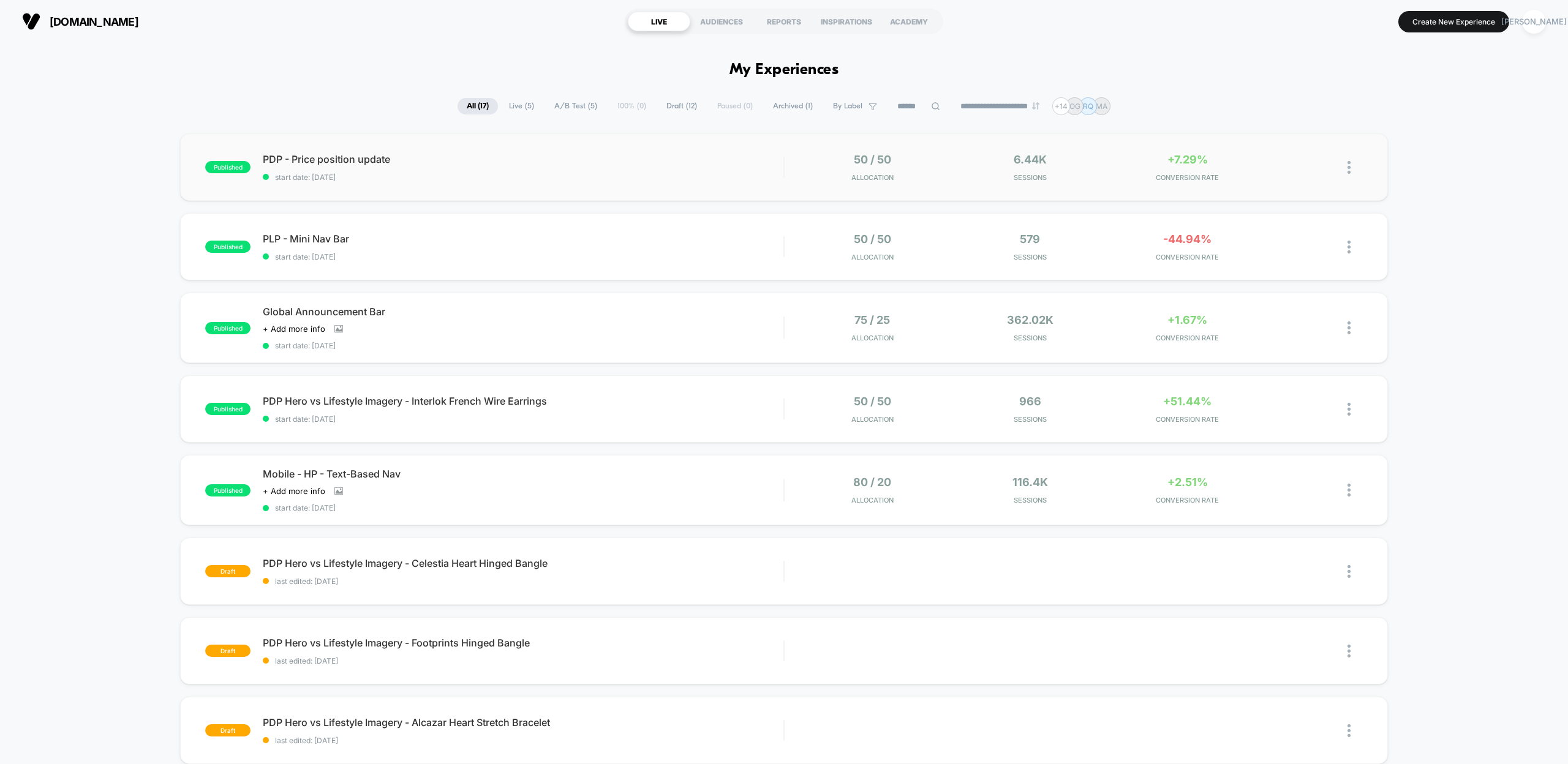
click at [336, 165] on div "PDP - Price position update start date: [DATE]" at bounding box center [522, 167] width 520 height 29
click at [1296, 169] on icon at bounding box center [1299, 167] width 8 height 8
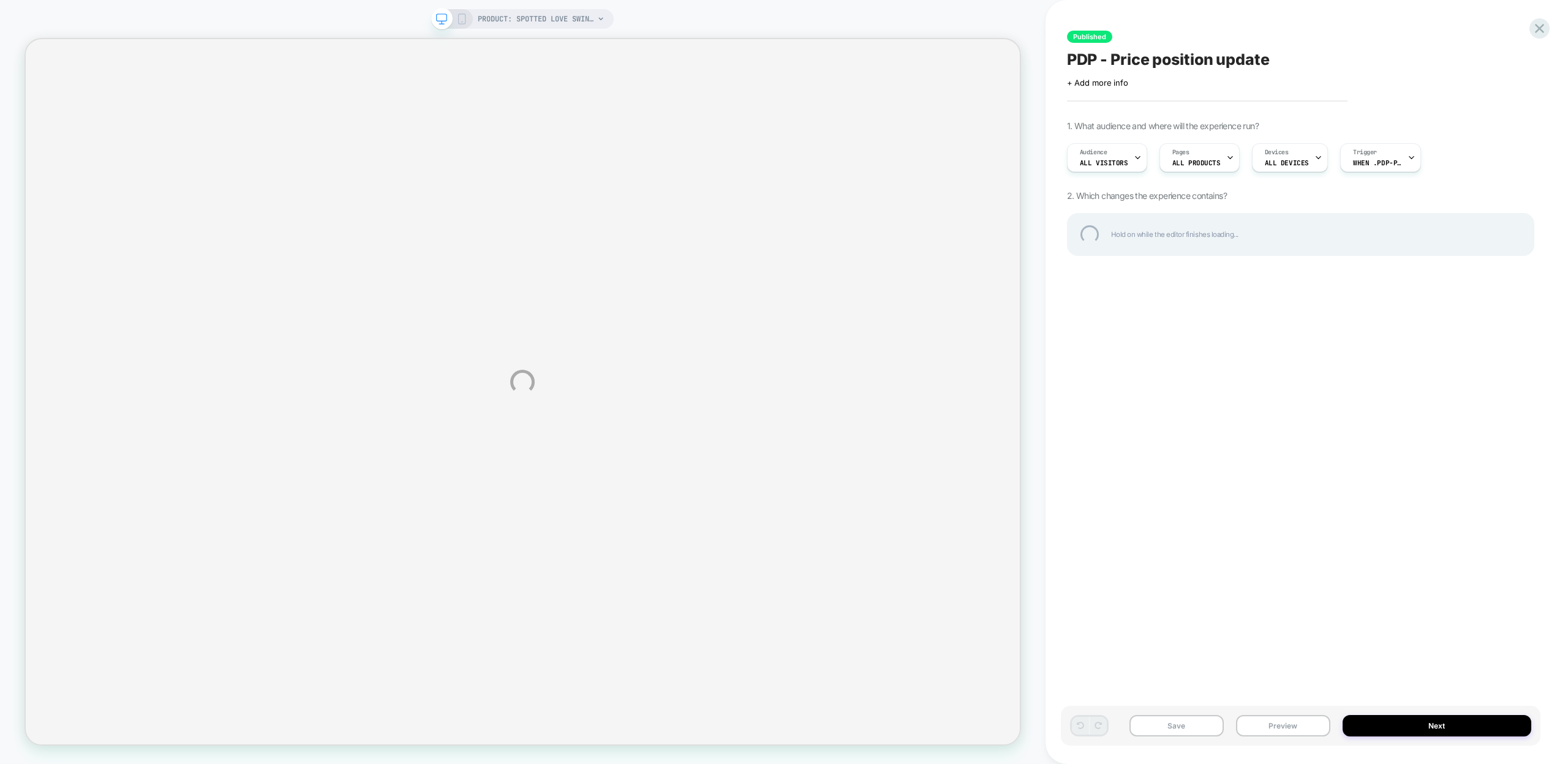
click at [1268, 728] on div "PRODUCT: Spotted Love Swing Bag PRODUCT: Spotted Love Swing Bag Published PDP -…" at bounding box center [784, 382] width 1568 height 764
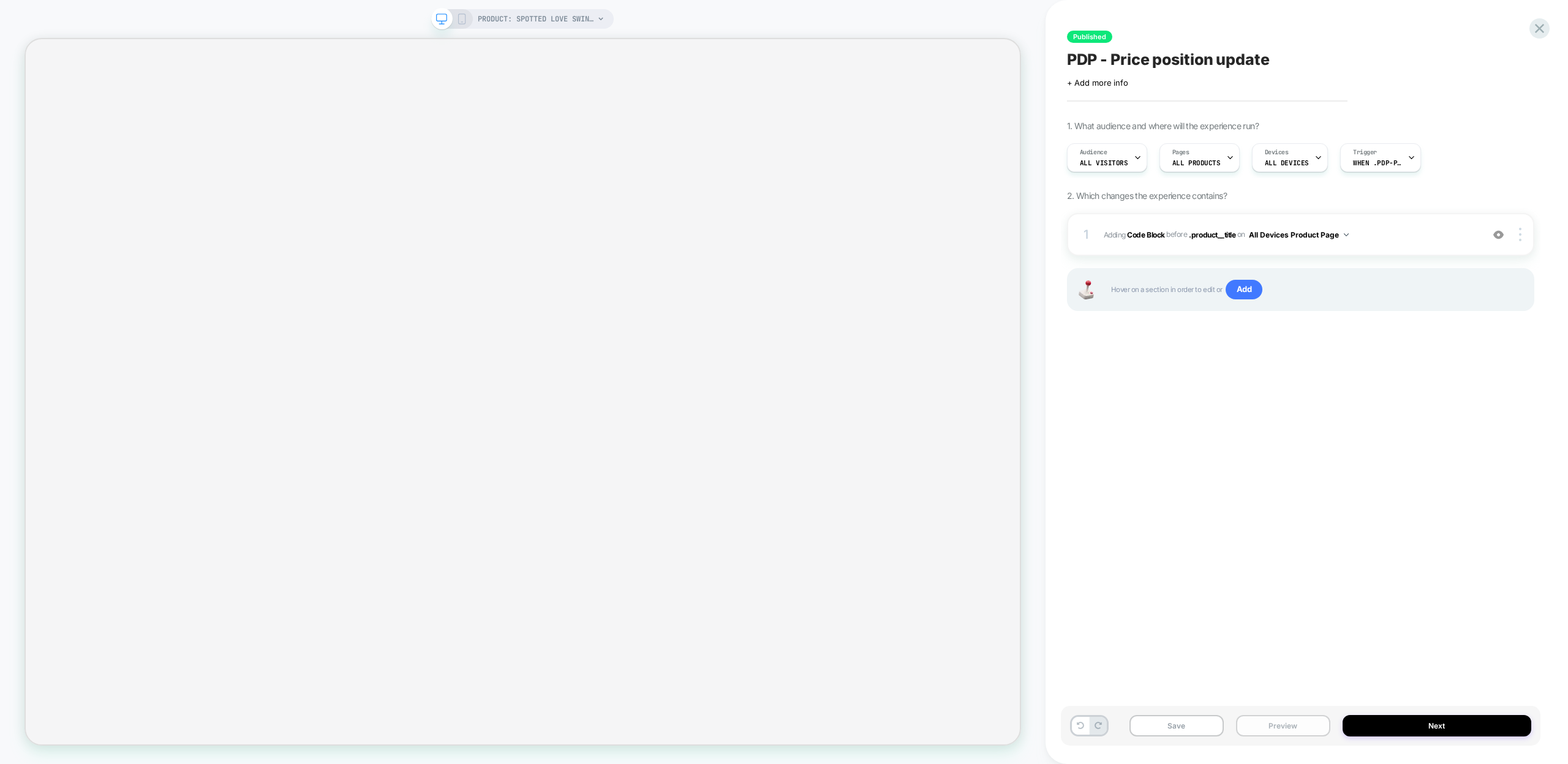
click at [1270, 731] on button "Preview" at bounding box center [1283, 725] width 94 height 21
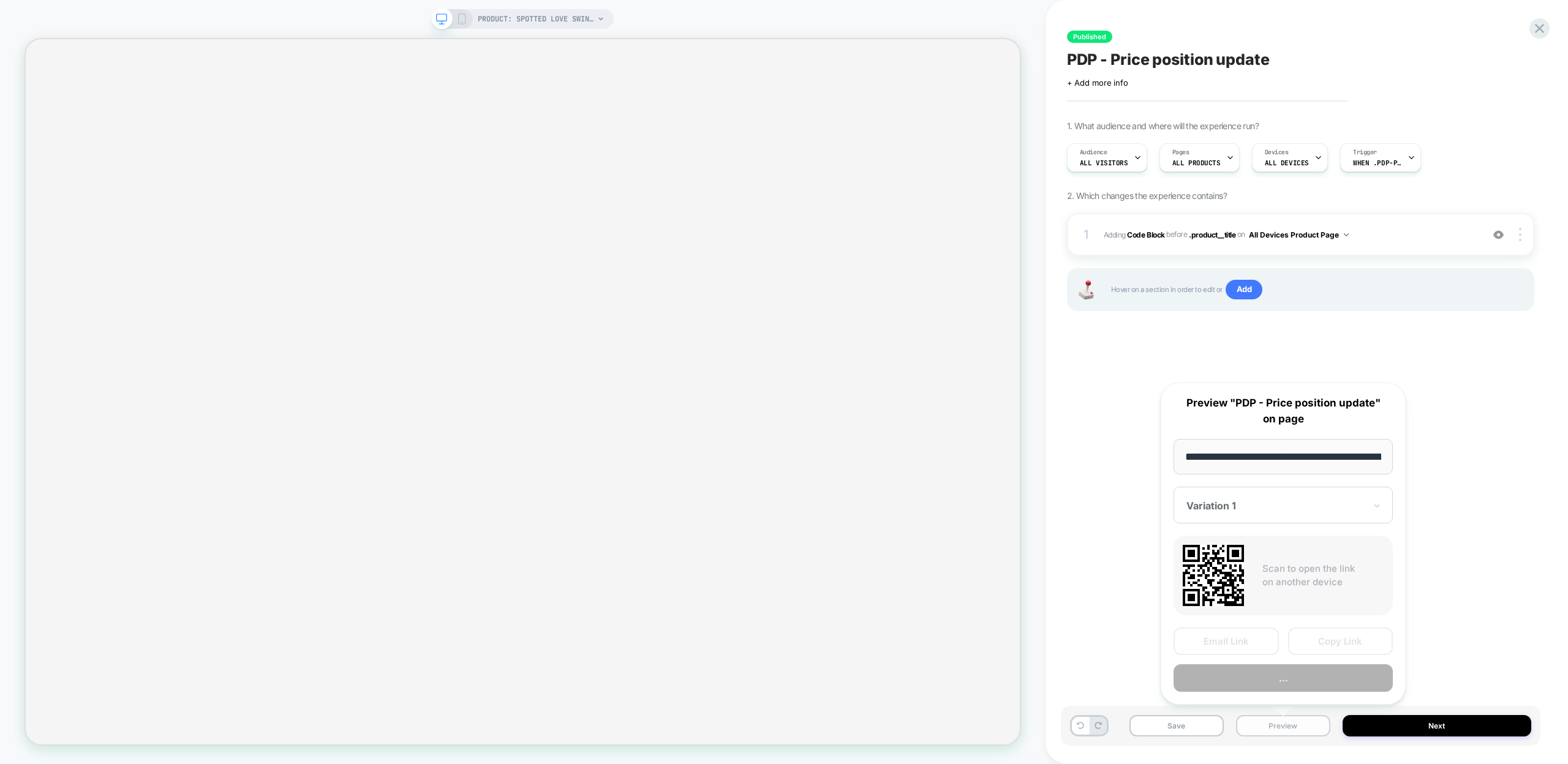
scroll to position [0, 191]
click at [1307, 642] on button "Copy Link" at bounding box center [1341, 642] width 105 height 28
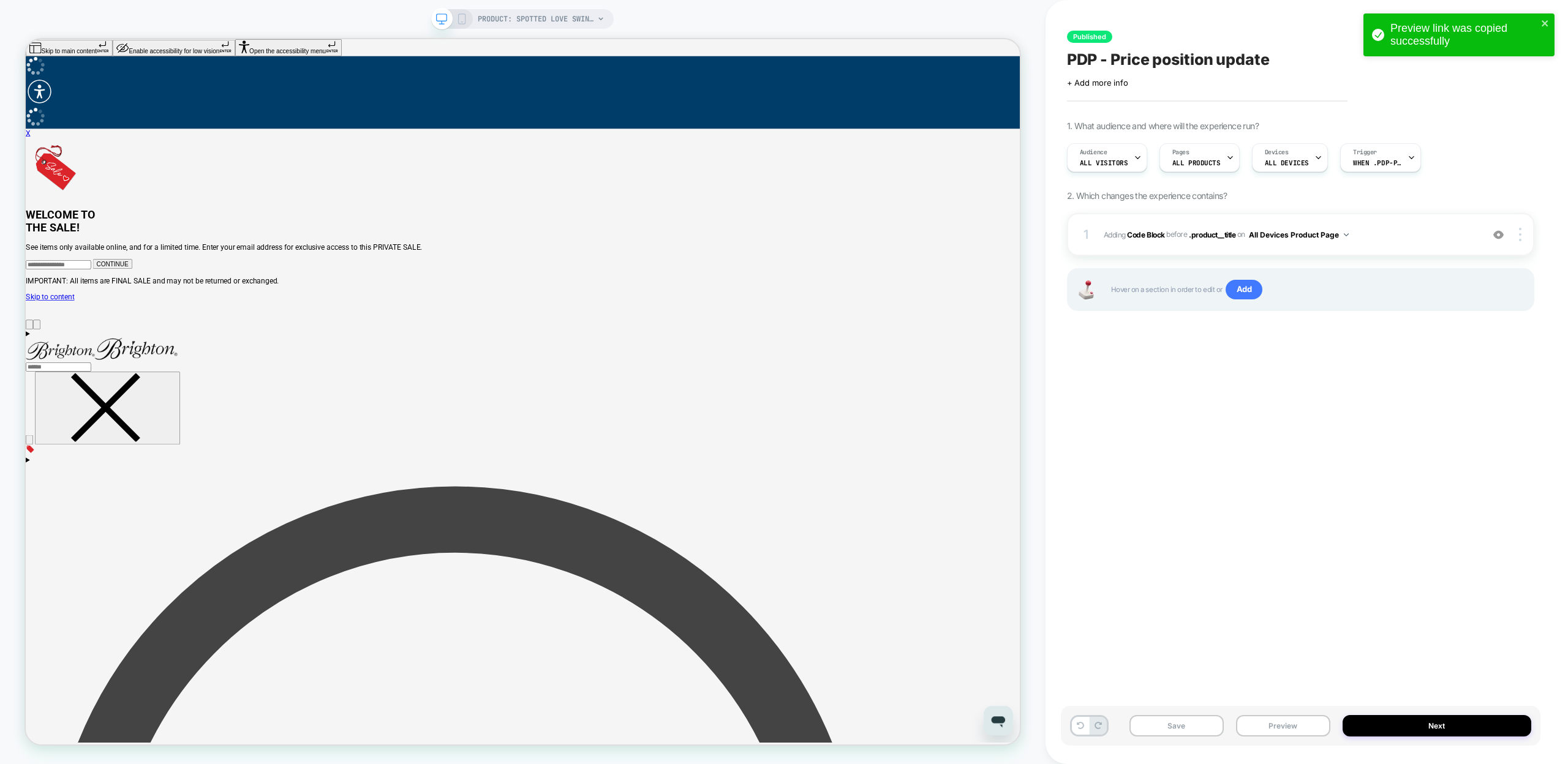
scroll to position [0, 0]
click at [1147, 236] on b "Code Block" at bounding box center [1146, 234] width 37 height 9
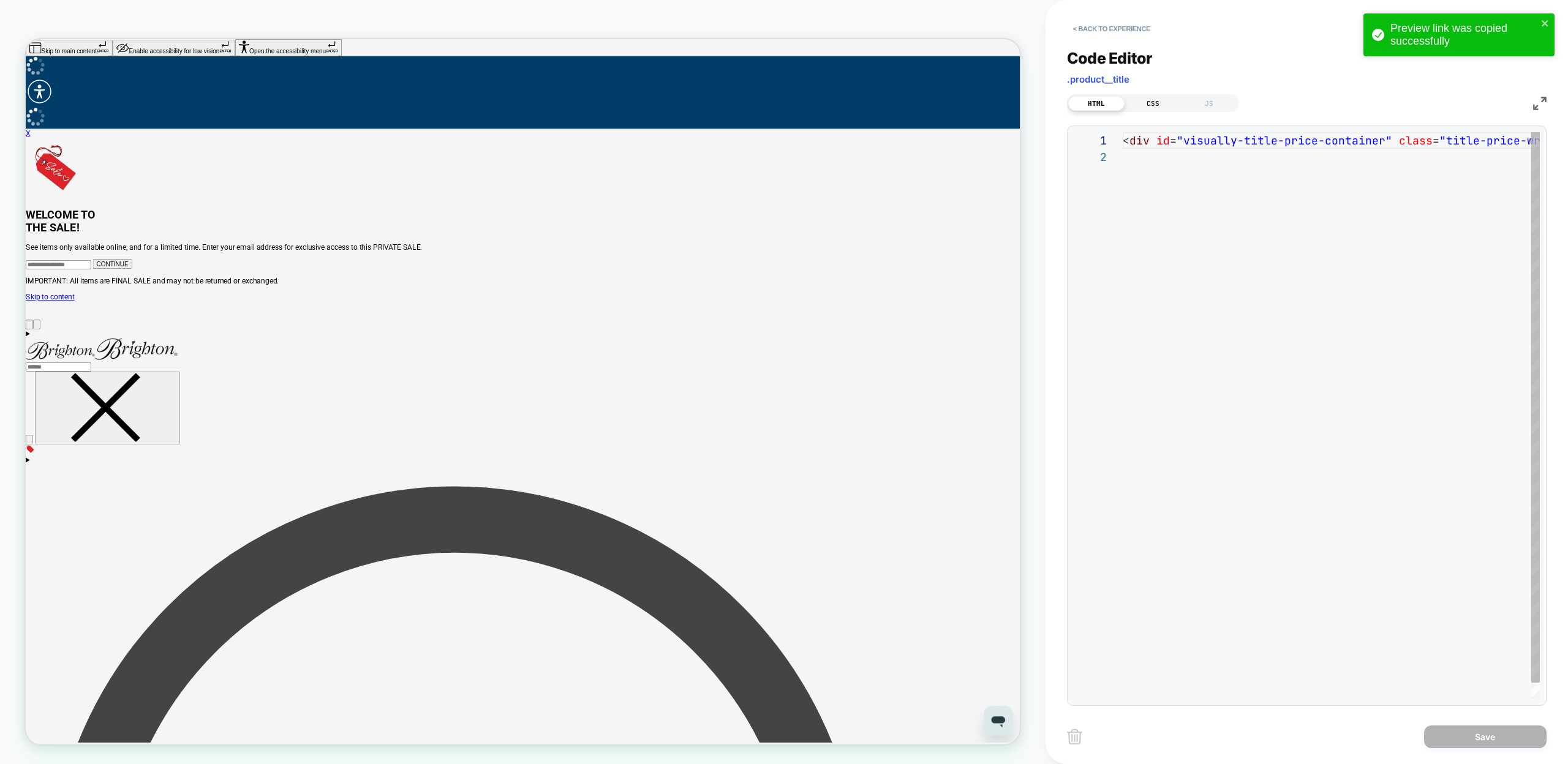
scroll to position [17, 0]
click at [1153, 103] on div "CSS" at bounding box center [1153, 103] width 57 height 14
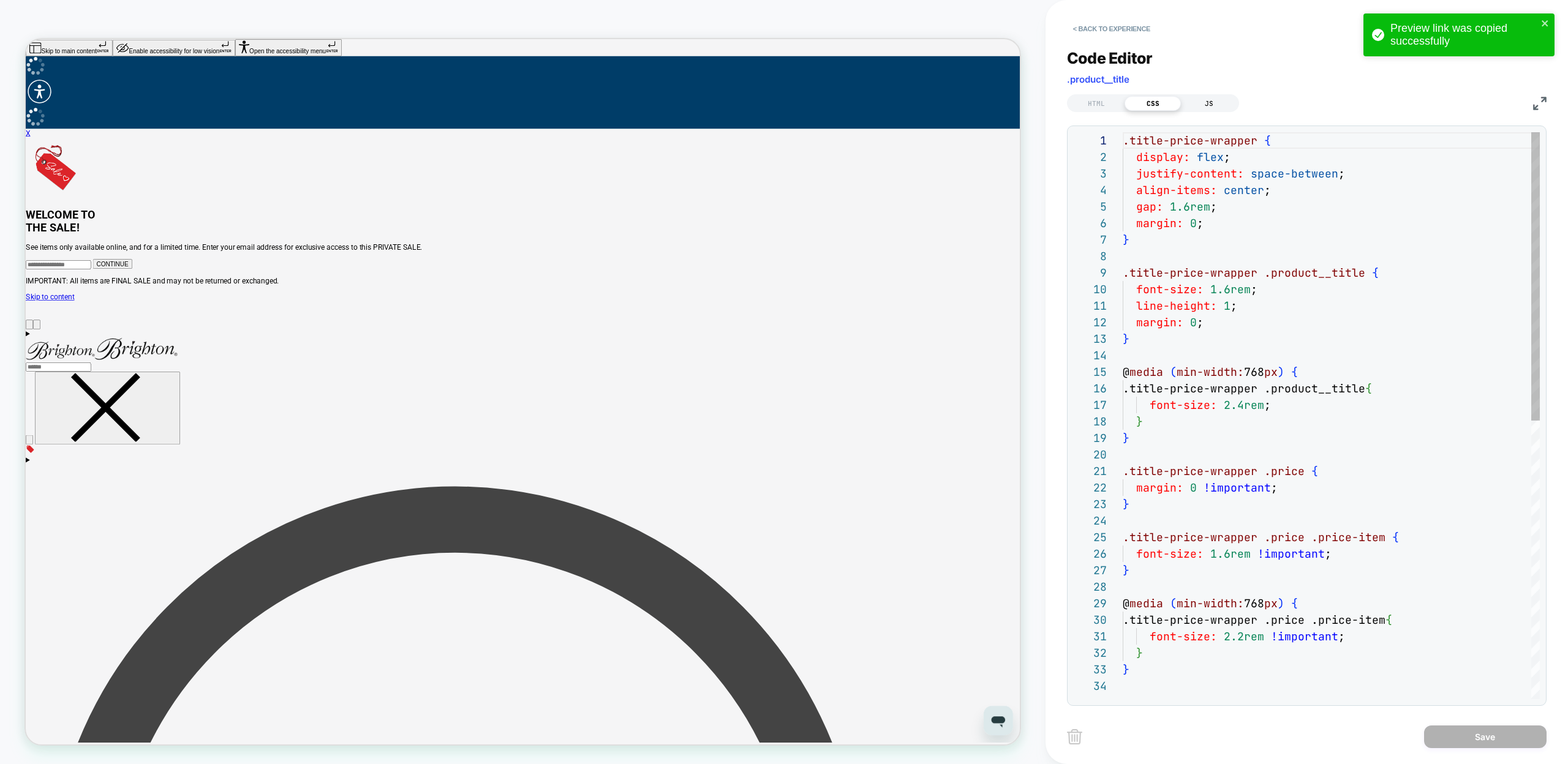
scroll to position [165, 0]
click at [1197, 102] on div "JS" at bounding box center [1209, 103] width 57 height 14
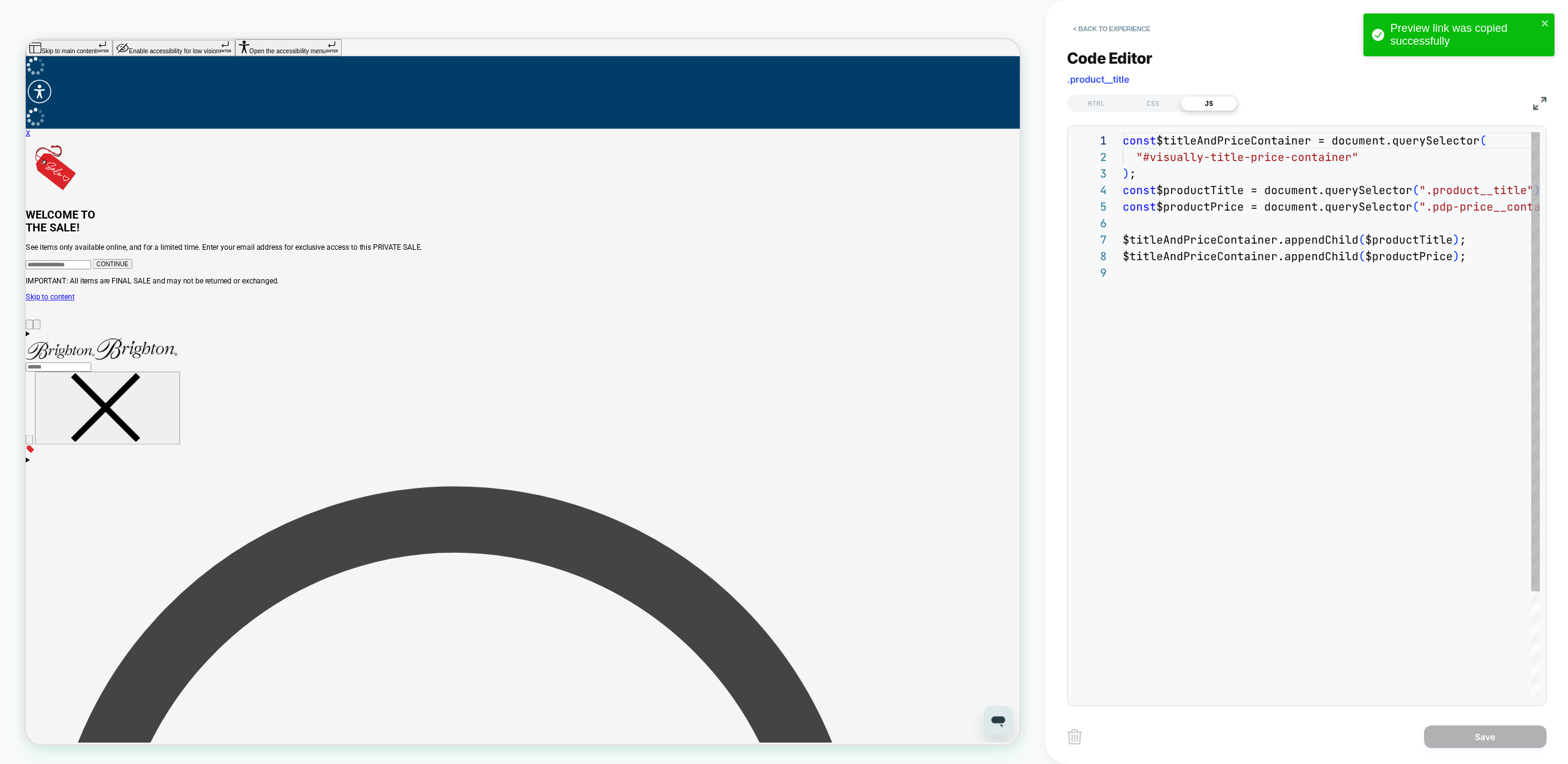
scroll to position [132, 0]
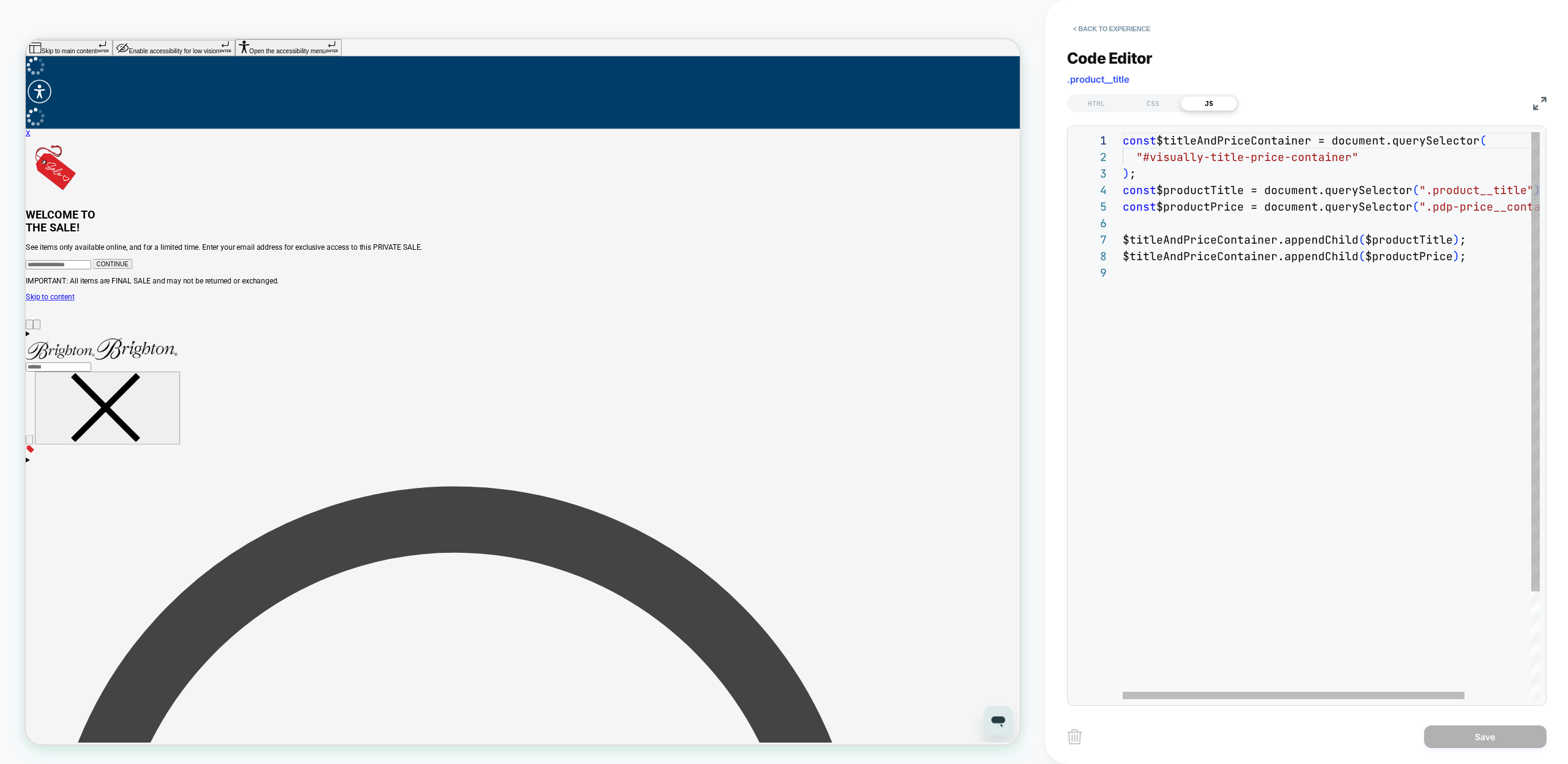
click at [1216, 388] on div "const $titleAndPriceContainer = document.querySelector ( "#visually-title-price…" at bounding box center [1372, 482] width 498 height 699
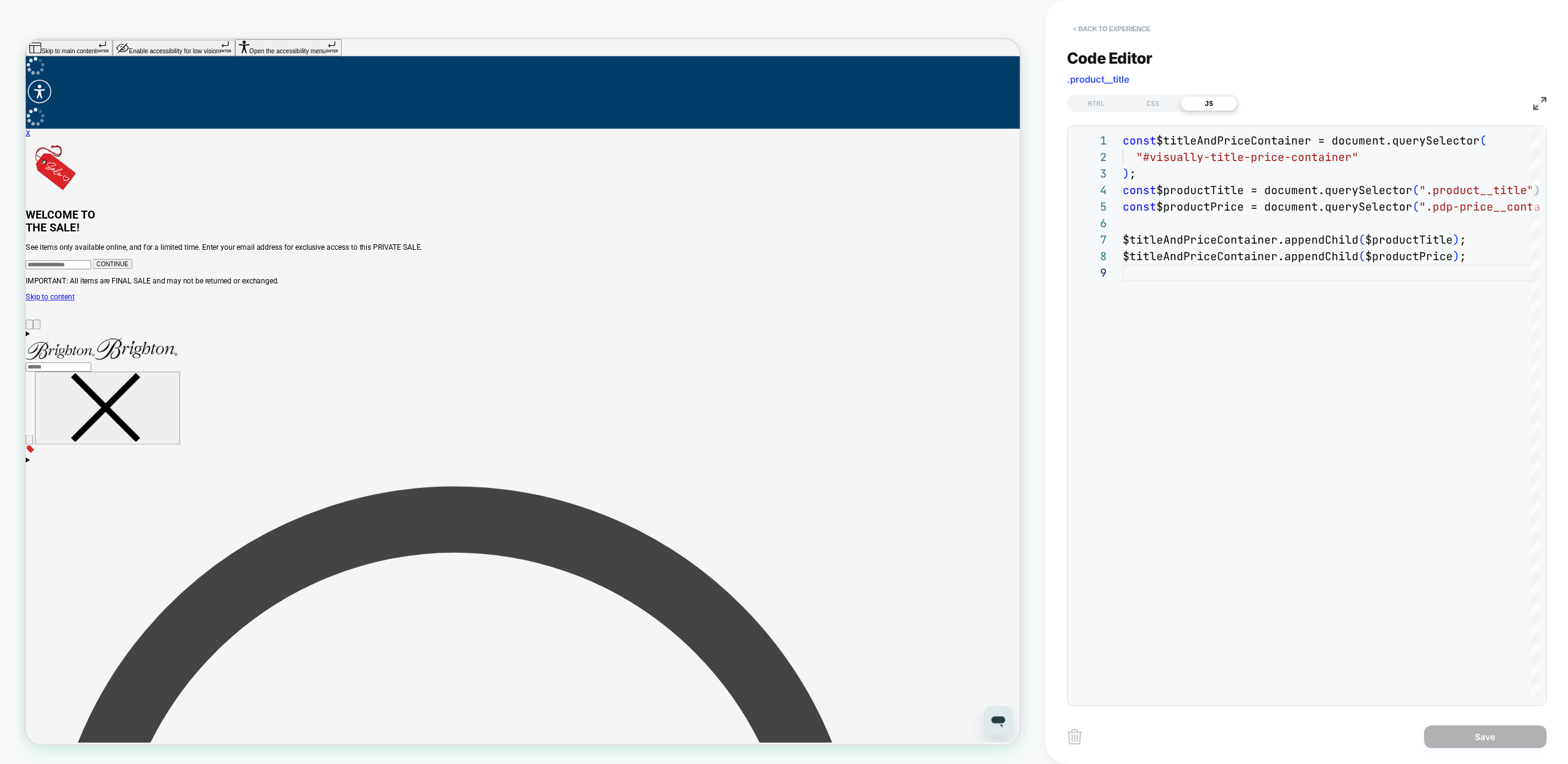
click at [1094, 23] on button "< Back to experience" at bounding box center [1112, 29] width 90 height 19
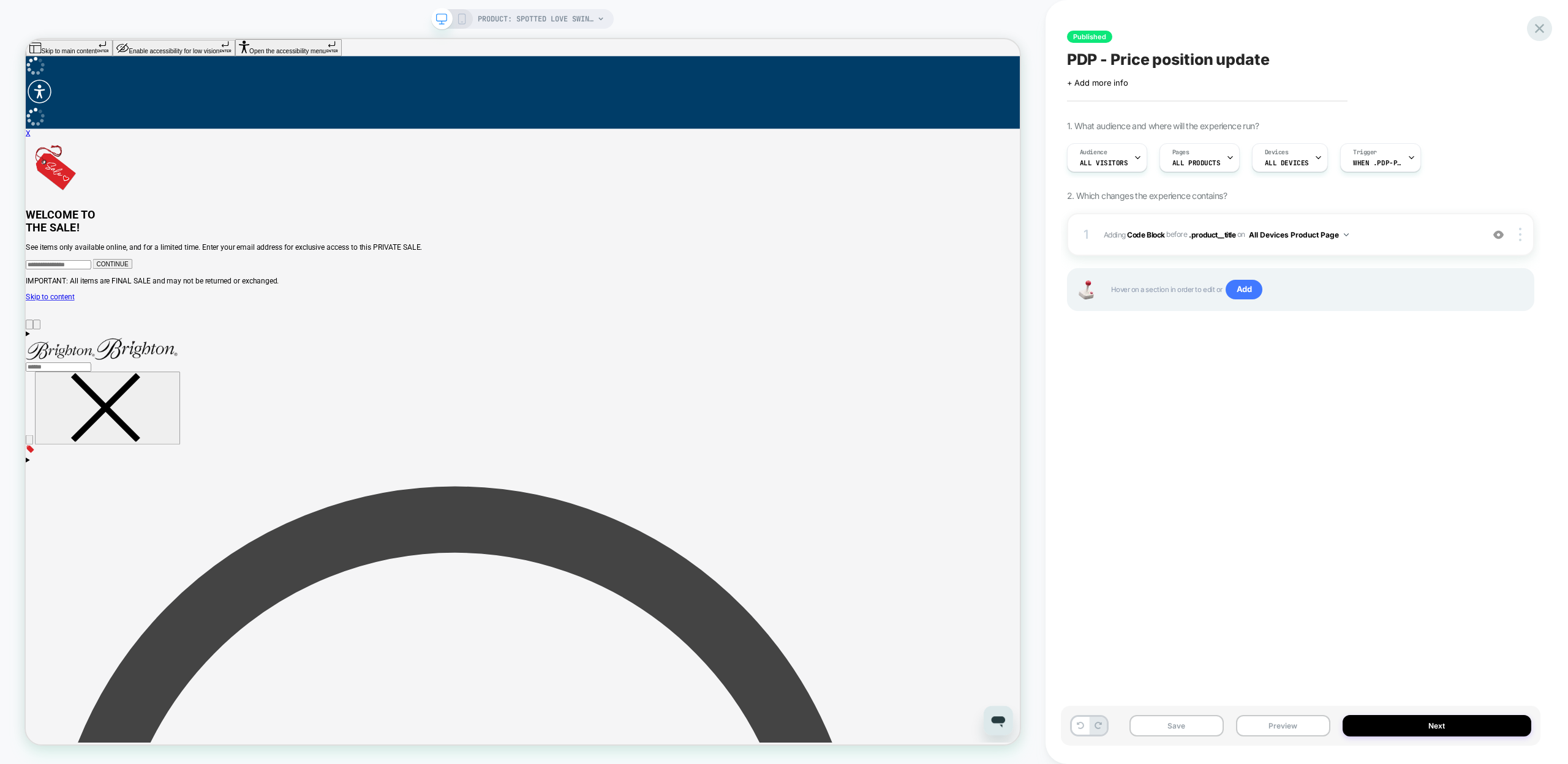
click at [1544, 30] on icon at bounding box center [1540, 28] width 17 height 17
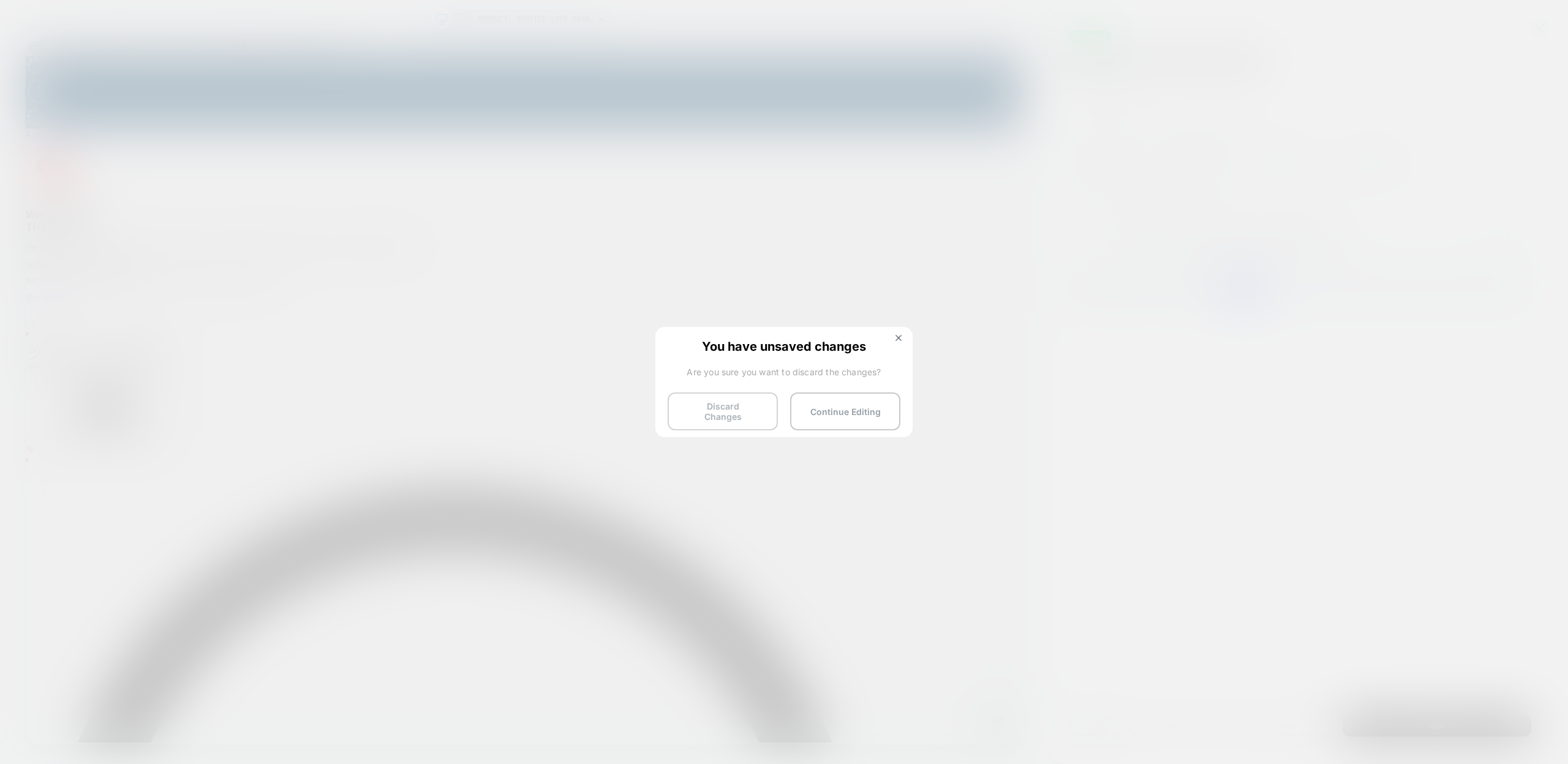
click at [729, 411] on button "Discard Changes" at bounding box center [723, 411] width 110 height 38
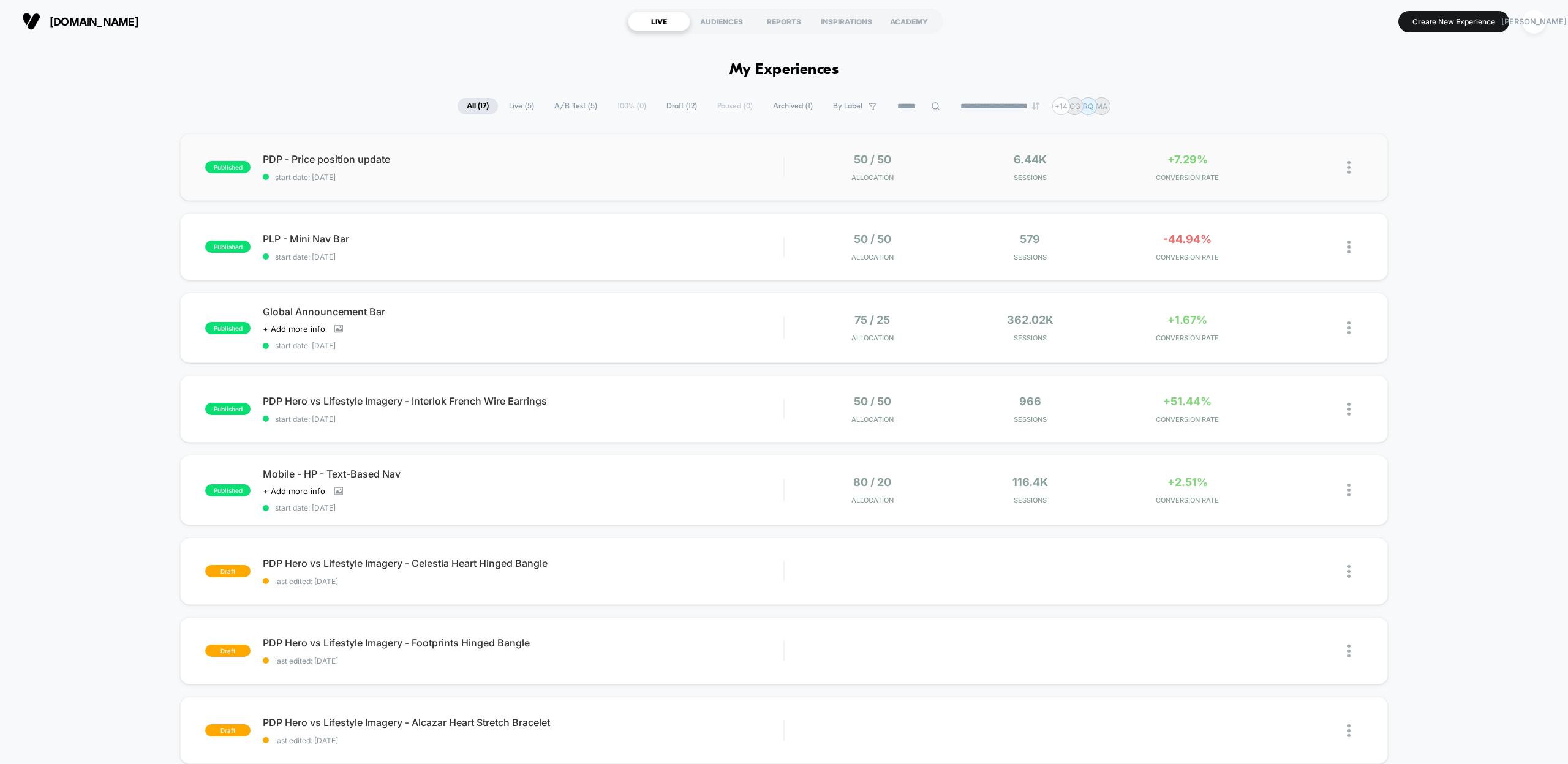
click at [1350, 165] on img at bounding box center [1349, 167] width 3 height 13
click at [1281, 117] on div "Duplicate" at bounding box center [1286, 126] width 110 height 28
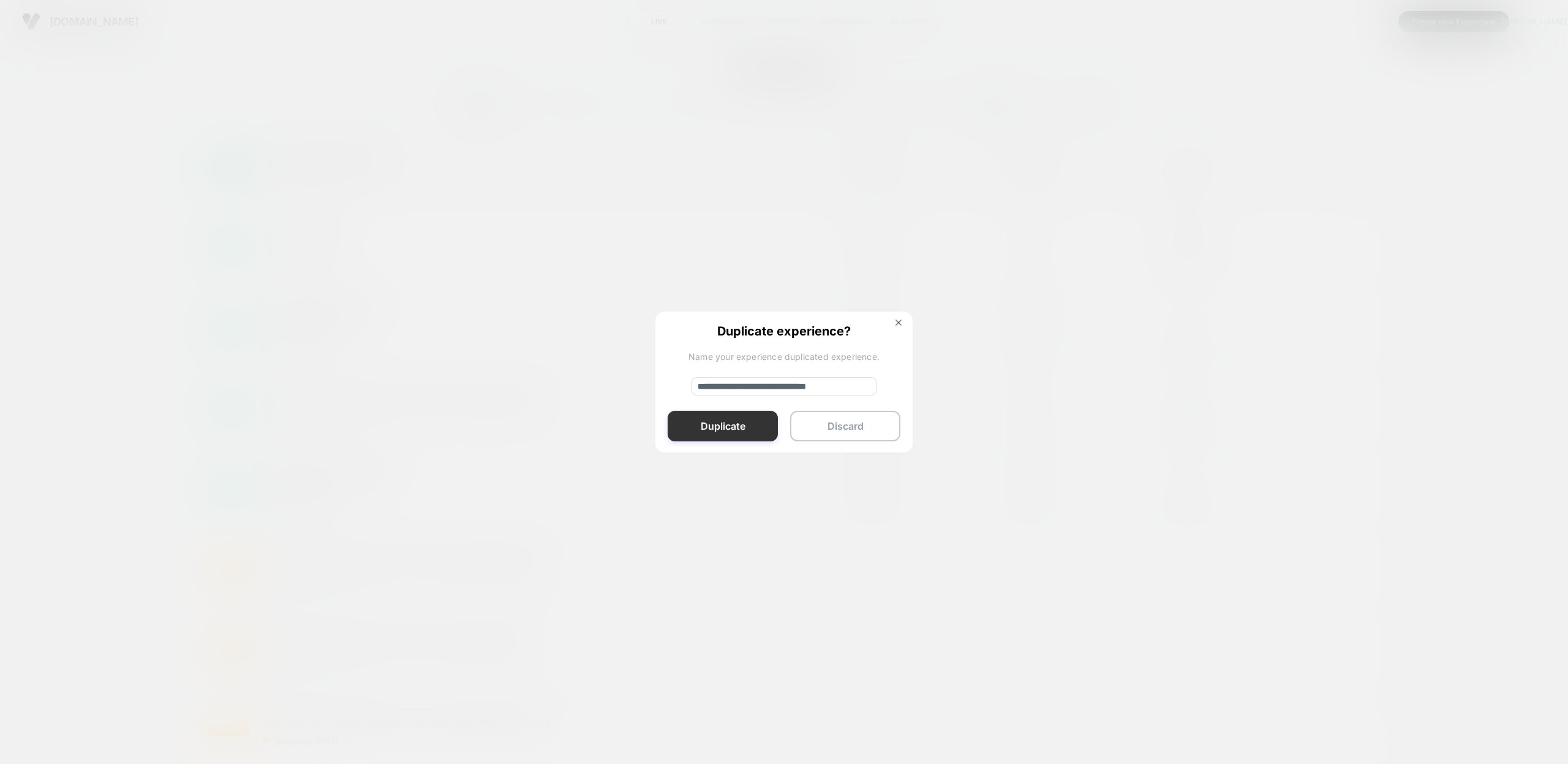
click at [740, 420] on button "Duplicate" at bounding box center [723, 426] width 110 height 30
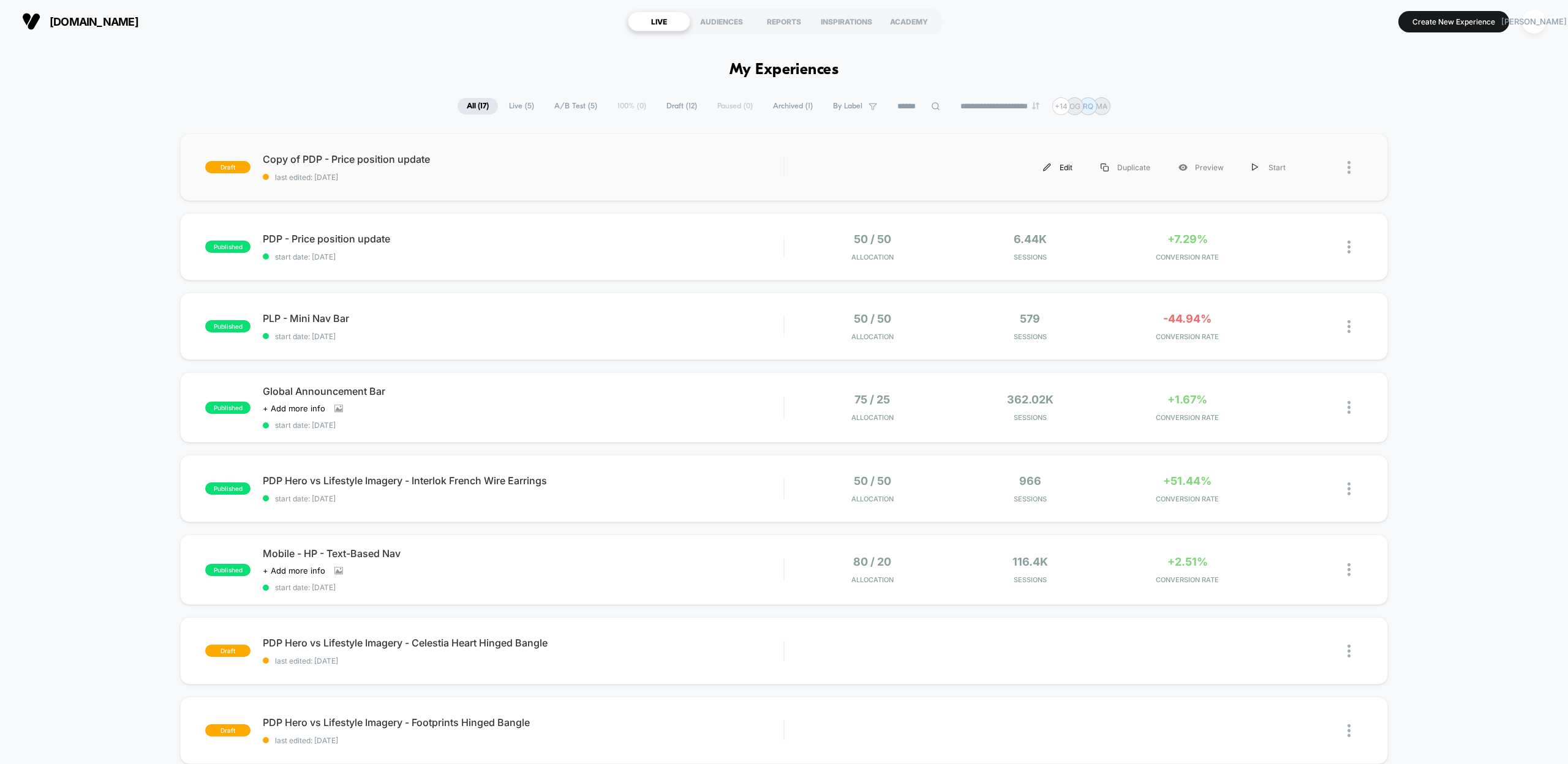
click at [1066, 170] on div "Edit" at bounding box center [1058, 167] width 58 height 28
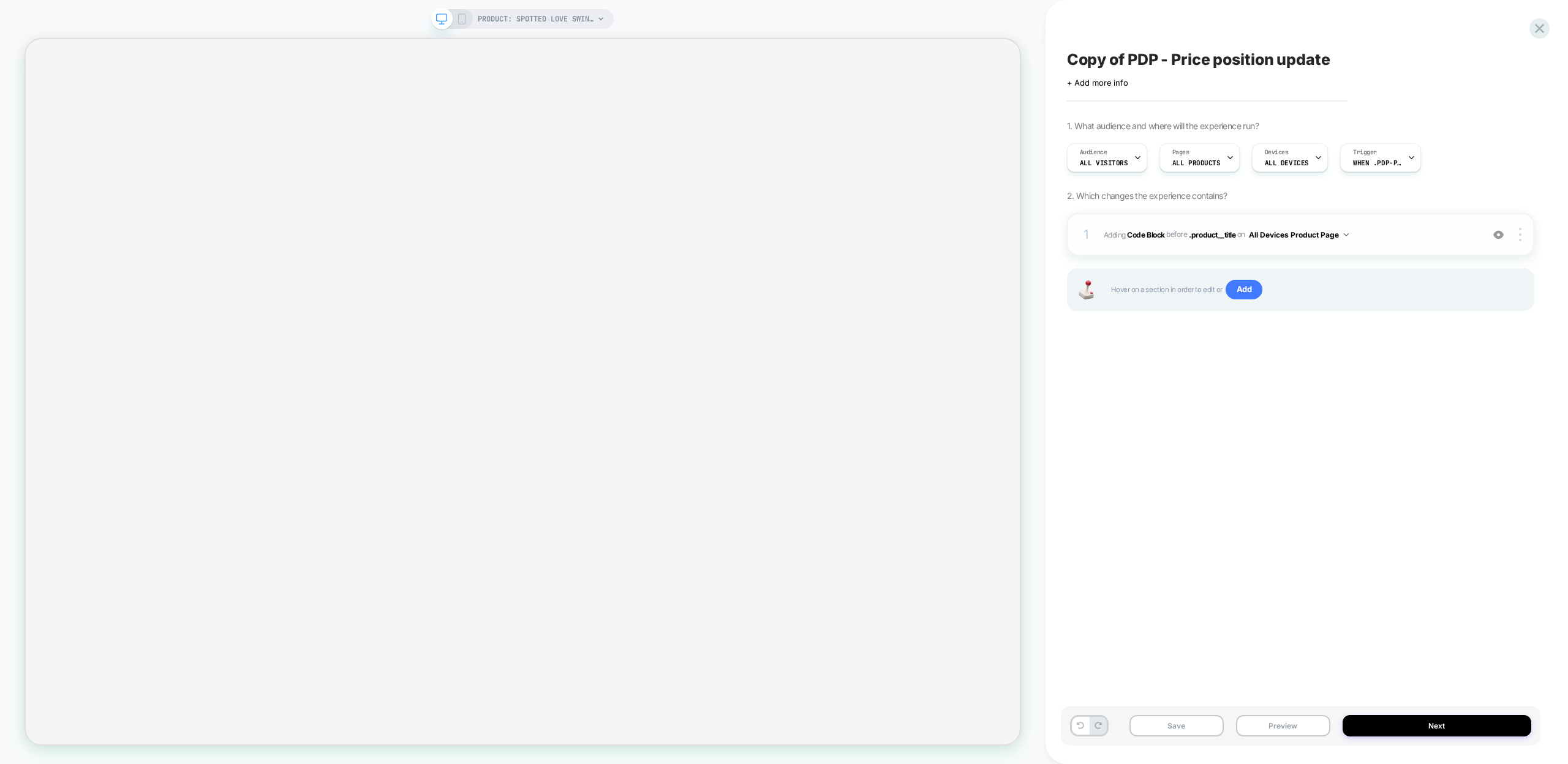
click at [1144, 228] on span "Adding Code Block BEFORE .product__title .product__title on All Devices Product…" at bounding box center [1290, 235] width 372 height 15
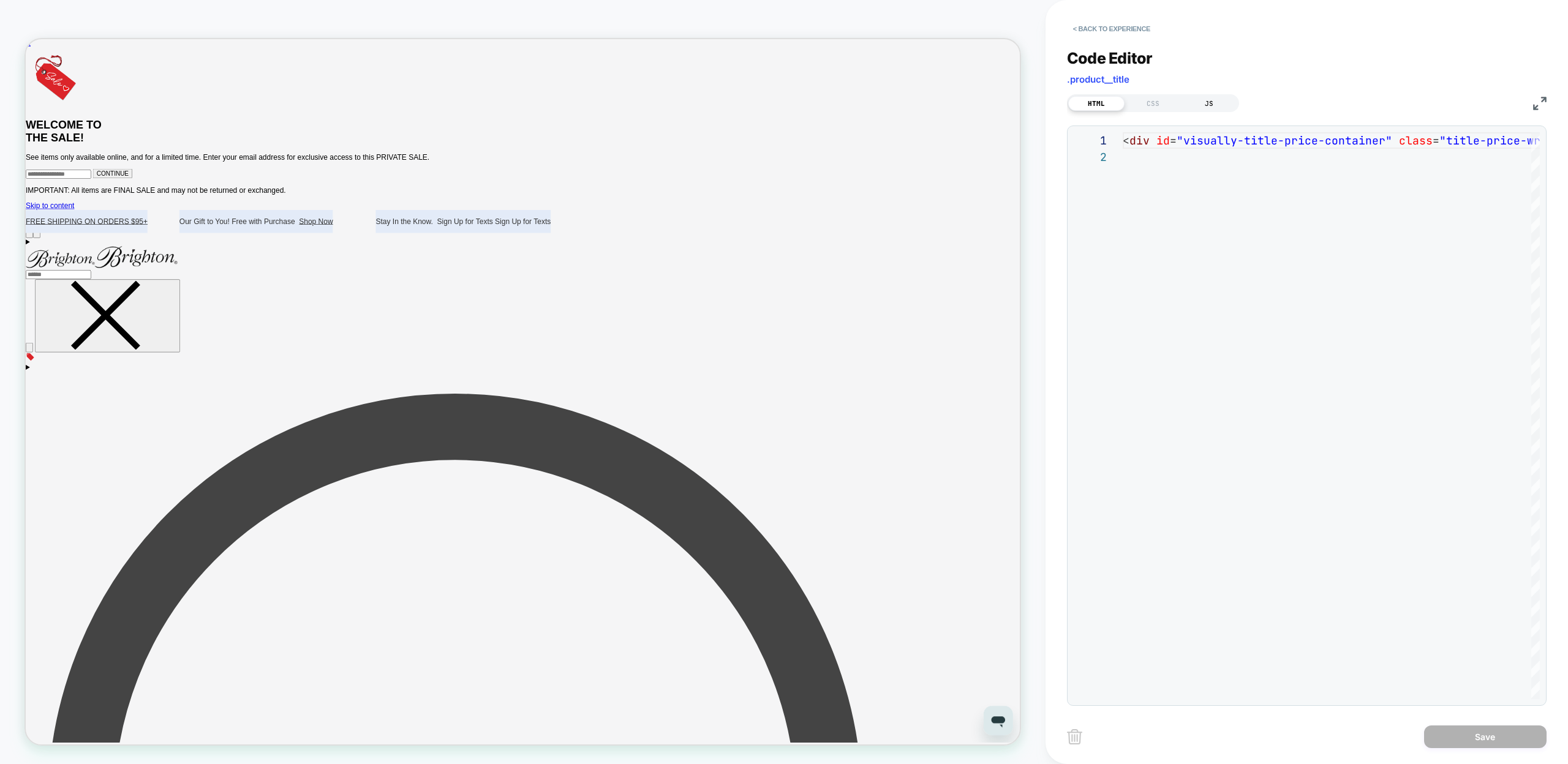
click at [1208, 99] on div "JS" at bounding box center [1209, 103] width 57 height 14
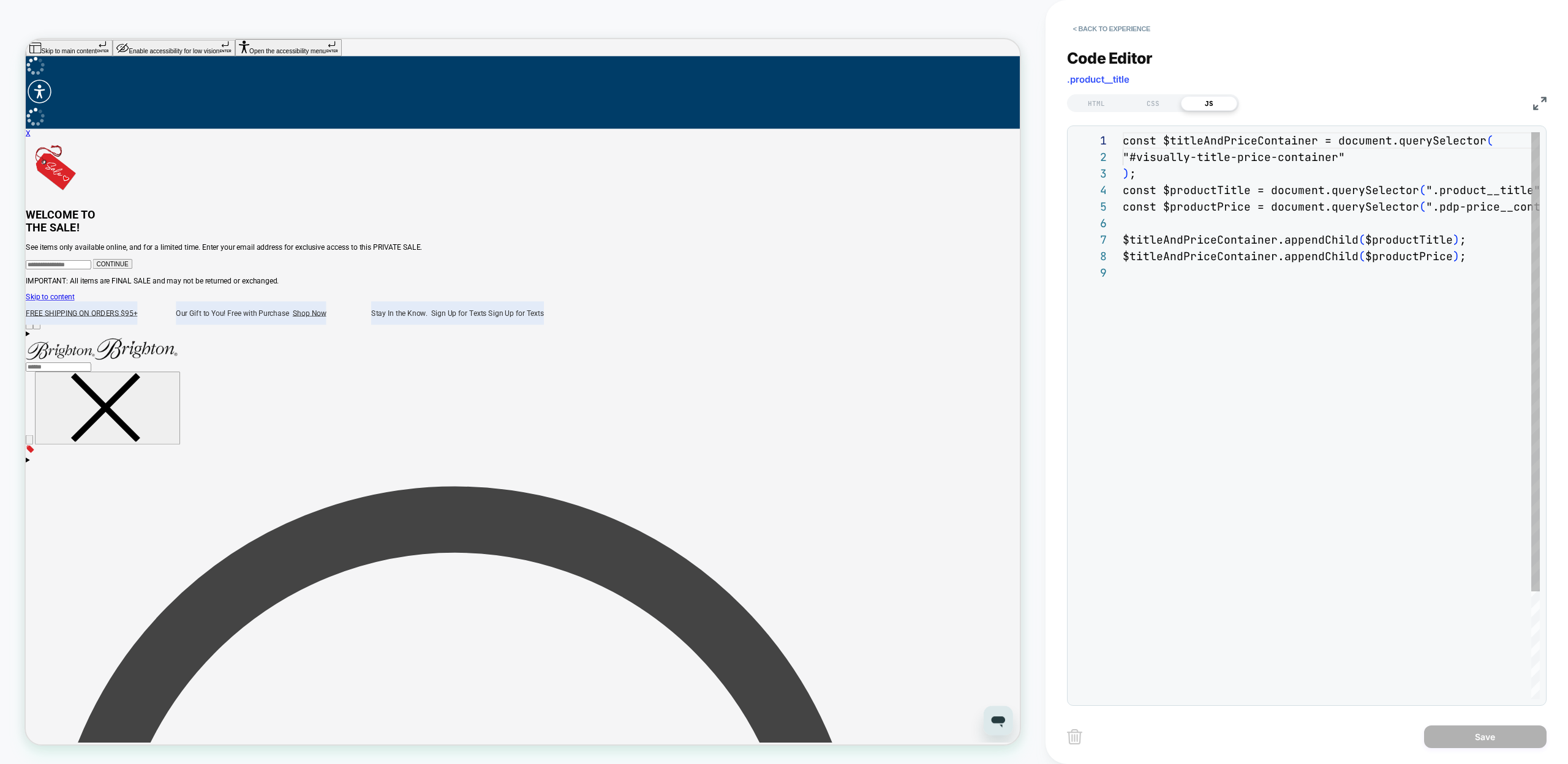
scroll to position [132, 0]
click at [1196, 401] on div "const $titleAndPriceContainer = document.querySele ctor ( "#visually-title-pric…" at bounding box center [1331, 482] width 417 height 699
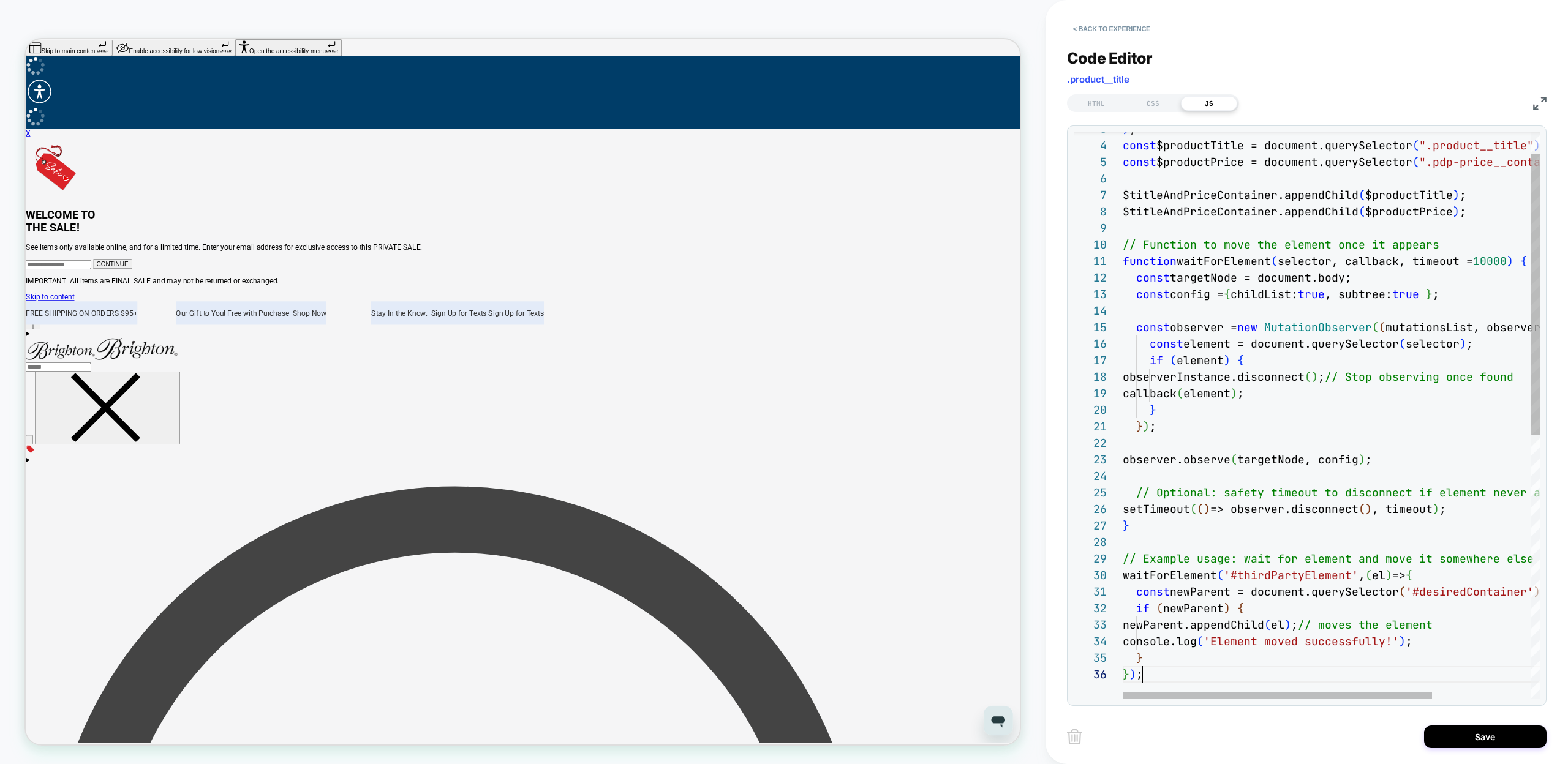
scroll to position [83, 19]
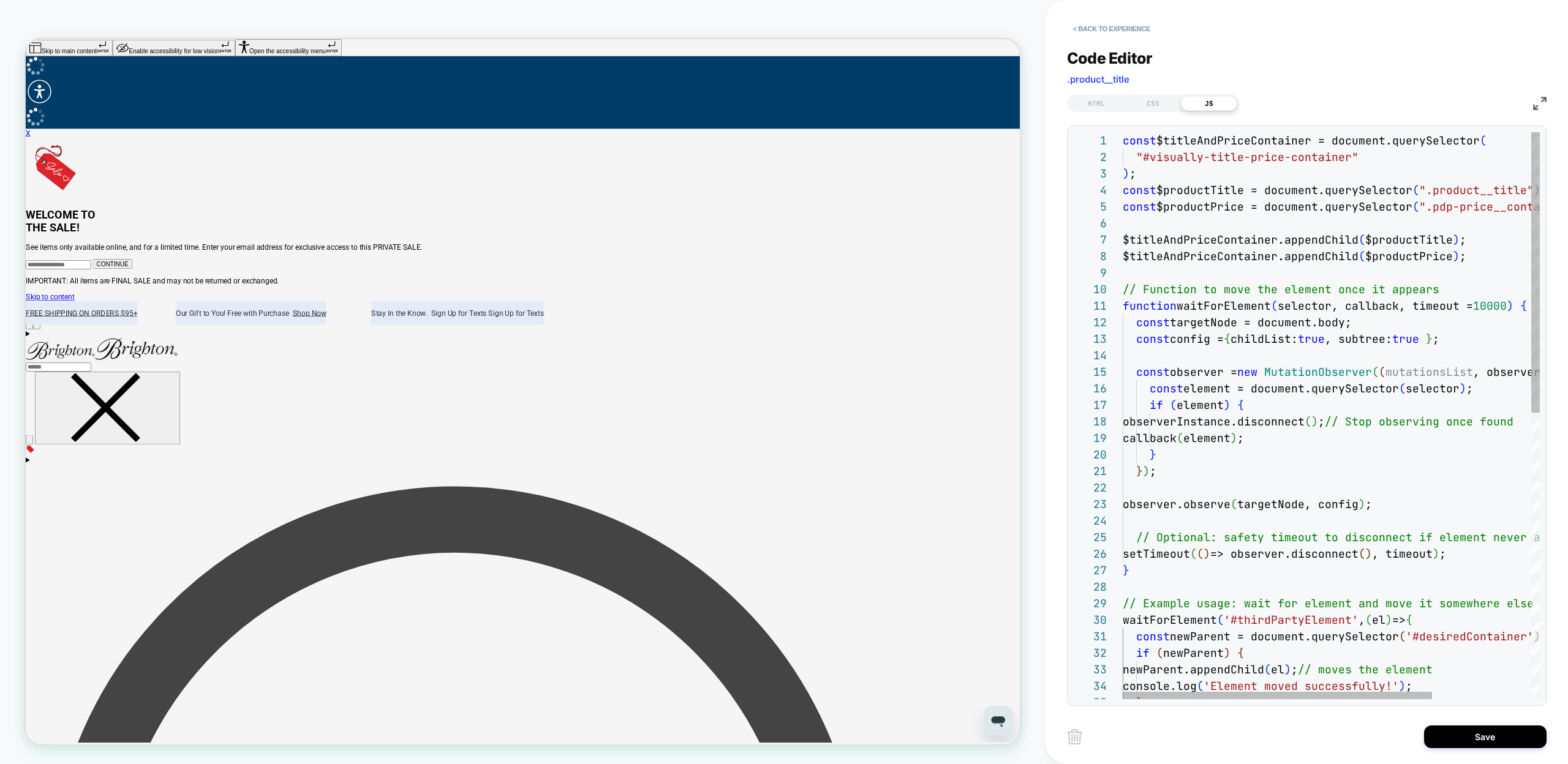
click at [1454, 290] on div ") ; const $productTitle = document.querySelector ( ".product__title" ) ; const …" at bounding box center [1398, 705] width 551 height 1146
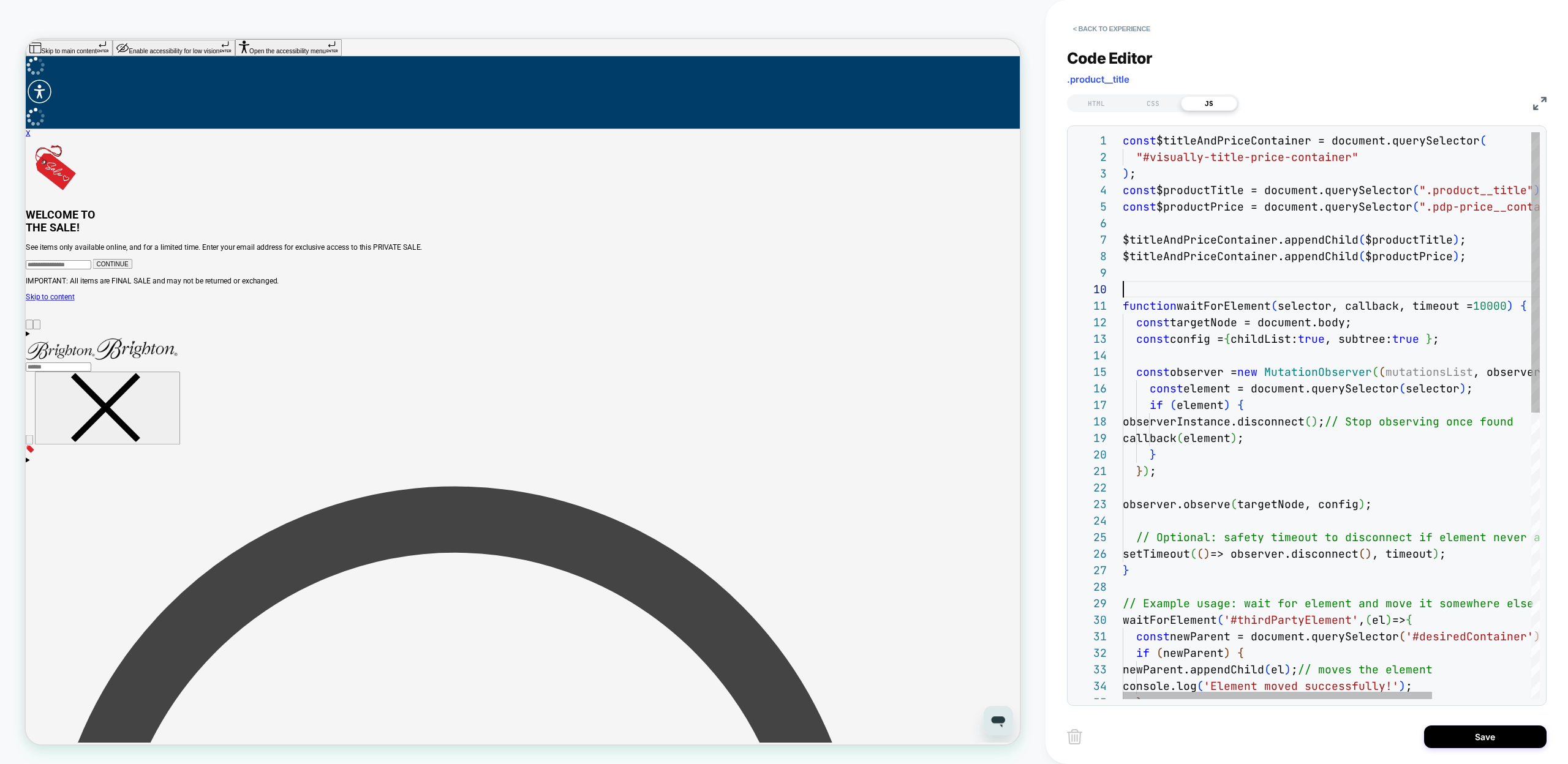
scroll to position [149, 0]
click at [1298, 539] on div ") ; const $productTitle = document.querySelector ( ".product__title" ) ; const …" at bounding box center [1398, 705] width 551 height 1146
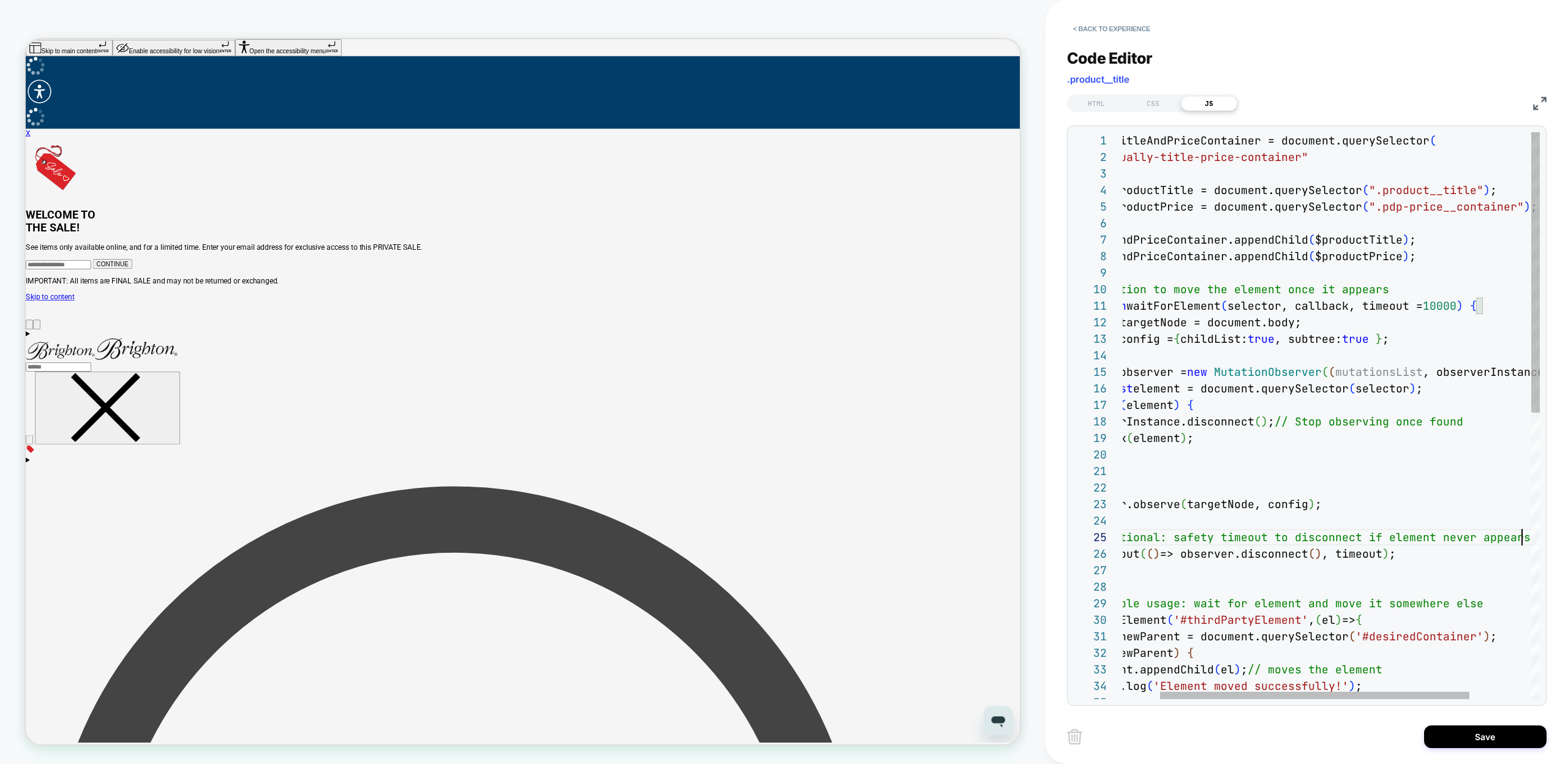
scroll to position [66, 449]
click at [1170, 541] on div ") ; const $productTitle = document.querySelector ( ".product__title" ) ; const …" at bounding box center [1347, 705] width 551 height 1146
click at [1181, 534] on div ") ; const $productTitle = document.querySelector ( ".product__title" ) ; const …" at bounding box center [1347, 705] width 551 height 1146
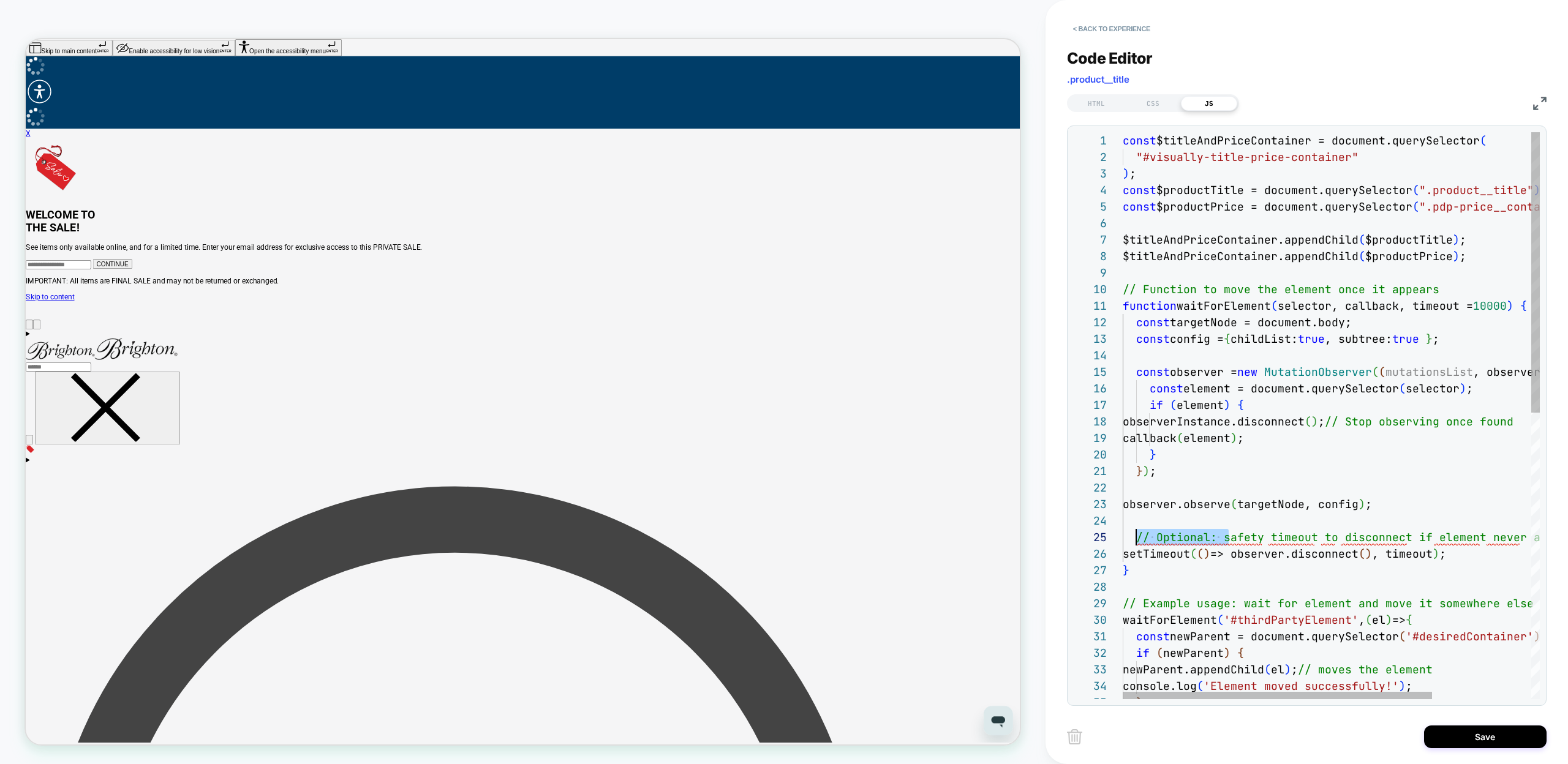
scroll to position [66, 14]
click at [1158, 536] on div ") ; const $productTitle = document.querySelector ( ".product__title" ) ; const …" at bounding box center [1398, 705] width 551 height 1146
click at [1197, 564] on div ") ; const $productTitle = document.querySelector ( ".product__title" ) ; const …" at bounding box center [1398, 705] width 551 height 1146
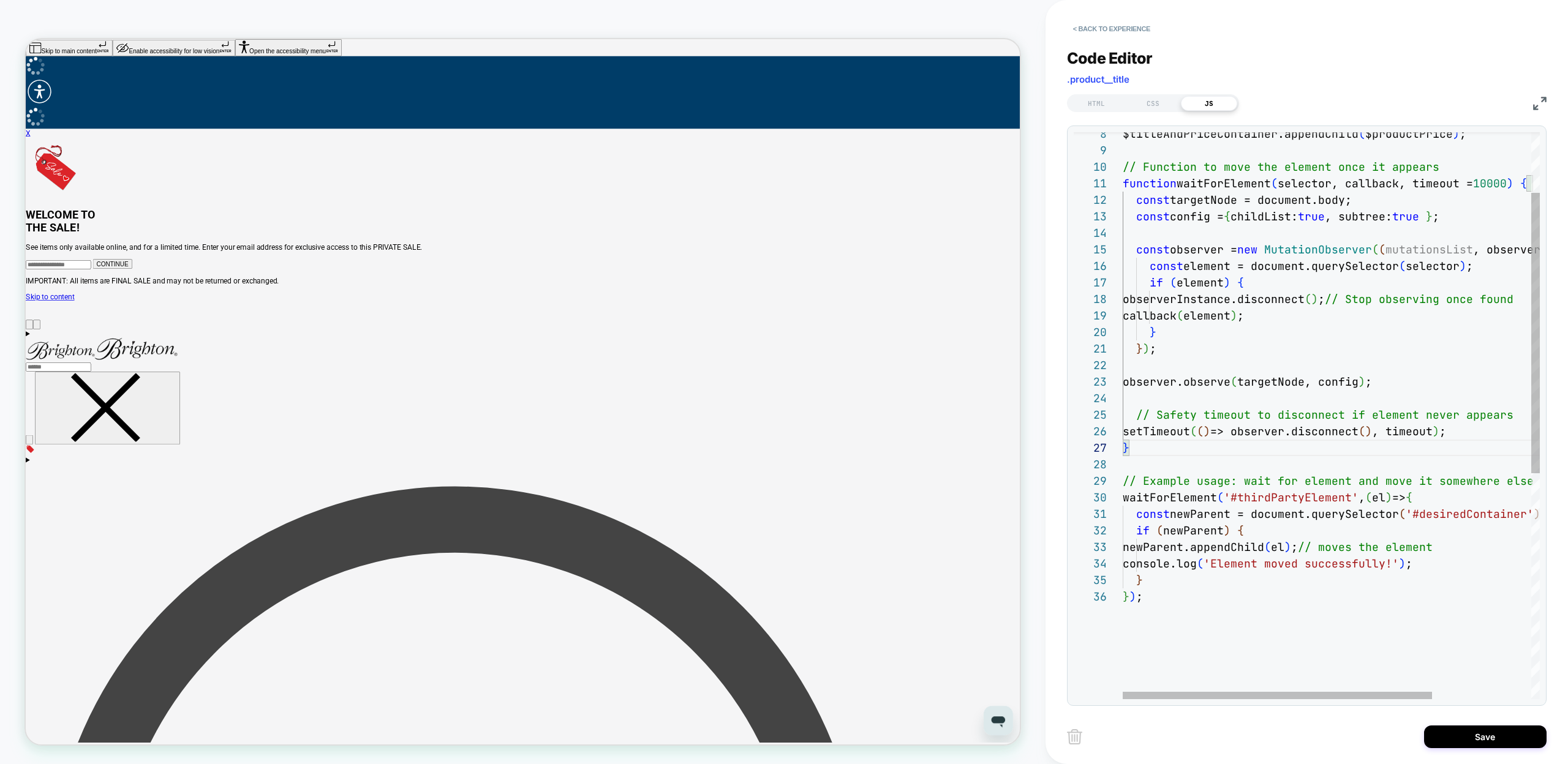
click at [1270, 481] on div "$titleAndPriceContainer.appendChild ( $productPrice ) ; function waitForElement…" at bounding box center [1398, 582] width 551 height 1146
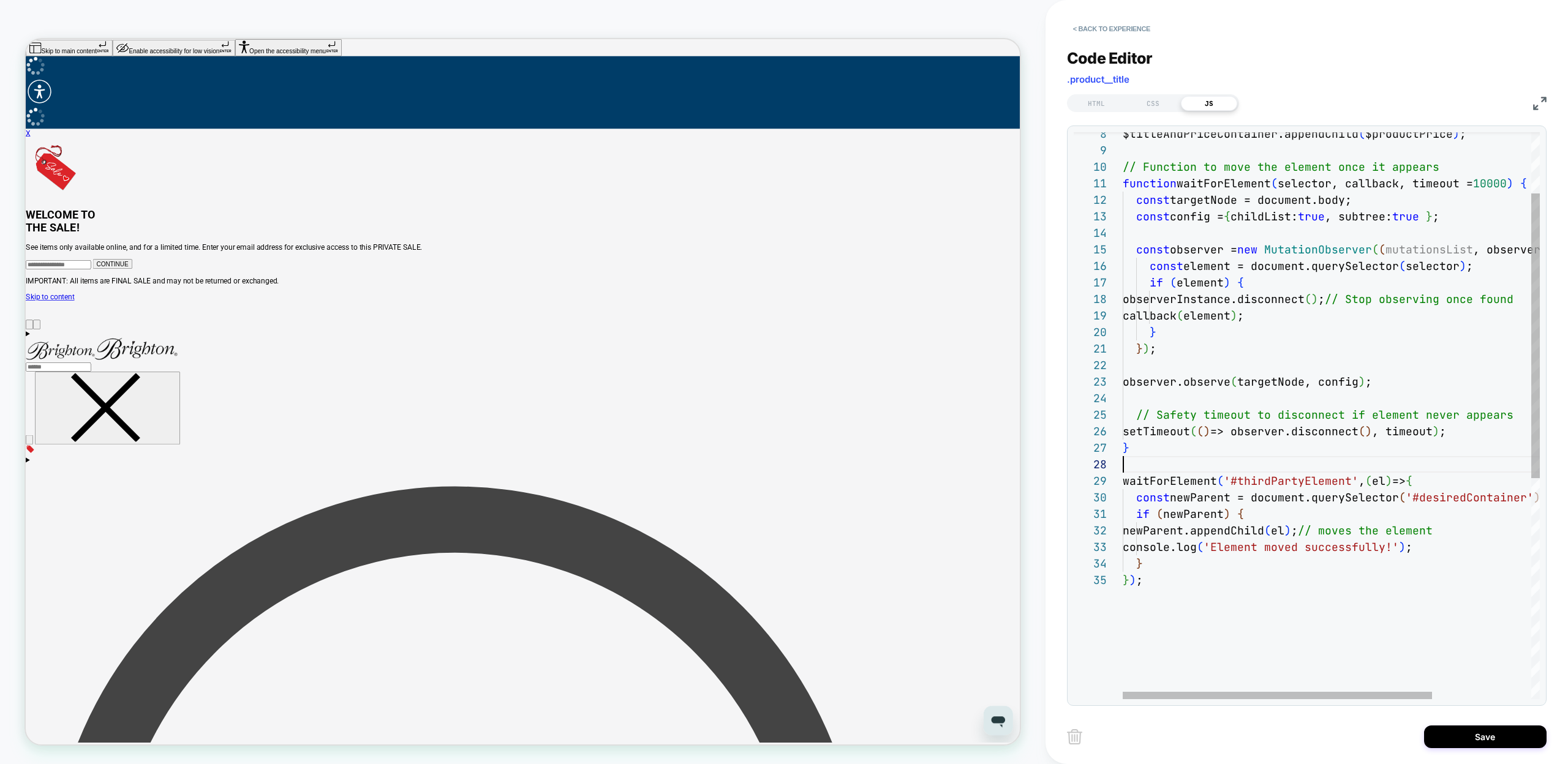
scroll to position [116, 0]
click at [1251, 480] on div "$titleAndPriceContainer.appendChild ( $productPrice ) ; function waitForElement…" at bounding box center [1398, 574] width 551 height 1129
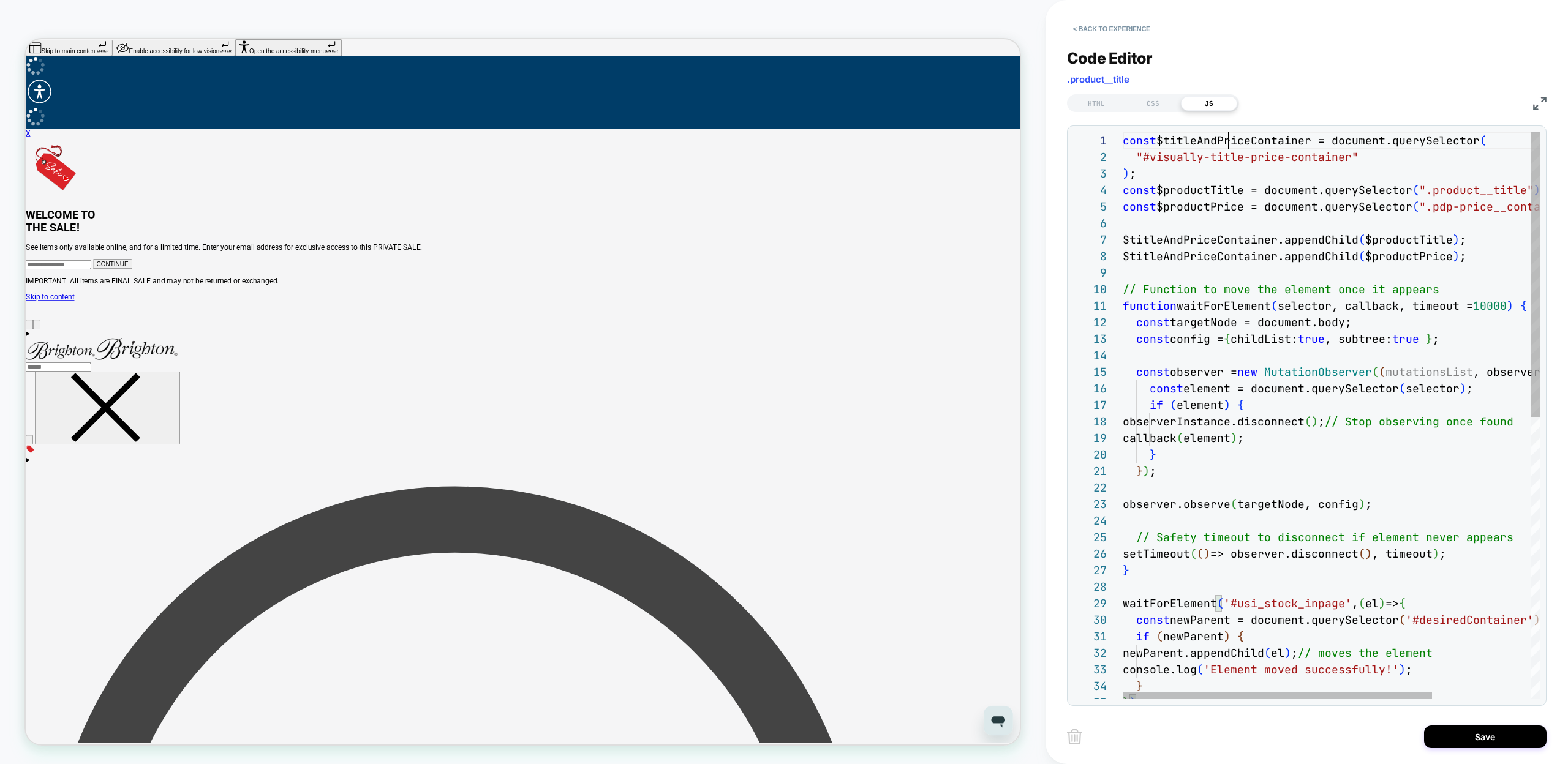
click at [1227, 145] on div "$titleAndPriceContainer.appendChild ( $productPrice ) ; function waitForElement…" at bounding box center [1398, 696] width 551 height 1129
click at [1163, 139] on div "$titleAndPriceContainer.appendChild ( $productPrice ) ; function waitForElement…" at bounding box center [1398, 696] width 551 height 1129
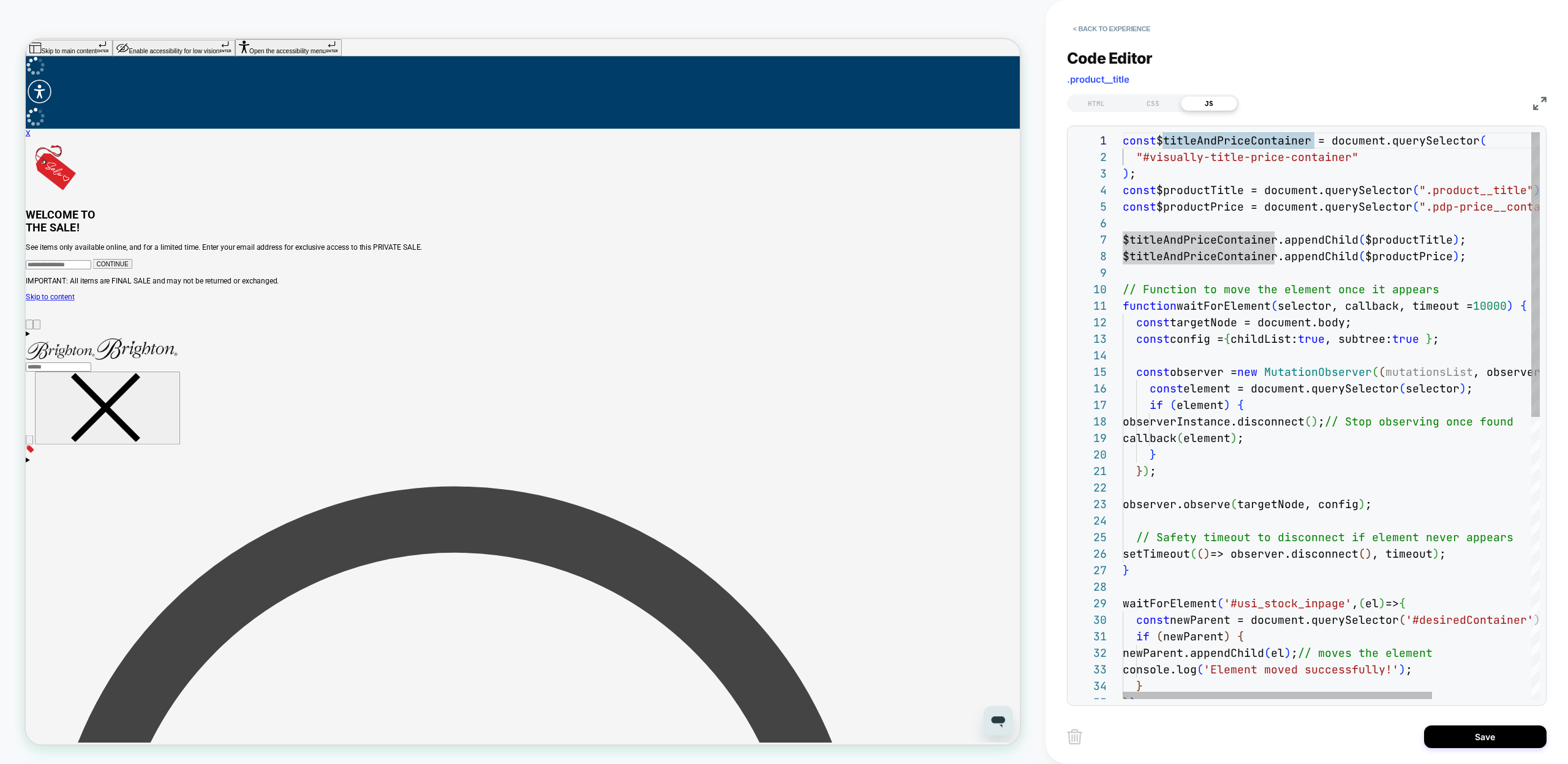
click at [1313, 143] on div "$titleAndPriceContainer.appendChild ( $productPrice ) ; function waitForElement…" at bounding box center [1398, 696] width 551 height 1129
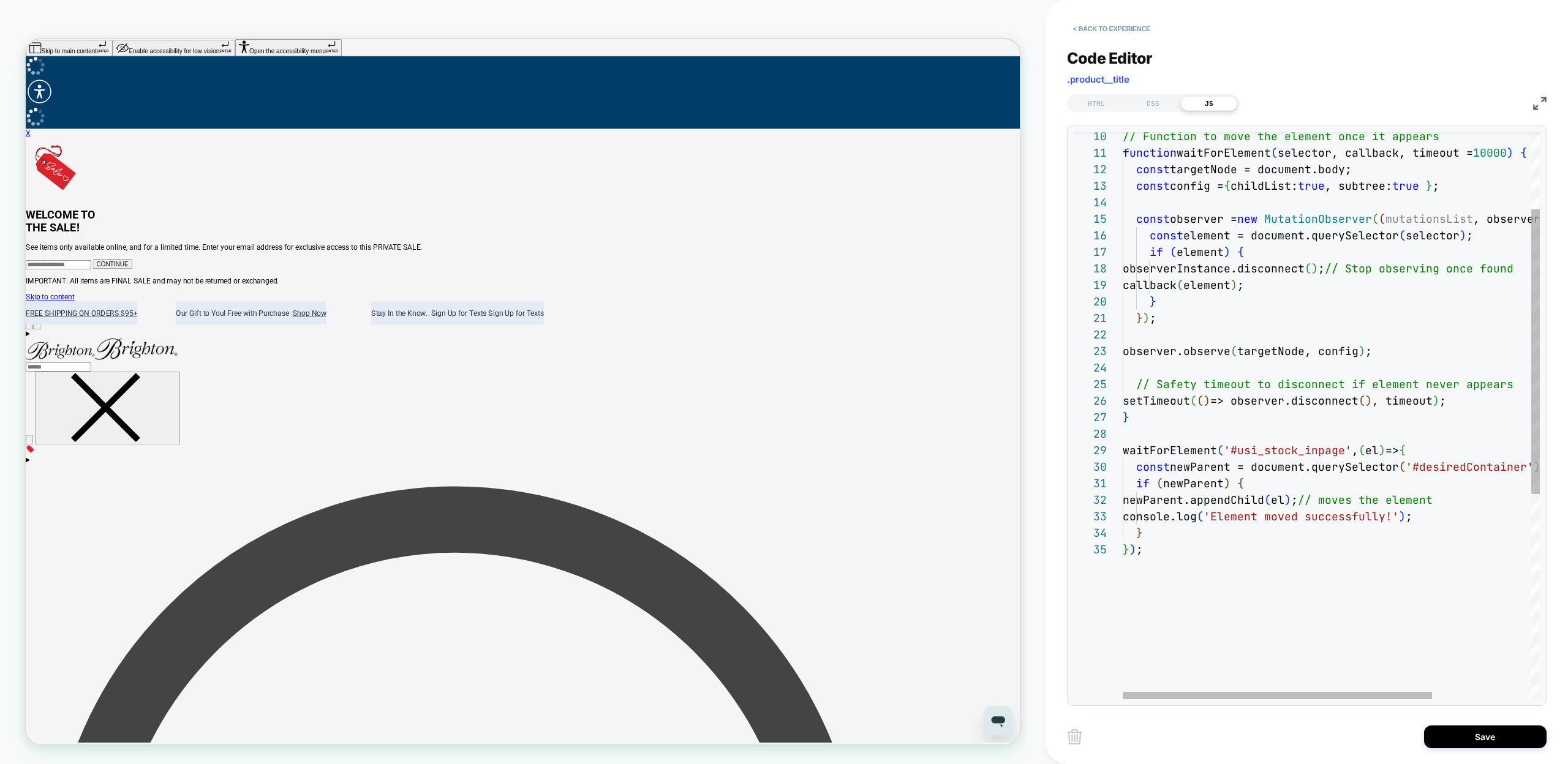
click at [1240, 505] on div "setTimeout ( ( ) => observer.disconnect ( ) , timeout ) ; } waitForElement ( '#…" at bounding box center [1398, 544] width 551 height 1129
click at [1137, 470] on div "setTimeout ( ( ) => observer.disconnect ( ) , timeout ) ; } waitForElement ( '#…" at bounding box center [1398, 544] width 551 height 1129
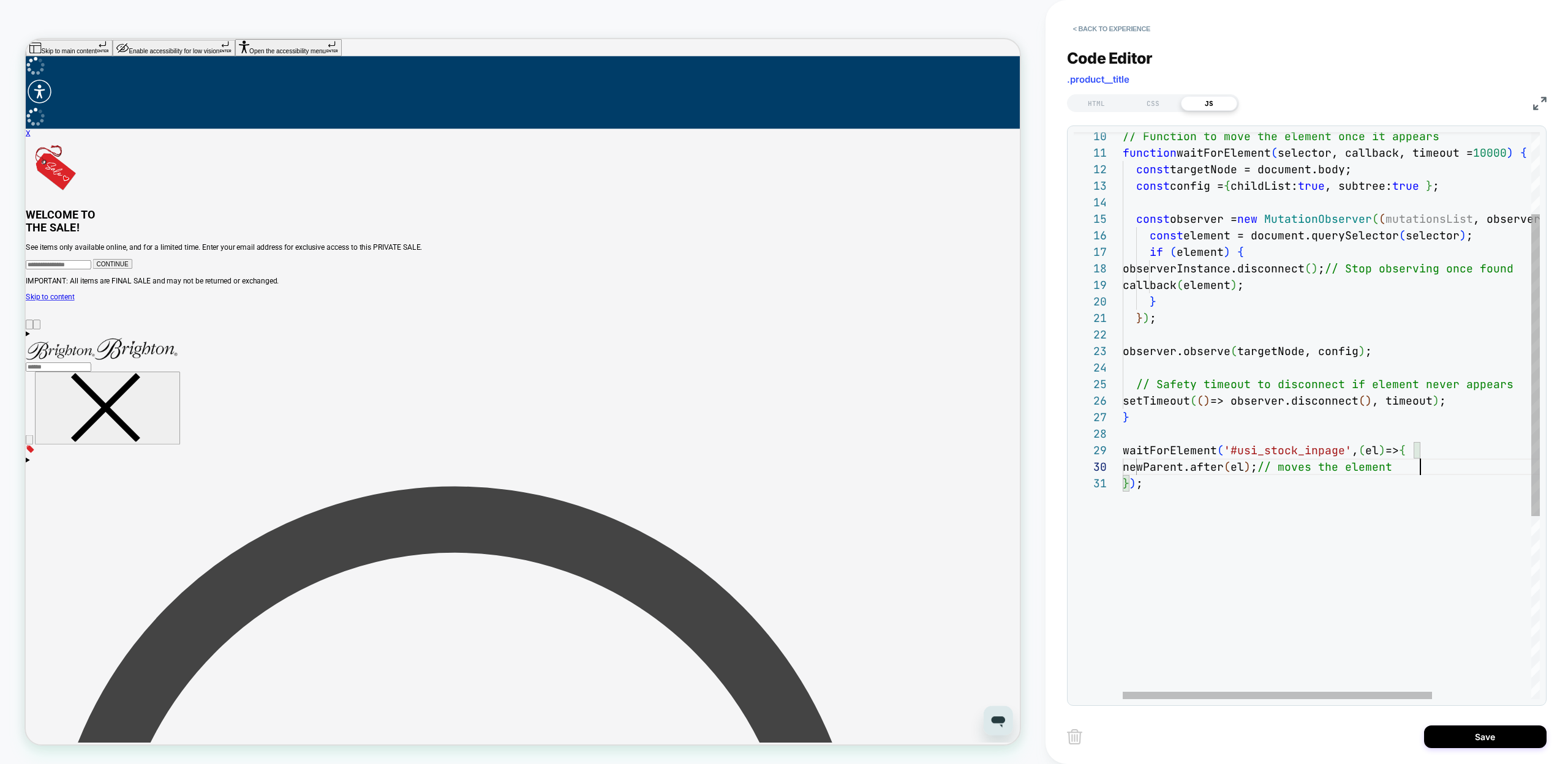
scroll to position [149, 298]
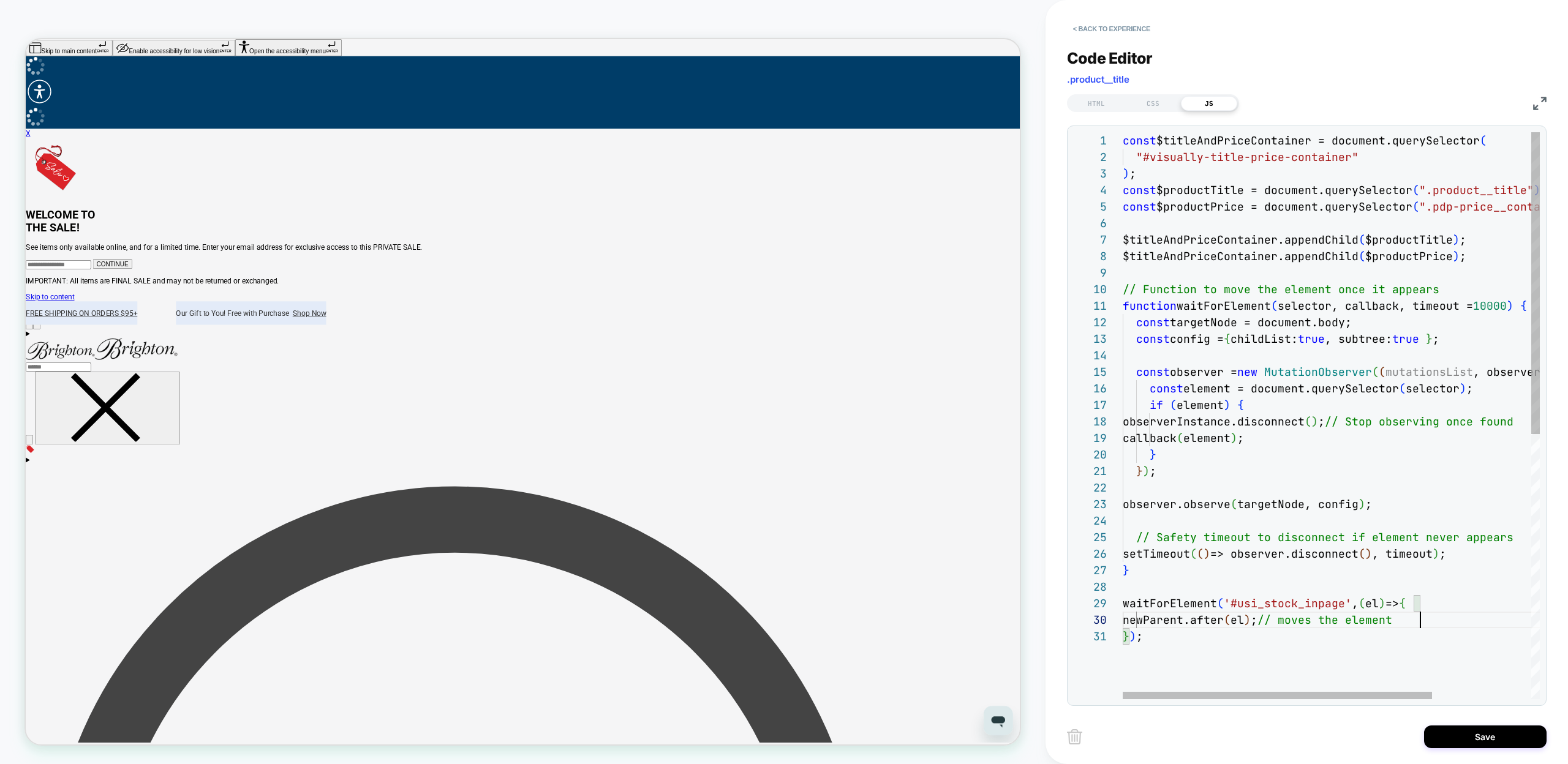
click at [1162, 142] on div "setTimeout ( ( ) => observer.disconnect ( ) , timeout ) ; } waitForElement ( '#…" at bounding box center [1398, 663] width 551 height 1063
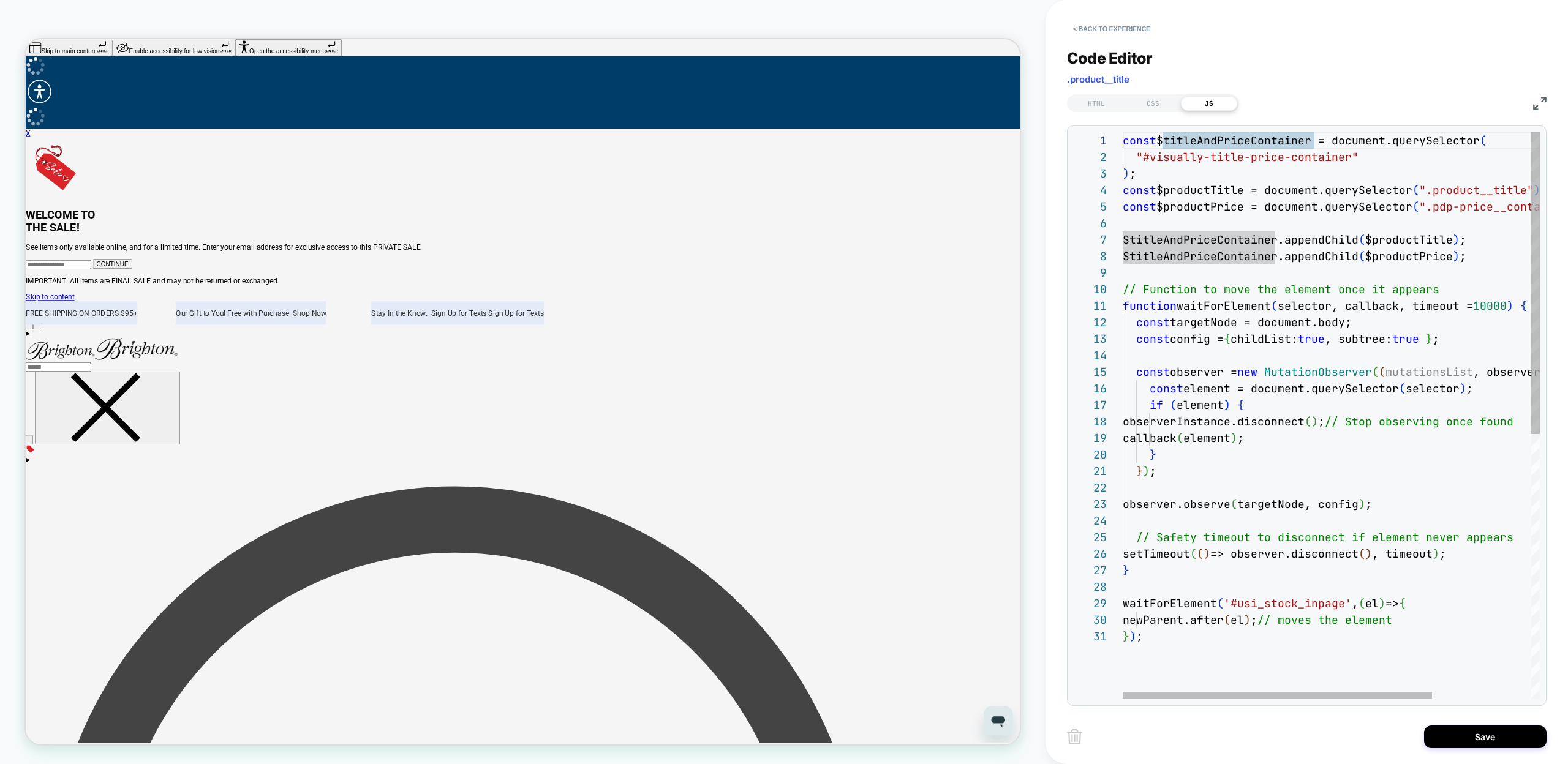
click at [1312, 141] on div "setTimeout ( ( ) => observer.disconnect ( ) , timeout ) ; } waitForElement ( '#…" at bounding box center [1398, 663] width 551 height 1063
click at [1172, 618] on div "setTimeout ( ( ) => observer.disconnect ( ) , timeout ) ; } waitForElement ( '#…" at bounding box center [1398, 663] width 551 height 1063
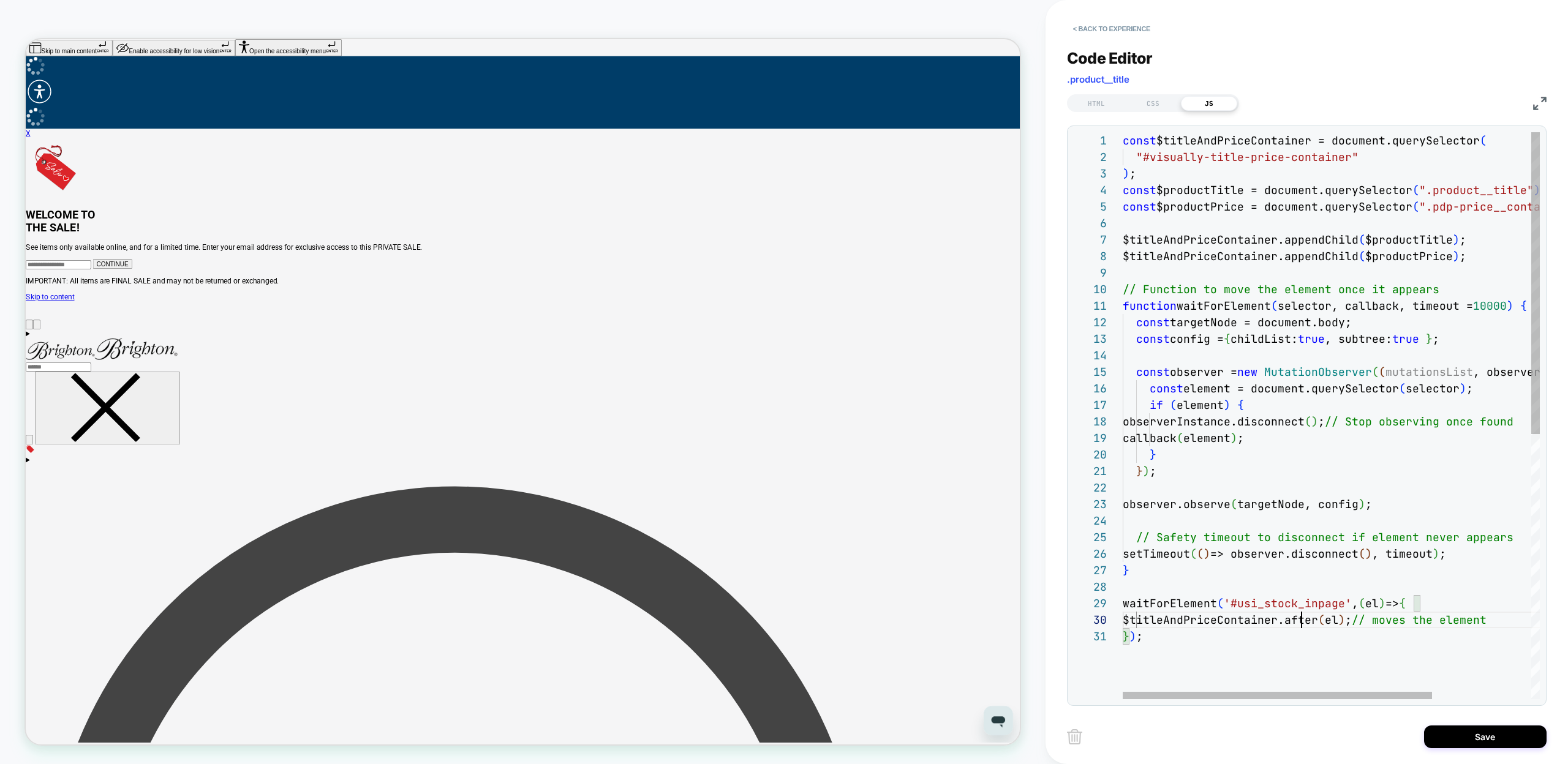
click at [1381, 621] on div "setTimeout ( ( ) => observer.disconnect ( ) , timeout ) ; } waitForElement ( '#…" at bounding box center [1398, 663] width 551 height 1063
click at [1214, 668] on div "setTimeout ( ( ) => observer.disconnect ( ) , timeout ) ; } waitForElement ( '#…" at bounding box center [1398, 663] width 551 height 1063
click at [1179, 608] on div "setTimeout ( ( ) => observer.disconnect ( ) , timeout ) ; } waitForElement ( '#…" at bounding box center [1398, 663] width 551 height 1063
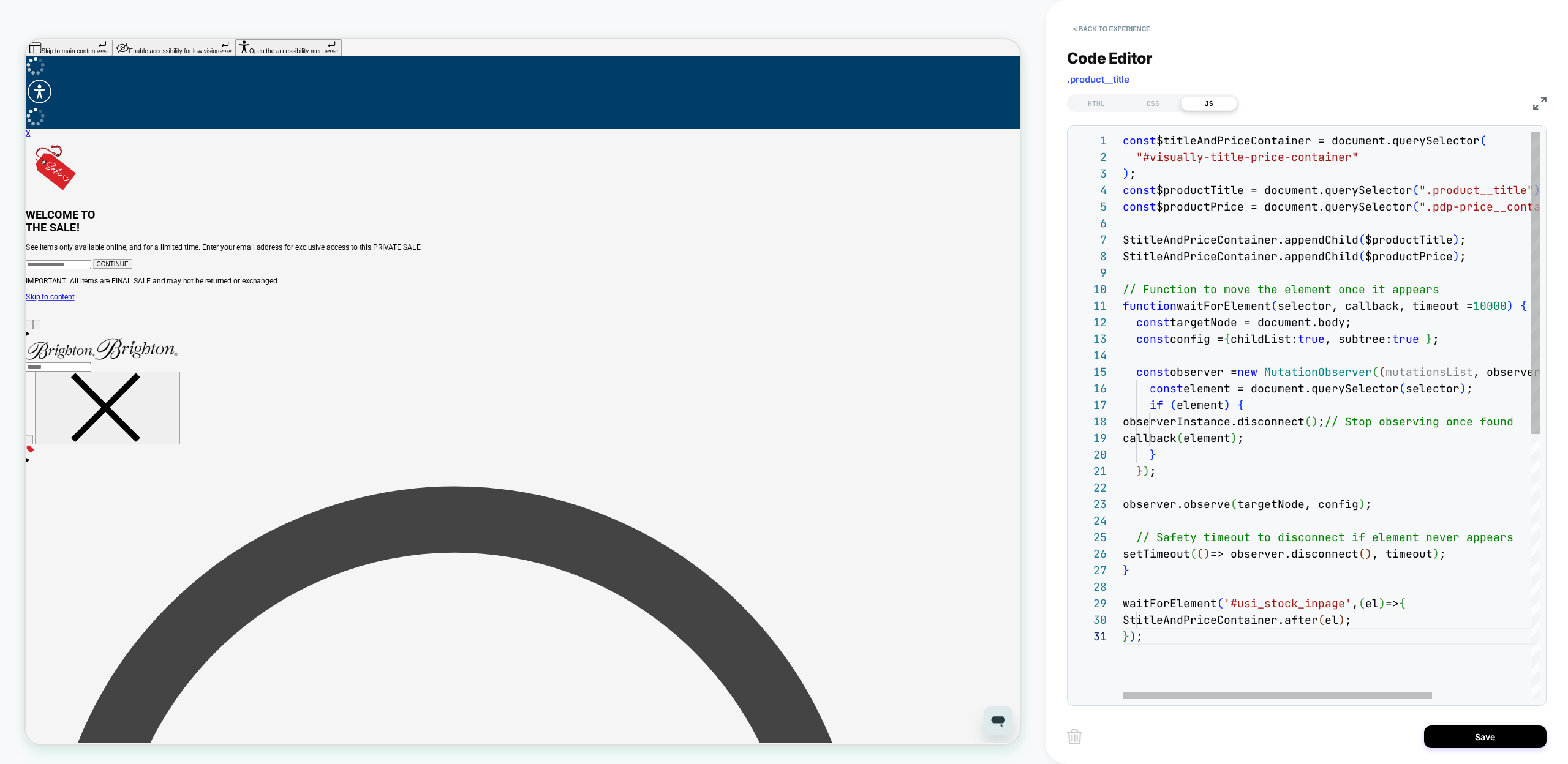
scroll to position [132, 92]
click at [1179, 608] on div "setTimeout ( ( ) => observer.disconnect ( ) , timeout ) ; } waitForElement ( '#…" at bounding box center [1398, 663] width 551 height 1063
click at [1201, 651] on div "setTimeout ( ( ) => observer.disconnect ( ) , timeout ) ; } waitForElement ( '#…" at bounding box center [1398, 663] width 551 height 1063
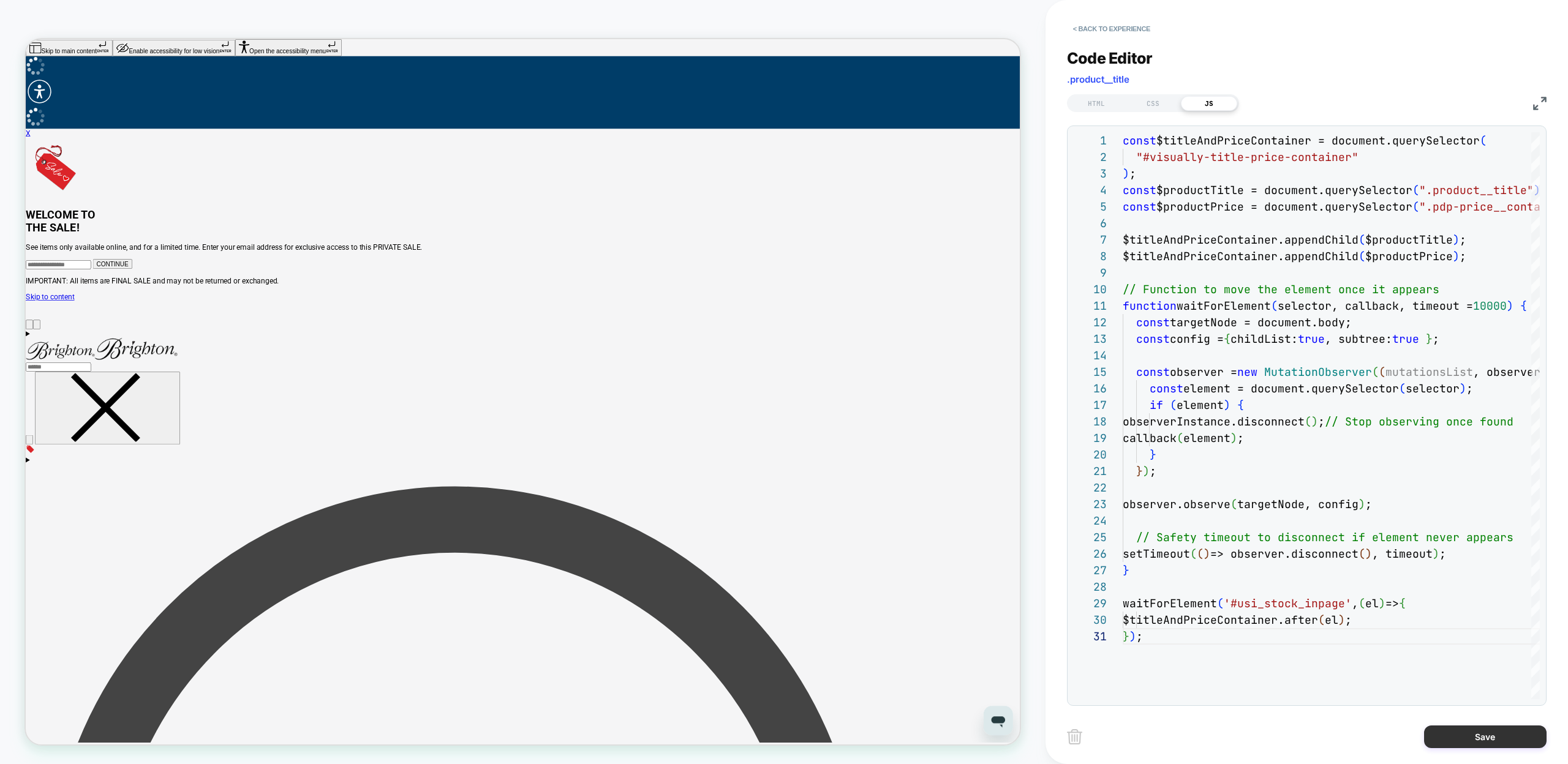
type textarea "***"
click at [1496, 739] on button "Save" at bounding box center [1485, 736] width 123 height 23
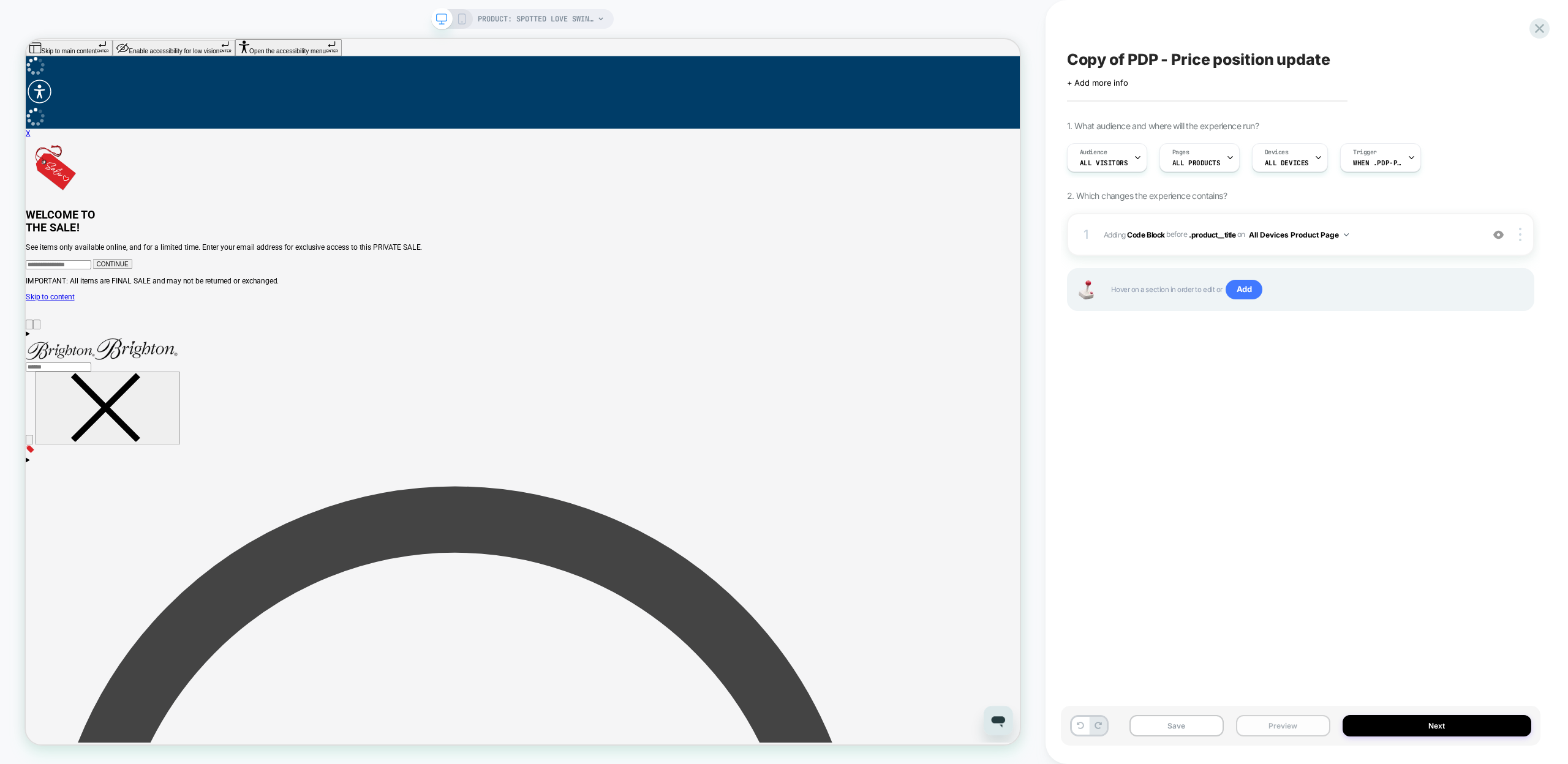
click at [1270, 727] on button "Preview" at bounding box center [1283, 725] width 94 height 21
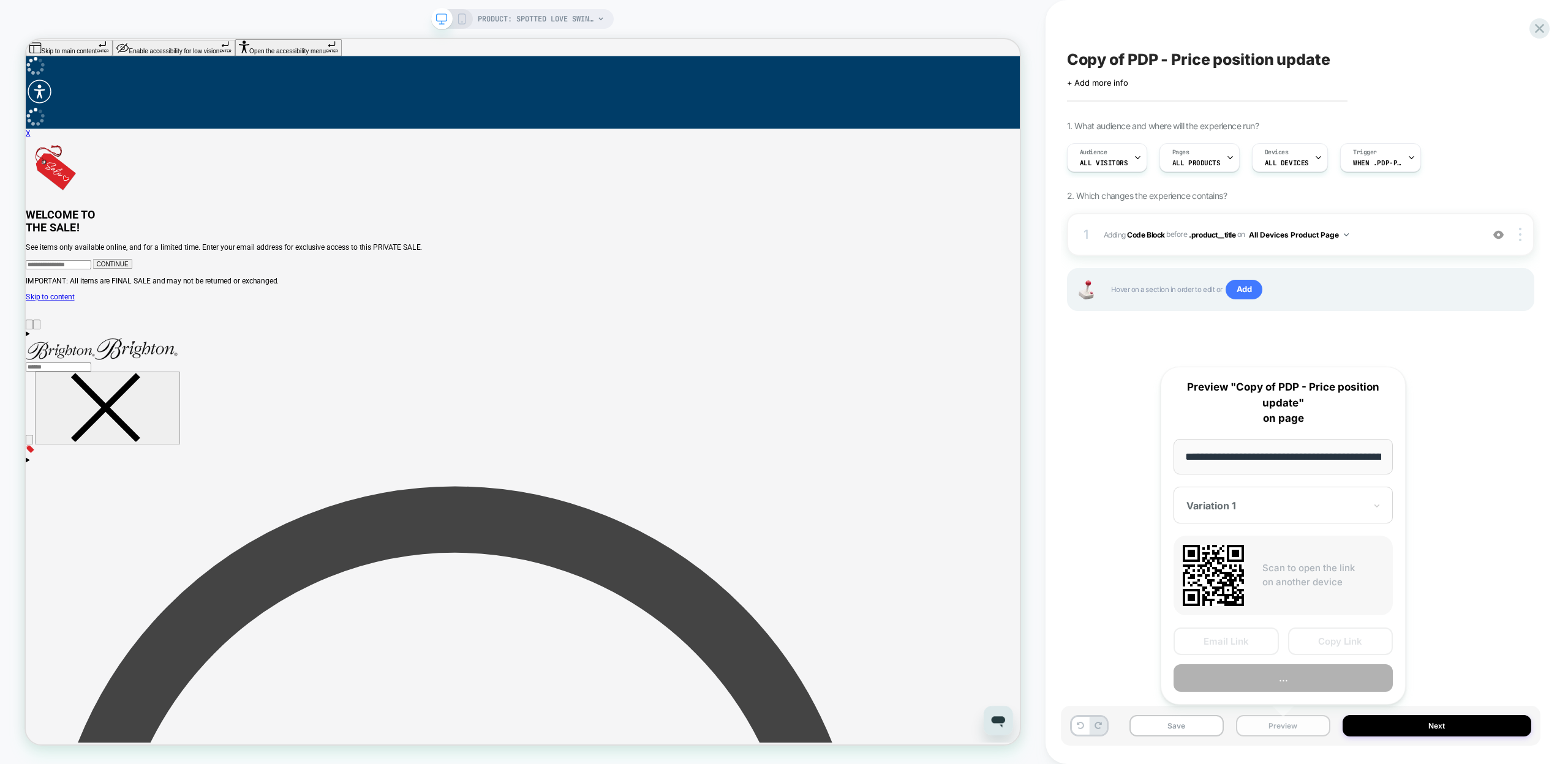
scroll to position [0, 191]
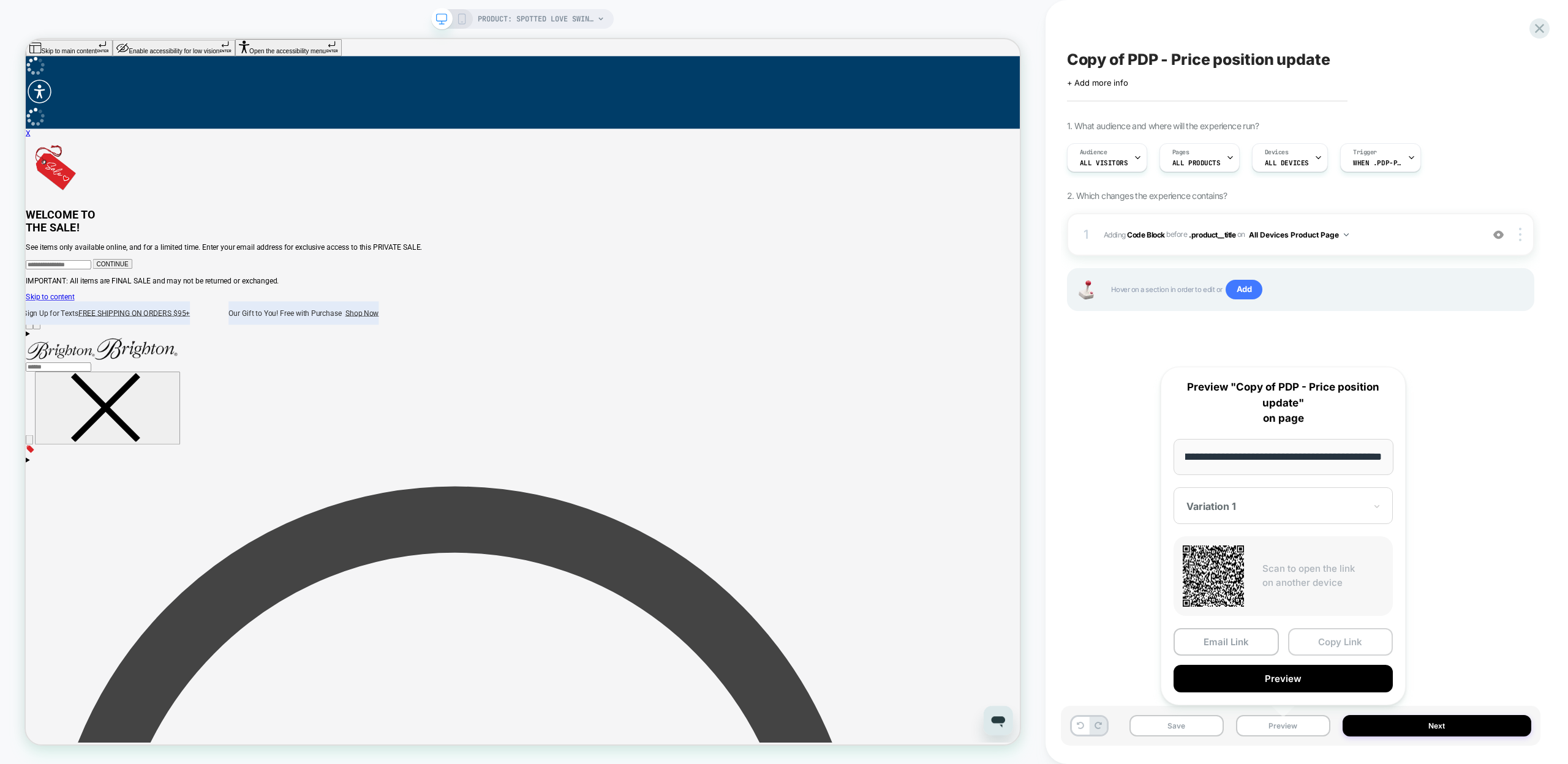
click at [1317, 644] on button "Copy Link" at bounding box center [1341, 642] width 105 height 28
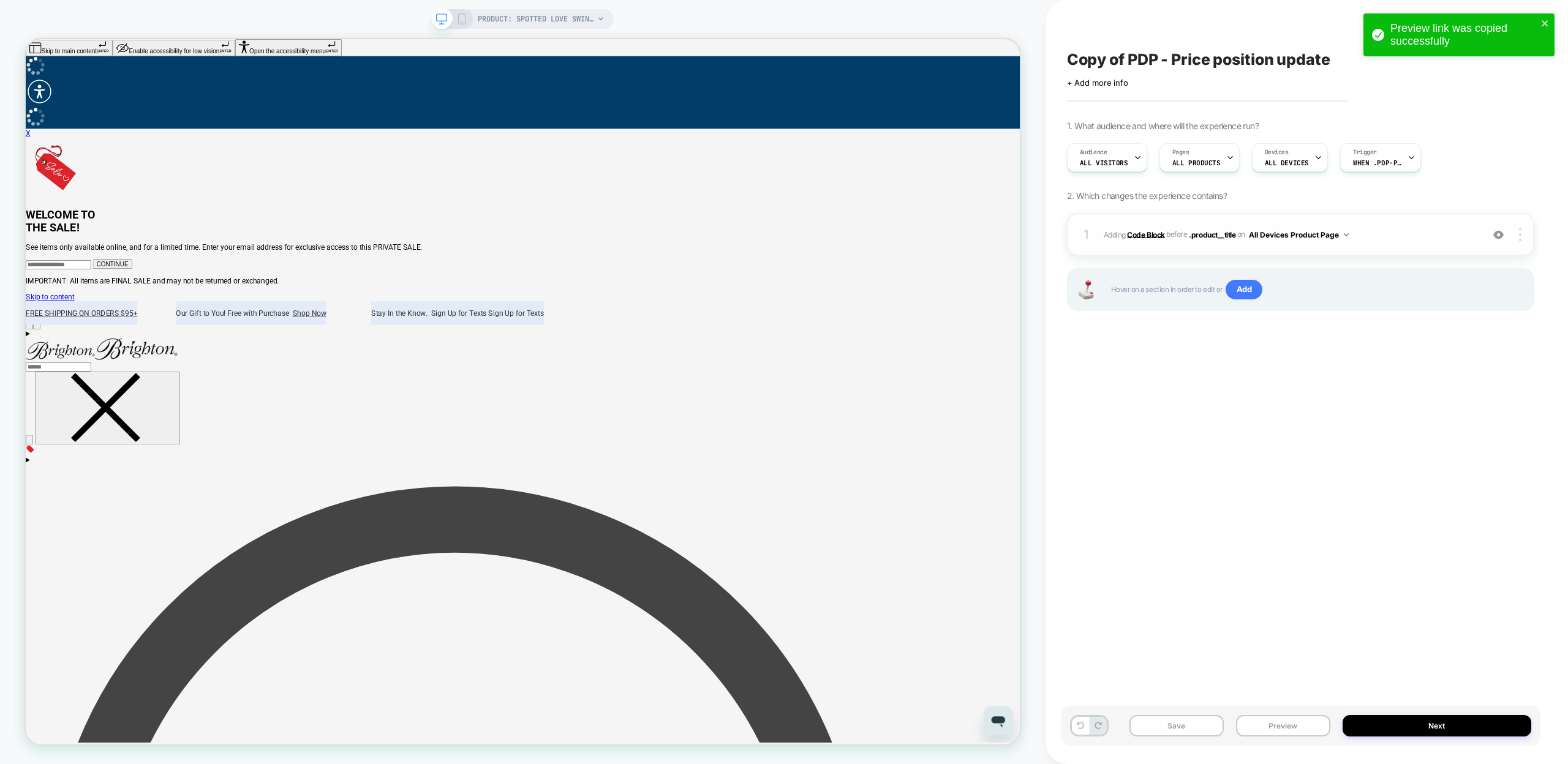
click at [1141, 233] on b "Code Block" at bounding box center [1146, 234] width 37 height 9
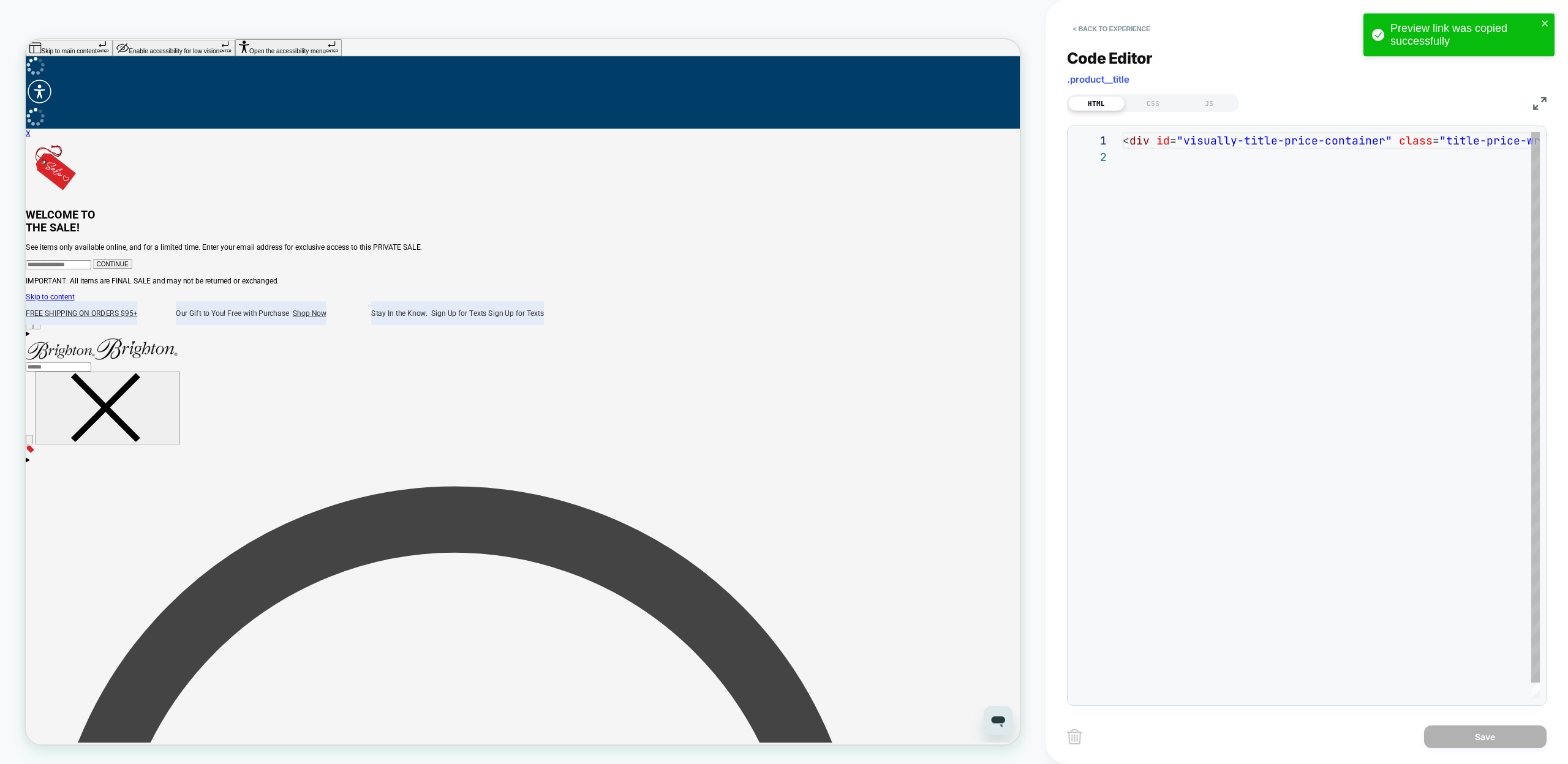
scroll to position [17, 0]
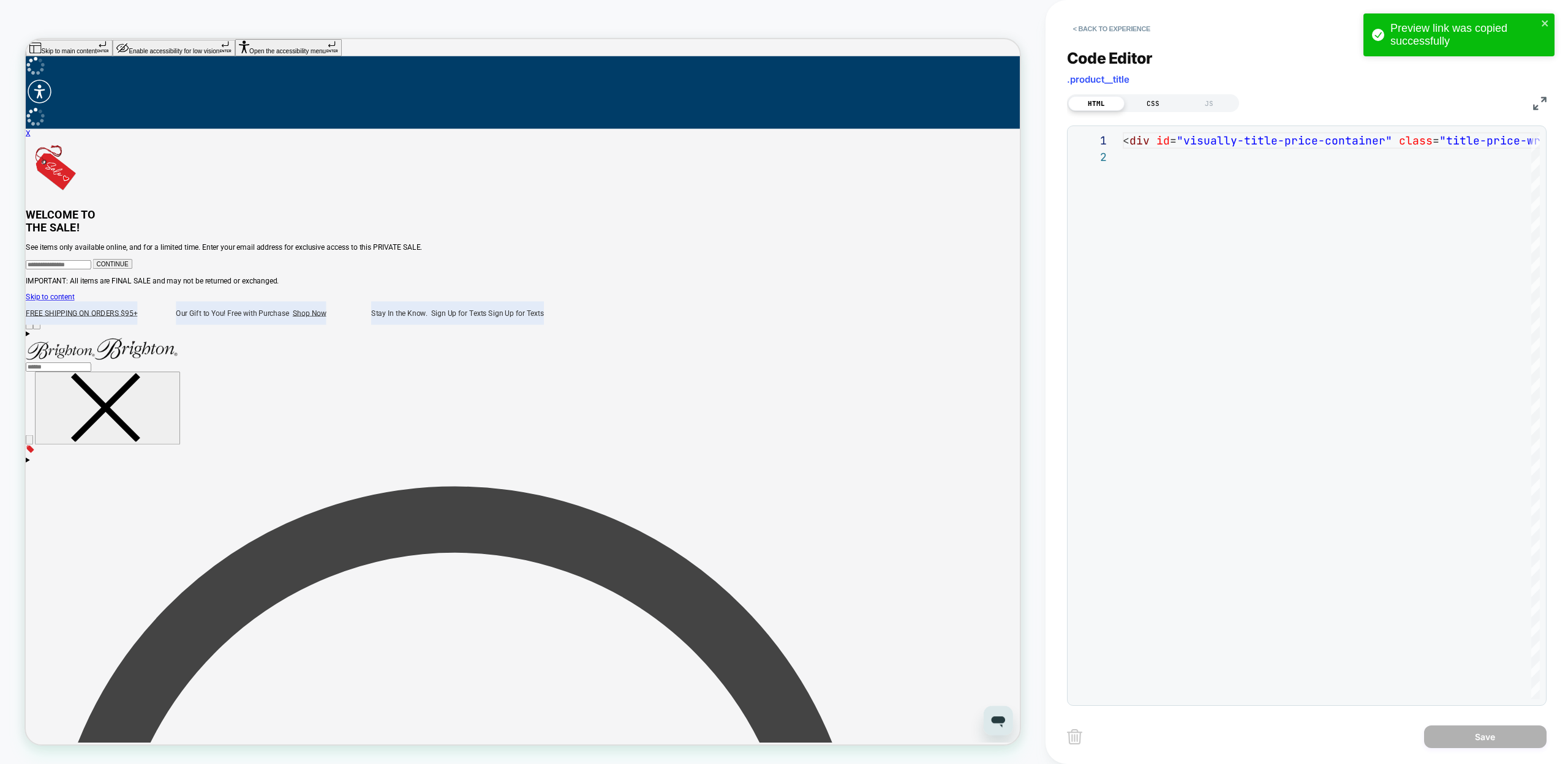
click at [1159, 105] on div "CSS" at bounding box center [1153, 103] width 57 height 14
click at [1205, 524] on div at bounding box center [1331, 143] width 417 height 1113
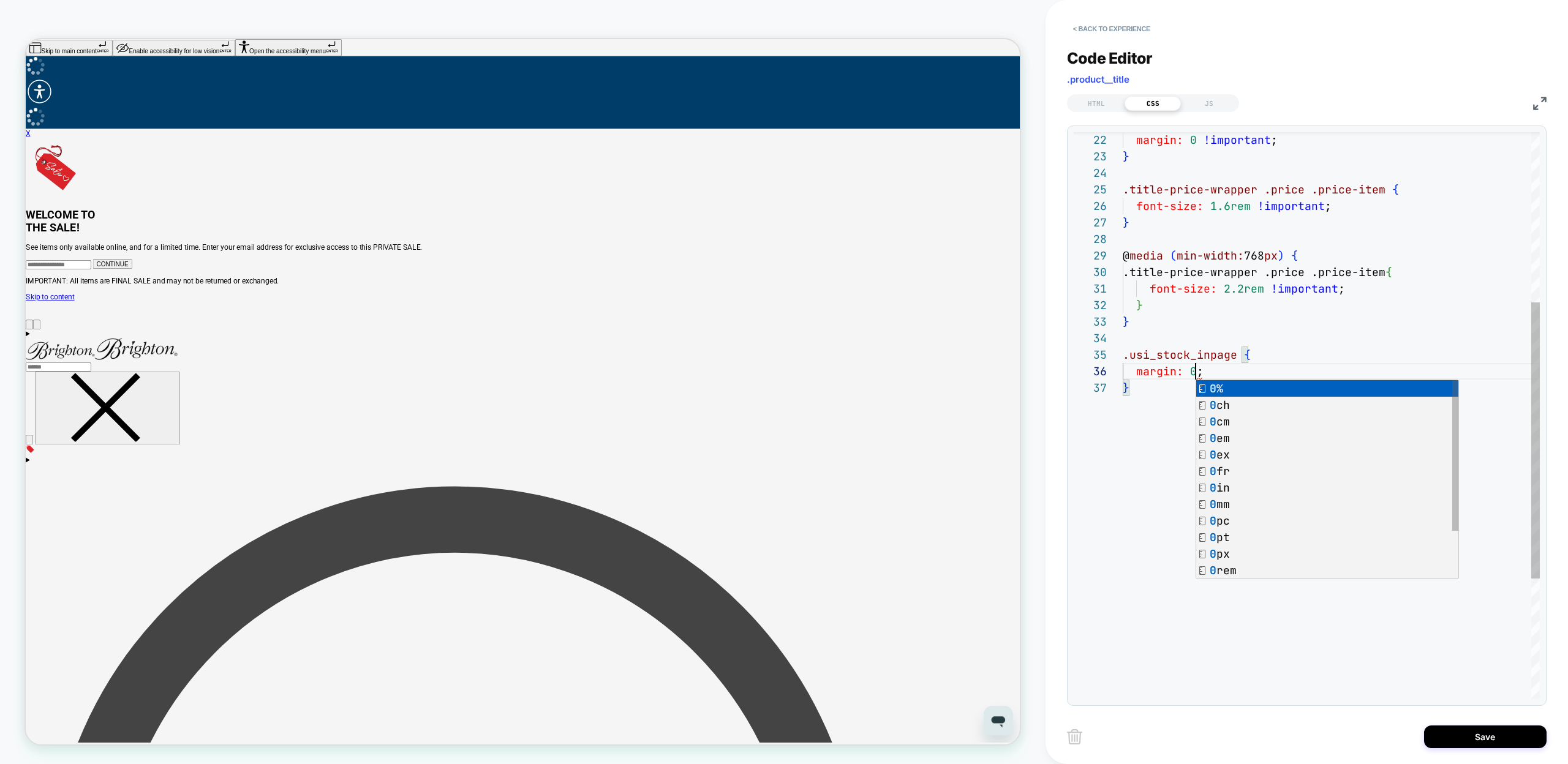
scroll to position [83, 80]
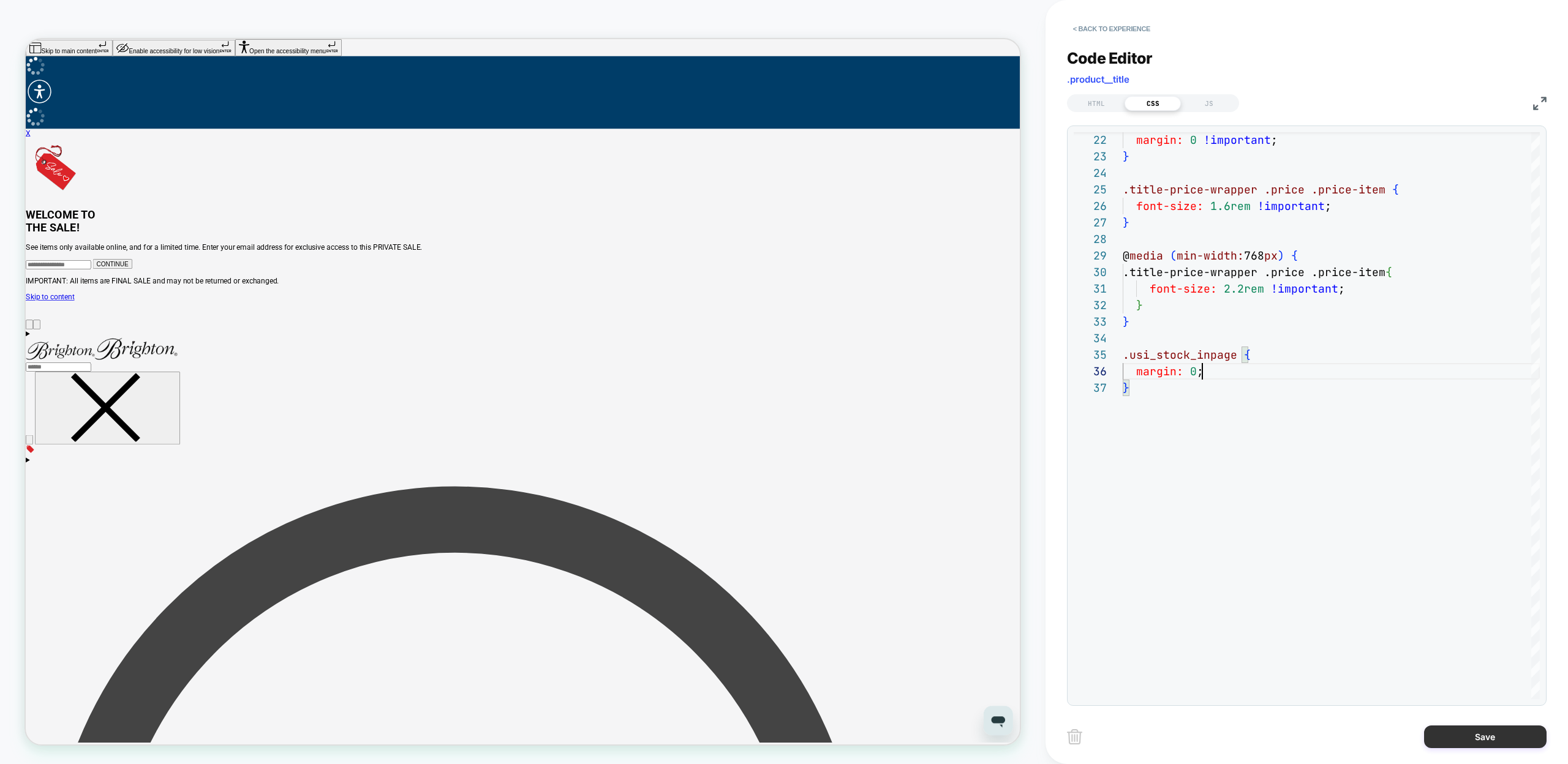
type textarea "**********"
click at [1467, 739] on button "Save" at bounding box center [1485, 736] width 123 height 23
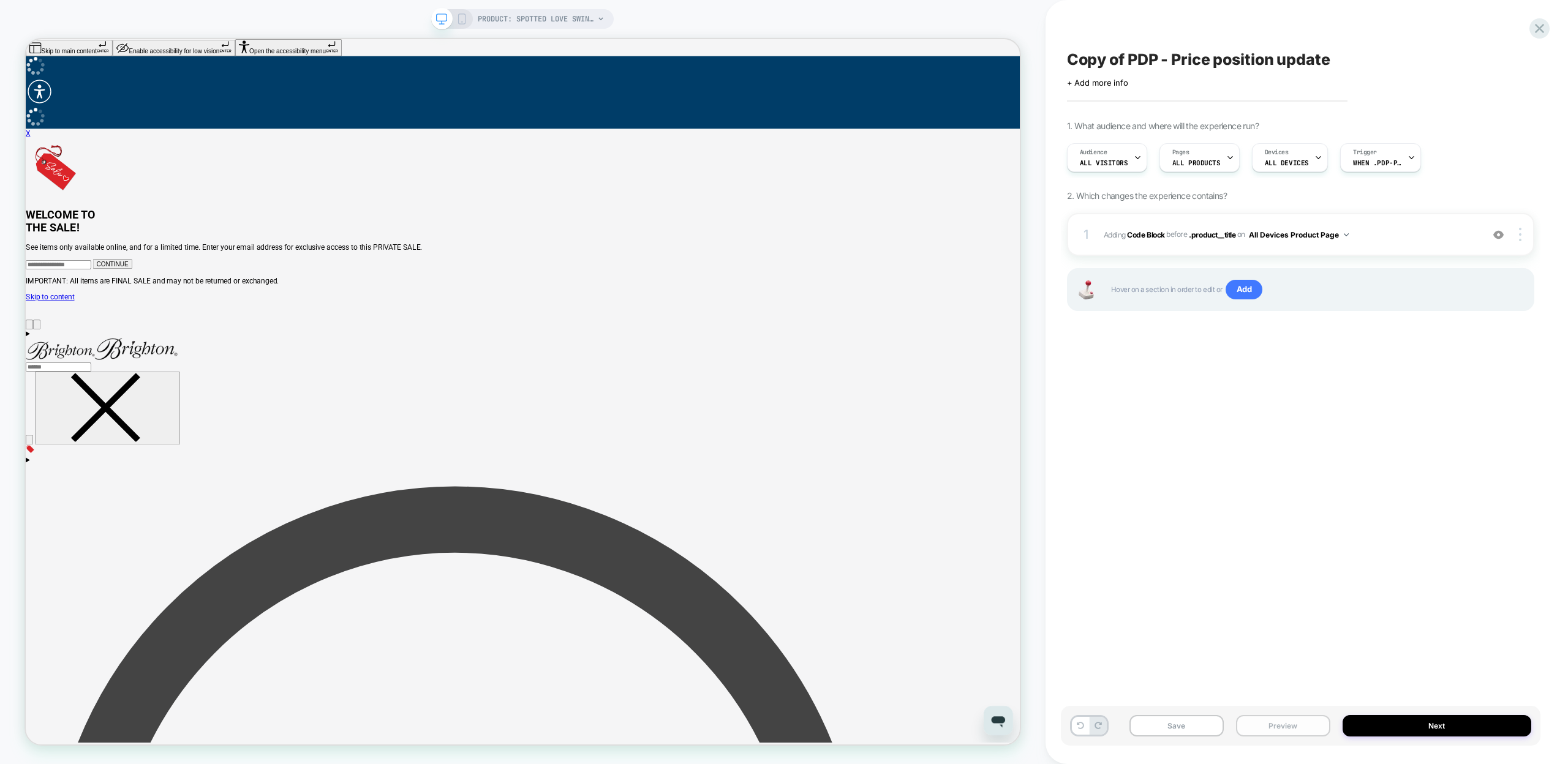
click at [1297, 721] on button "Preview" at bounding box center [1283, 725] width 94 height 21
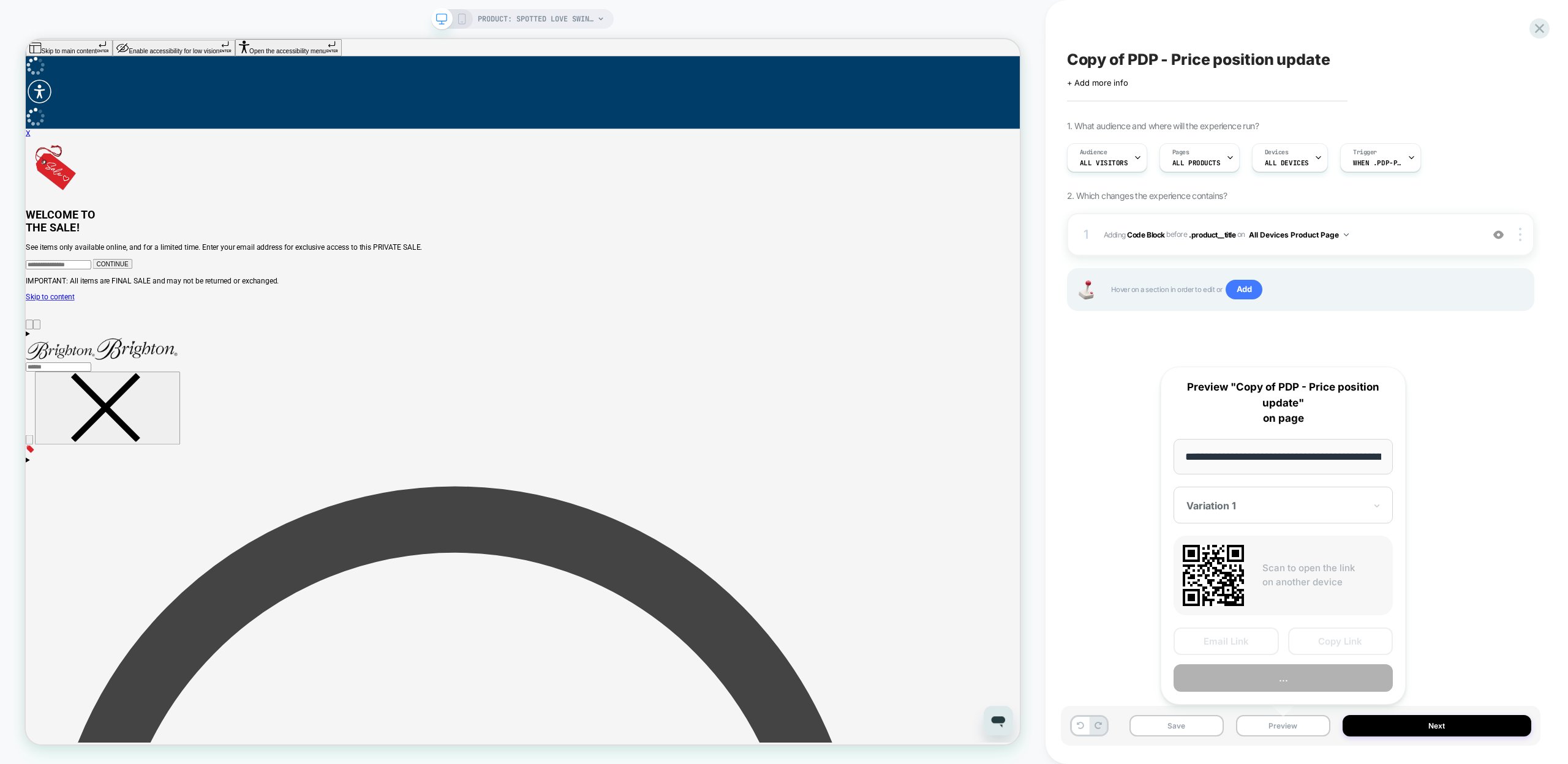
scroll to position [0, 191]
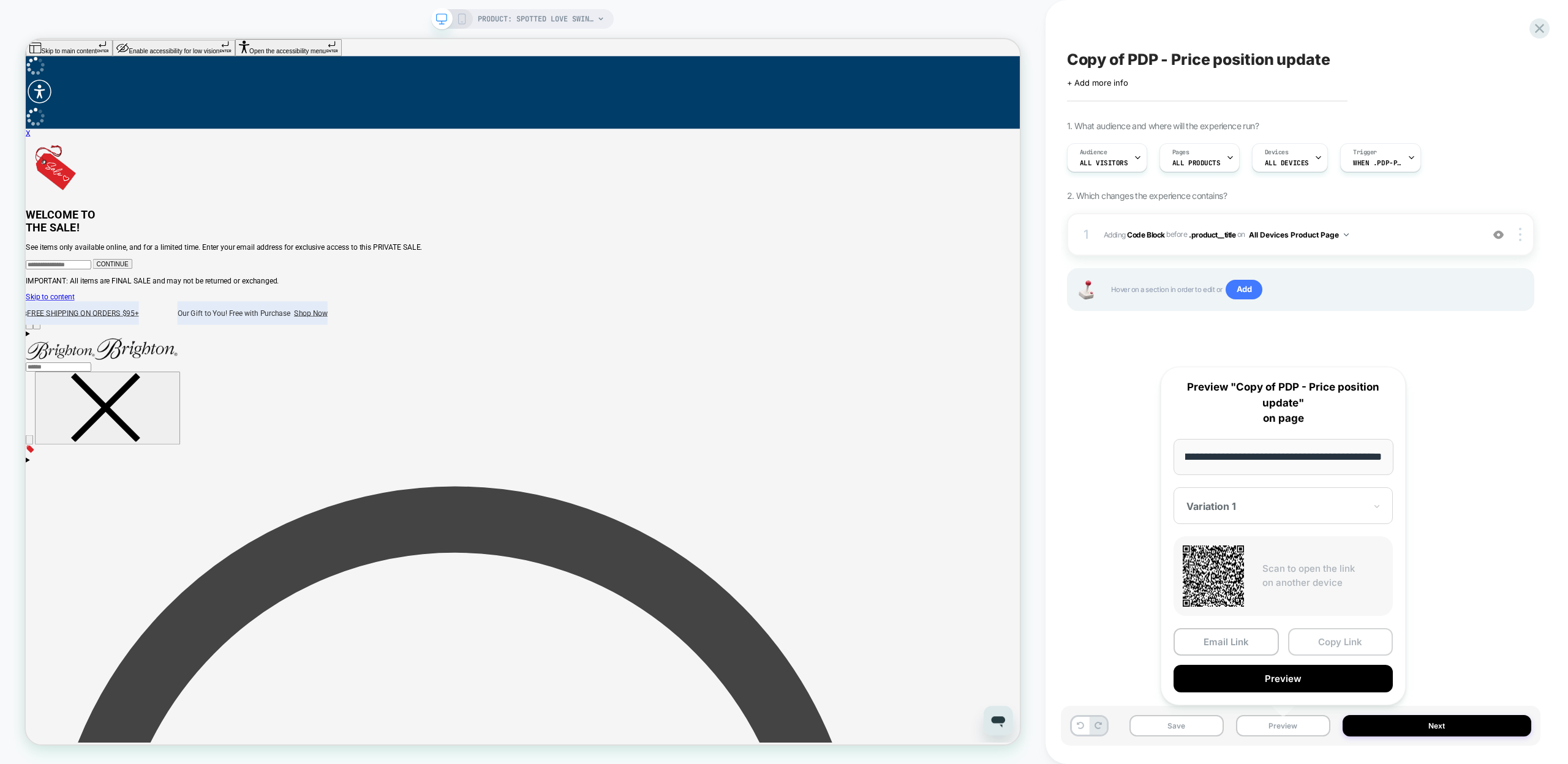
click at [1354, 630] on button "Copy Link" at bounding box center [1341, 642] width 105 height 28
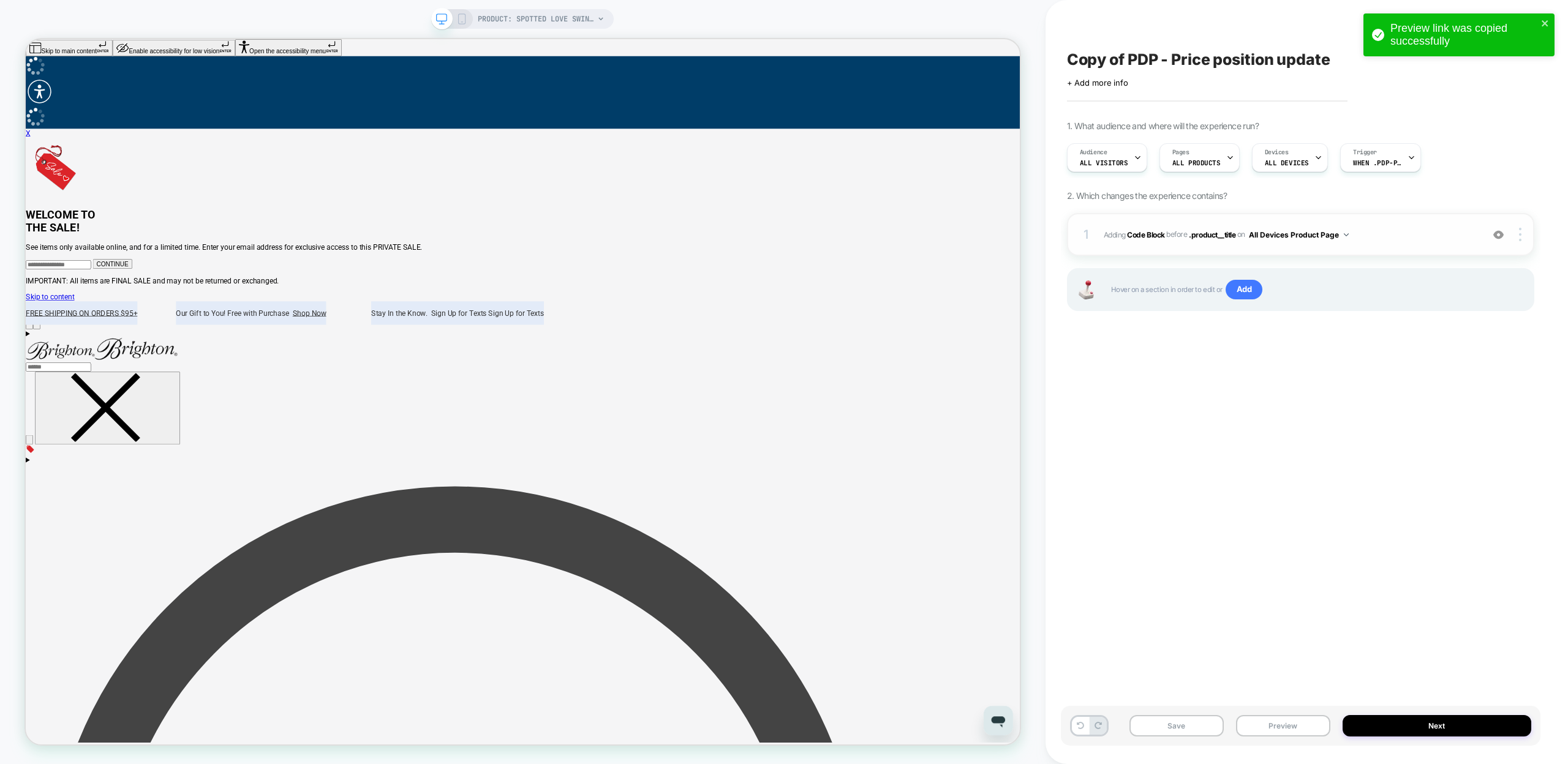
click at [1142, 227] on span "Adding Code Block BEFORE .product__title .product__title on All Devices Product…" at bounding box center [1290, 235] width 372 height 15
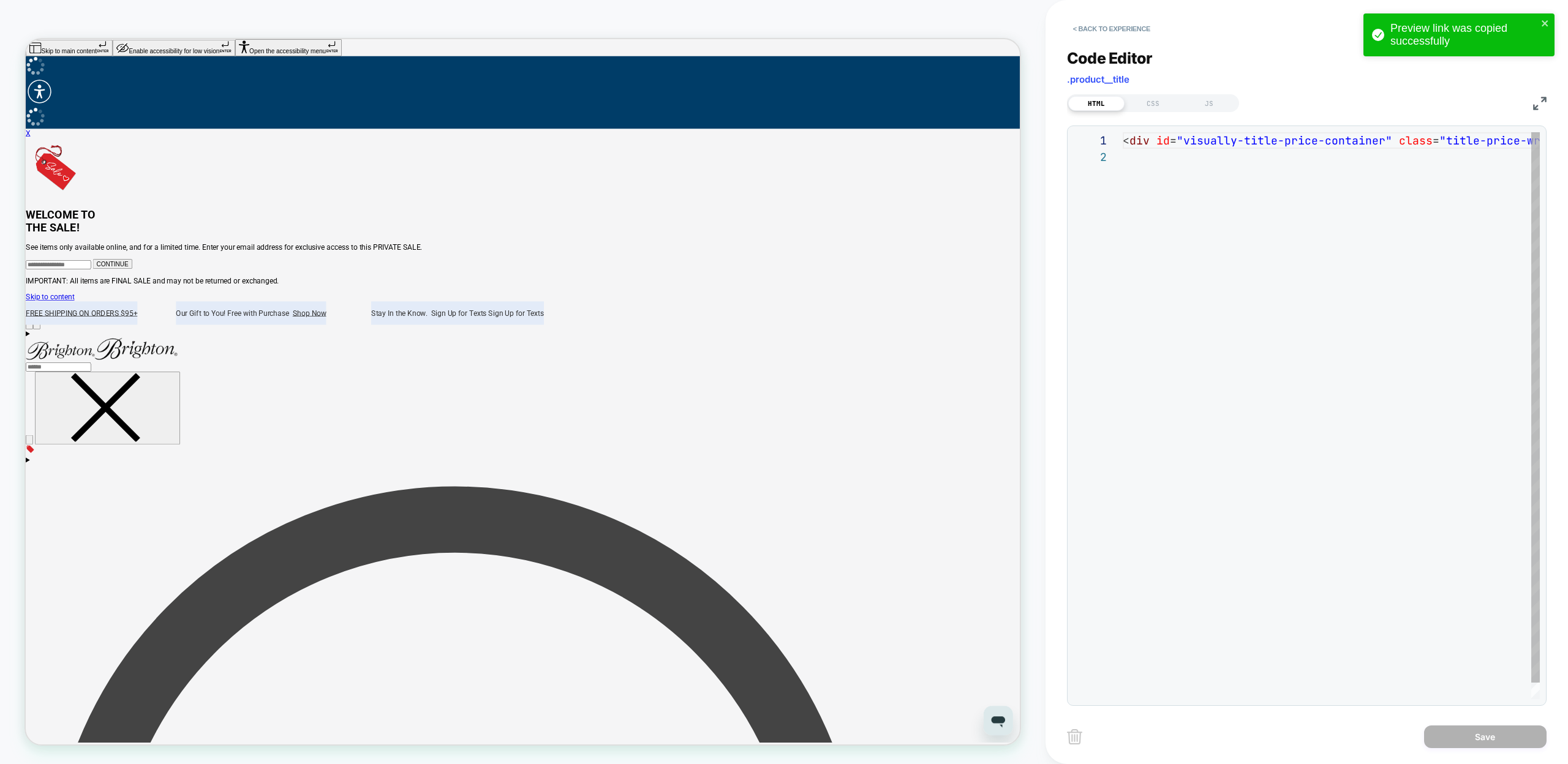
click at [1147, 235] on div "< div id = "visually-title-price-container" class = "title-price-wrapper" ></ d…" at bounding box center [1331, 424] width 417 height 584
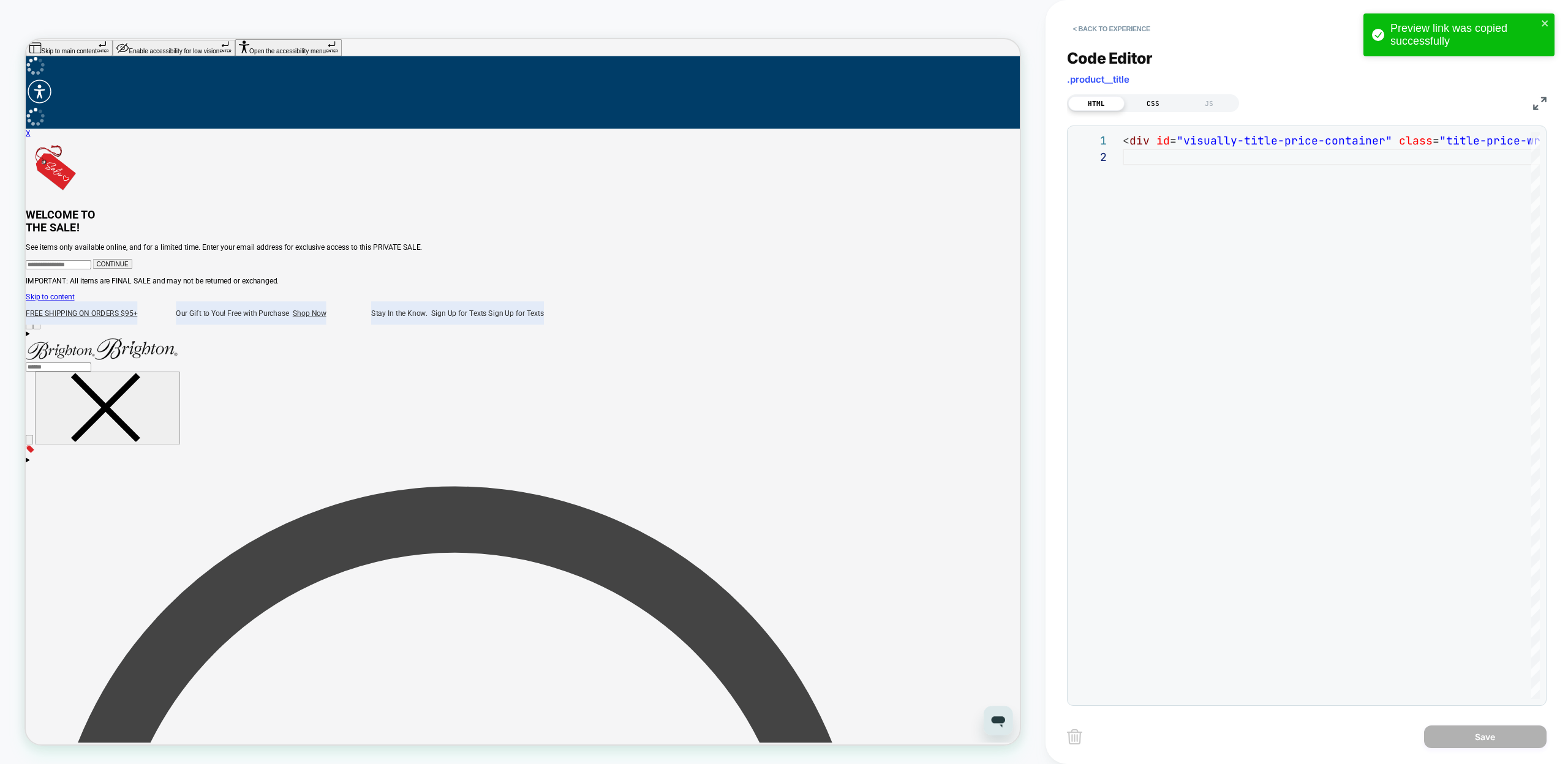
click at [1148, 105] on div "CSS" at bounding box center [1153, 103] width 57 height 14
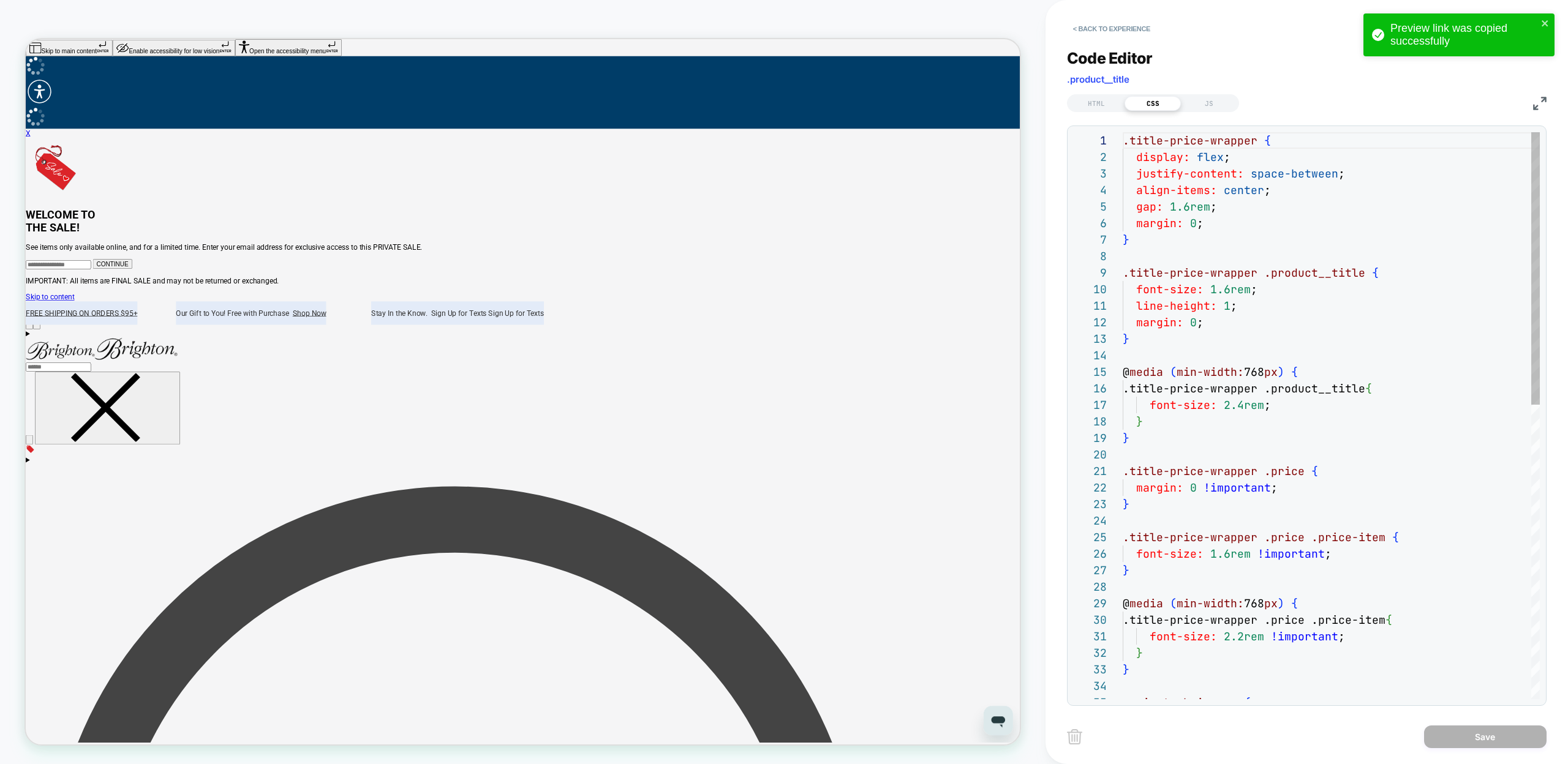
scroll to position [165, 0]
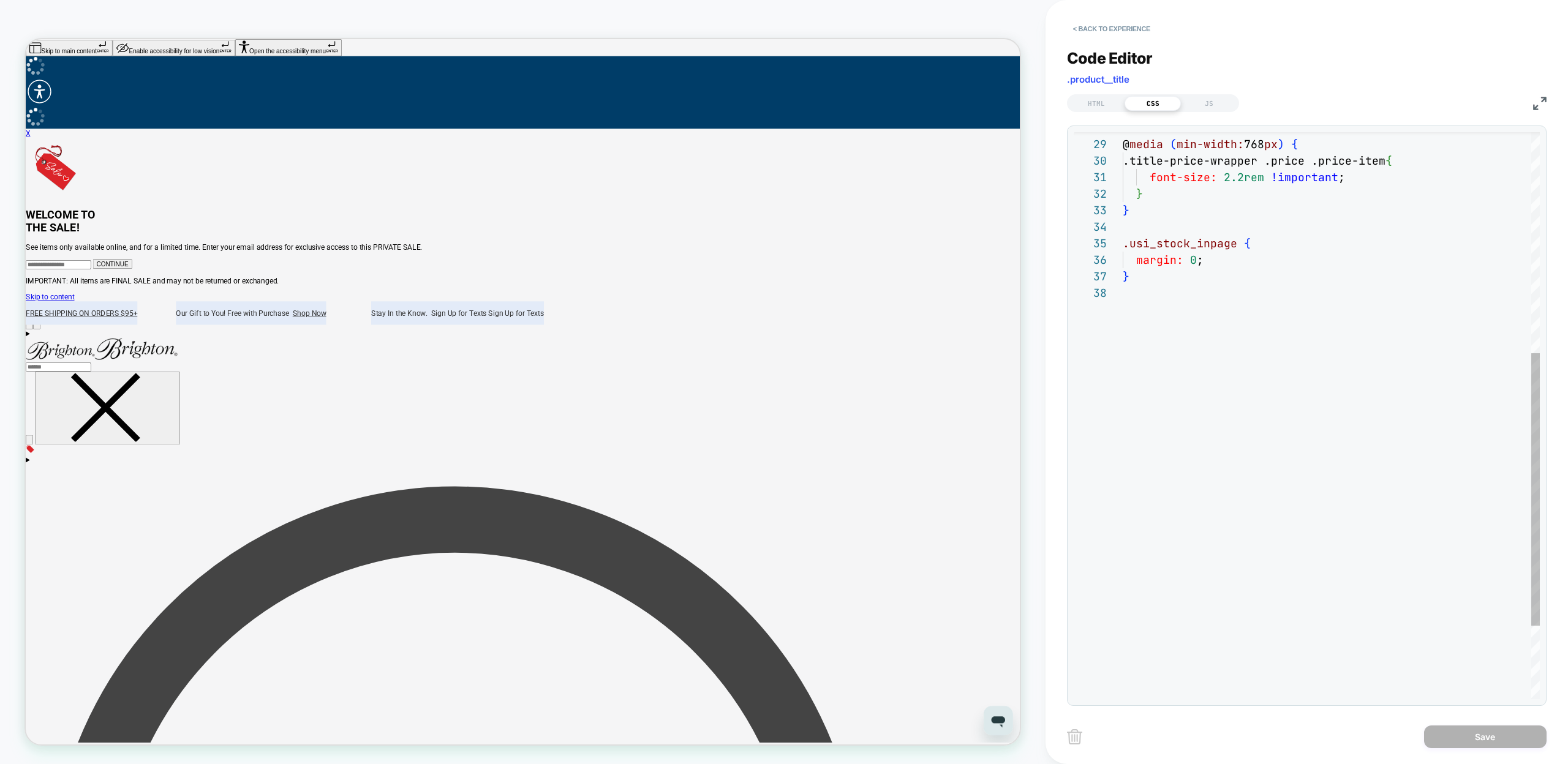
click at [1197, 265] on div ".title-price-wrapper .price .price-item { font-size: 2.2rem !important ; } } .u…" at bounding box center [1331, 262] width 417 height 1179
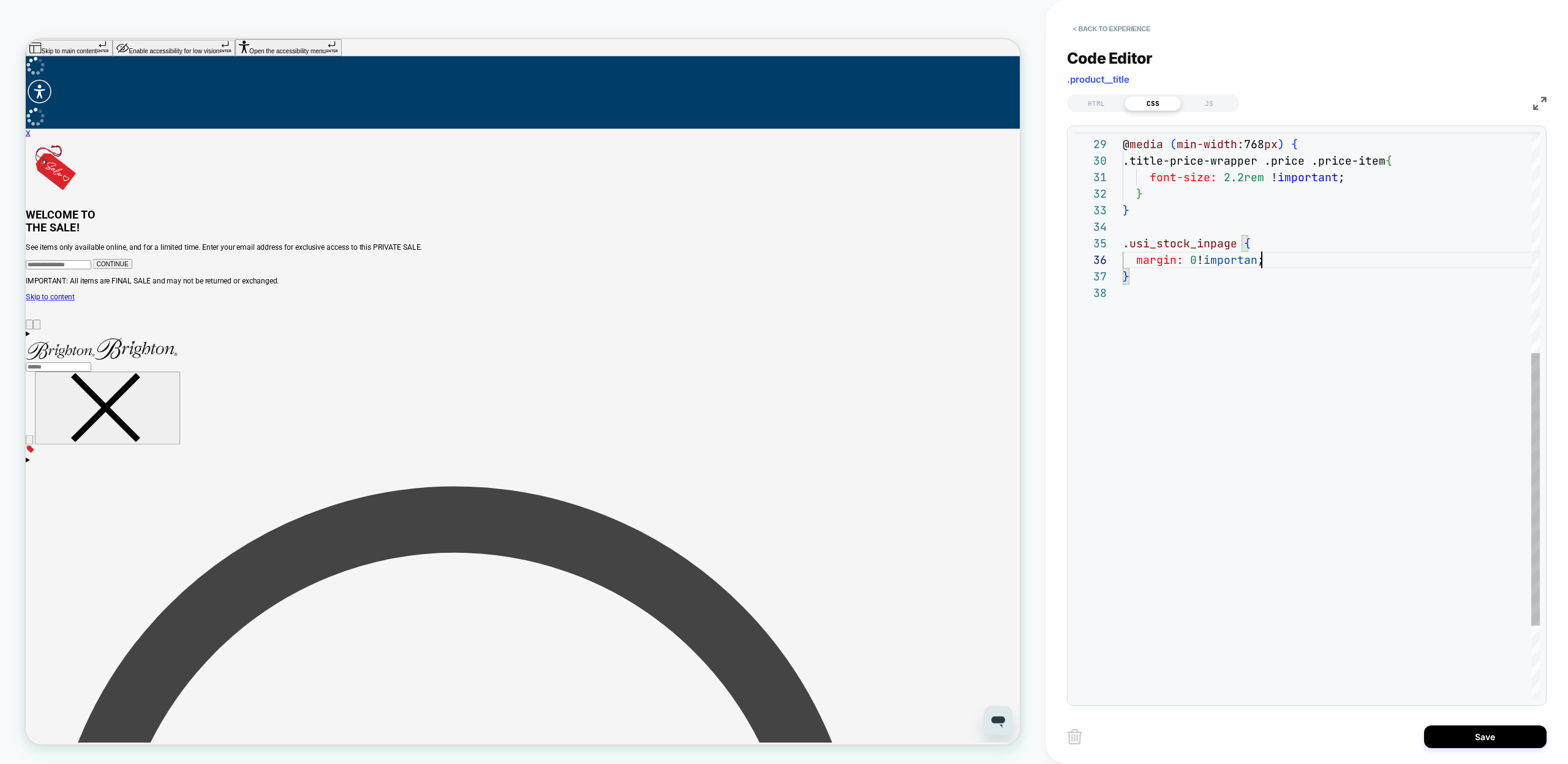
scroll to position [83, 145]
type textarea "**********"
click at [1475, 736] on button "Save" at bounding box center [1485, 736] width 123 height 23
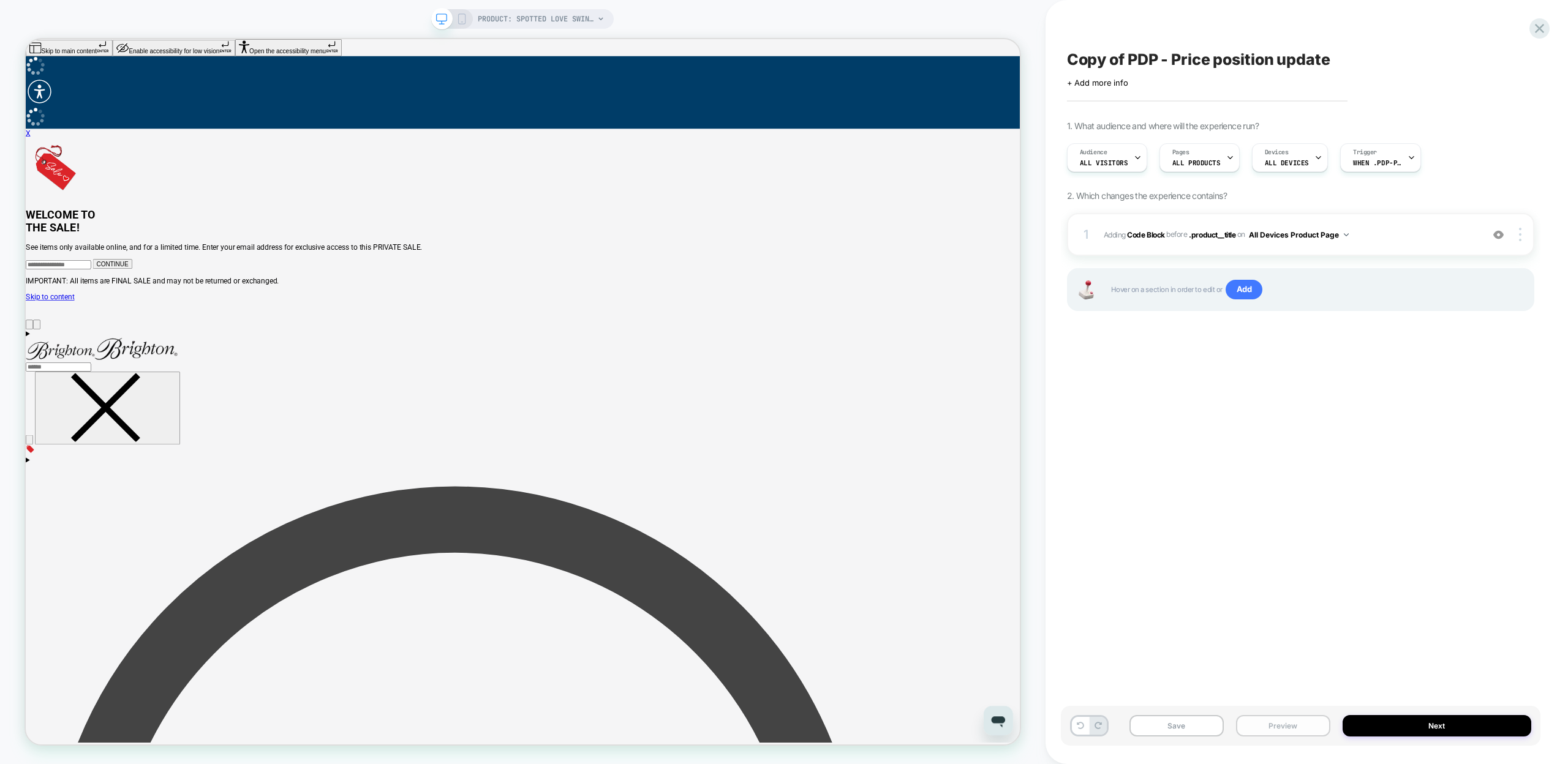
click at [1265, 723] on button "Preview" at bounding box center [1283, 725] width 94 height 21
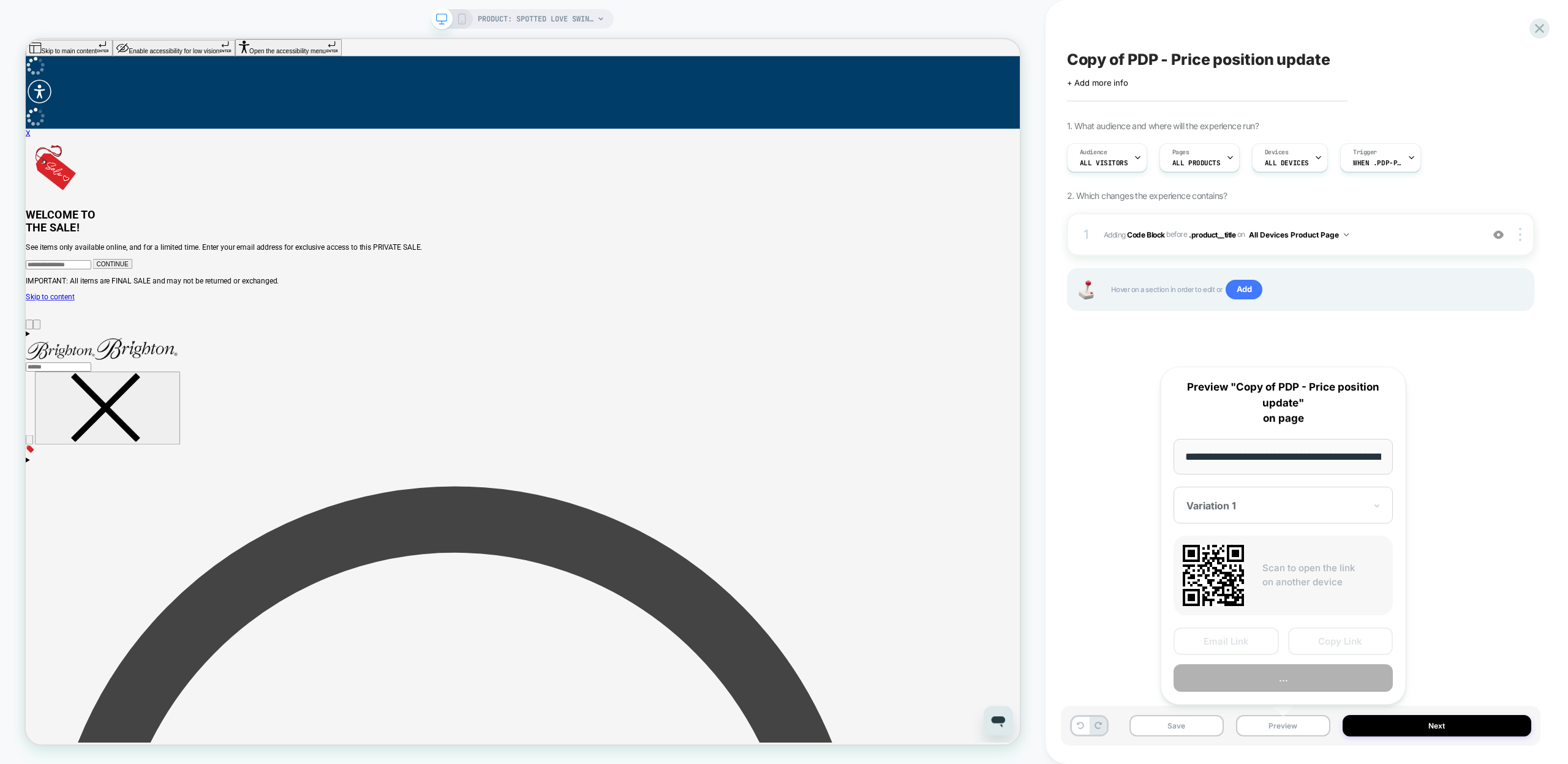
scroll to position [0, 191]
click at [1314, 641] on button "Copy Link" at bounding box center [1341, 642] width 105 height 28
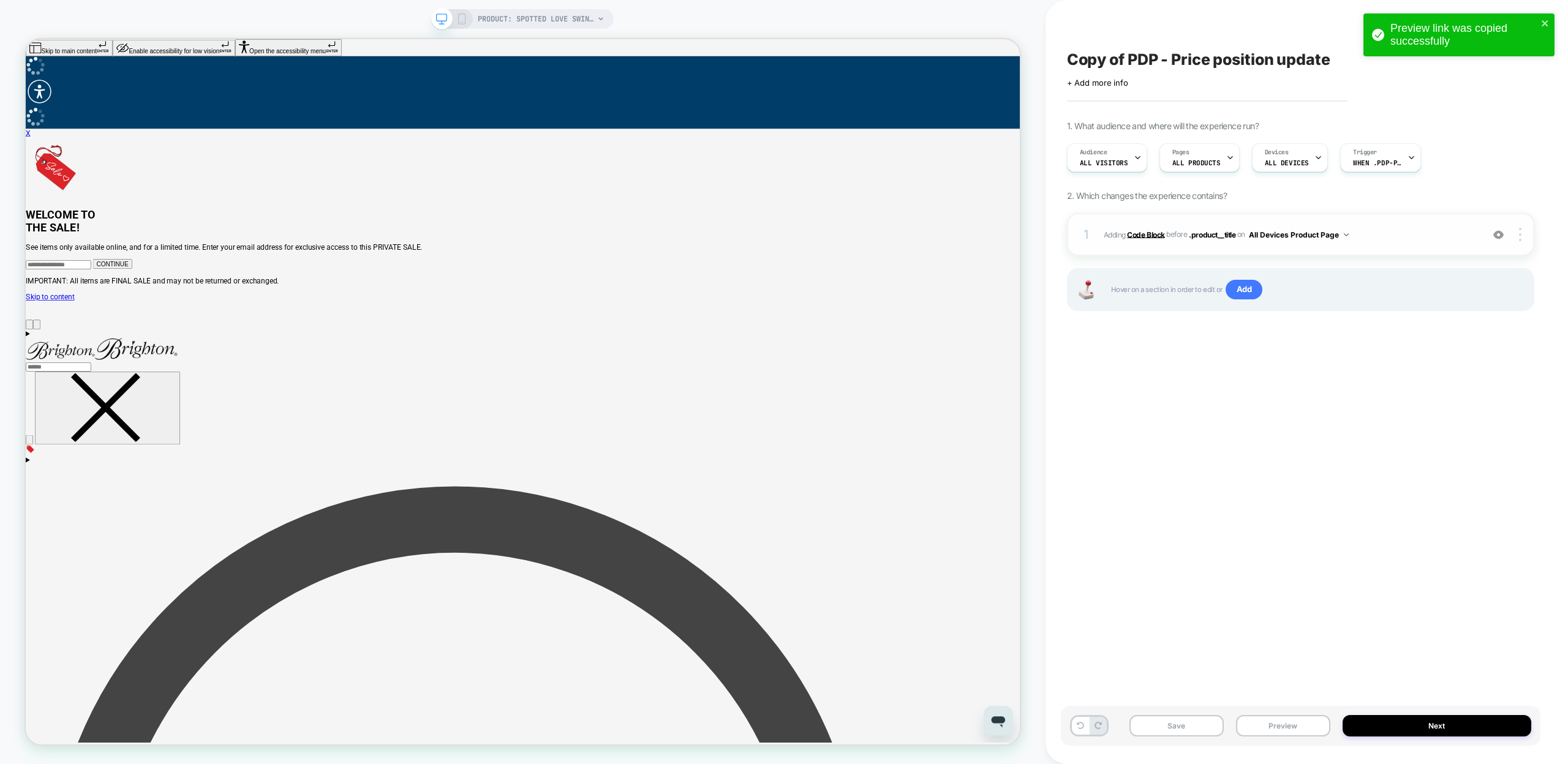
click at [1141, 234] on b "Code Block" at bounding box center [1146, 234] width 37 height 9
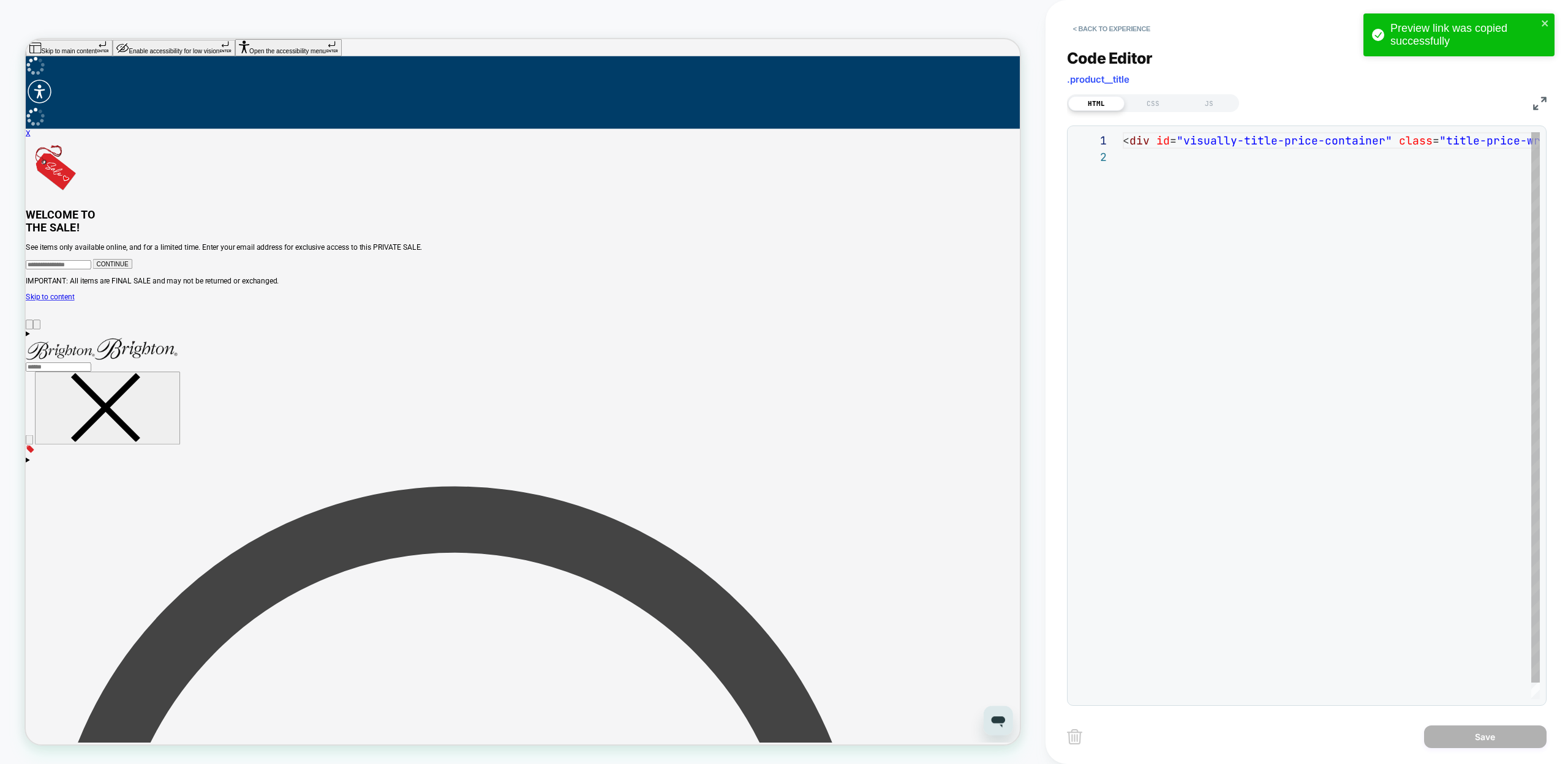
scroll to position [17, 0]
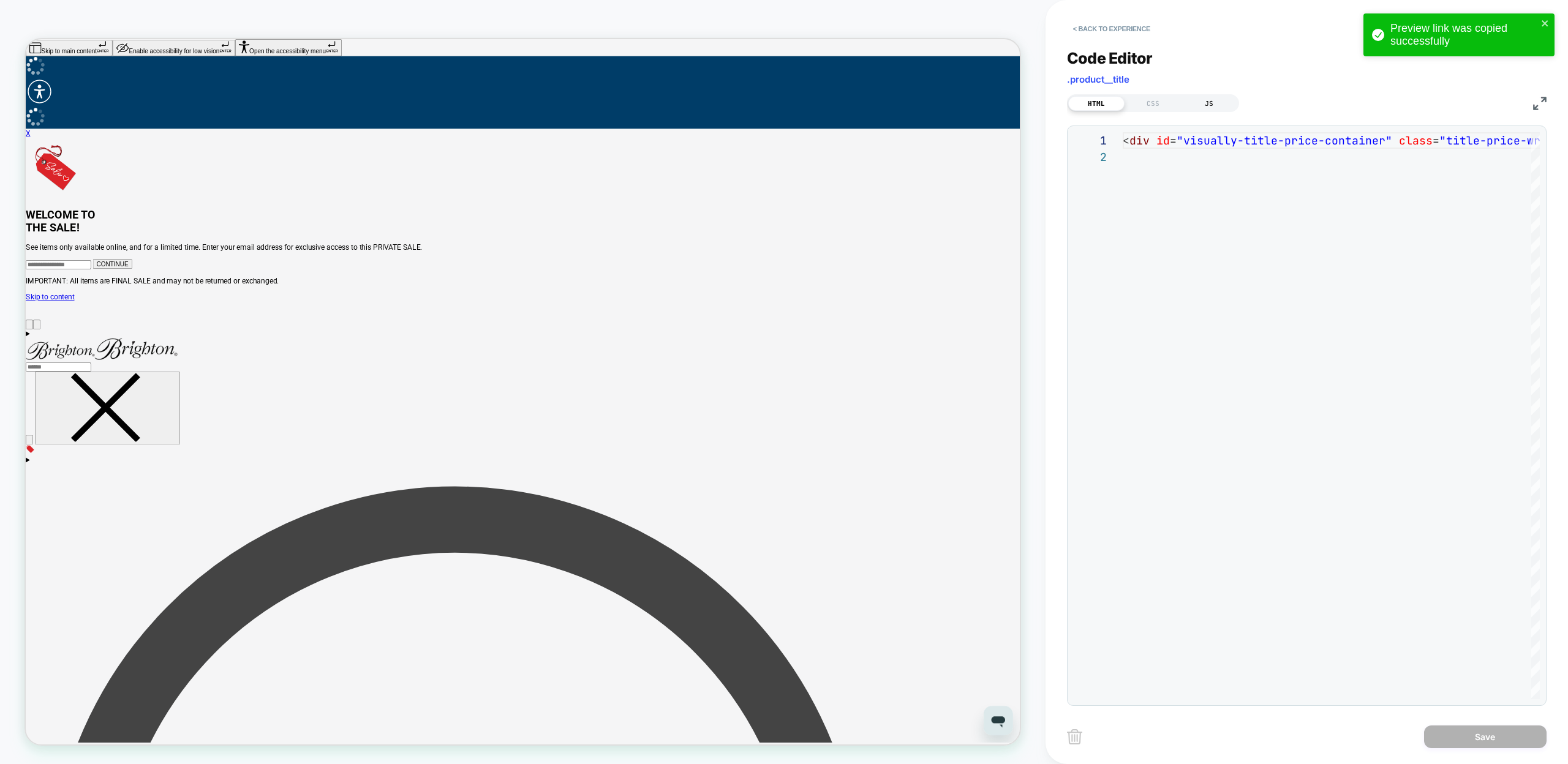
click at [1225, 101] on div "JS" at bounding box center [1209, 103] width 57 height 14
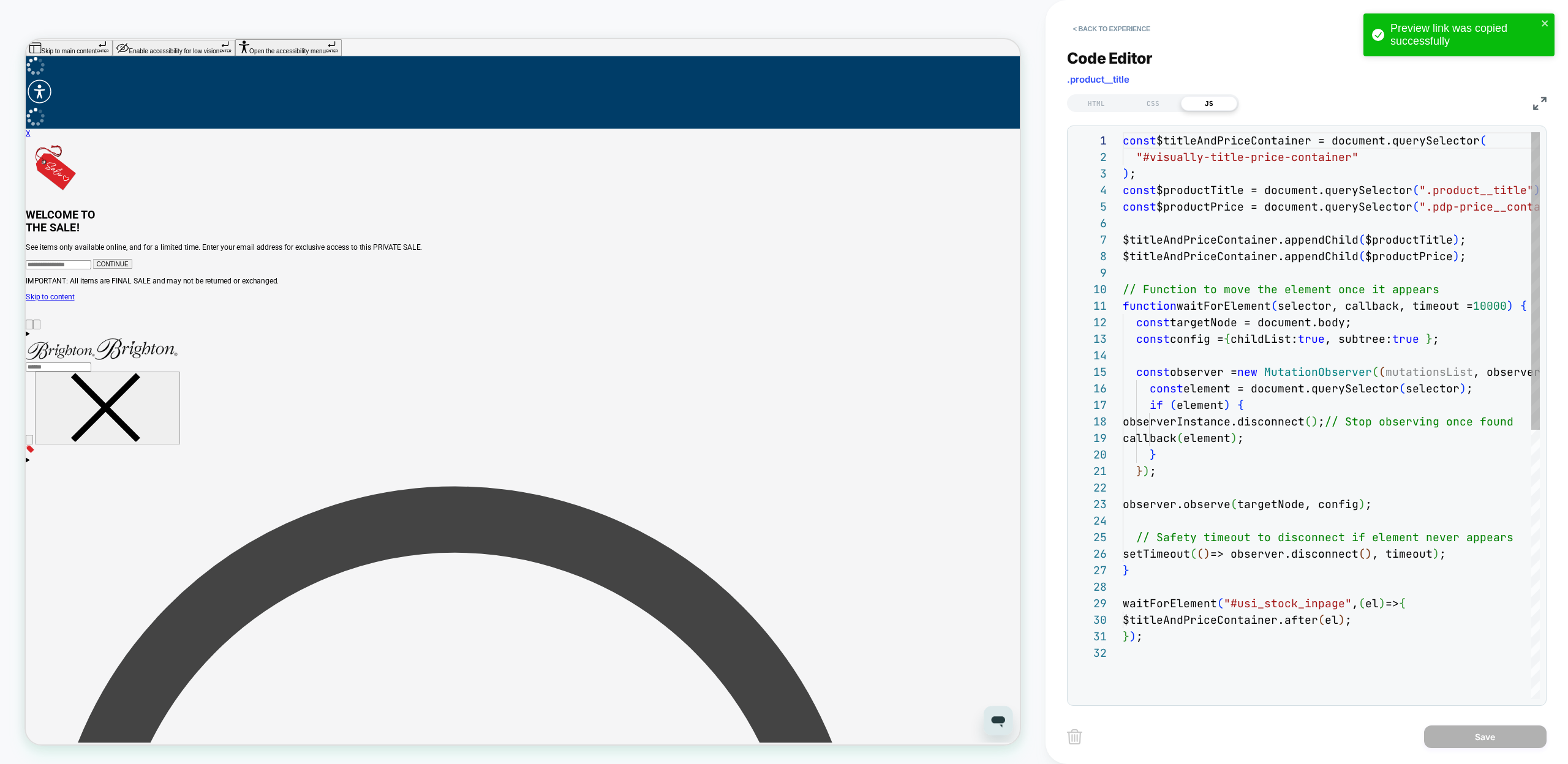
scroll to position [165, 0]
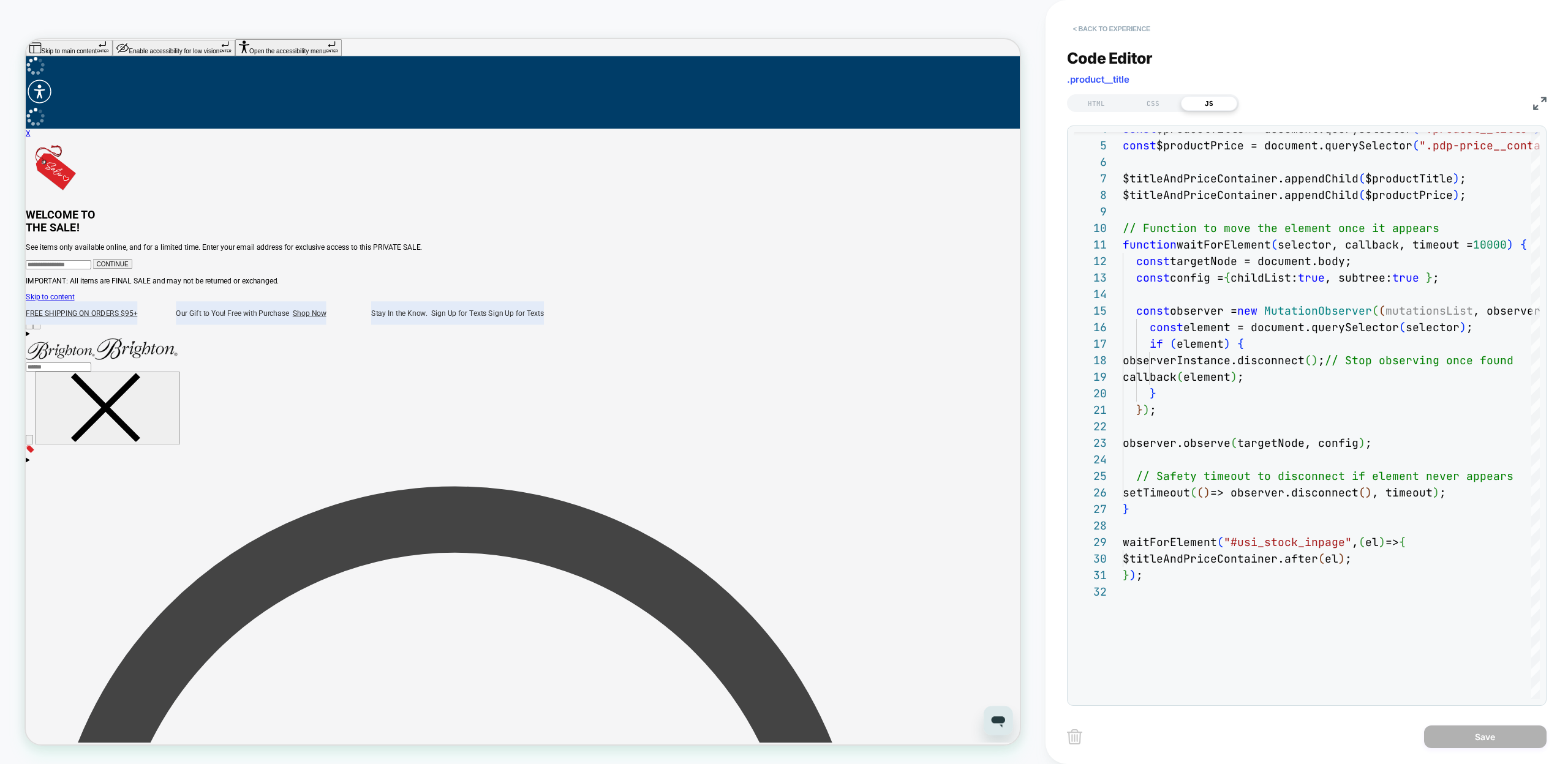
click at [1086, 30] on button "< Back to experience" at bounding box center [1112, 29] width 90 height 19
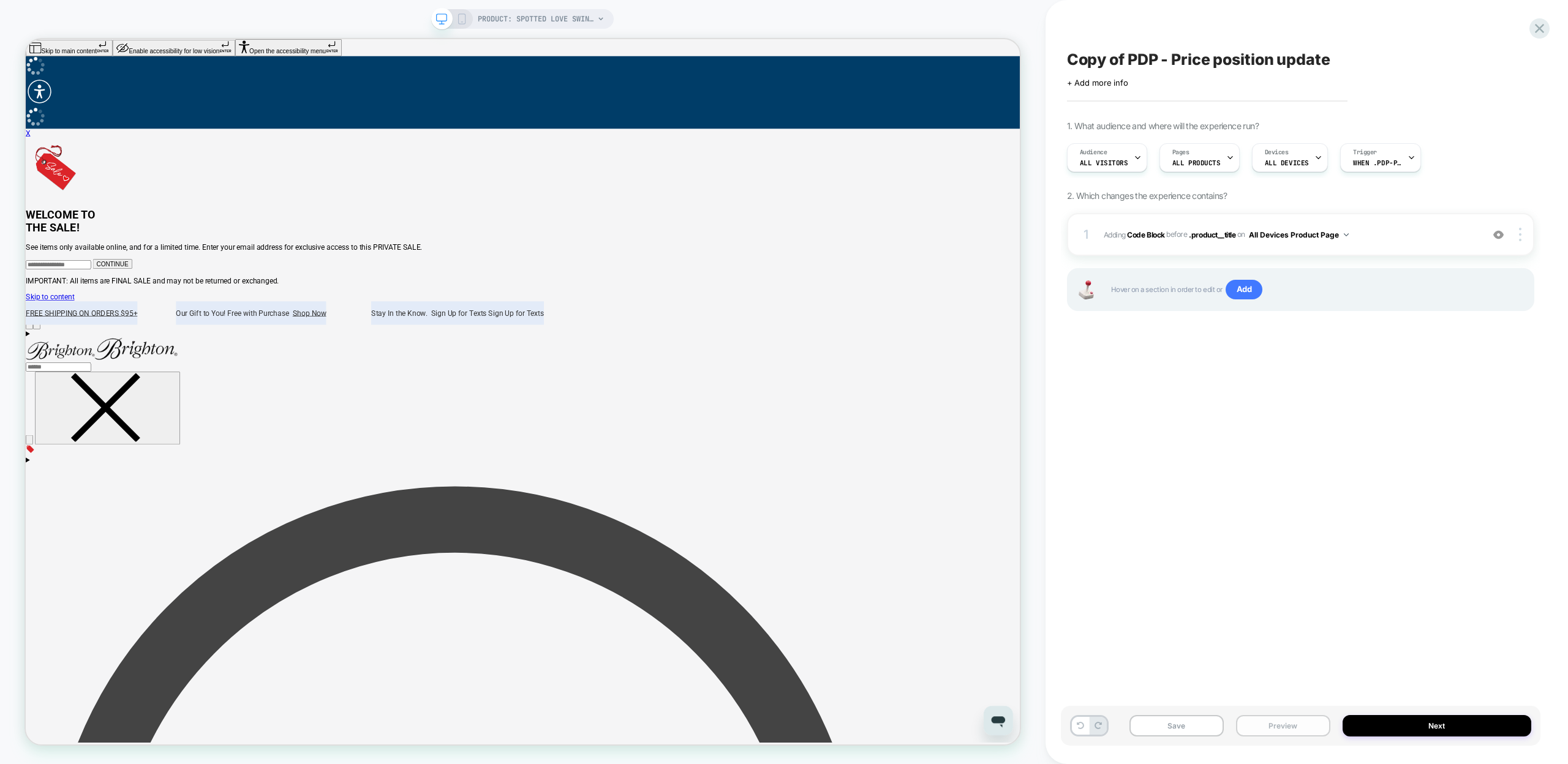
click at [1254, 723] on button "Preview" at bounding box center [1283, 725] width 94 height 21
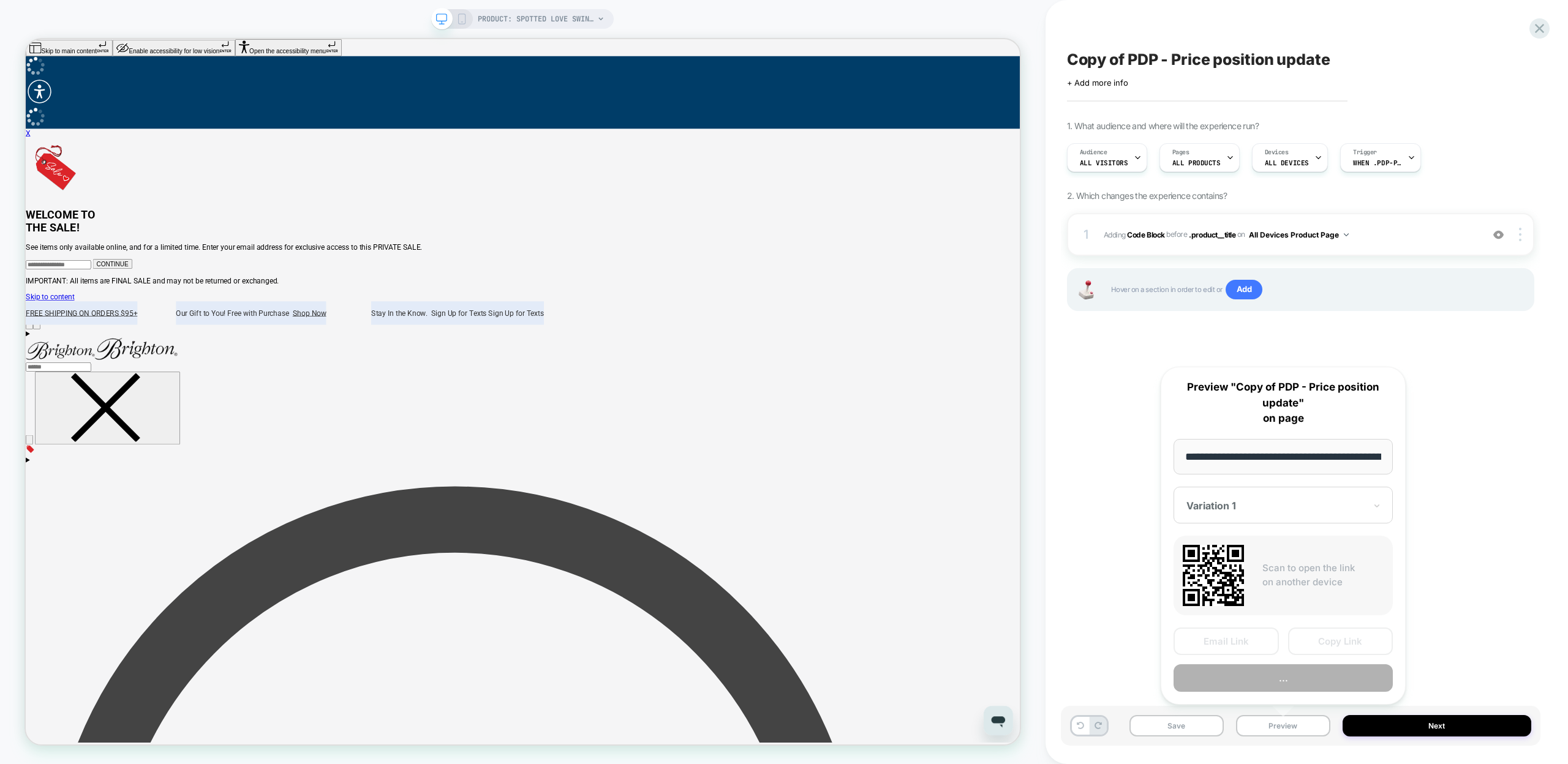
scroll to position [0, 191]
click at [1307, 643] on button "Copy Link" at bounding box center [1341, 642] width 105 height 28
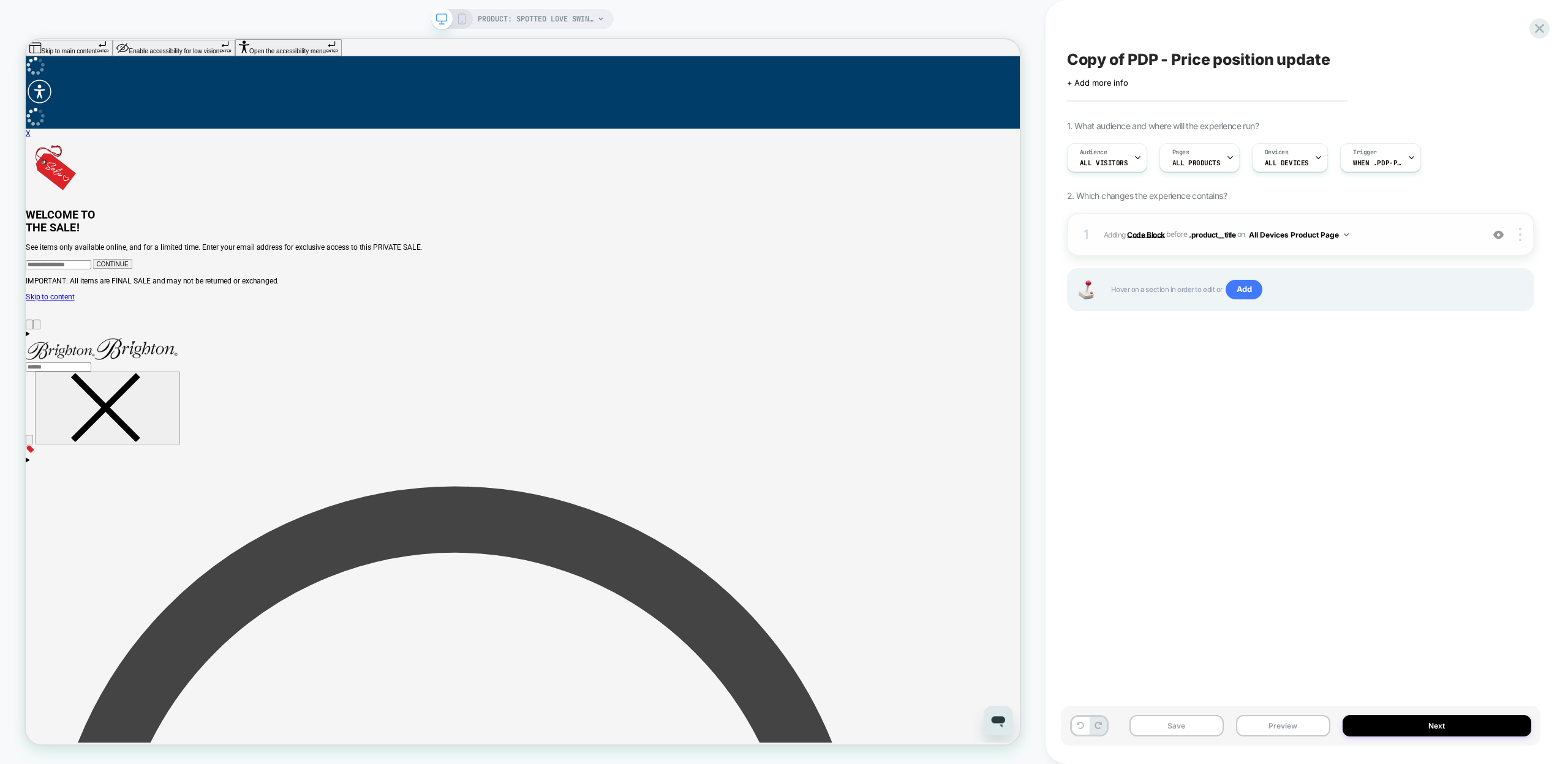
click at [1143, 231] on b "Code Block" at bounding box center [1146, 234] width 37 height 9
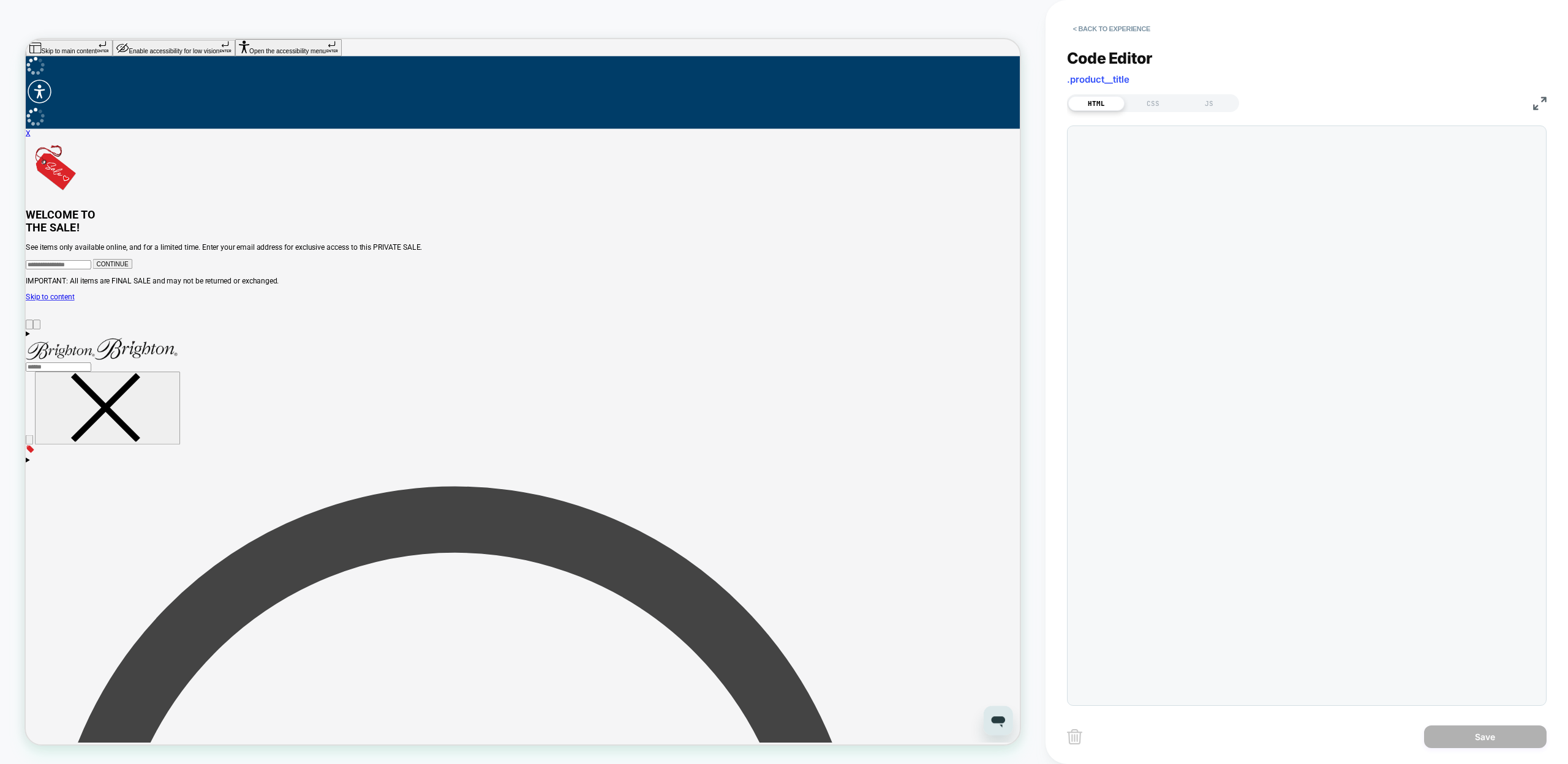
scroll to position [17, 0]
click at [1216, 105] on div "JS" at bounding box center [1209, 103] width 57 height 14
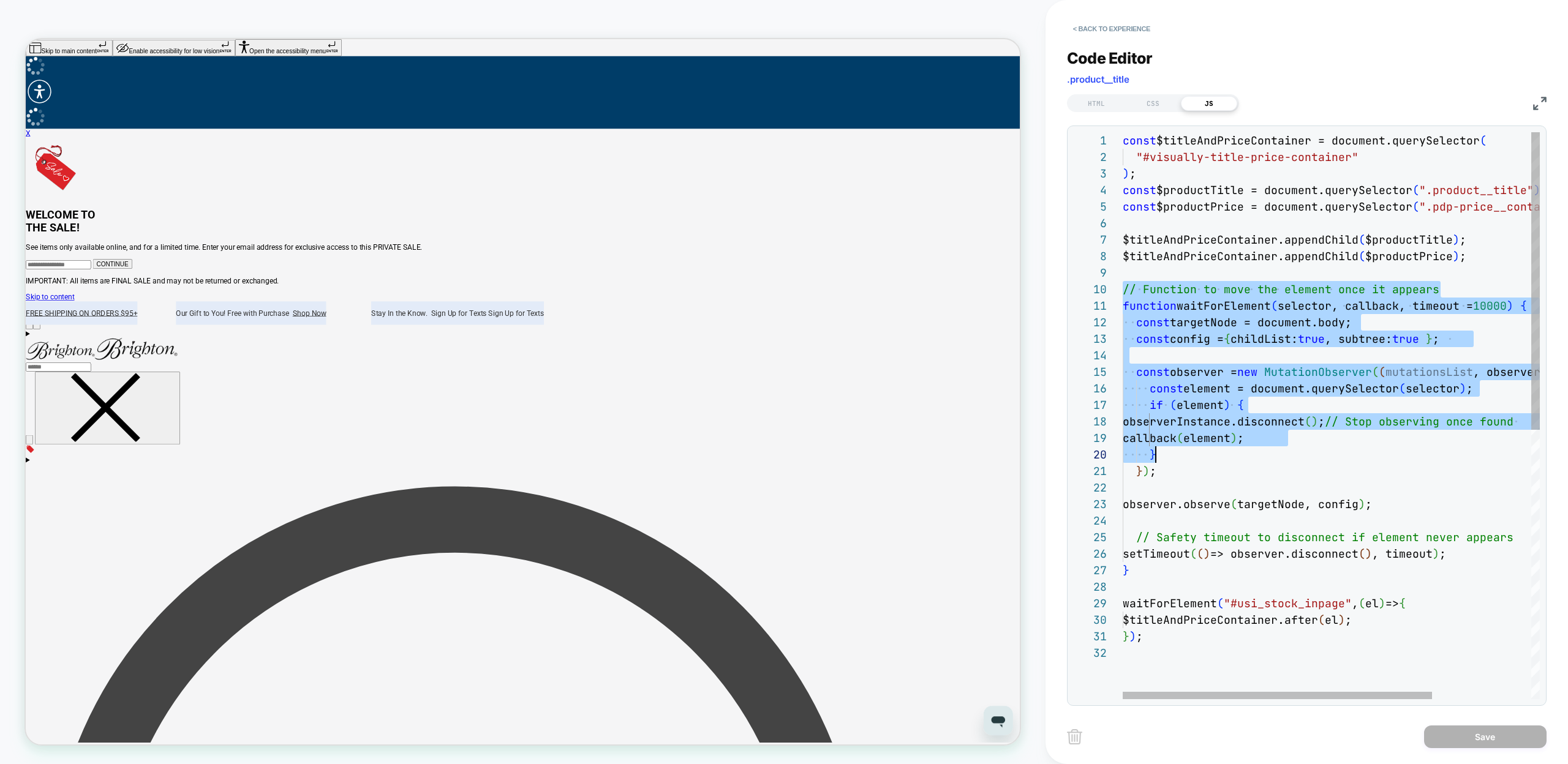
scroll to position [149, 52]
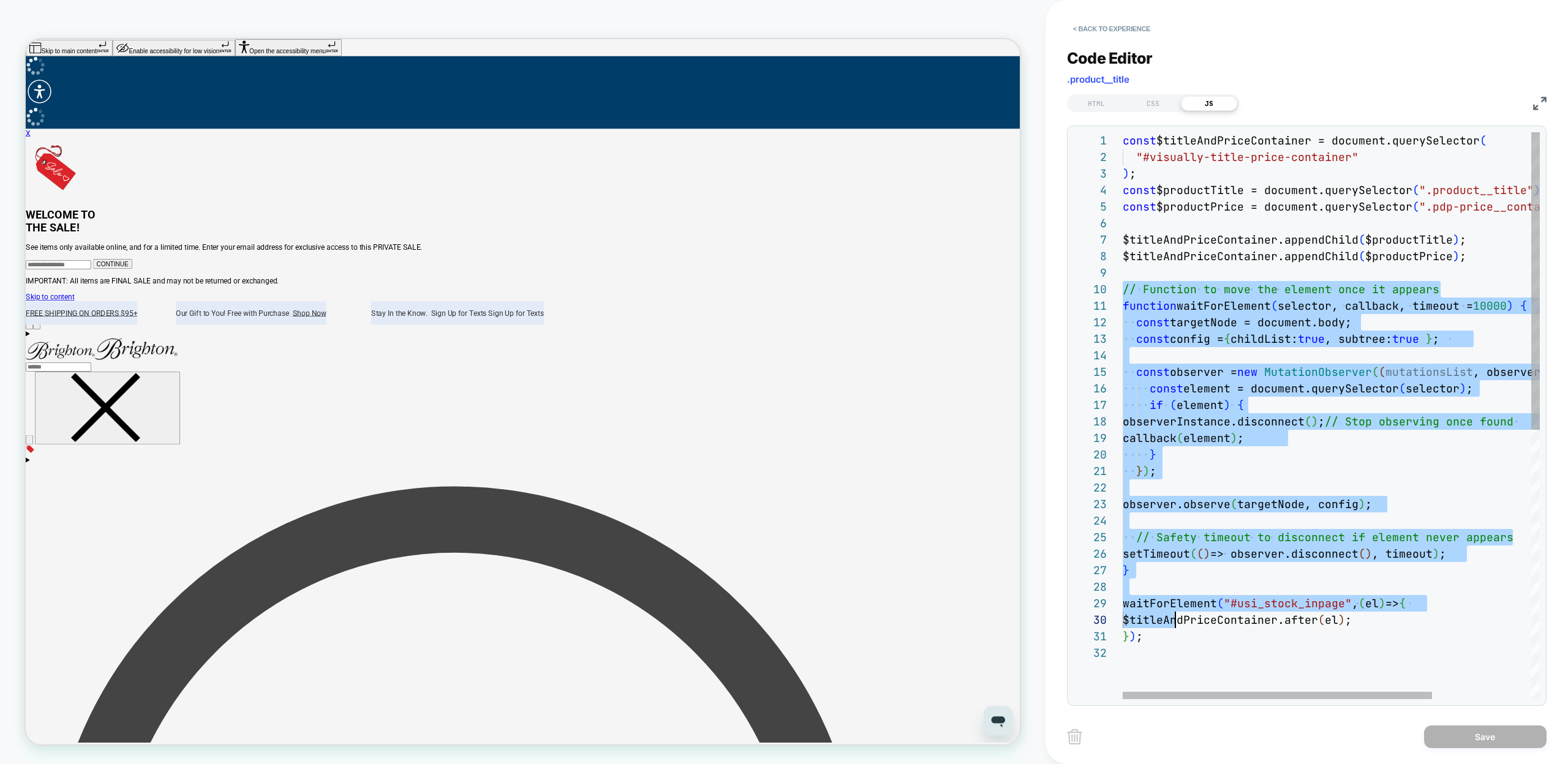
type textarea "**********"
drag, startPoint x: 1125, startPoint y: 287, endPoint x: 1180, endPoint y: 652, distance: 369.1
click at [1180, 652] on div "const $titleAndPriceContainer = document.querySelector ( "#visually-title-price…" at bounding box center [1398, 672] width 551 height 1080
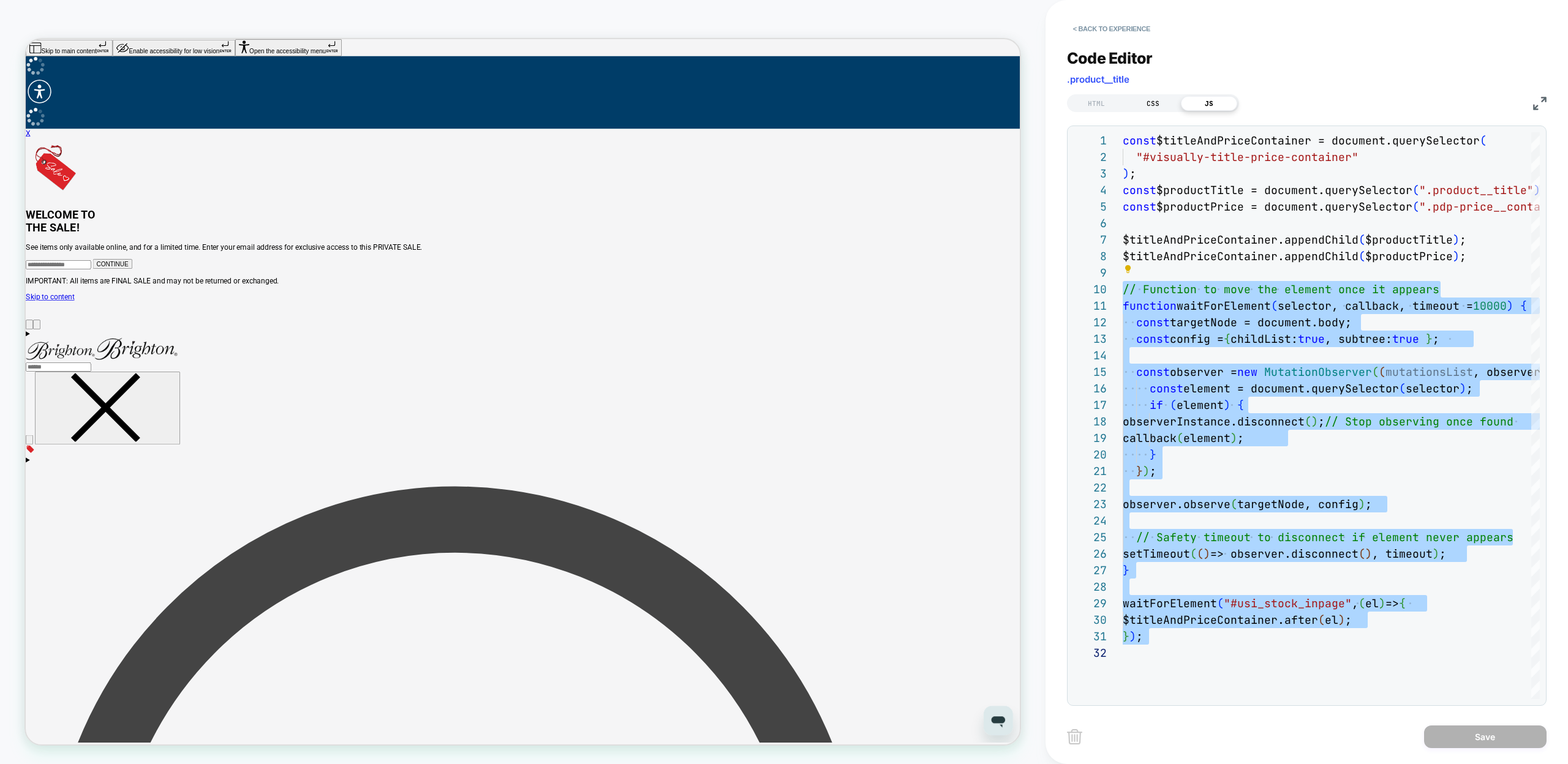
click at [1151, 102] on div "CSS" at bounding box center [1153, 103] width 57 height 14
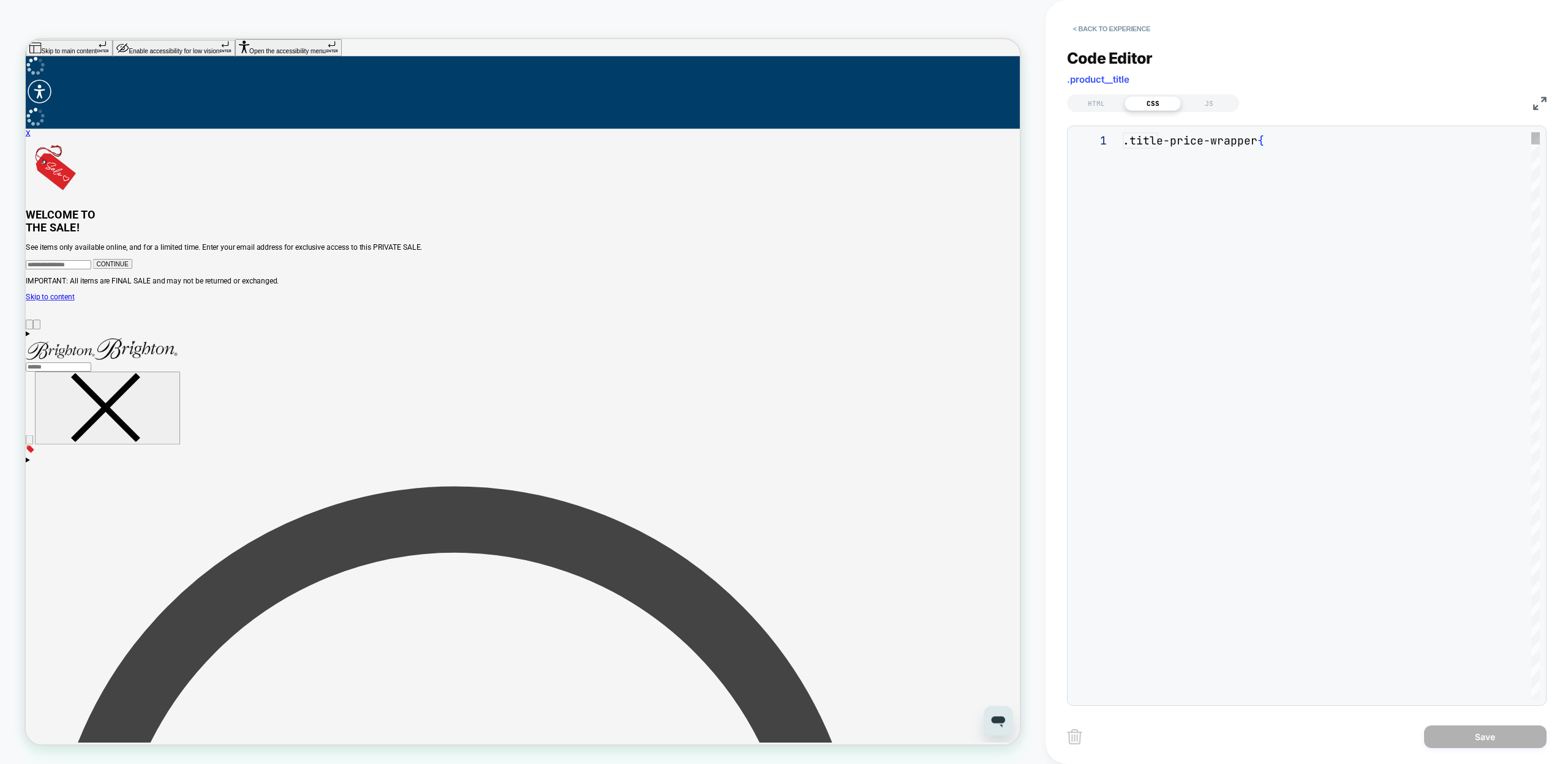
scroll to position [165, 0]
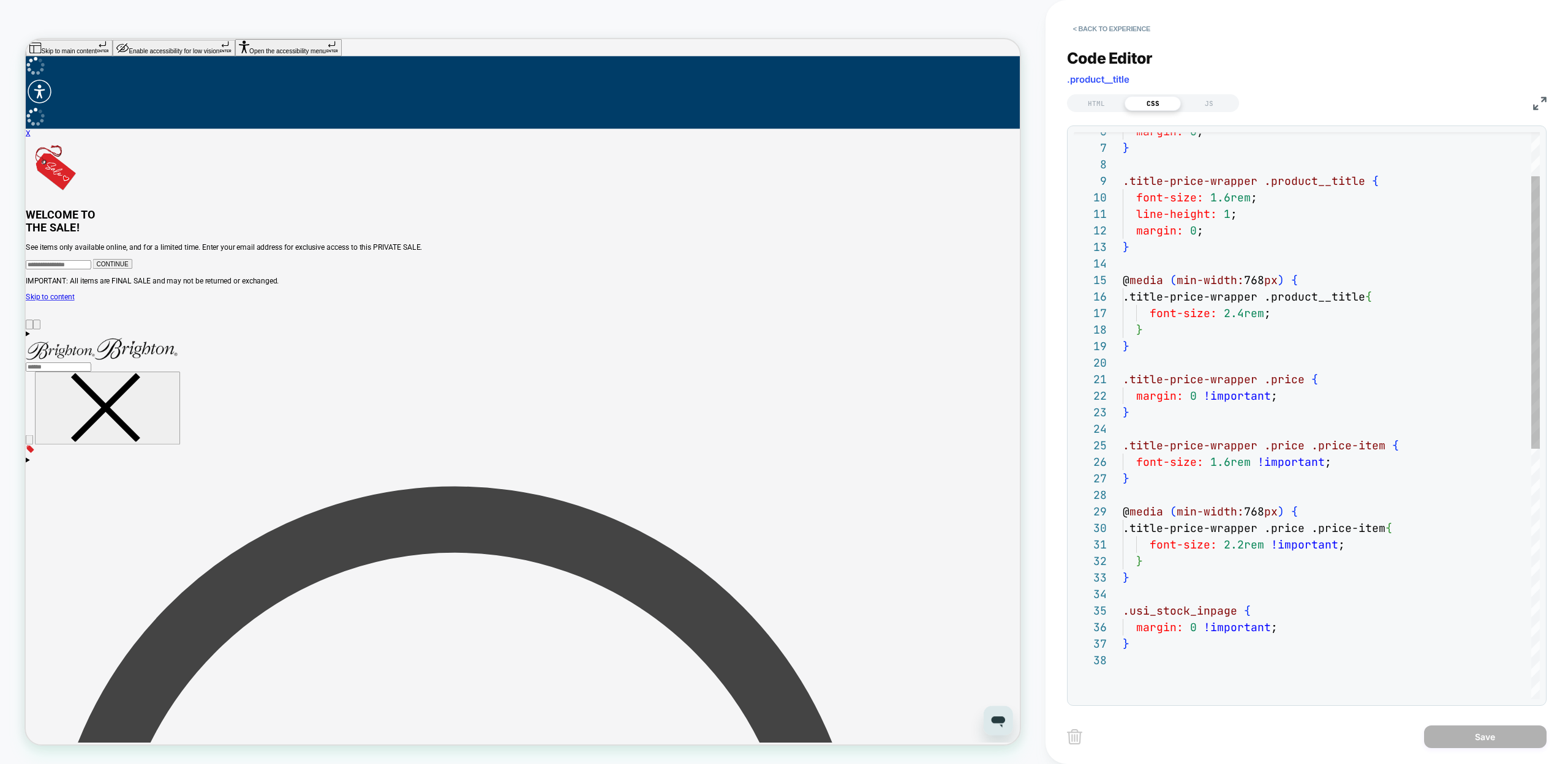
type textarea "**********"
drag, startPoint x: 1147, startPoint y: 646, endPoint x: 1118, endPoint y: 608, distance: 47.8
click at [1123, 608] on div "margin: 0 ; } .title-price-wrapper .product__title { font-size: 1.6rem ; line-h…" at bounding box center [1331, 630] width 417 height 1179
click at [1187, 104] on div "JS" at bounding box center [1209, 103] width 57 height 14
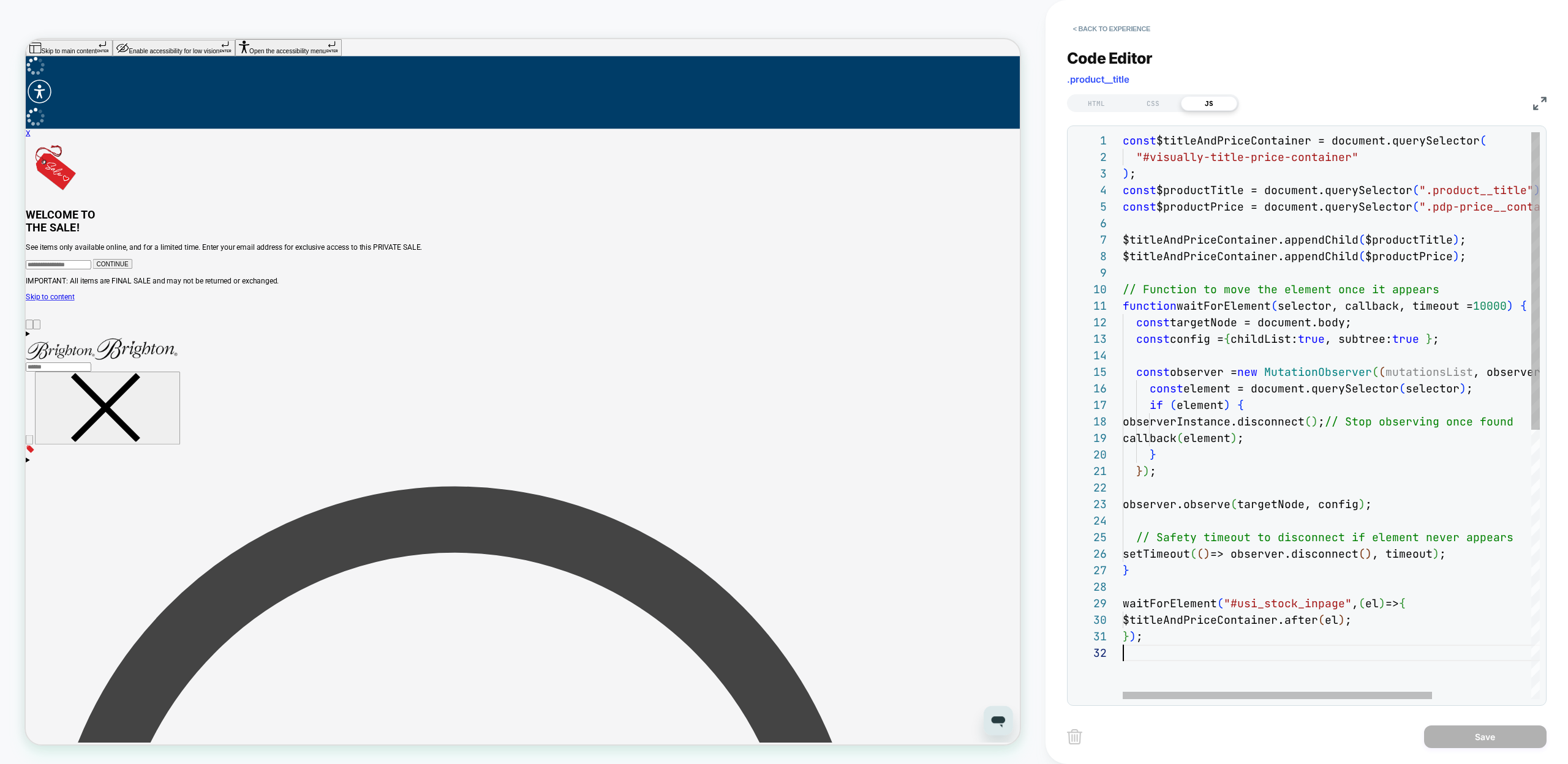
click at [1185, 663] on div "const $titleAndPriceContainer = document.querySelector ( "#visually-title-price…" at bounding box center [1398, 672] width 551 height 1080
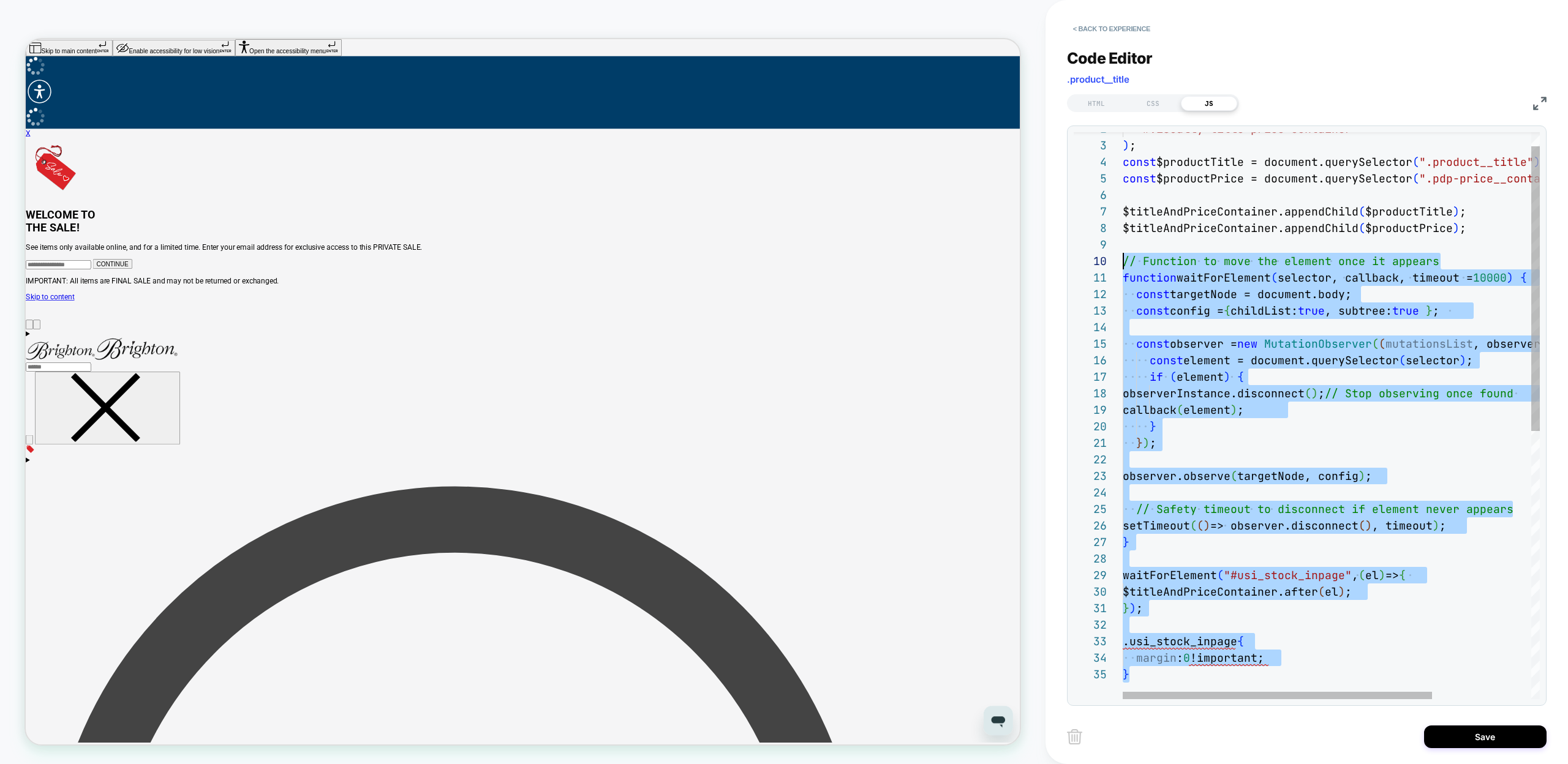
scroll to position [149, 0]
drag, startPoint x: 1138, startPoint y: 677, endPoint x: 1079, endPoint y: 260, distance: 421.2
click at [1123, 260] on div ""#visually-title-price-container" ) ; const $productTitle = document.querySelec…" at bounding box center [1398, 668] width 551 height 1129
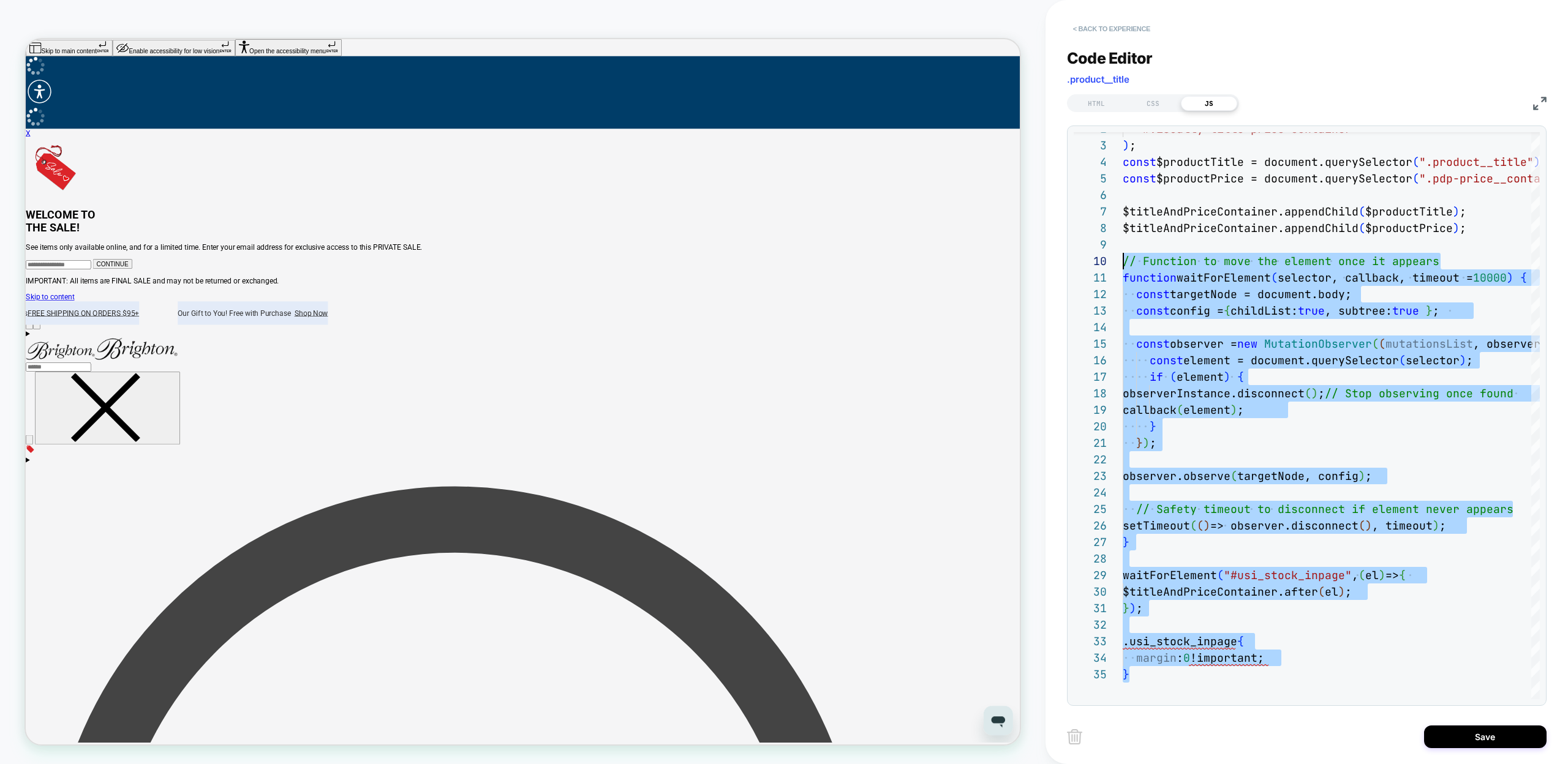
type textarea "**********"
click at [1089, 25] on button "< Back to experience" at bounding box center [1112, 29] width 90 height 19
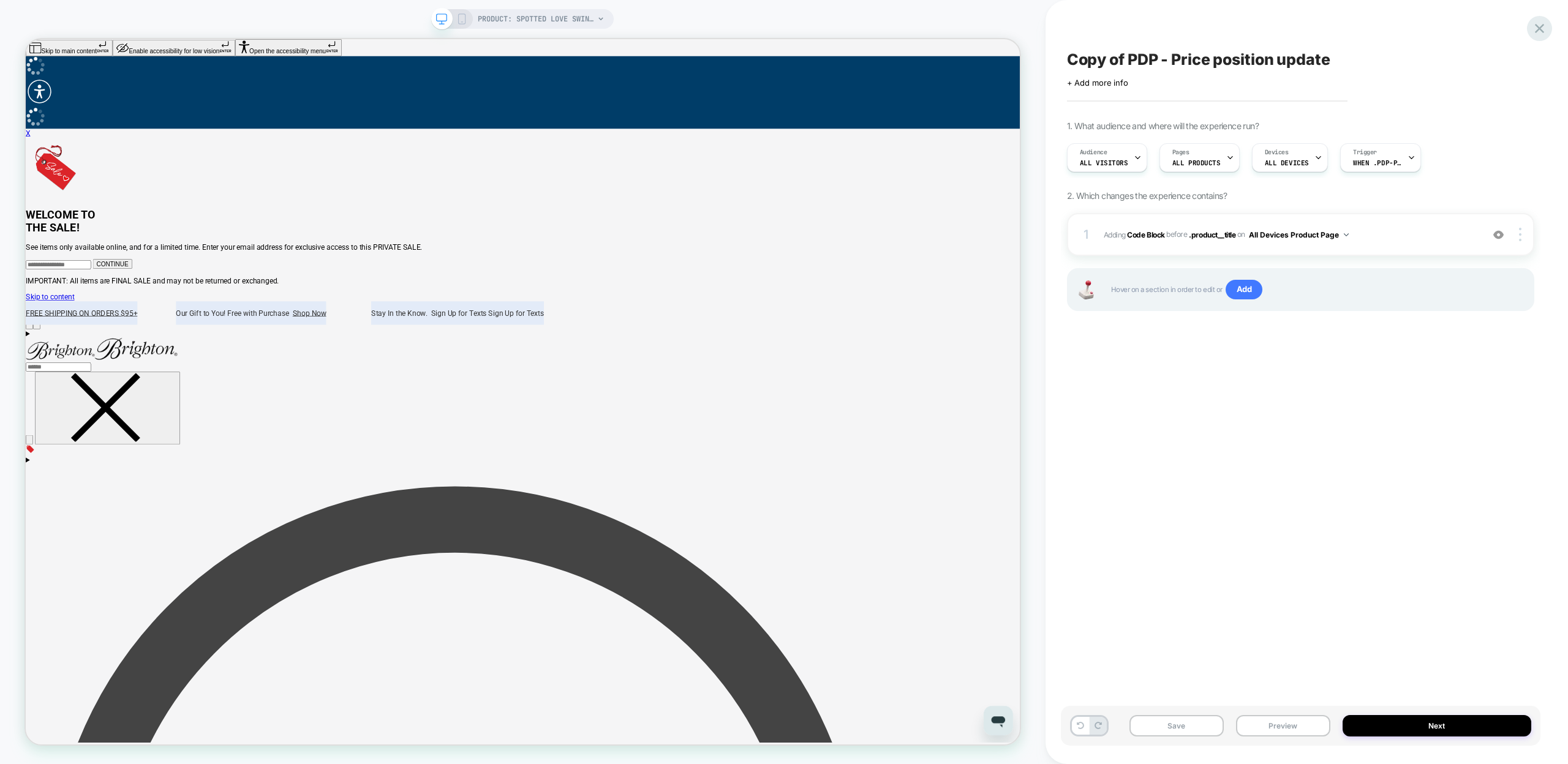
click at [1540, 23] on icon at bounding box center [1540, 28] width 17 height 17
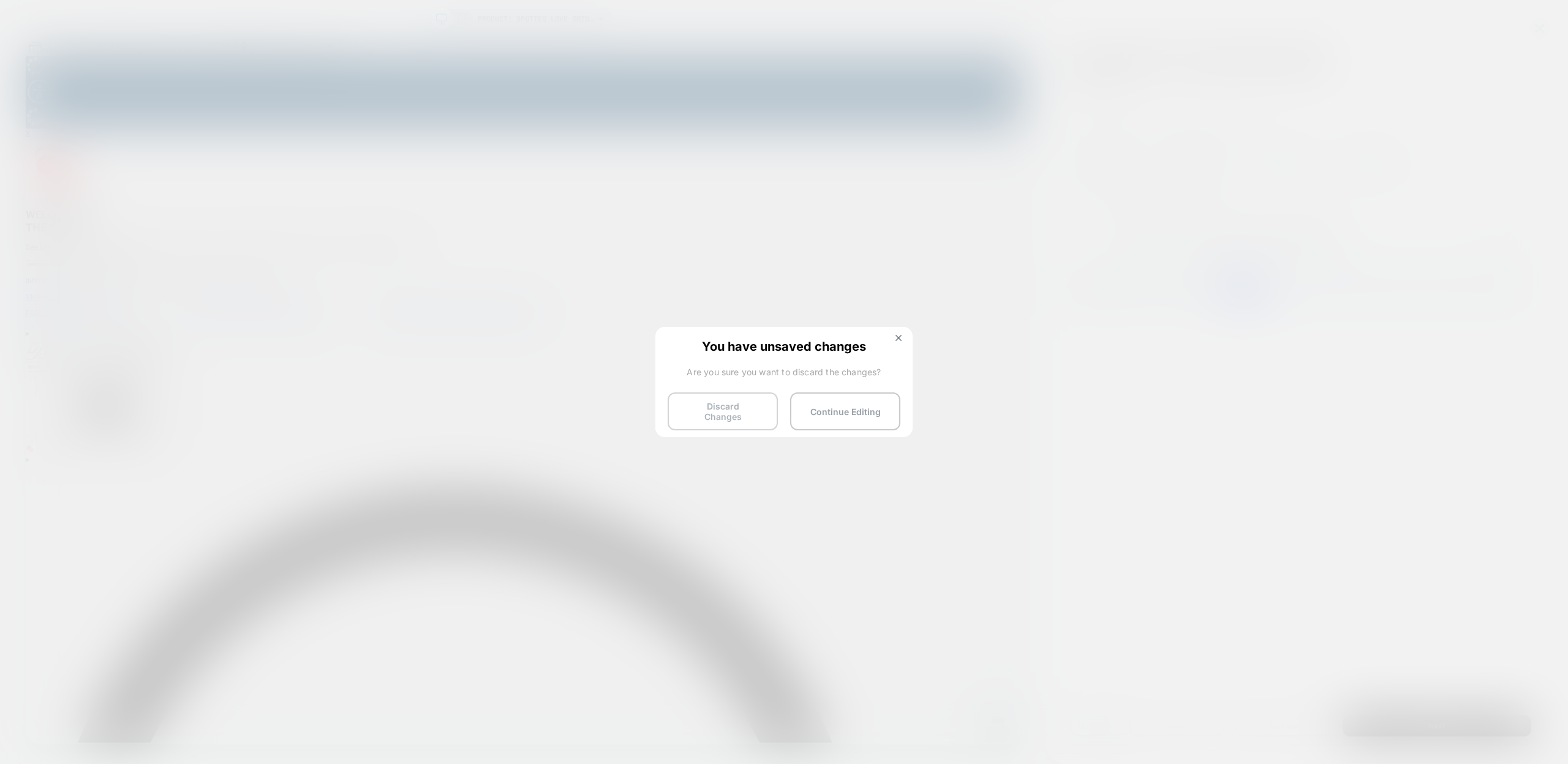
click at [746, 409] on button "Discard Changes" at bounding box center [723, 411] width 110 height 38
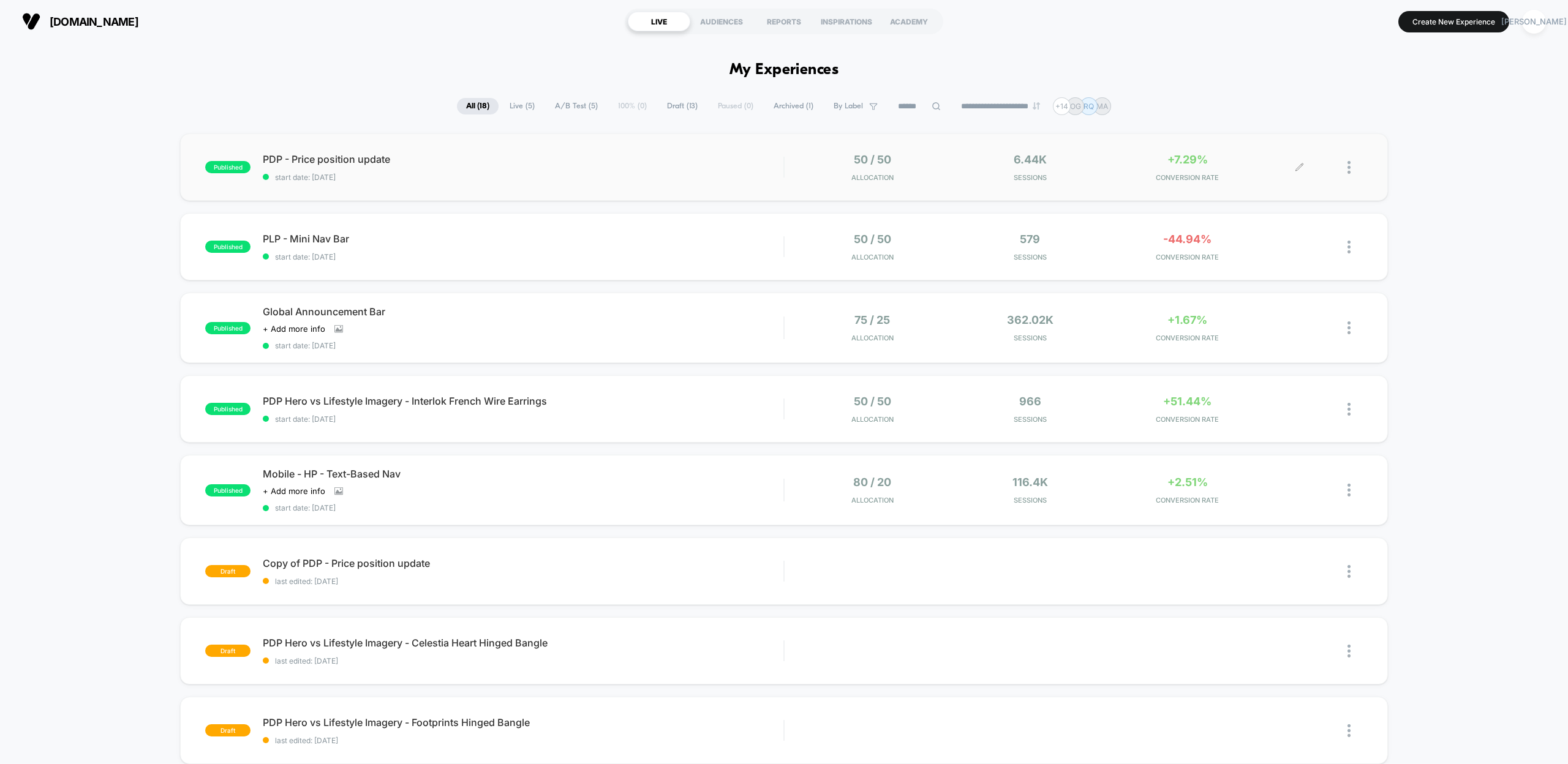
click at [1299, 165] on icon at bounding box center [1299, 167] width 9 height 9
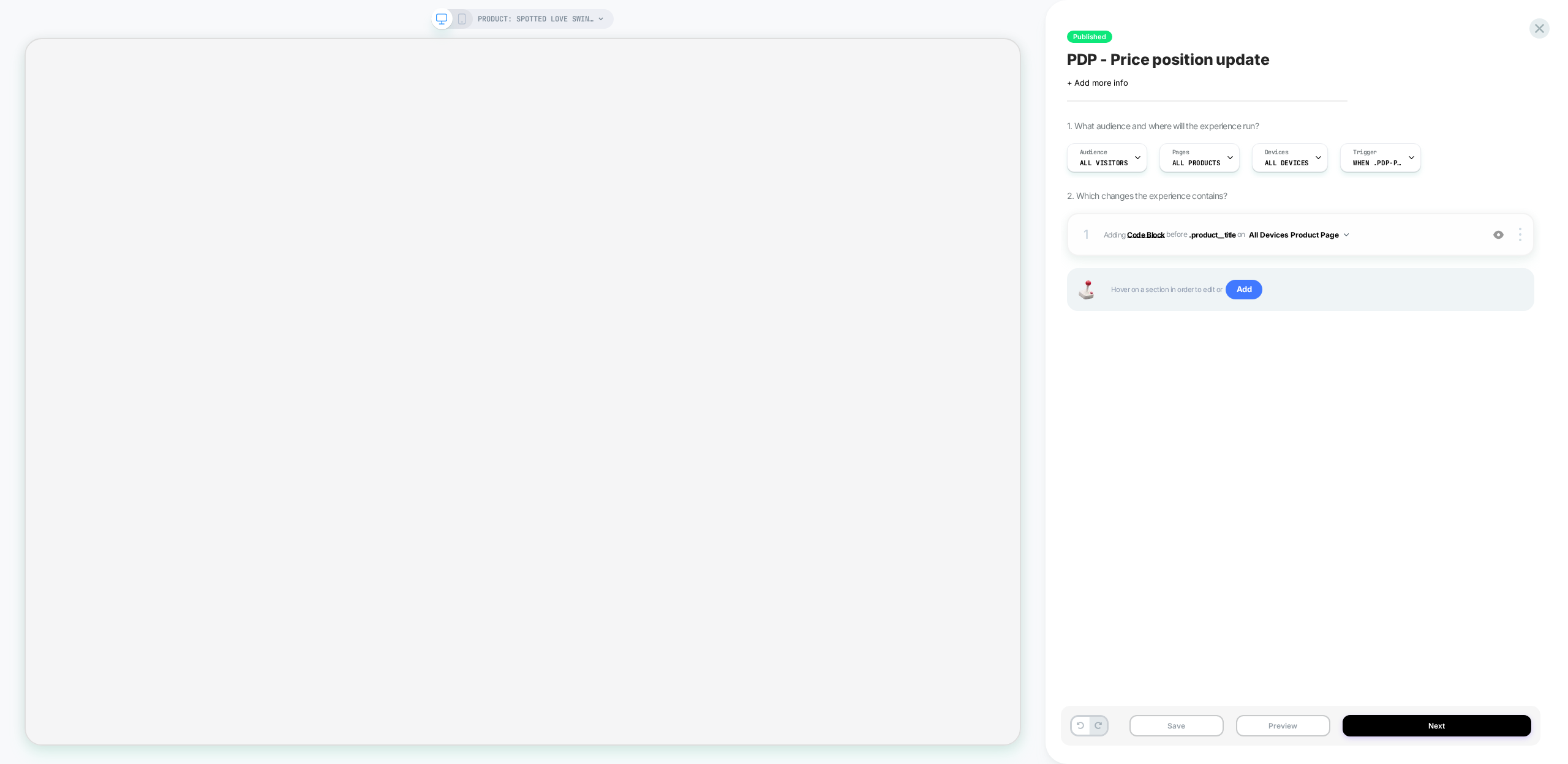
click at [1136, 232] on b "Code Block" at bounding box center [1146, 234] width 37 height 9
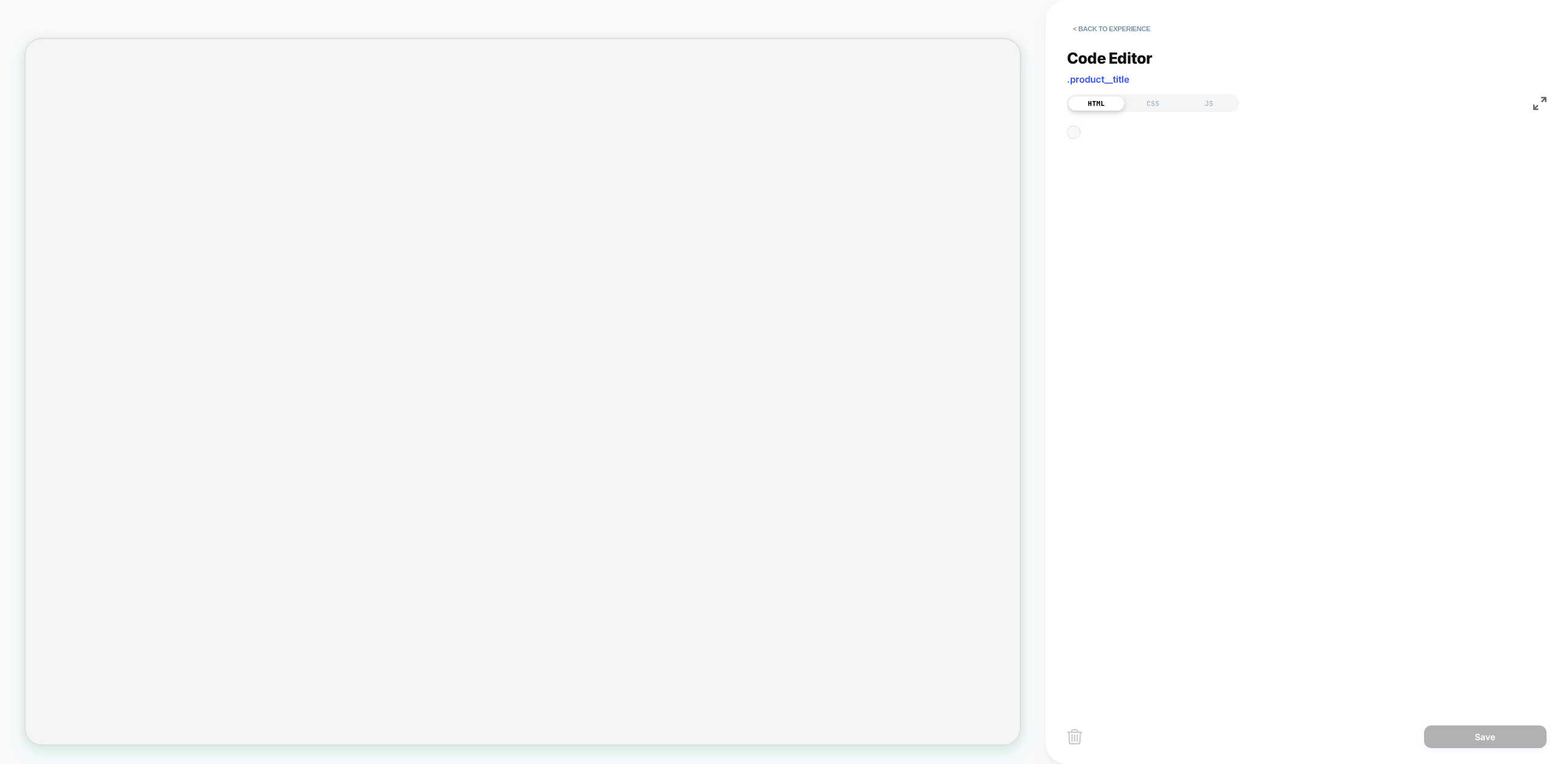
scroll to position [17, 0]
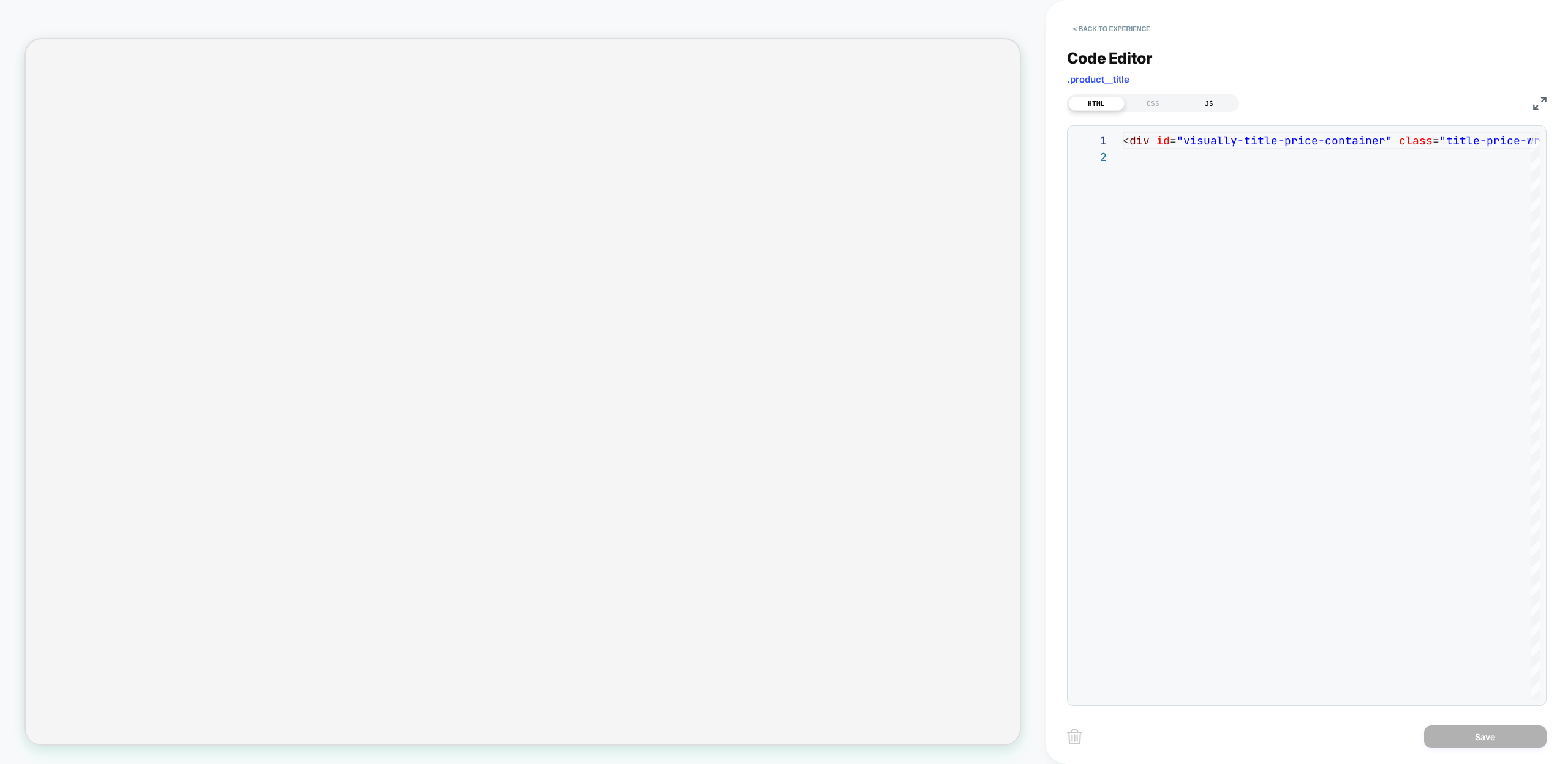
click at [1224, 103] on div "JS" at bounding box center [1209, 103] width 57 height 14
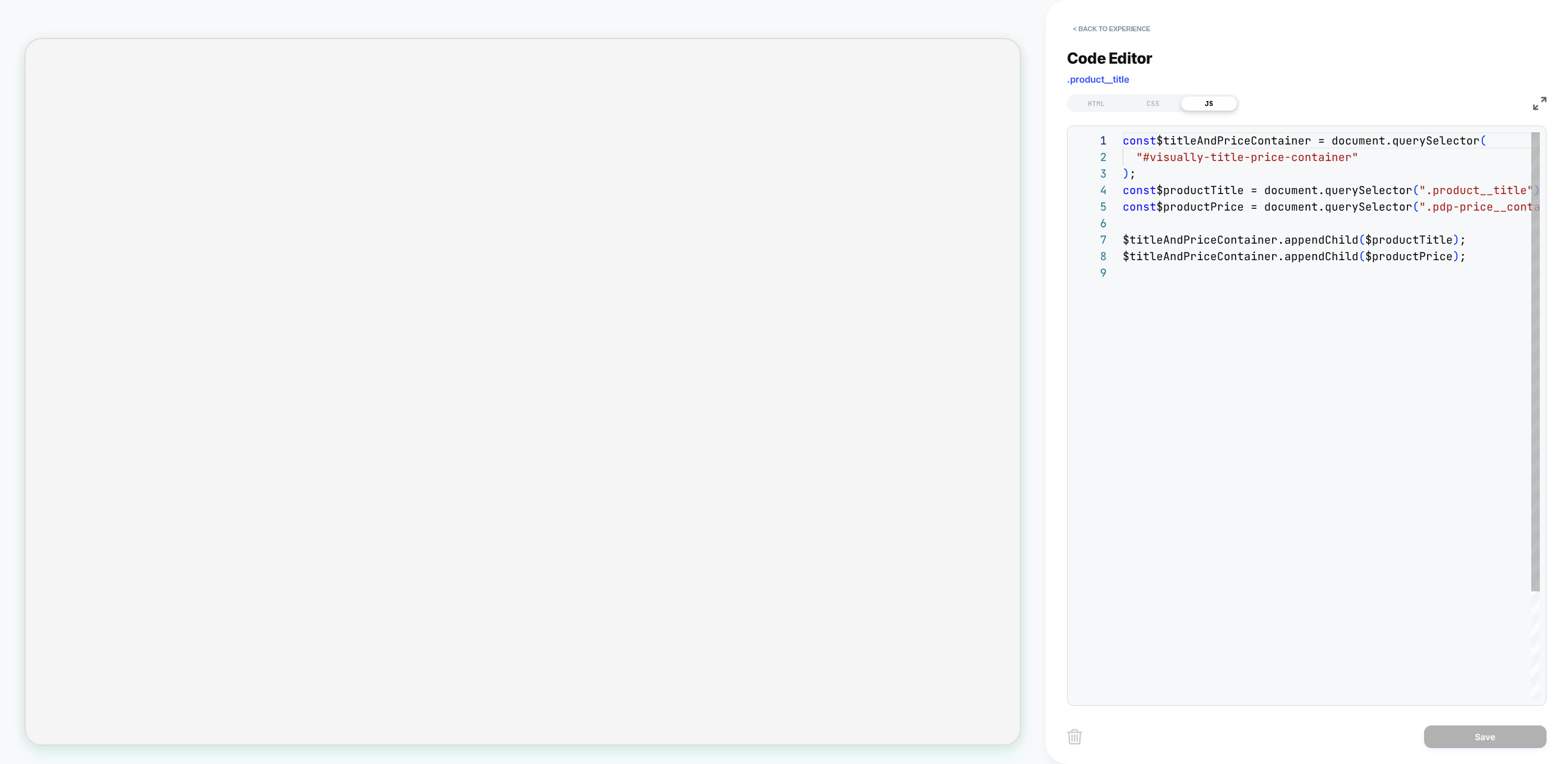
scroll to position [132, 0]
click at [1199, 387] on div "const $titleAndPriceContainer = document.querySelector ( "#visually-title-price…" at bounding box center [1331, 482] width 417 height 699
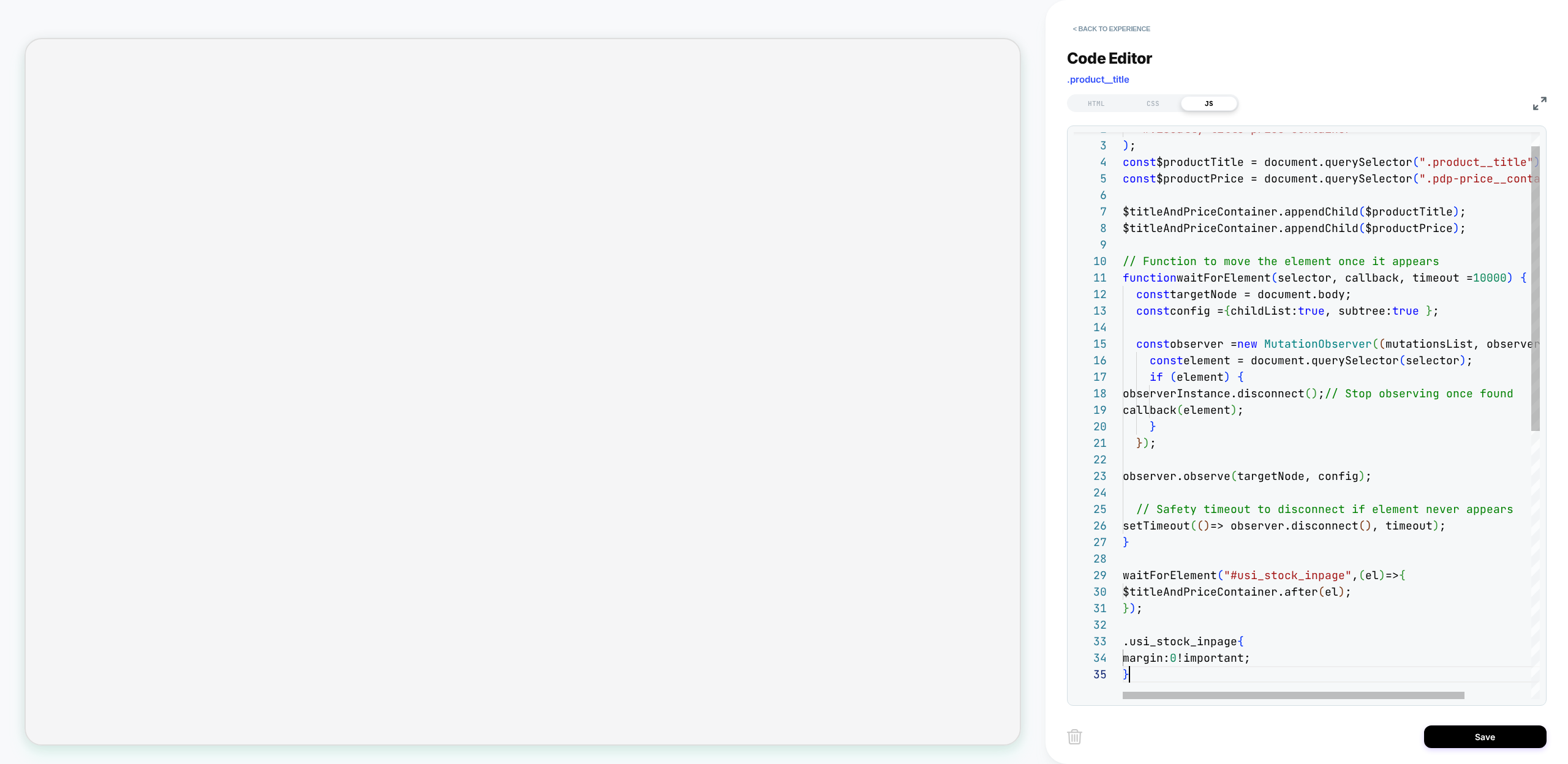
scroll to position [66, 7]
click at [1124, 641] on div ""#visually-title-price-container" ) ; const $productTitle = document.querySelec…" at bounding box center [1398, 668] width 551 height 1129
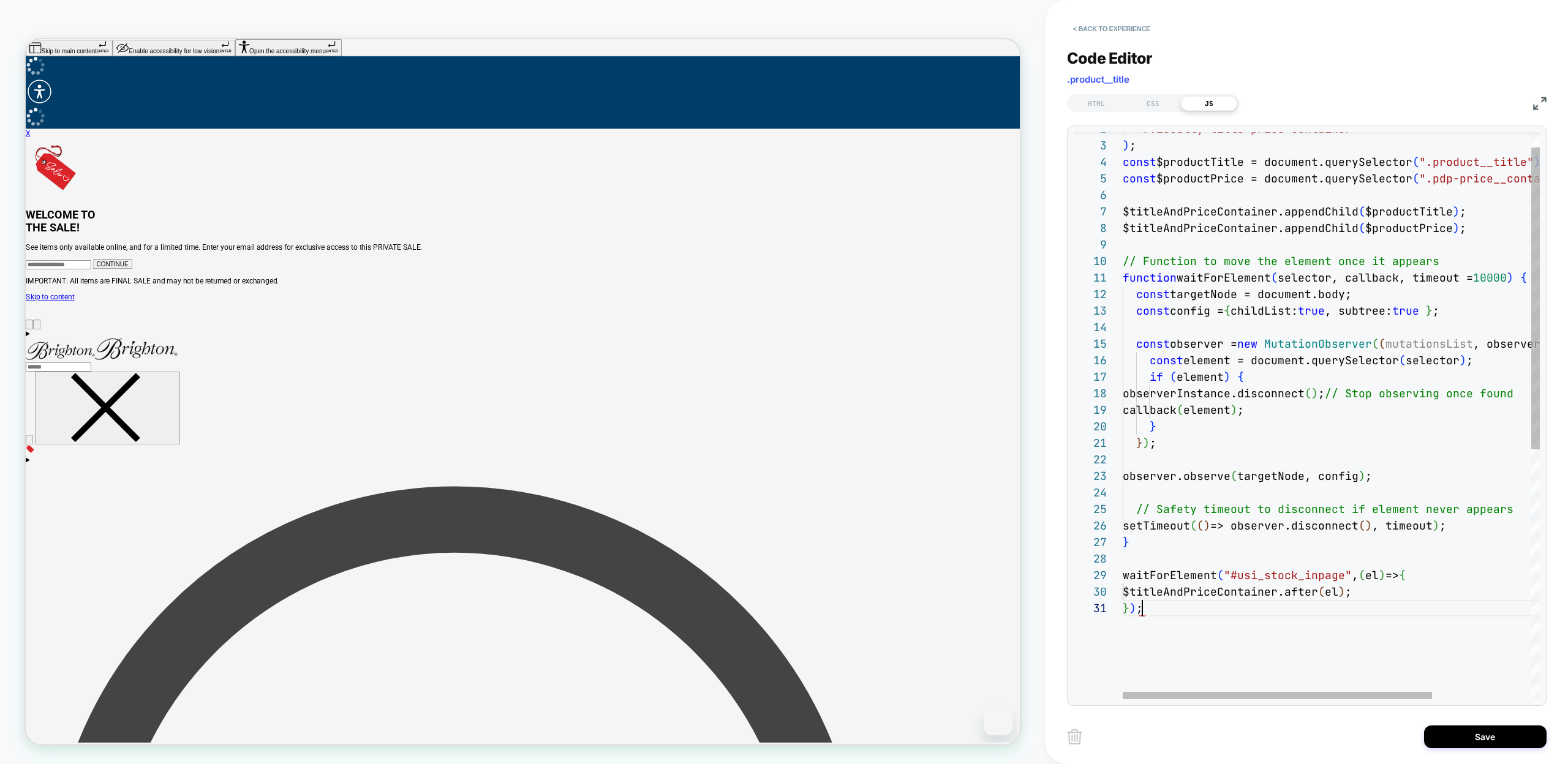
scroll to position [0, 19]
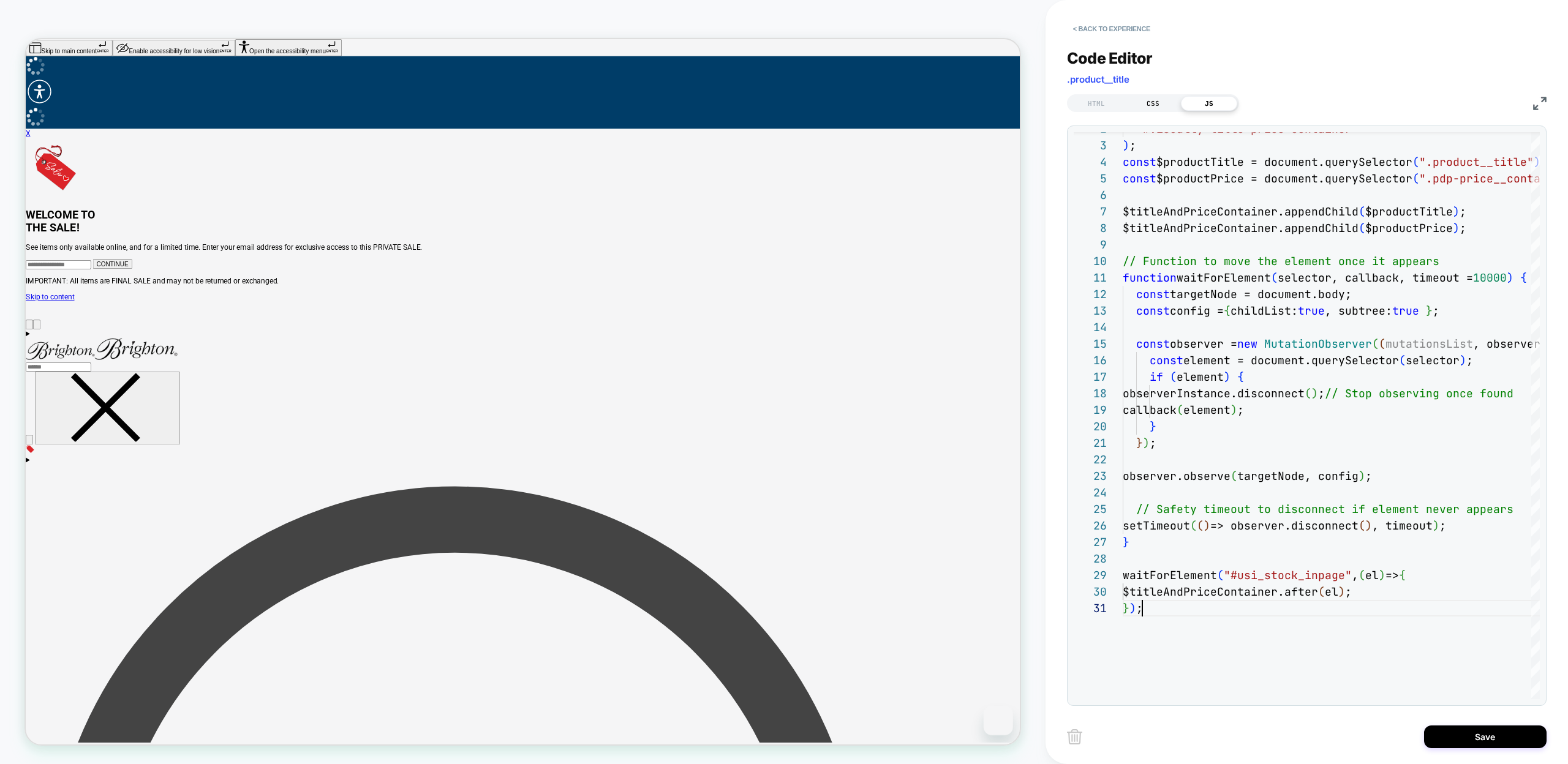
type textarea "***"
click at [1160, 100] on div "CSS" at bounding box center [1153, 103] width 57 height 14
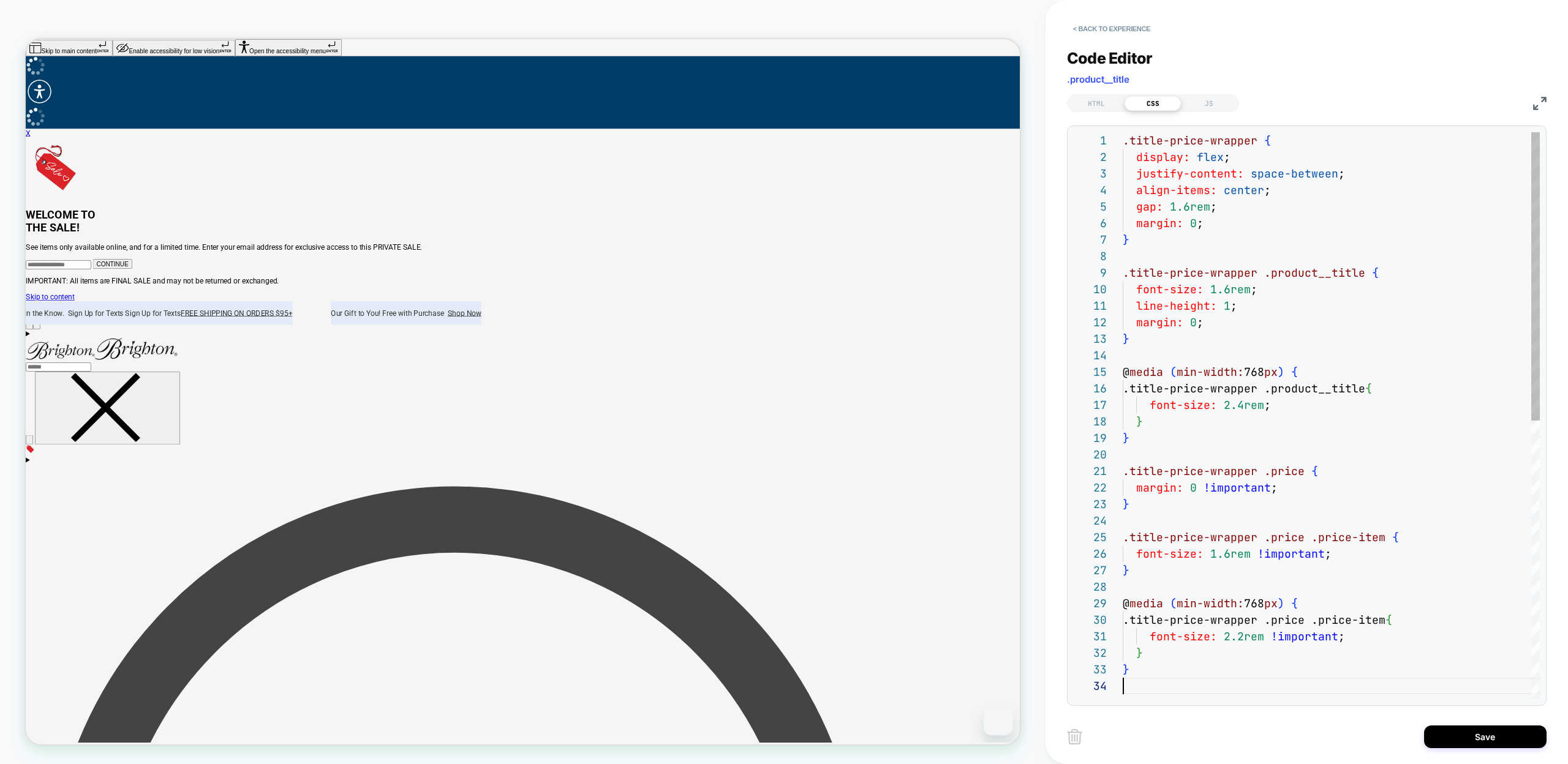
click at [1230, 684] on div ".title-price-wrapper { display: flex ; justify-content: space-between ; align-i…" at bounding box center [1331, 688] width 417 height 1113
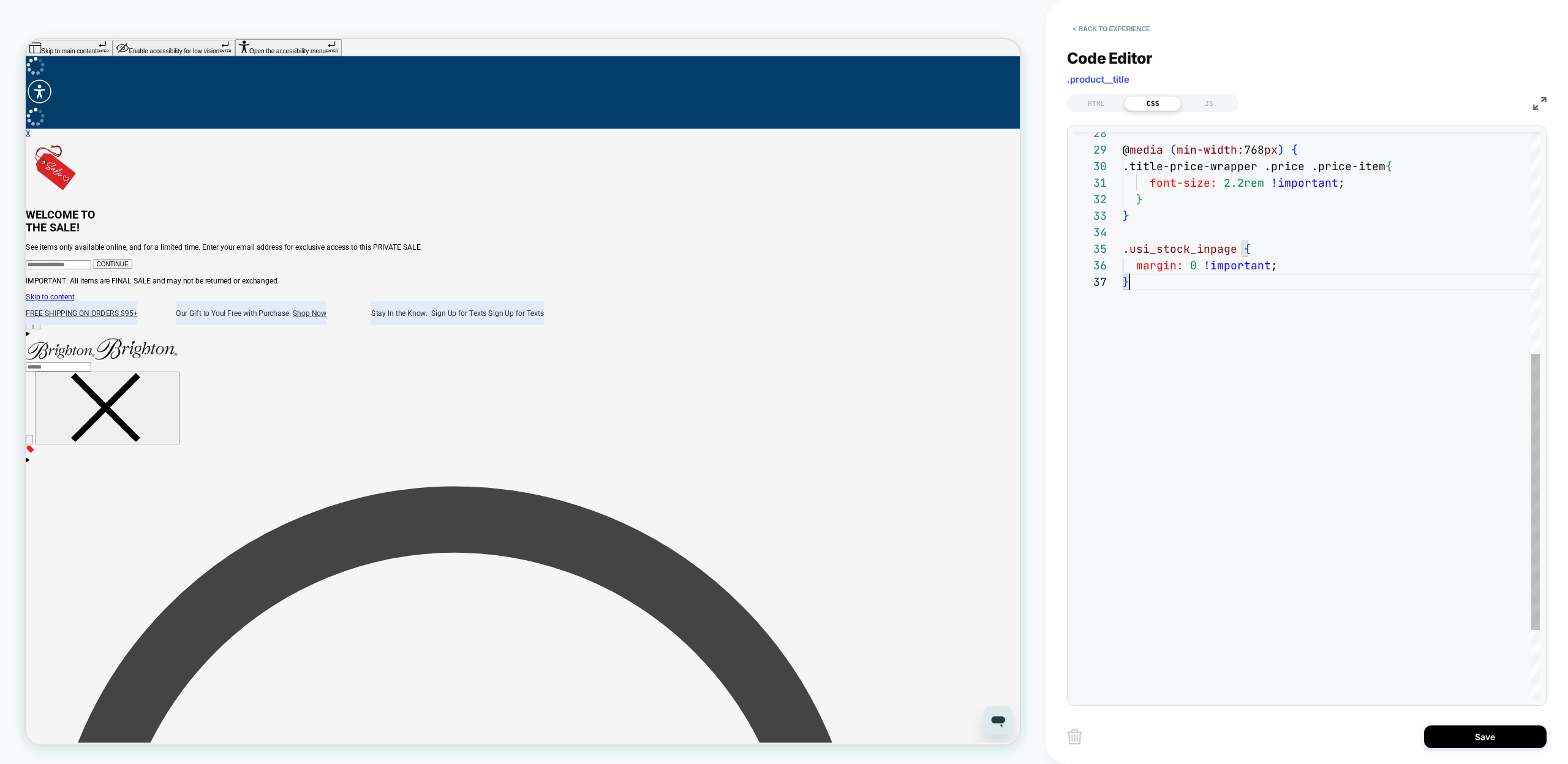
scroll to position [99, 7]
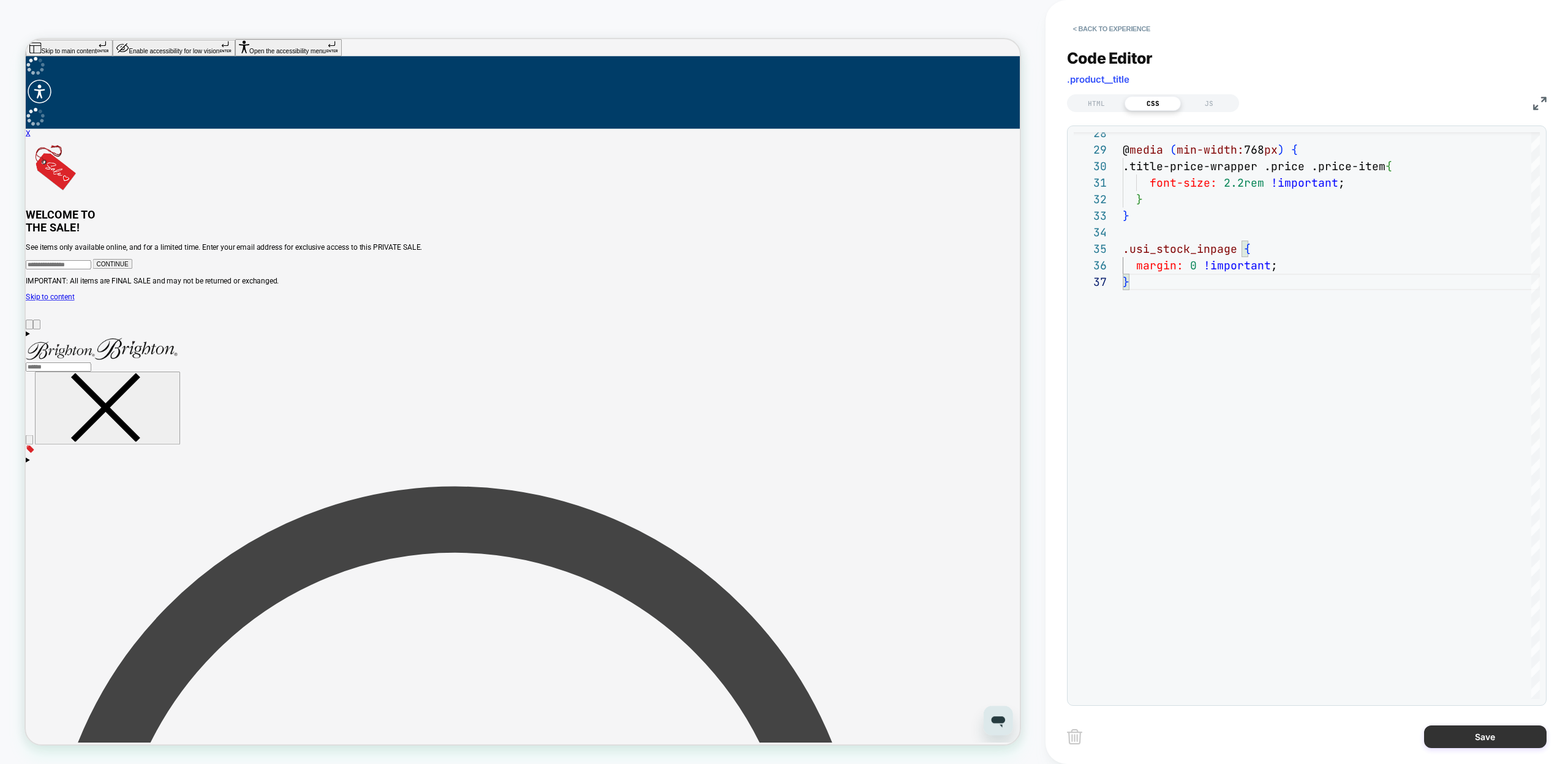
type textarea "**********"
click at [1445, 733] on button "Save" at bounding box center [1485, 736] width 123 height 23
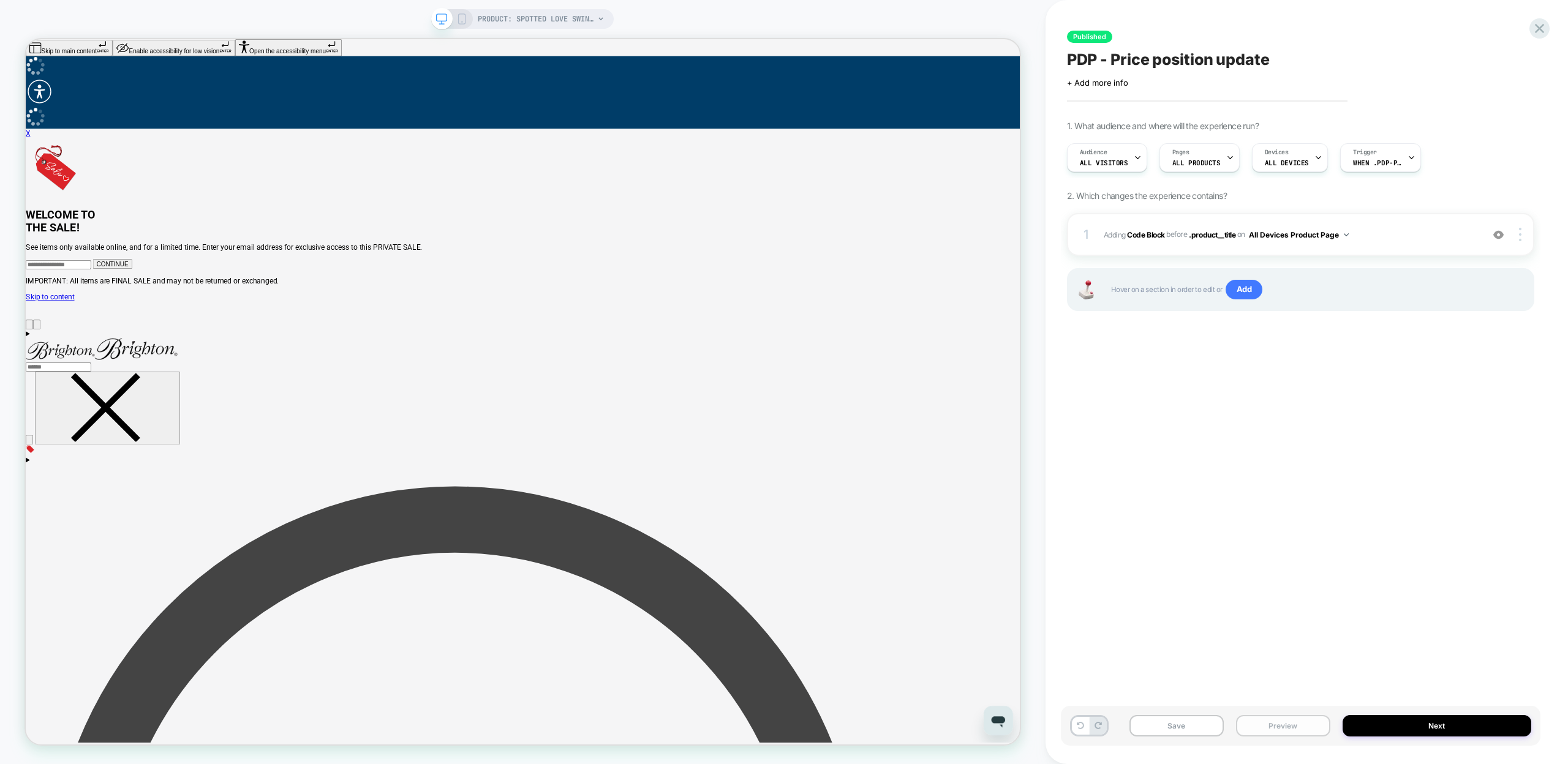
click at [1258, 720] on button "Preview" at bounding box center [1283, 725] width 94 height 21
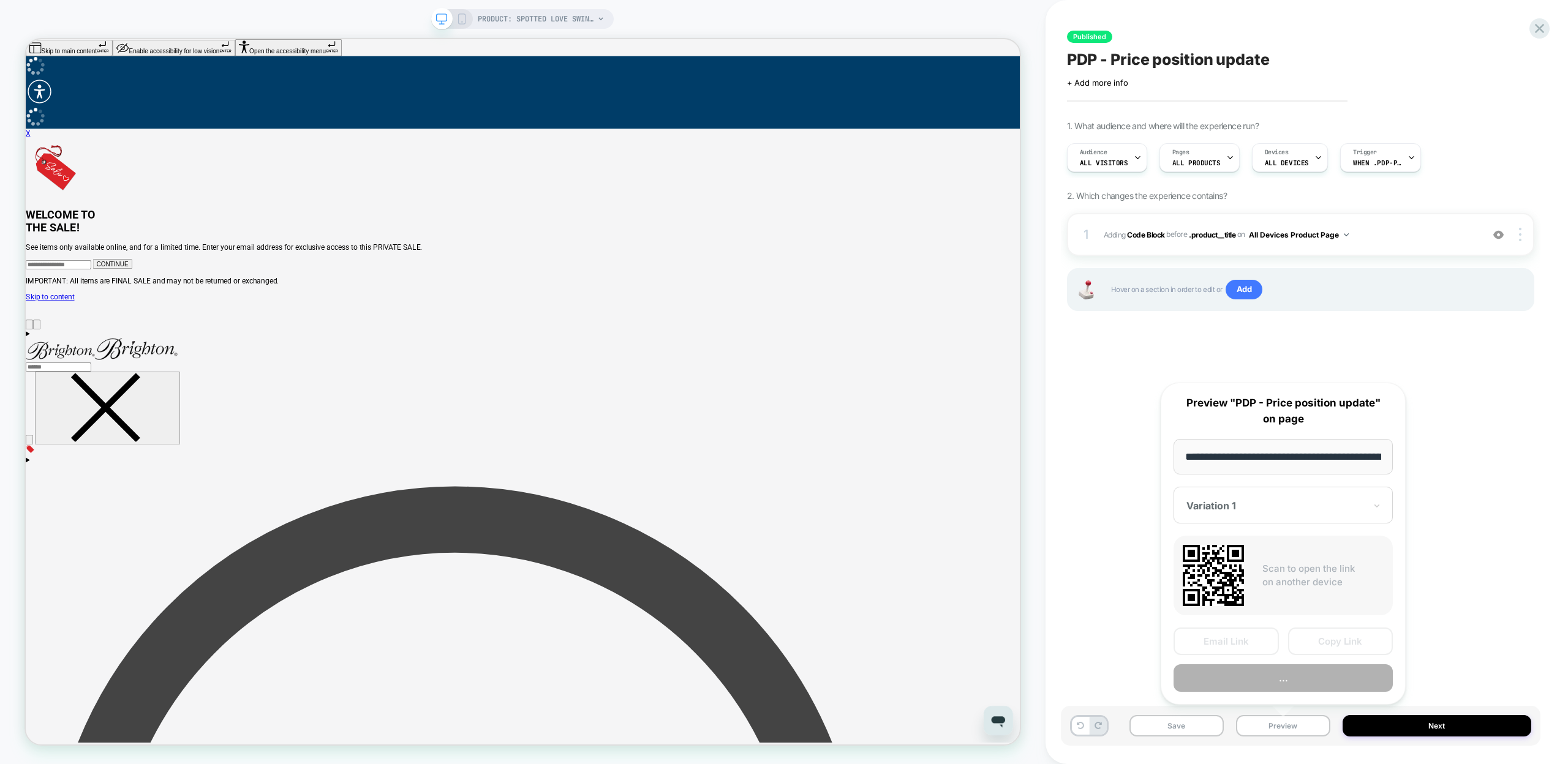
scroll to position [0, 191]
click at [1303, 639] on button "Copy Link" at bounding box center [1341, 642] width 105 height 28
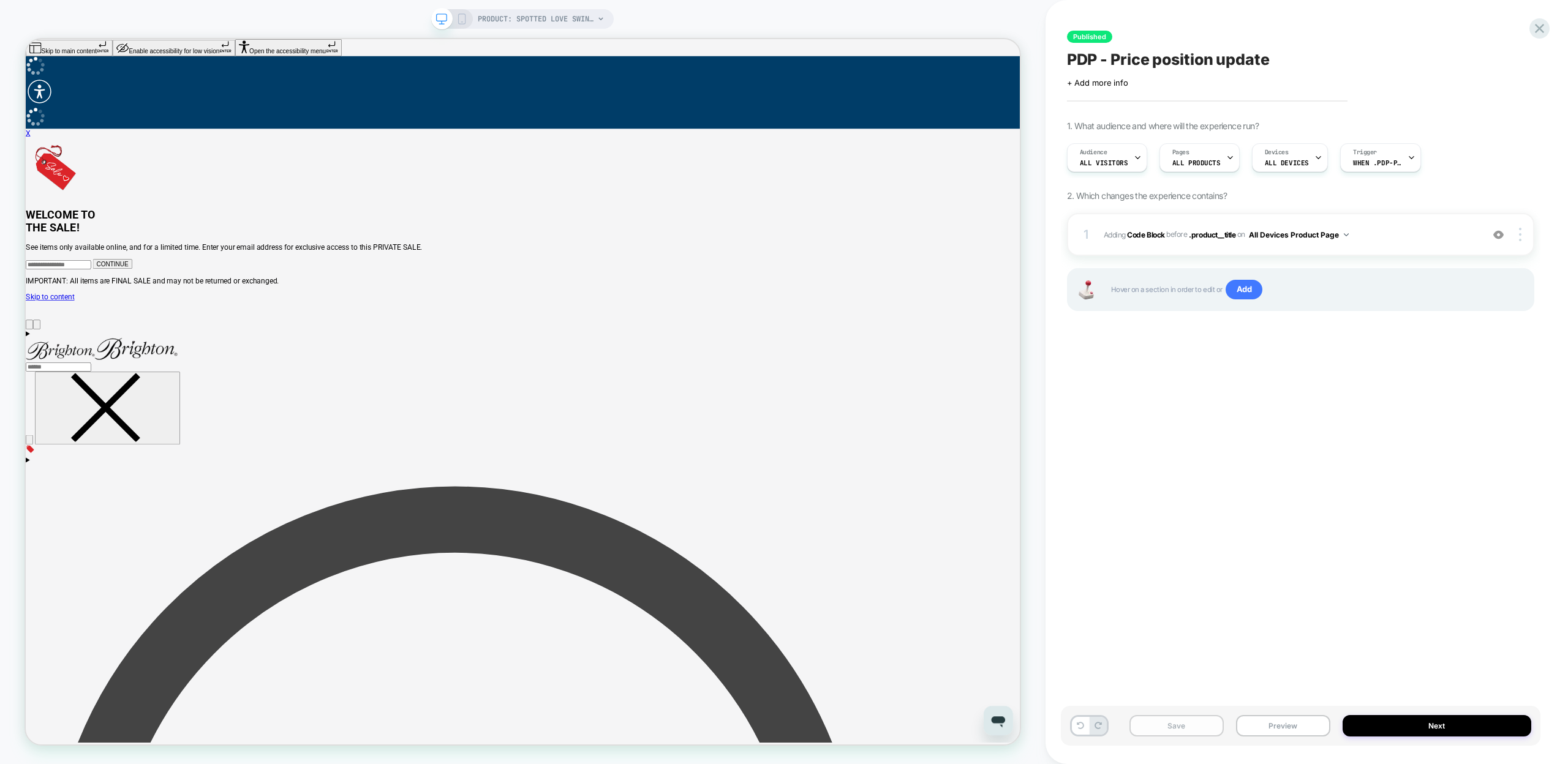
click at [1170, 728] on button "Save" at bounding box center [1177, 725] width 94 height 21
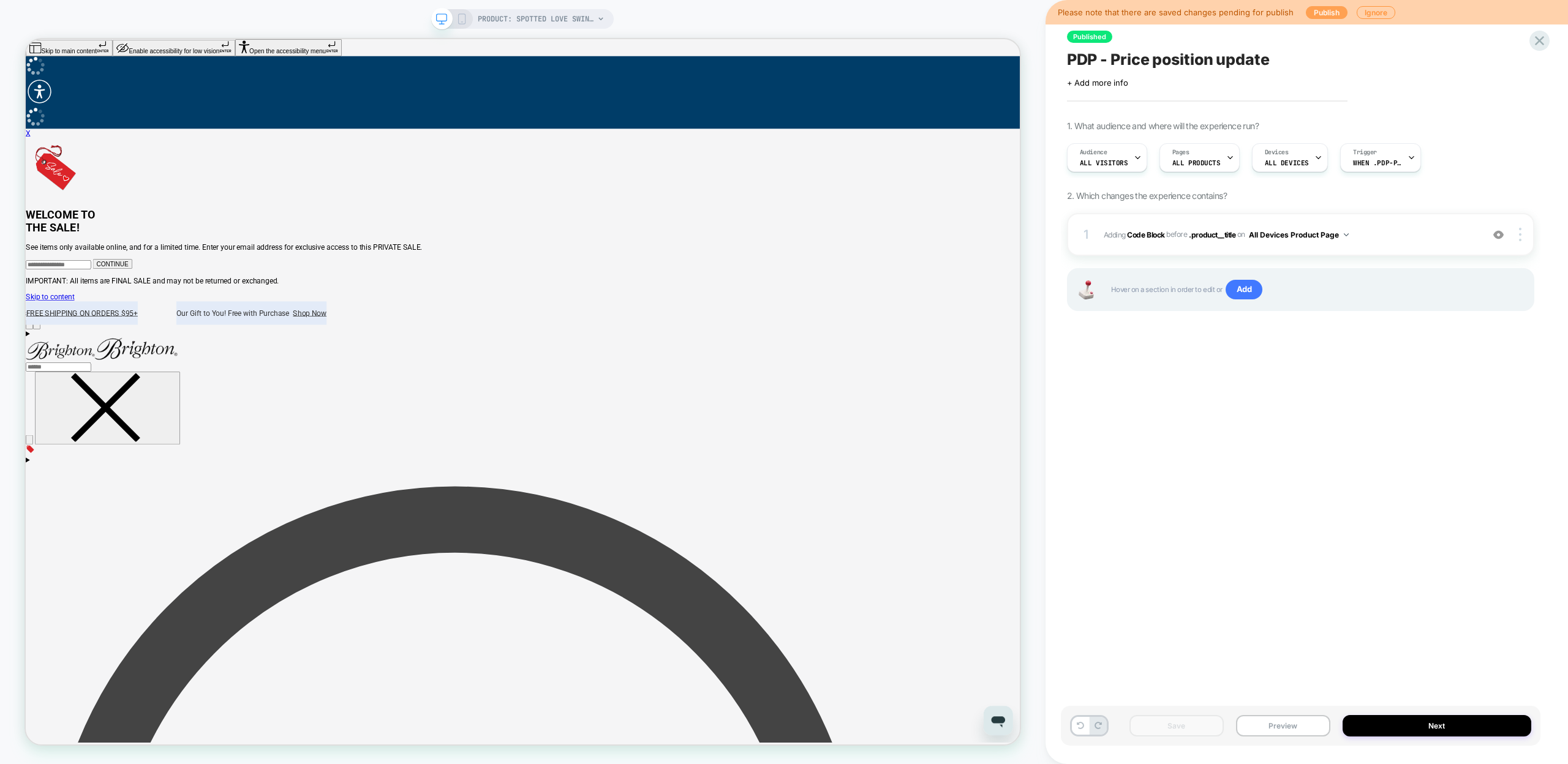
click at [1325, 14] on button "Publish" at bounding box center [1327, 12] width 41 height 13
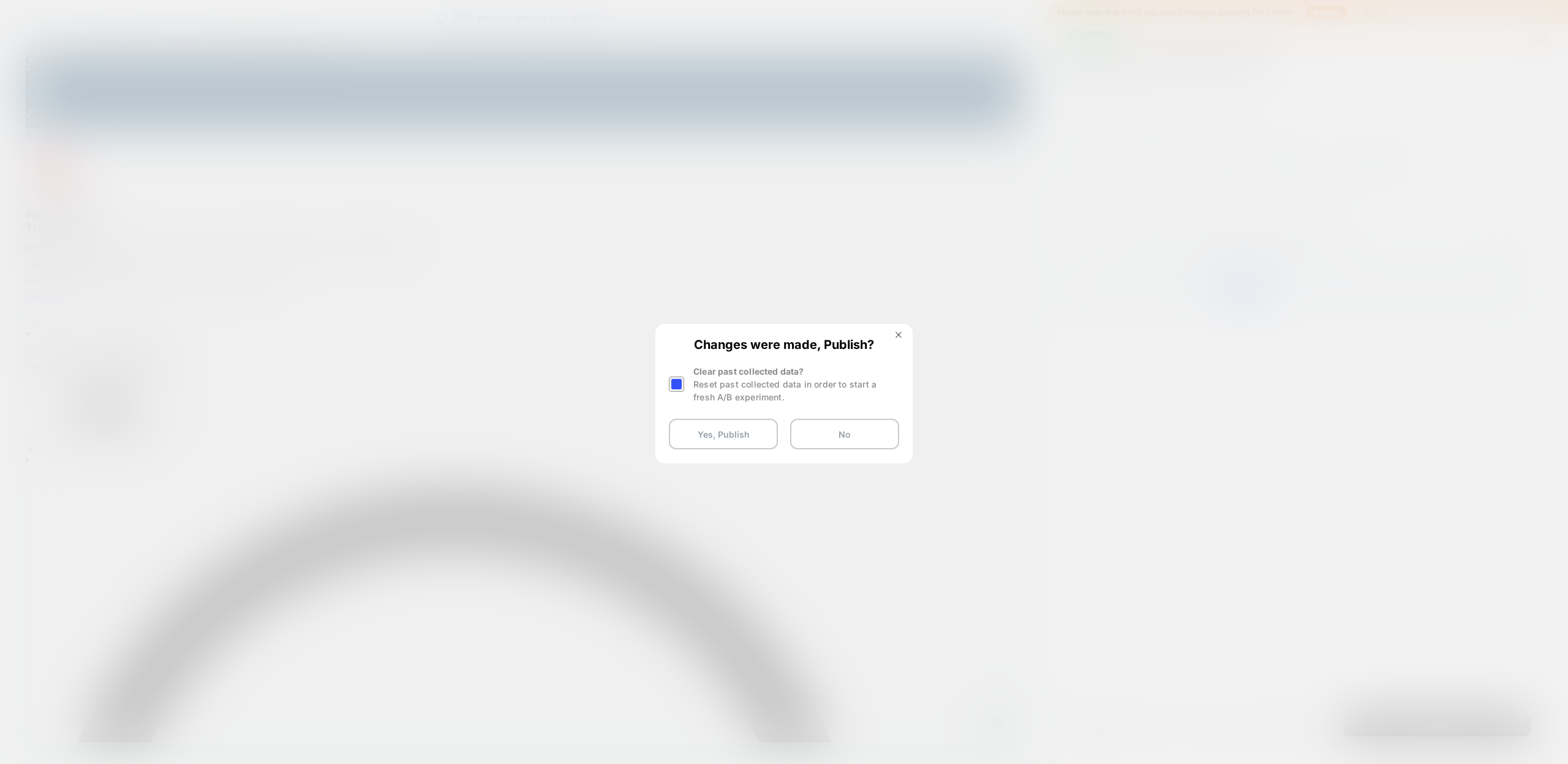
click at [679, 382] on div at bounding box center [676, 384] width 15 height 15
click at [742, 443] on button "Yes, Publish" at bounding box center [723, 434] width 109 height 30
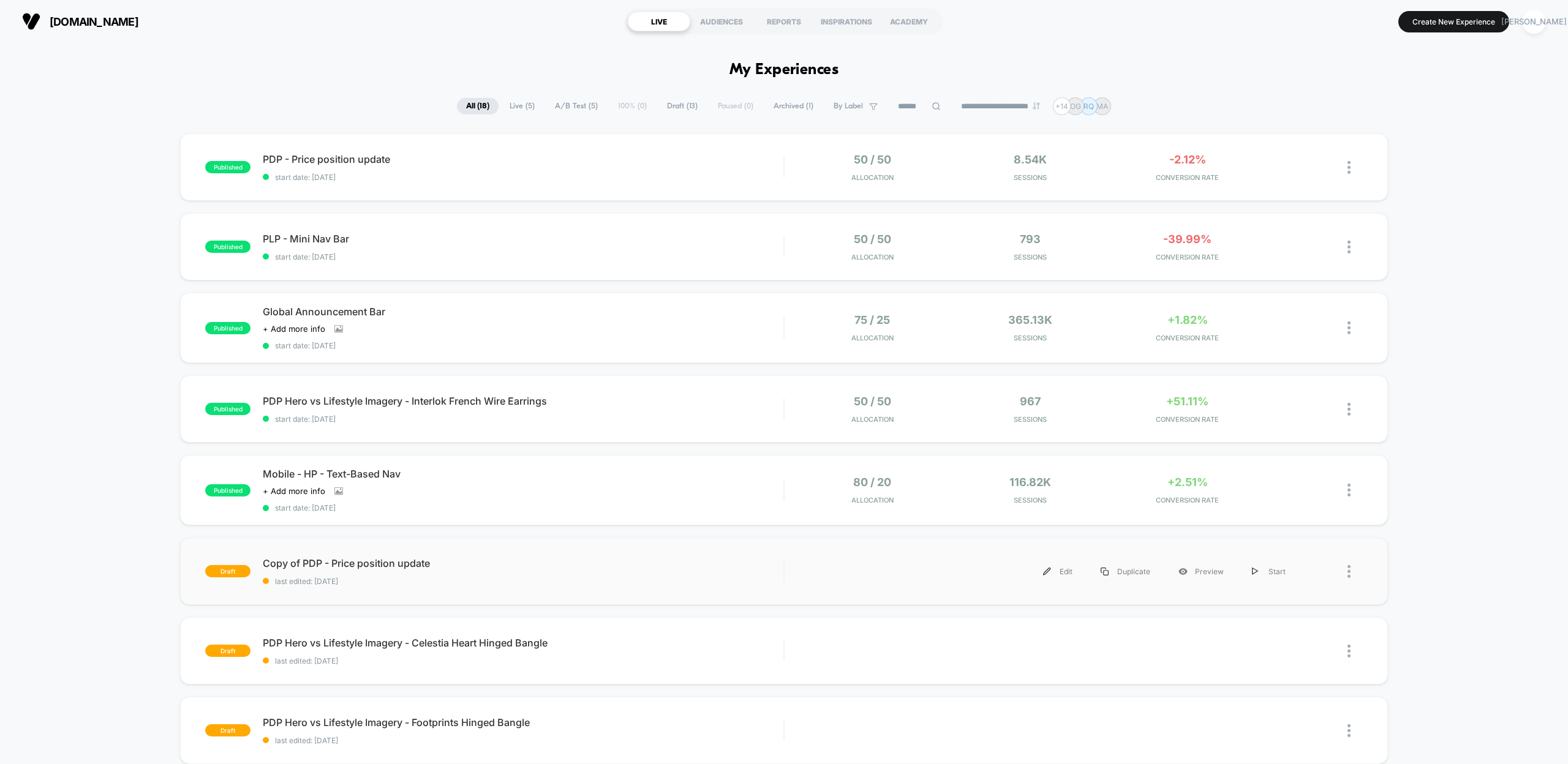
click at [1352, 565] on div at bounding box center [1355, 572] width 15 height 28
click at [1279, 624] on div "Delete" at bounding box center [1286, 627] width 110 height 28
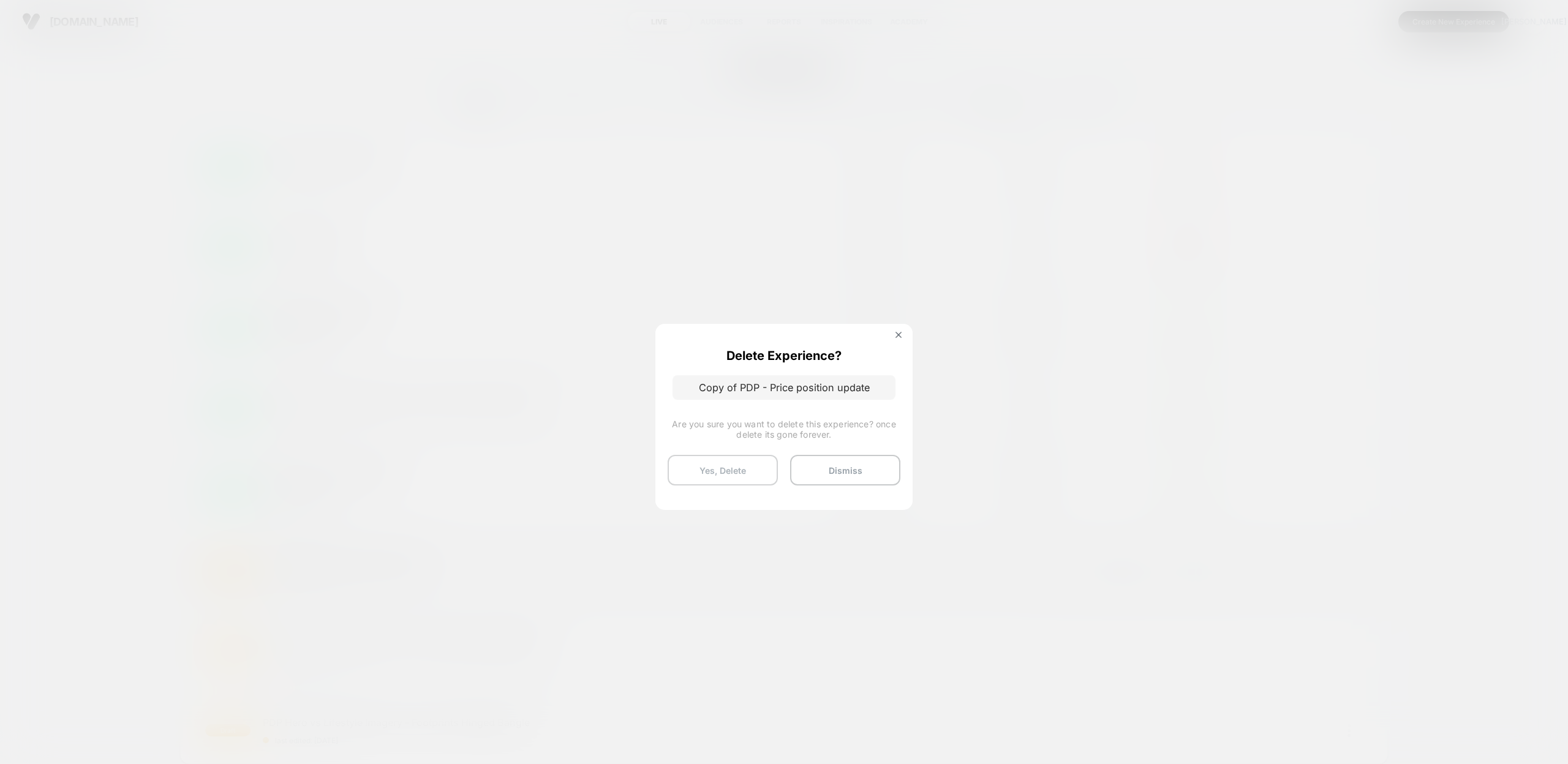
click at [758, 464] on button "Yes, Delete" at bounding box center [723, 470] width 110 height 30
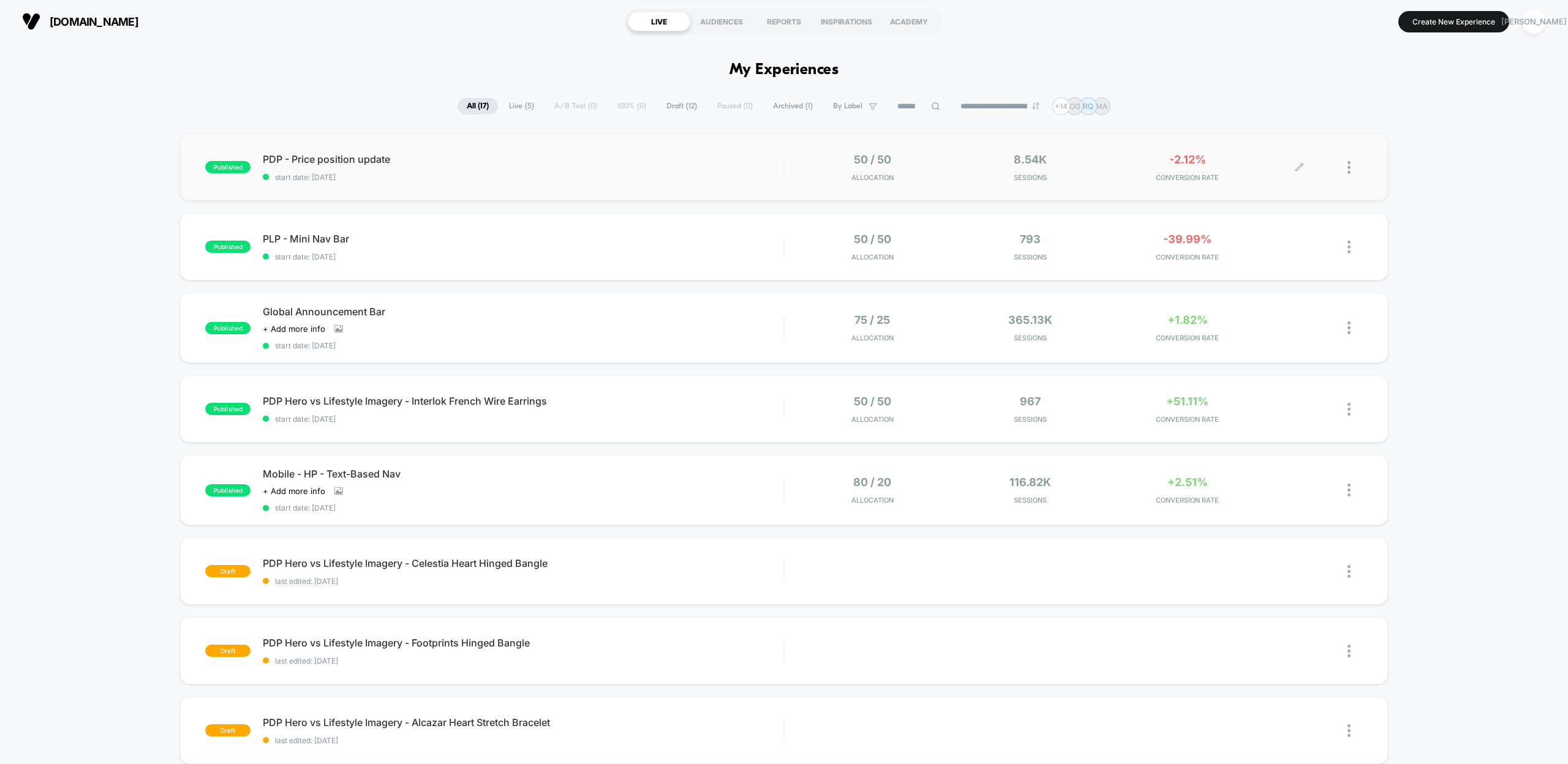
click at [1296, 170] on icon at bounding box center [1299, 167] width 8 height 8
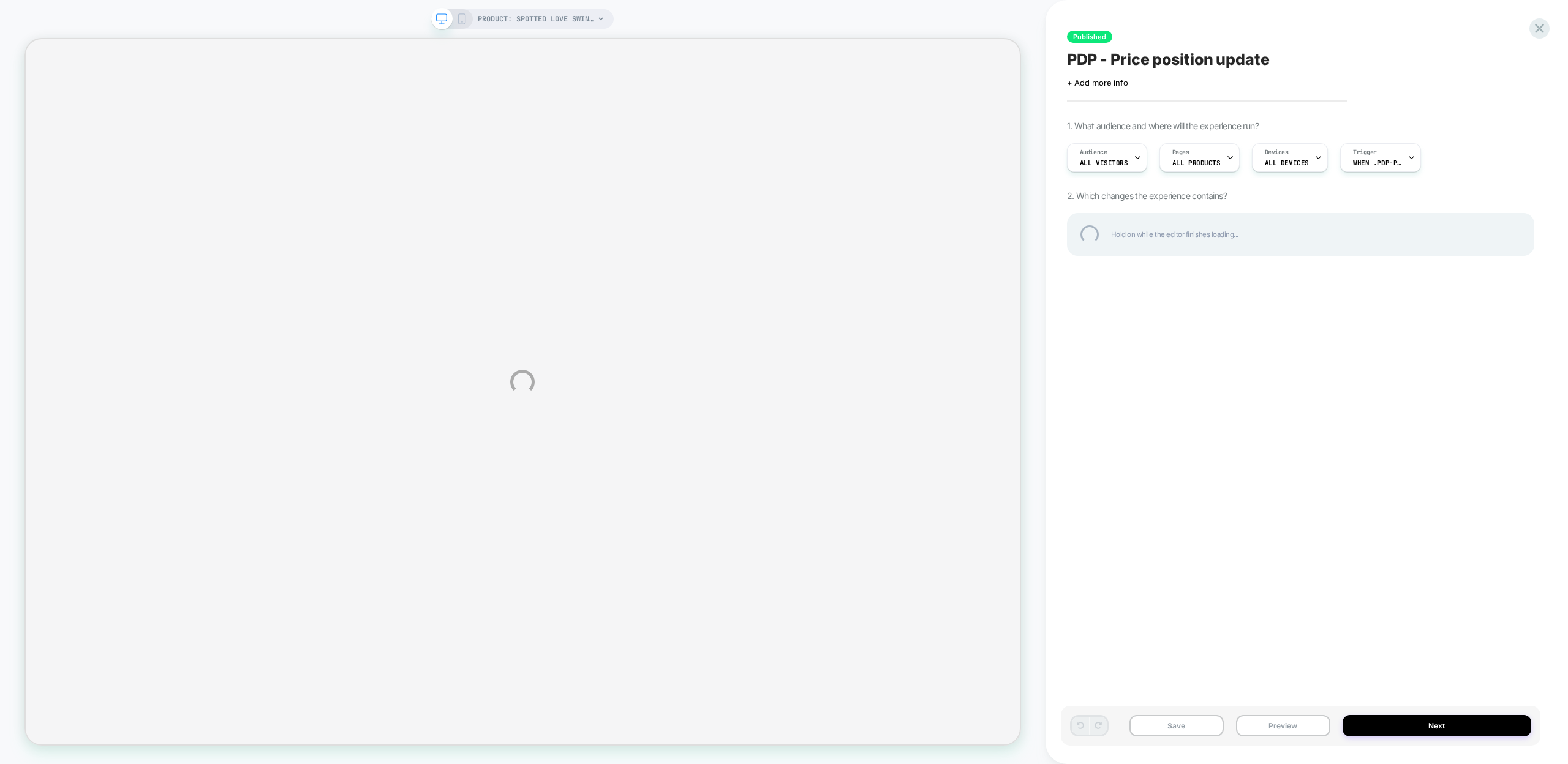
click at [1401, 156] on div "PRODUCT: Spotted Love Swing Bag PRODUCT: Spotted Love Swing Bag Published PDP -…" at bounding box center [784, 382] width 1568 height 764
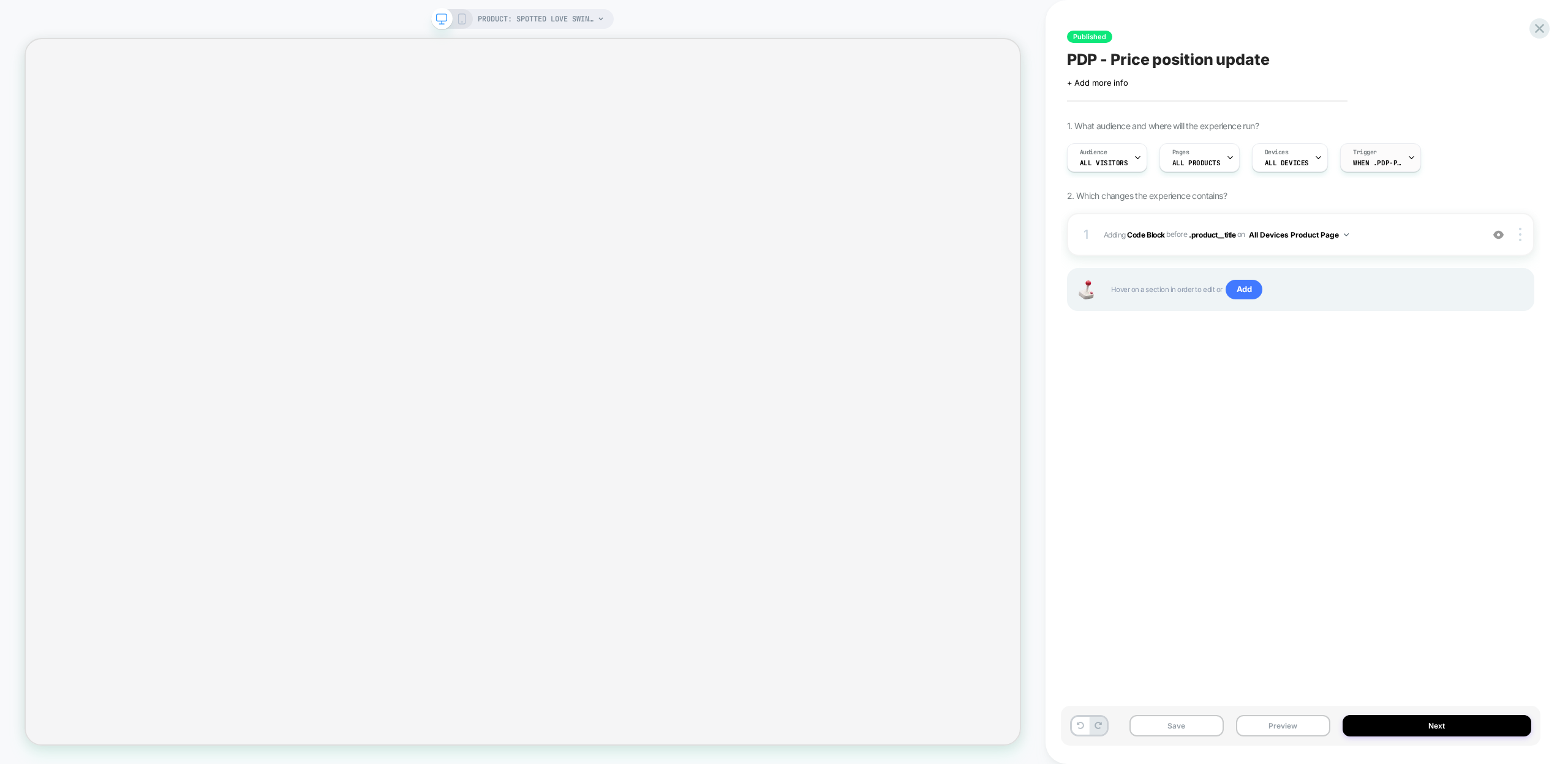
click at [1407, 156] on icon at bounding box center [1412, 158] width 8 height 8
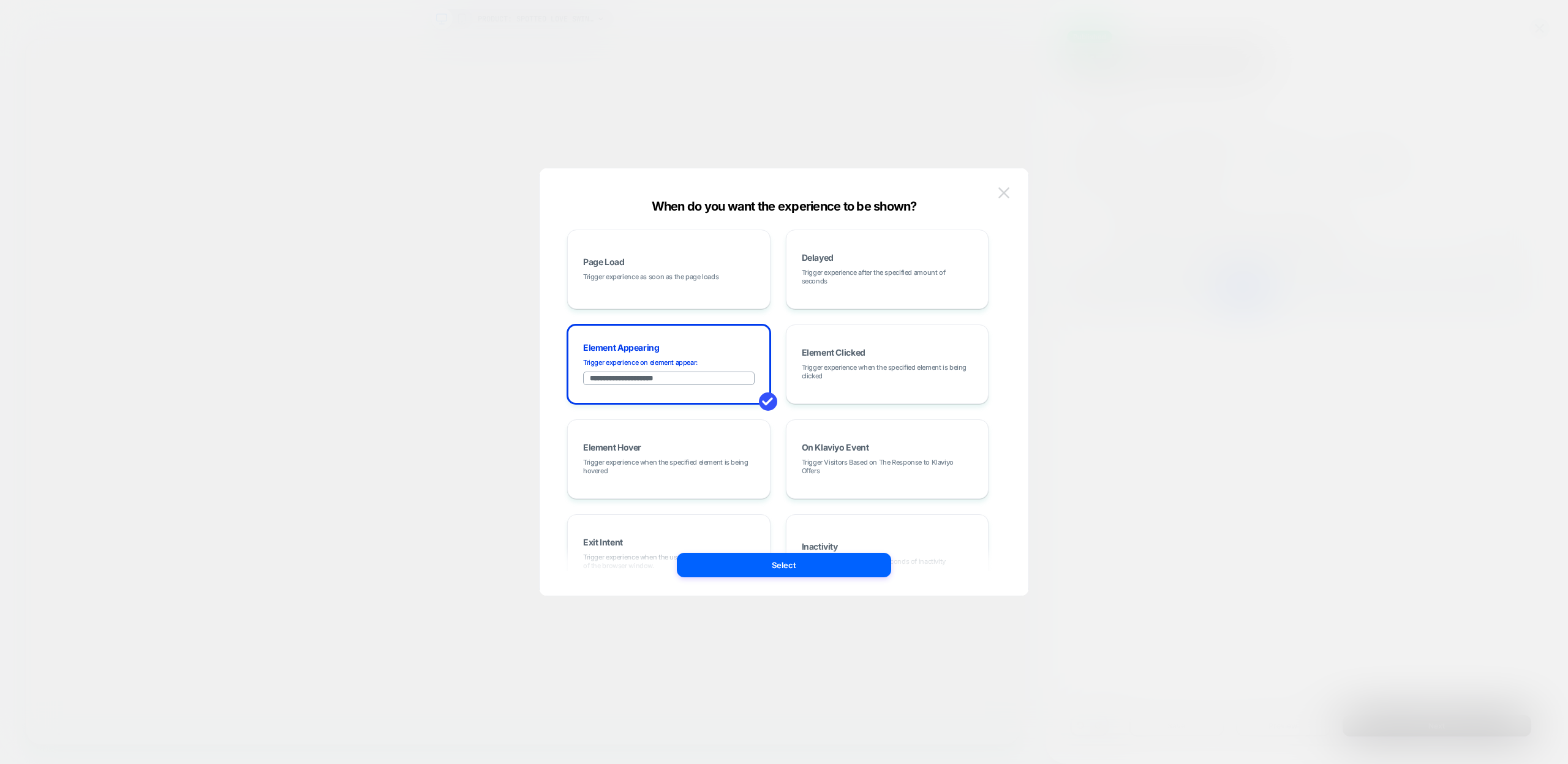
click at [1004, 198] on img at bounding box center [1004, 192] width 11 height 10
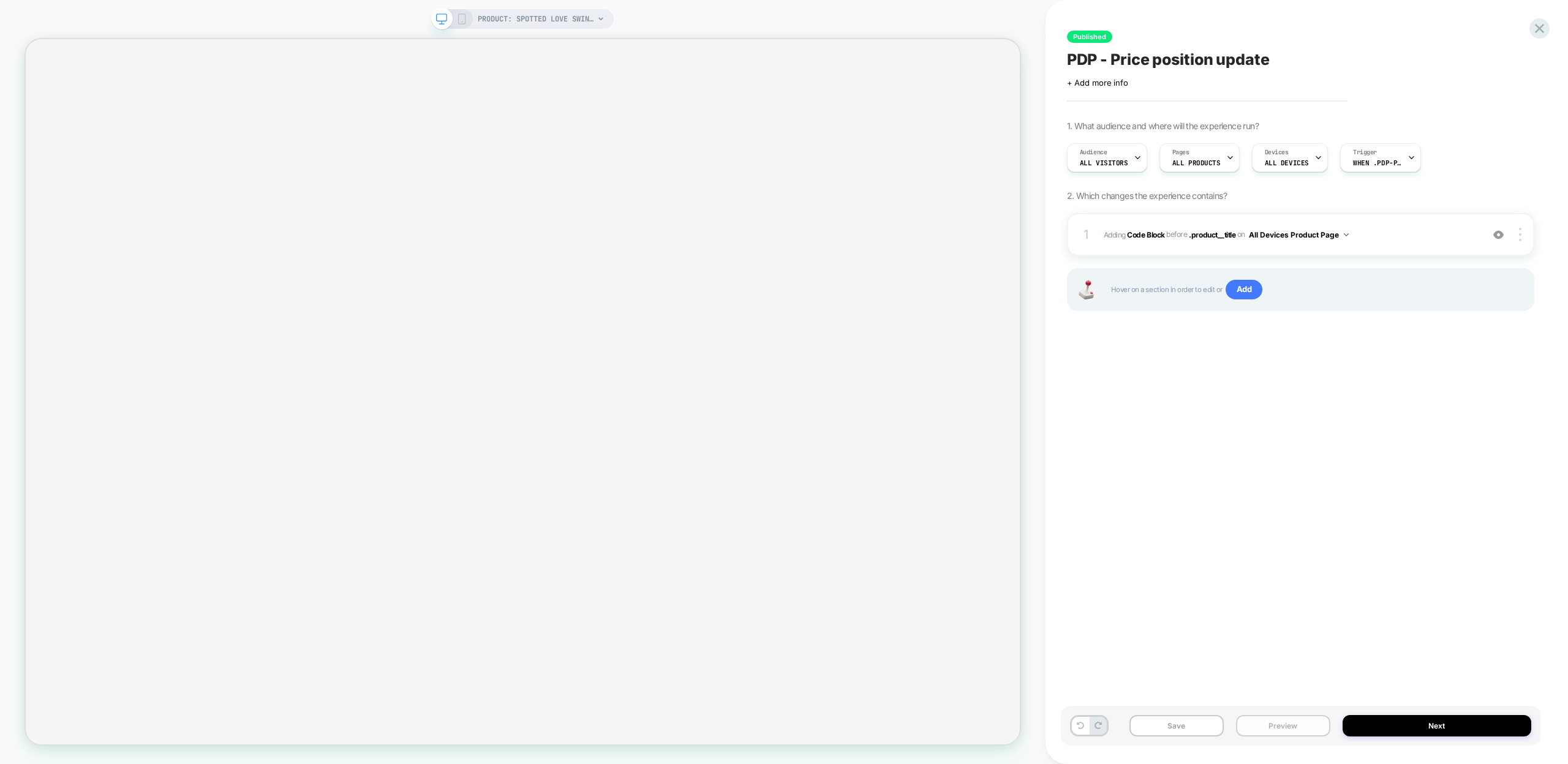
click at [1260, 725] on button "Preview" at bounding box center [1283, 725] width 94 height 21
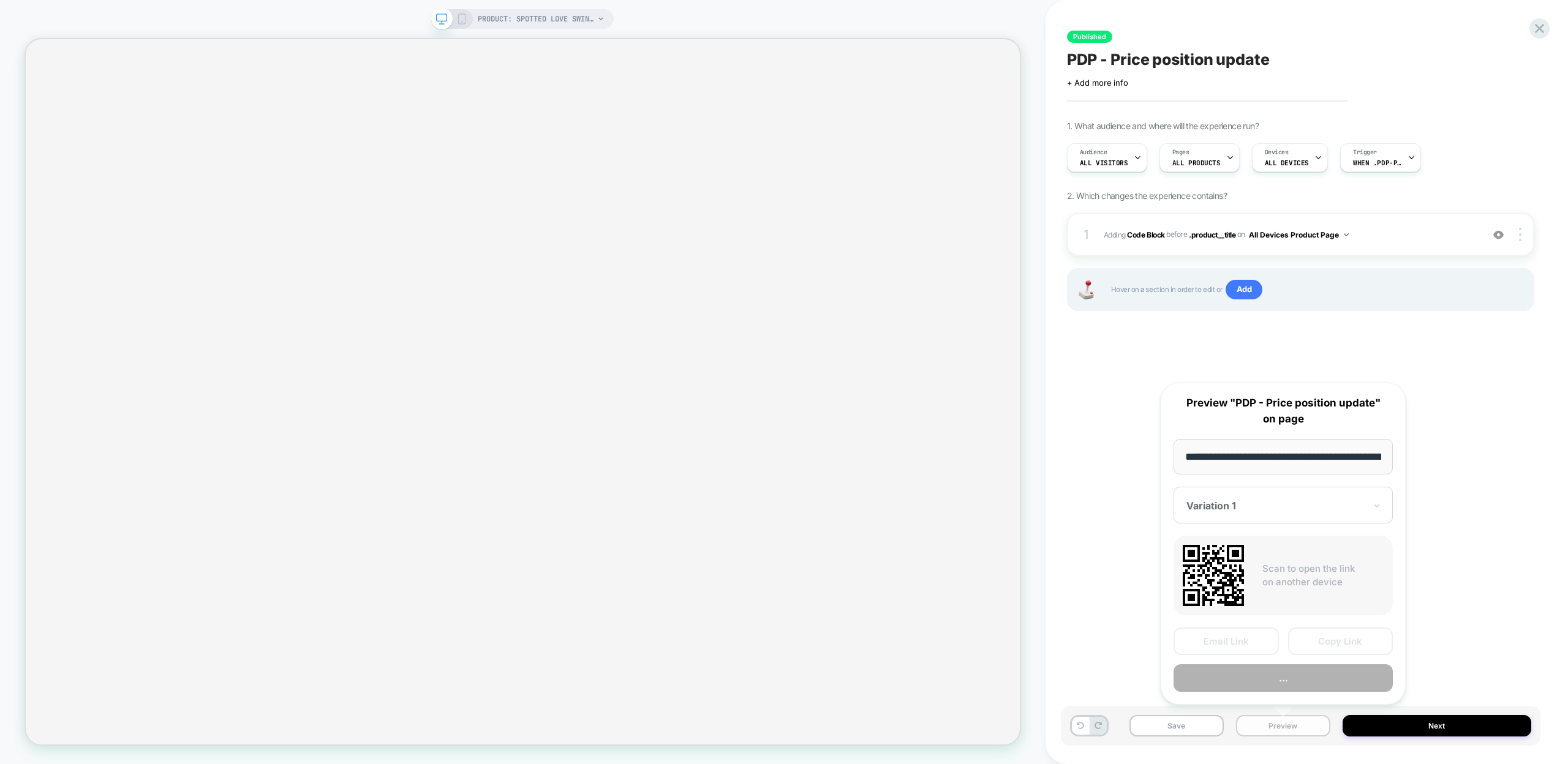
scroll to position [0, 191]
click at [1294, 643] on button "Copy Link" at bounding box center [1341, 642] width 105 height 28
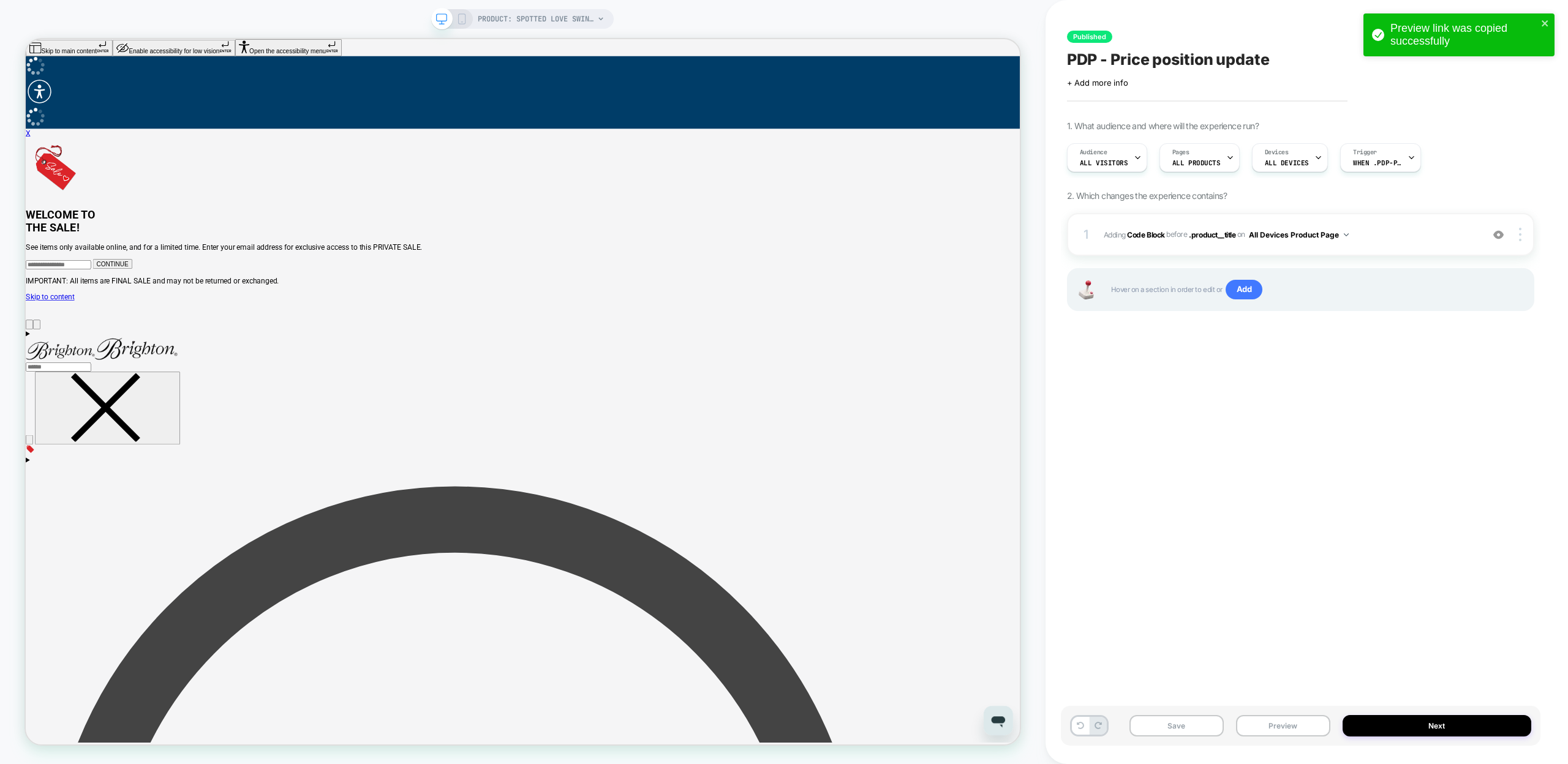
scroll to position [0, 0]
click at [1150, 234] on b "Code Block" at bounding box center [1146, 234] width 37 height 9
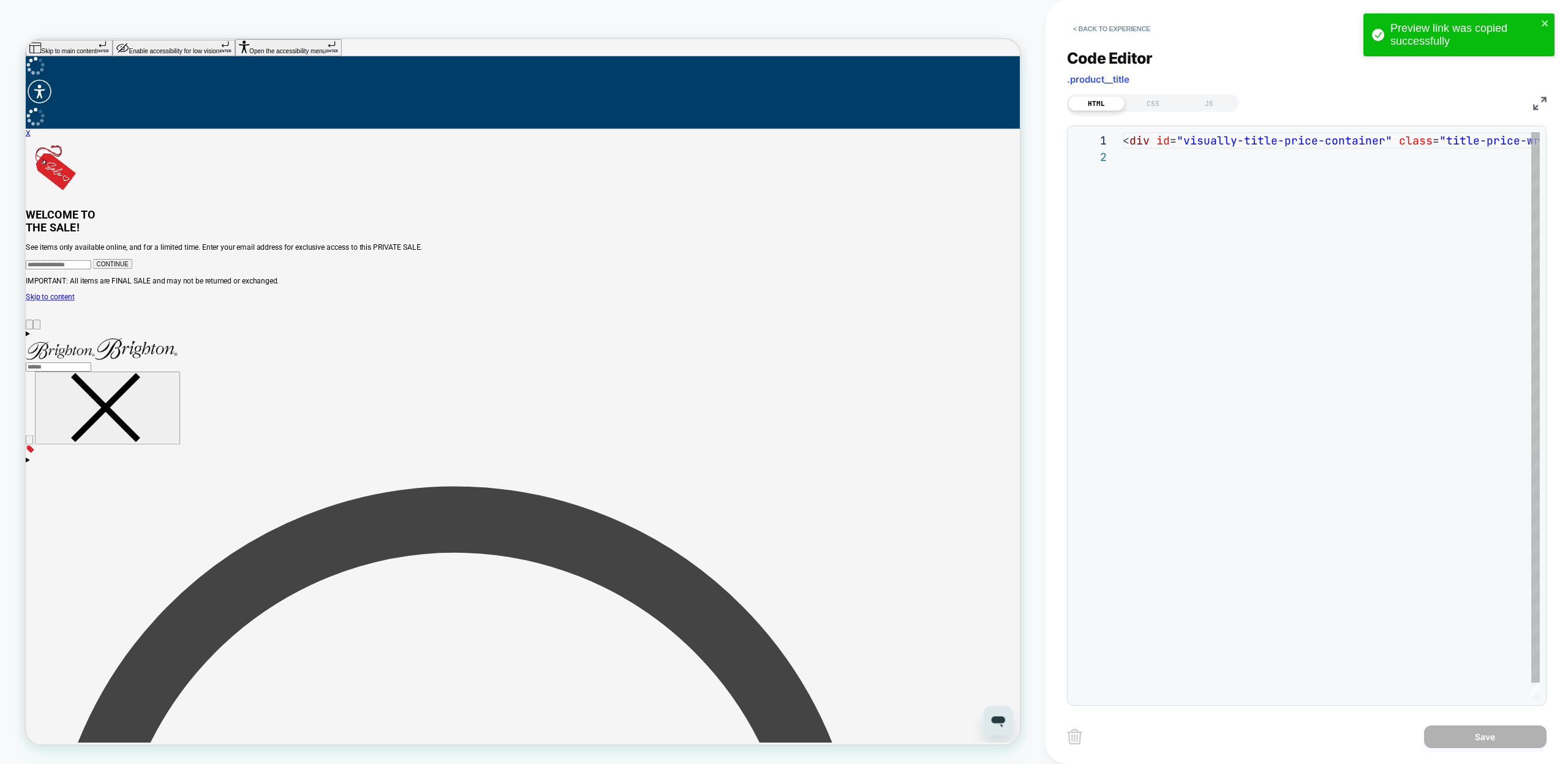
scroll to position [17, 0]
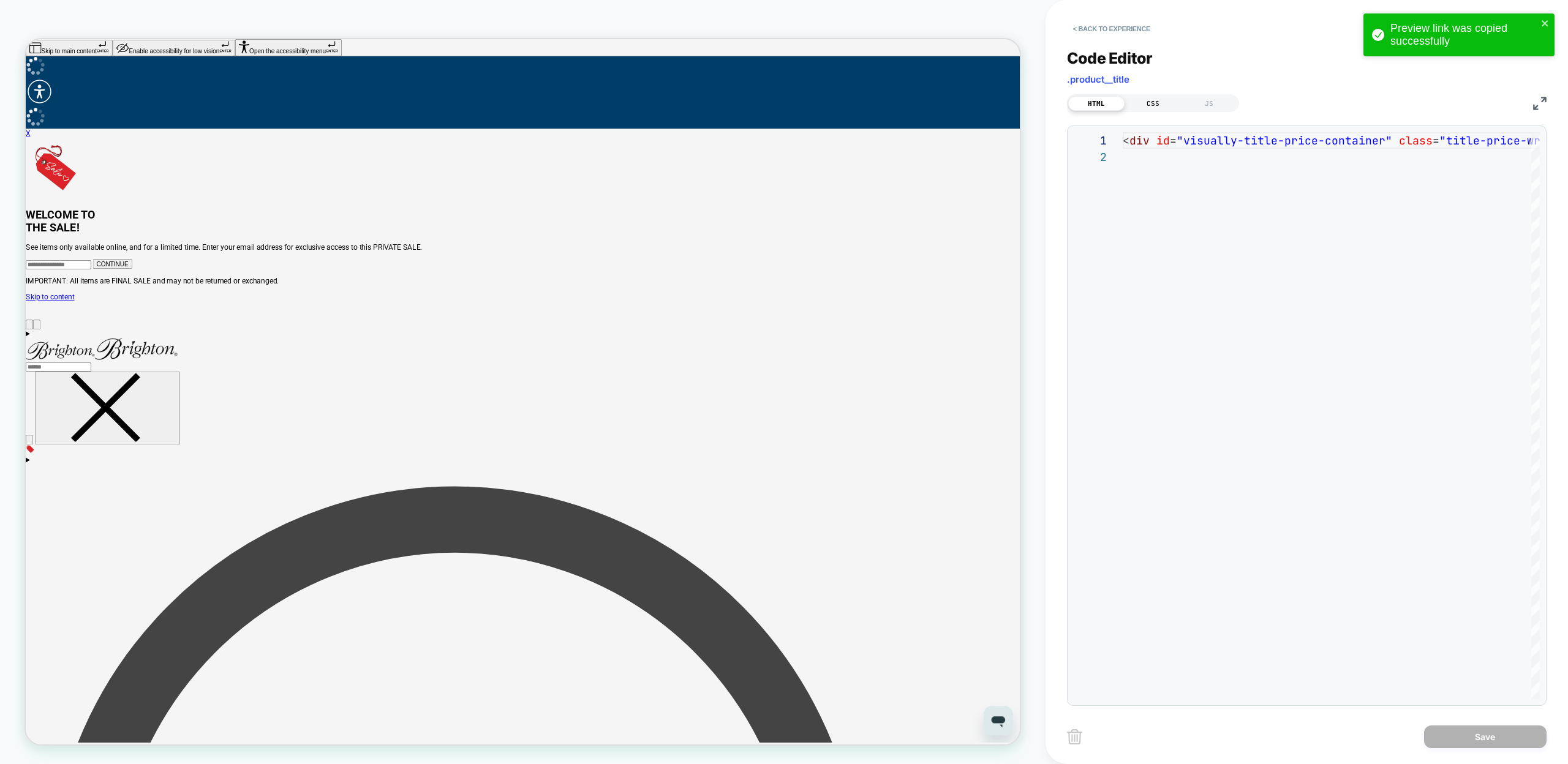
click at [1145, 102] on div "CSS" at bounding box center [1153, 103] width 57 height 14
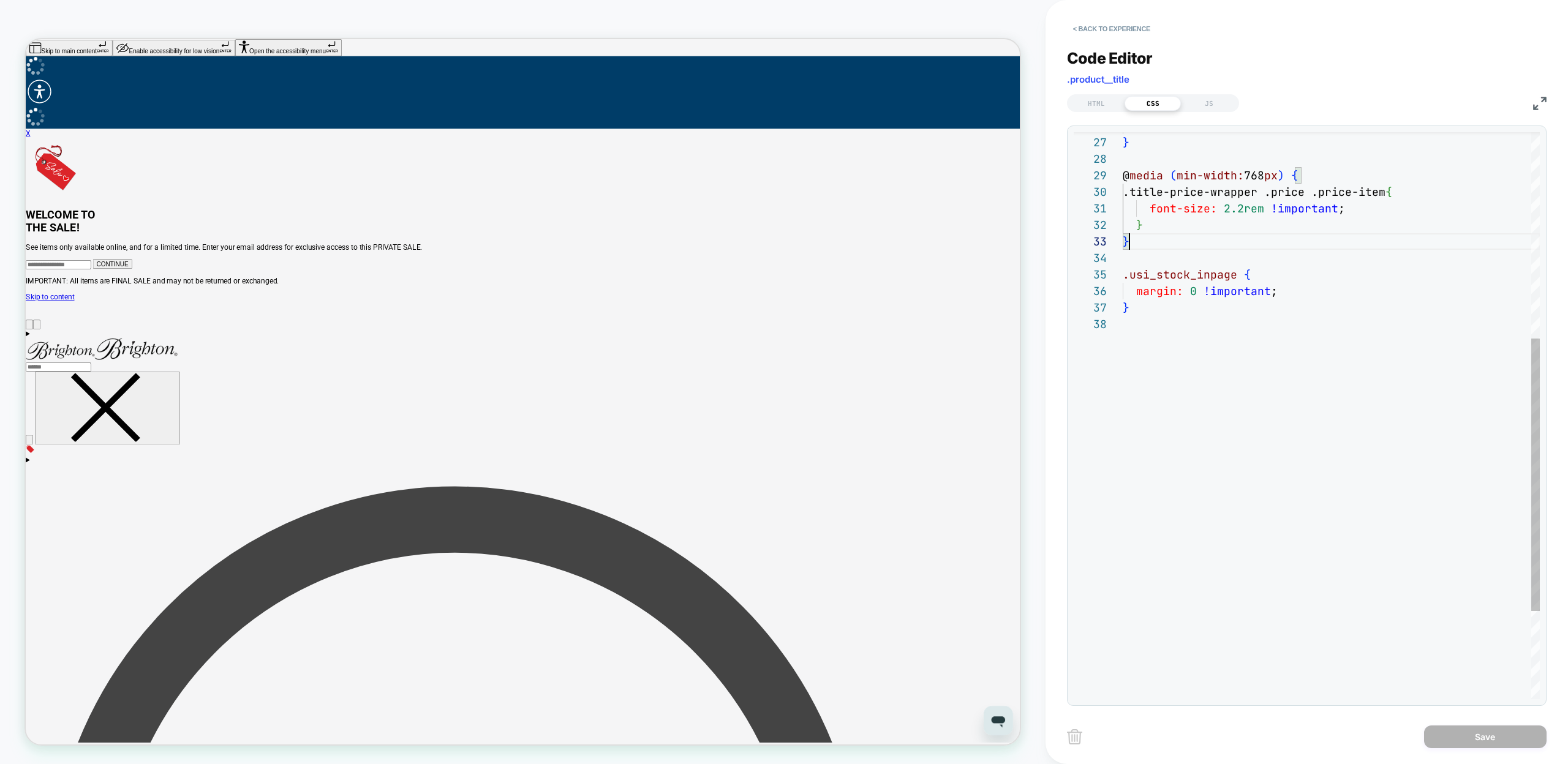
scroll to position [132, 0]
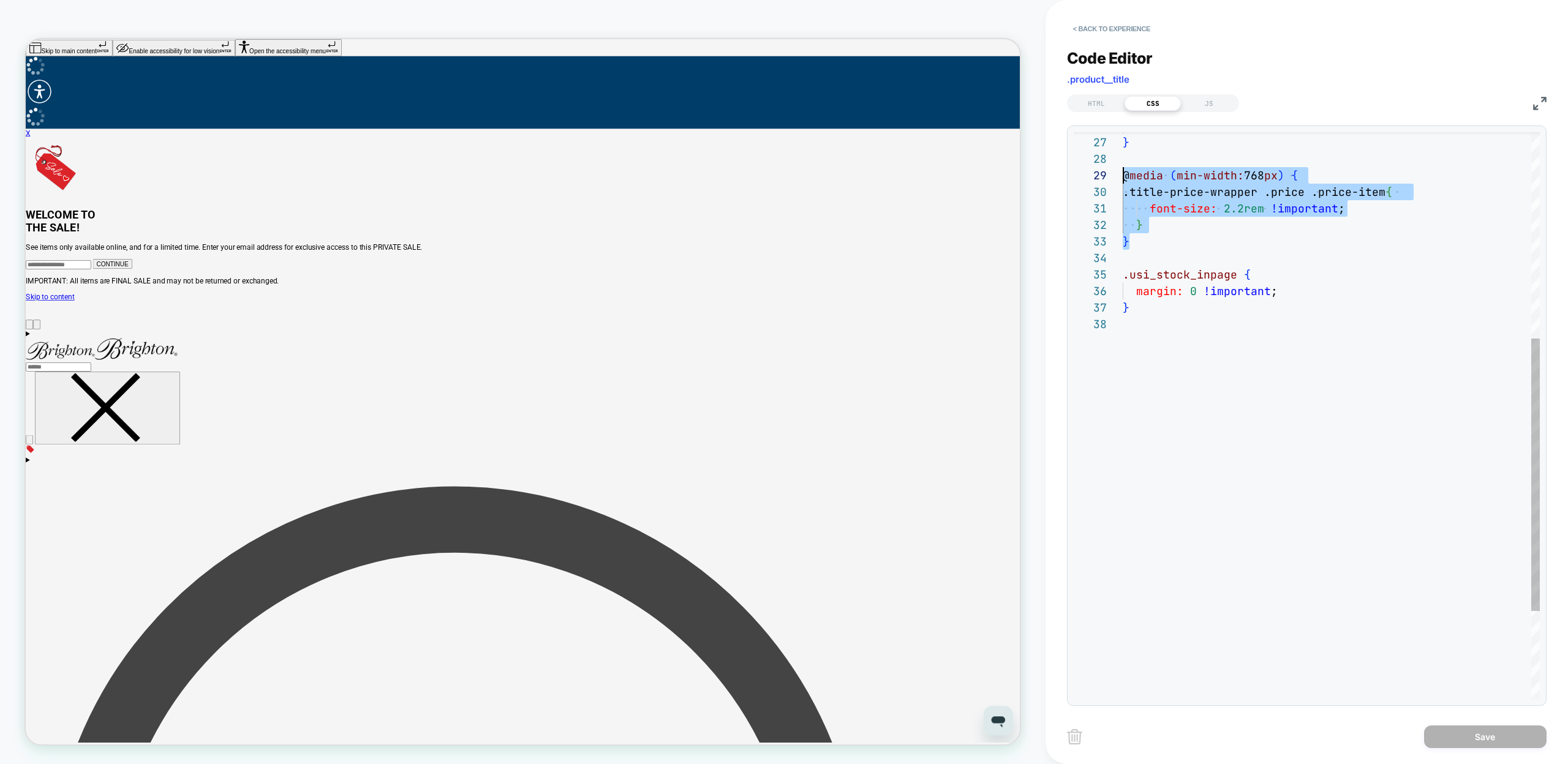
drag, startPoint x: 1134, startPoint y: 249, endPoint x: 1107, endPoint y: 172, distance: 81.6
click at [1123, 172] on div "margin: 0 !important ; } .usi_stock_inpage { .title-price-wrapper .price .price…" at bounding box center [1331, 293] width 417 height 1179
click at [1197, 363] on div "margin: 0 !important ; } .usi_stock_inpage { .title-price-wrapper .price .price…" at bounding box center [1331, 293] width 417 height 1179
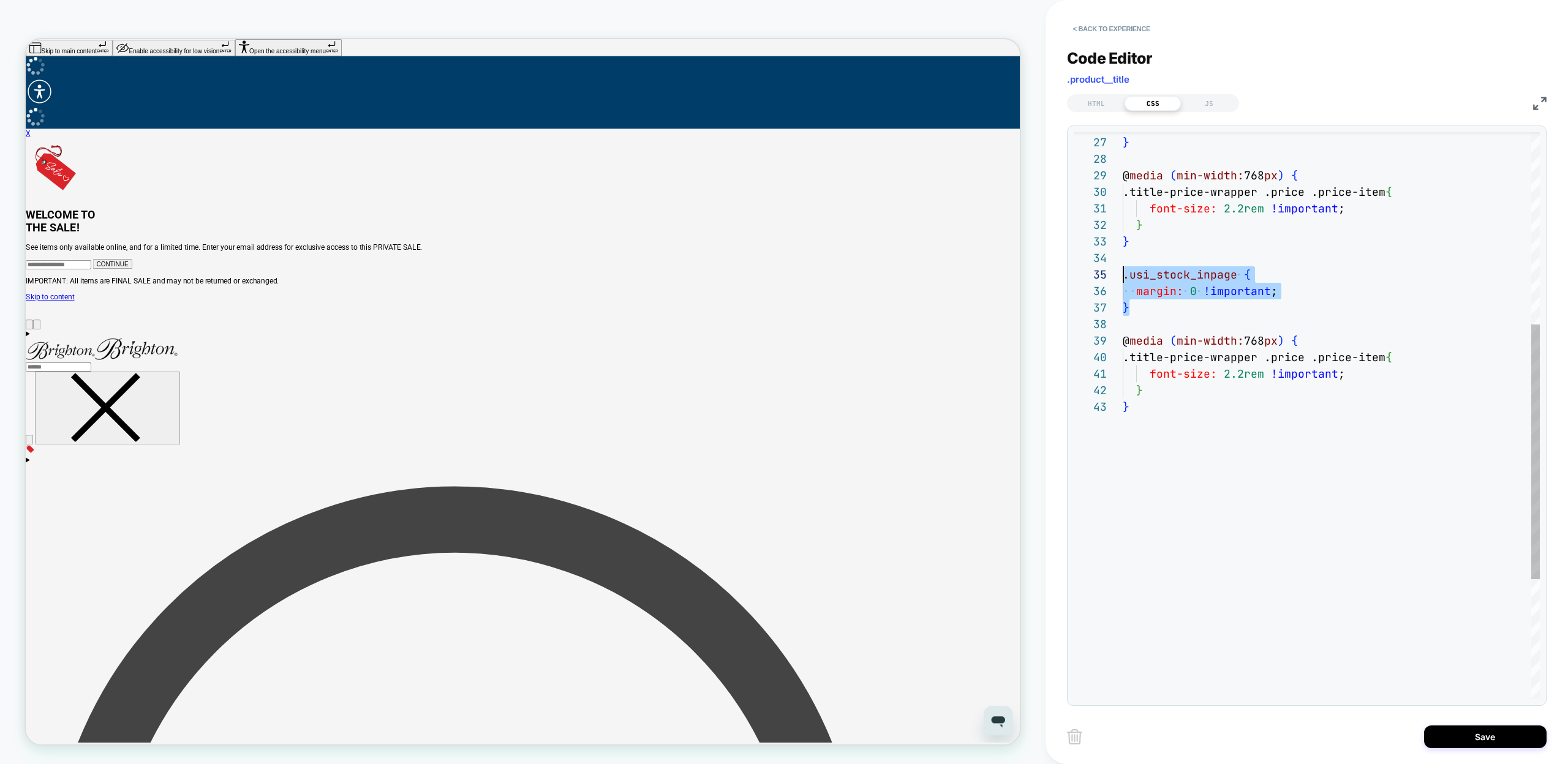
scroll to position [66, 0]
drag, startPoint x: 1140, startPoint y: 310, endPoint x: 1106, endPoint y: 274, distance: 49.5
click at [1123, 274] on div "margin: 0 !important ; } .usi_stock_inpage { .title-price-wrapper .price .price…" at bounding box center [1331, 335] width 417 height 1261
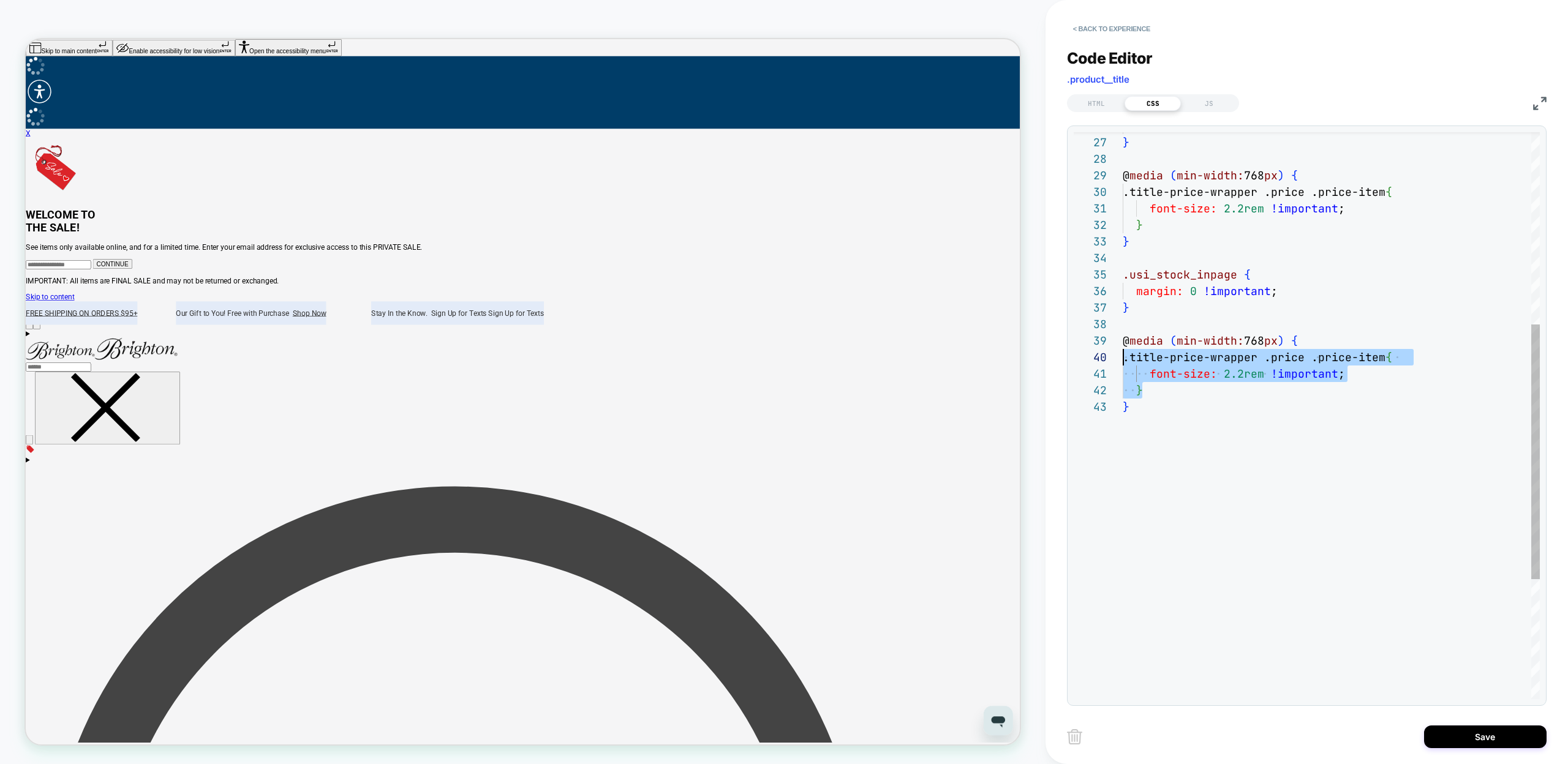
scroll to position [149, 0]
drag, startPoint x: 1155, startPoint y: 390, endPoint x: 1114, endPoint y: 360, distance: 50.8
click at [1123, 360] on div "margin: 0 !important ; } .usi_stock_inpage { .title-price-wrapper .price .price…" at bounding box center [1331, 335] width 417 height 1261
click at [1148, 359] on div "margin: 0 !important ; } .usi_stock_inpage { .title-price-wrapper .price .price…" at bounding box center [1331, 335] width 417 height 1261
click at [1185, 395] on div "margin: 0 !important ; } .usi_stock_inpage { .title-price-wrapper .price .price…" at bounding box center [1331, 335] width 417 height 1261
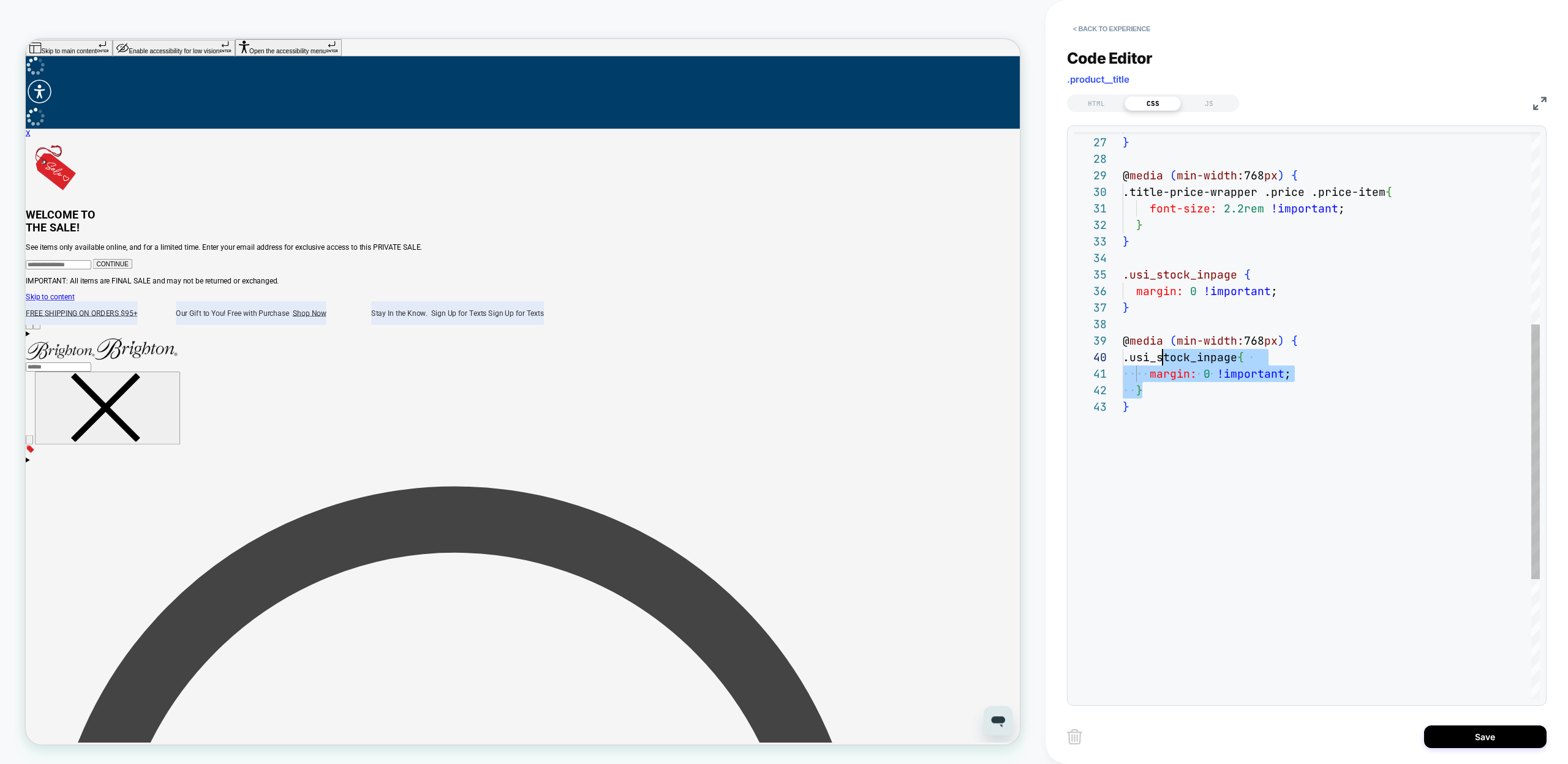
scroll to position [17, 19]
click at [1205, 375] on div "margin: 0 !important ; } .usi_stock_inpage { .title-price-wrapper .price .price…" at bounding box center [1331, 335] width 417 height 1261
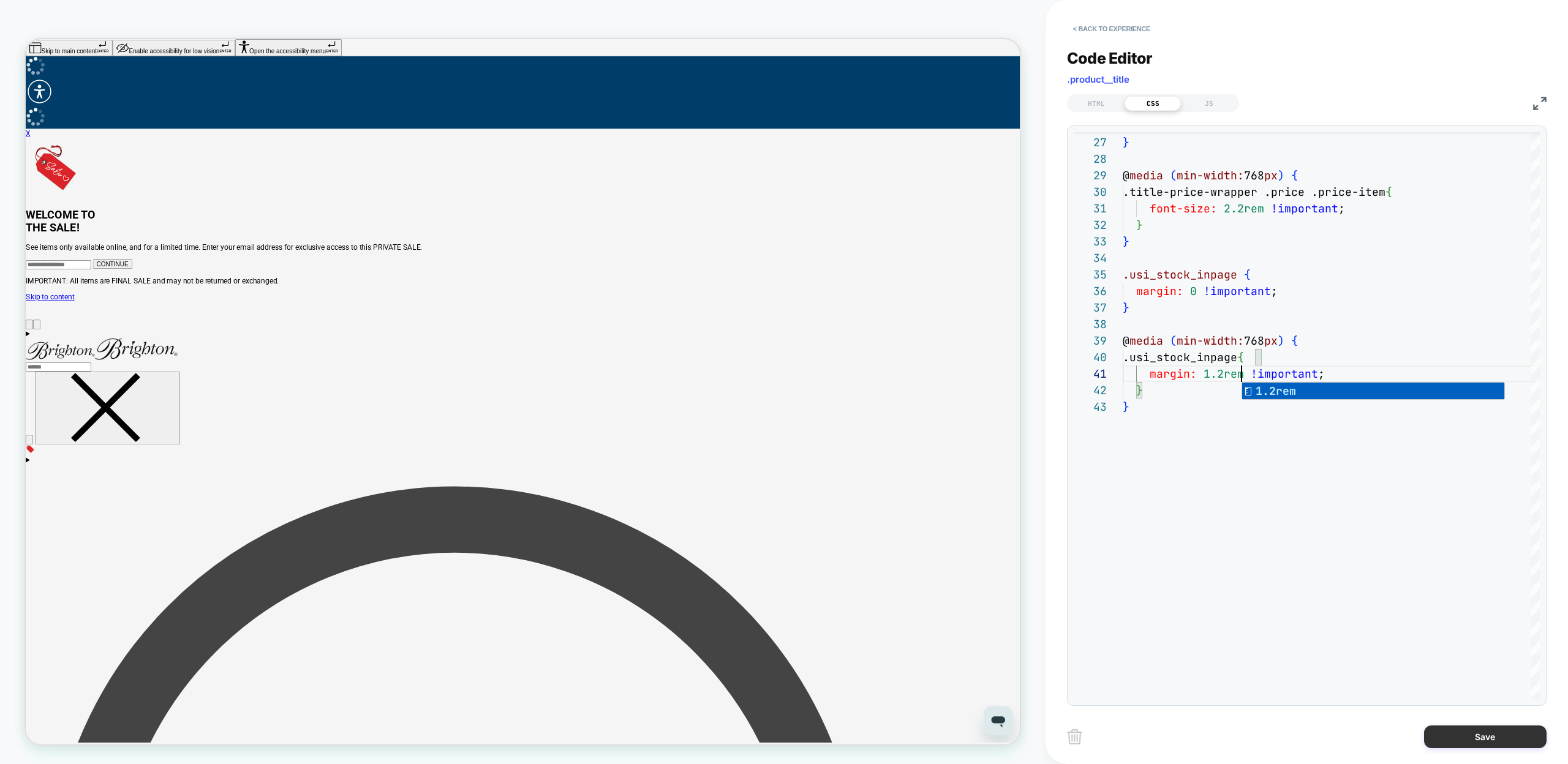
type textarea "**********"
click at [1462, 737] on button "Save" at bounding box center [1485, 736] width 123 height 23
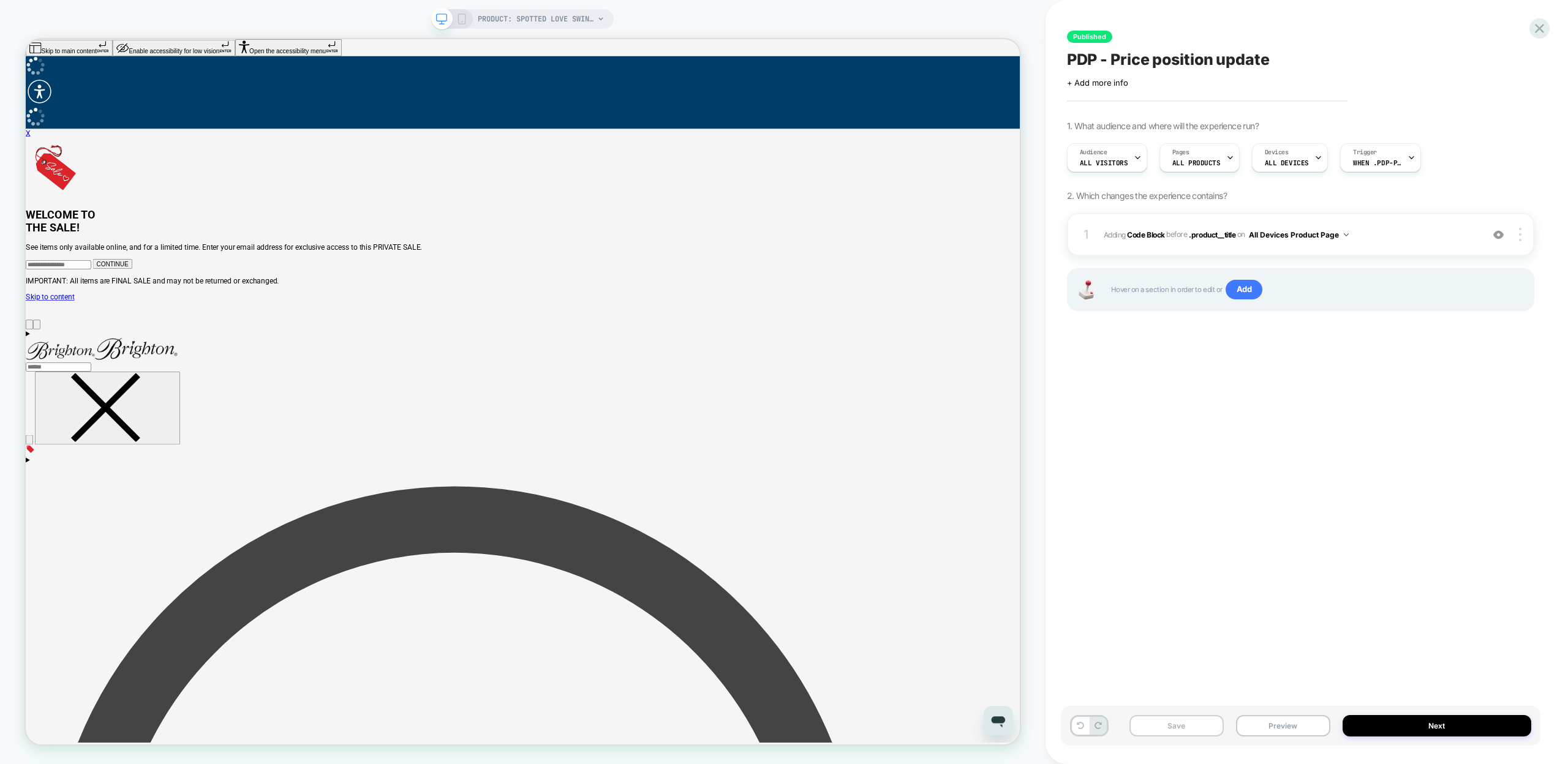
click at [1205, 722] on button "Save" at bounding box center [1177, 725] width 94 height 21
click at [1307, 12] on button "Publish" at bounding box center [1327, 12] width 41 height 13
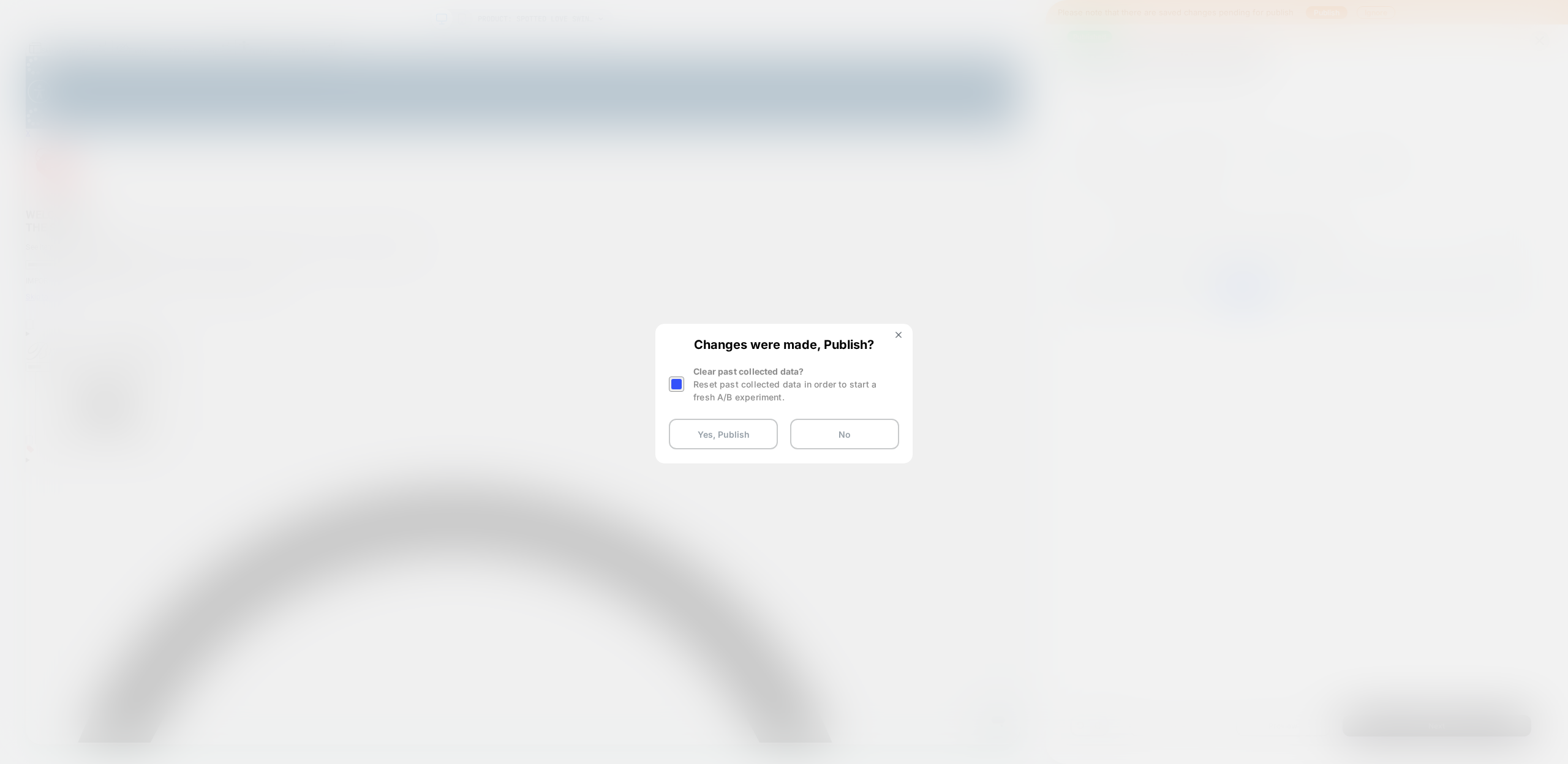
click at [679, 382] on div at bounding box center [676, 384] width 15 height 15
click at [714, 432] on button "Yes, Publish" at bounding box center [723, 434] width 109 height 30
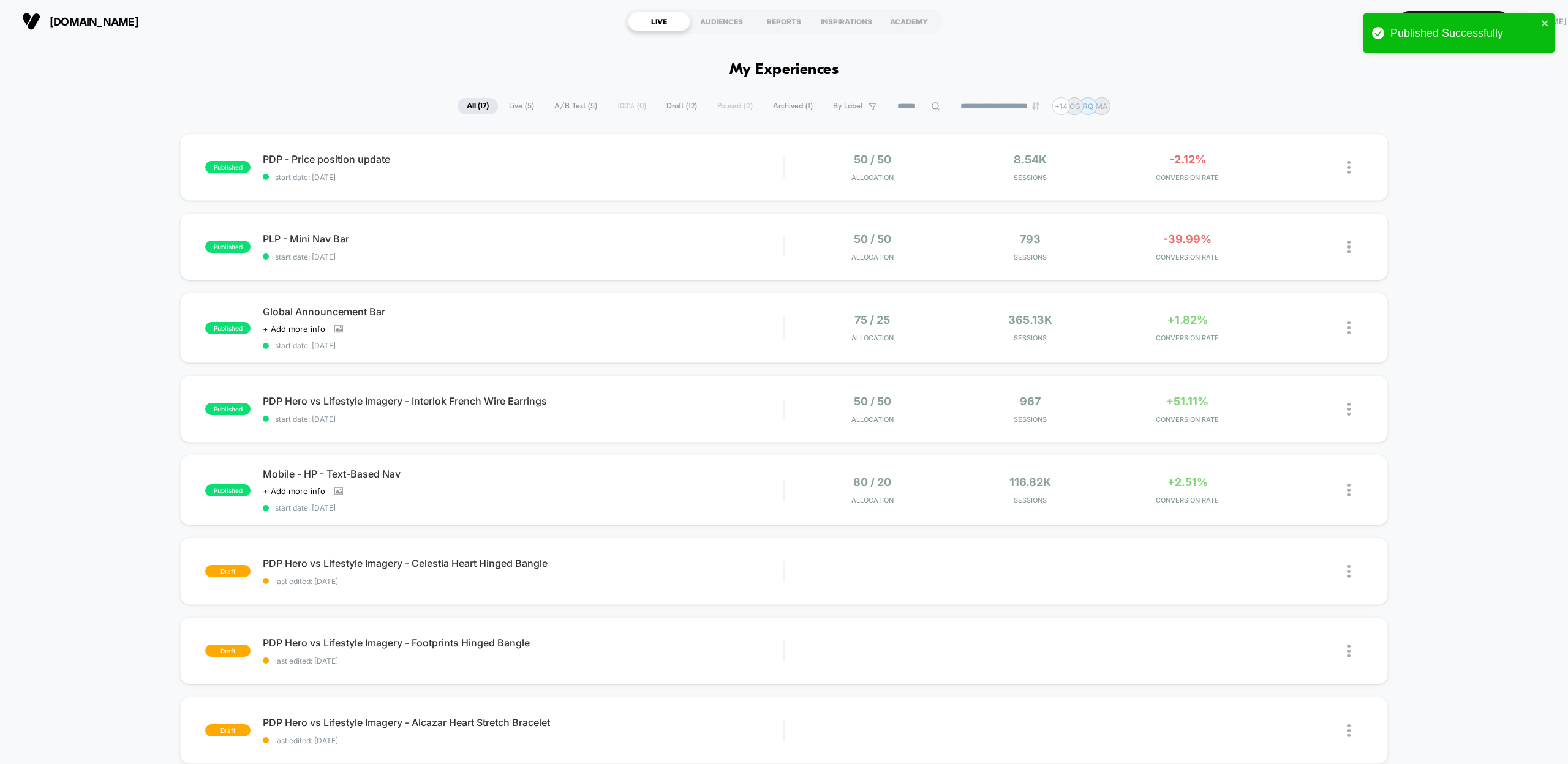
click at [360, 110] on div "**********" at bounding box center [784, 106] width 1568 height 18
click at [1299, 167] on icon at bounding box center [1299, 167] width 8 height 8
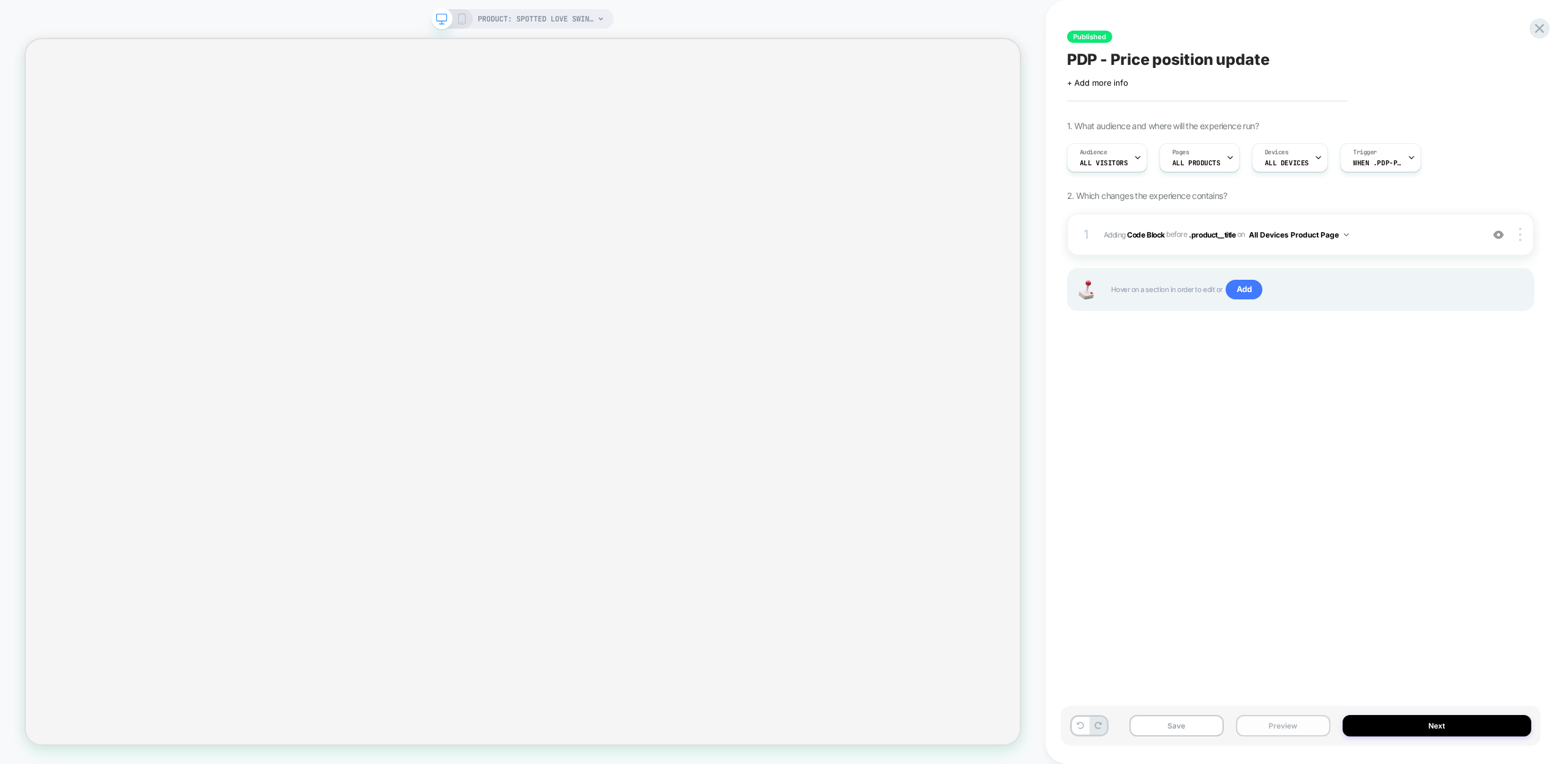
click at [1277, 726] on button "Preview" at bounding box center [1283, 725] width 94 height 21
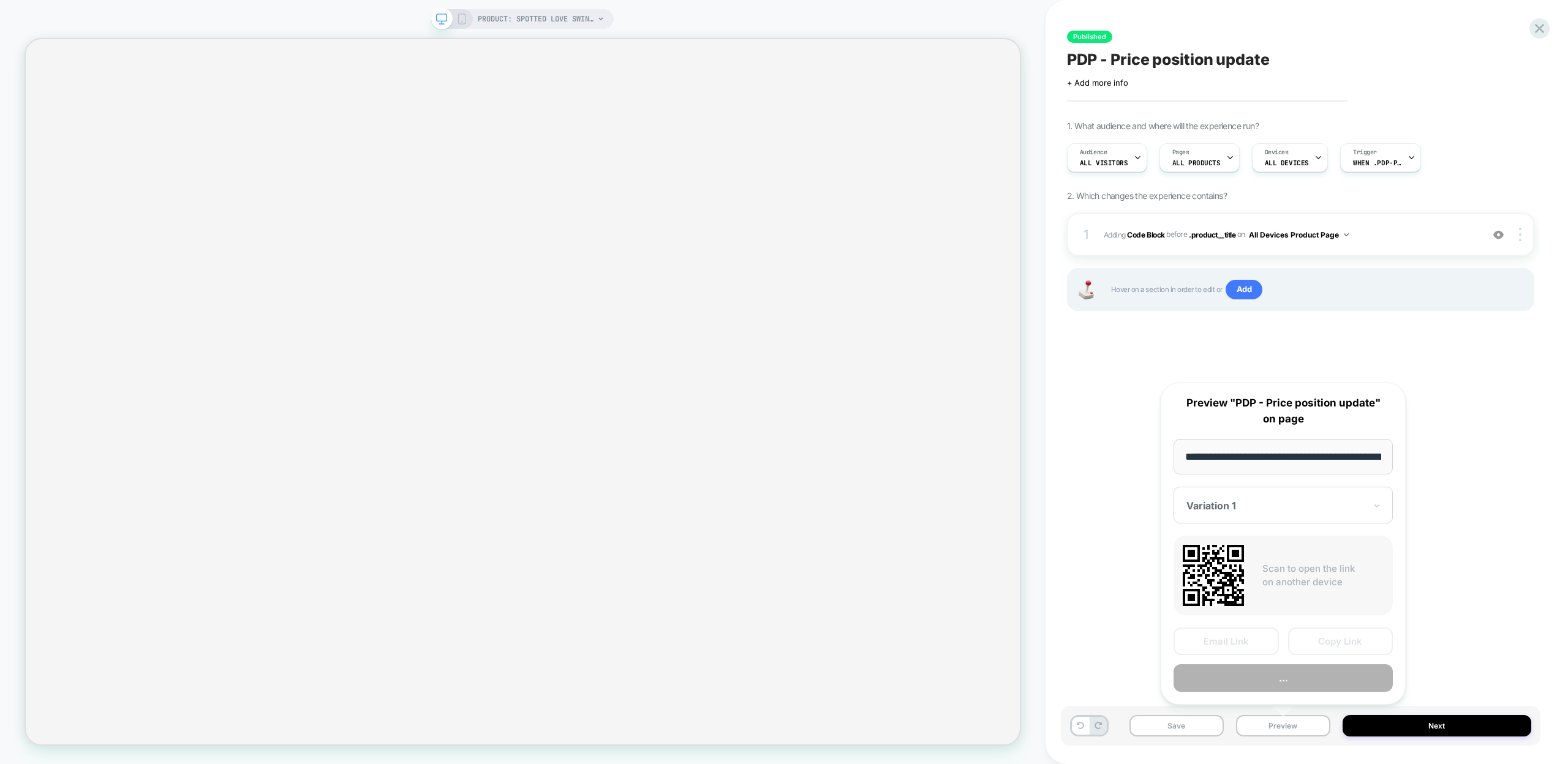
scroll to position [0, 191]
click at [1312, 642] on button "Copy Link" at bounding box center [1341, 642] width 105 height 28
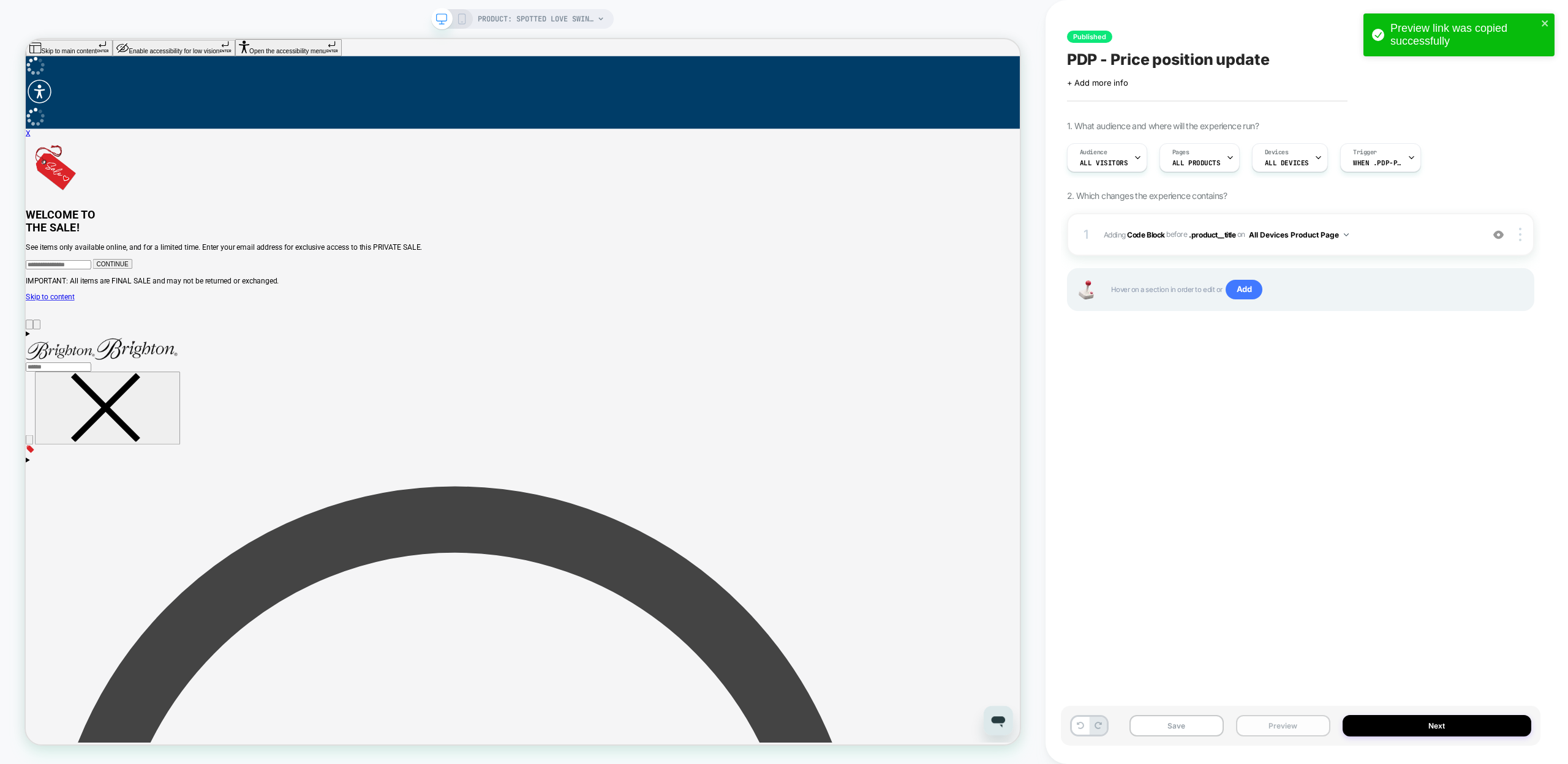
scroll to position [0, 0]
click at [1295, 722] on button "Preview" at bounding box center [1283, 725] width 94 height 21
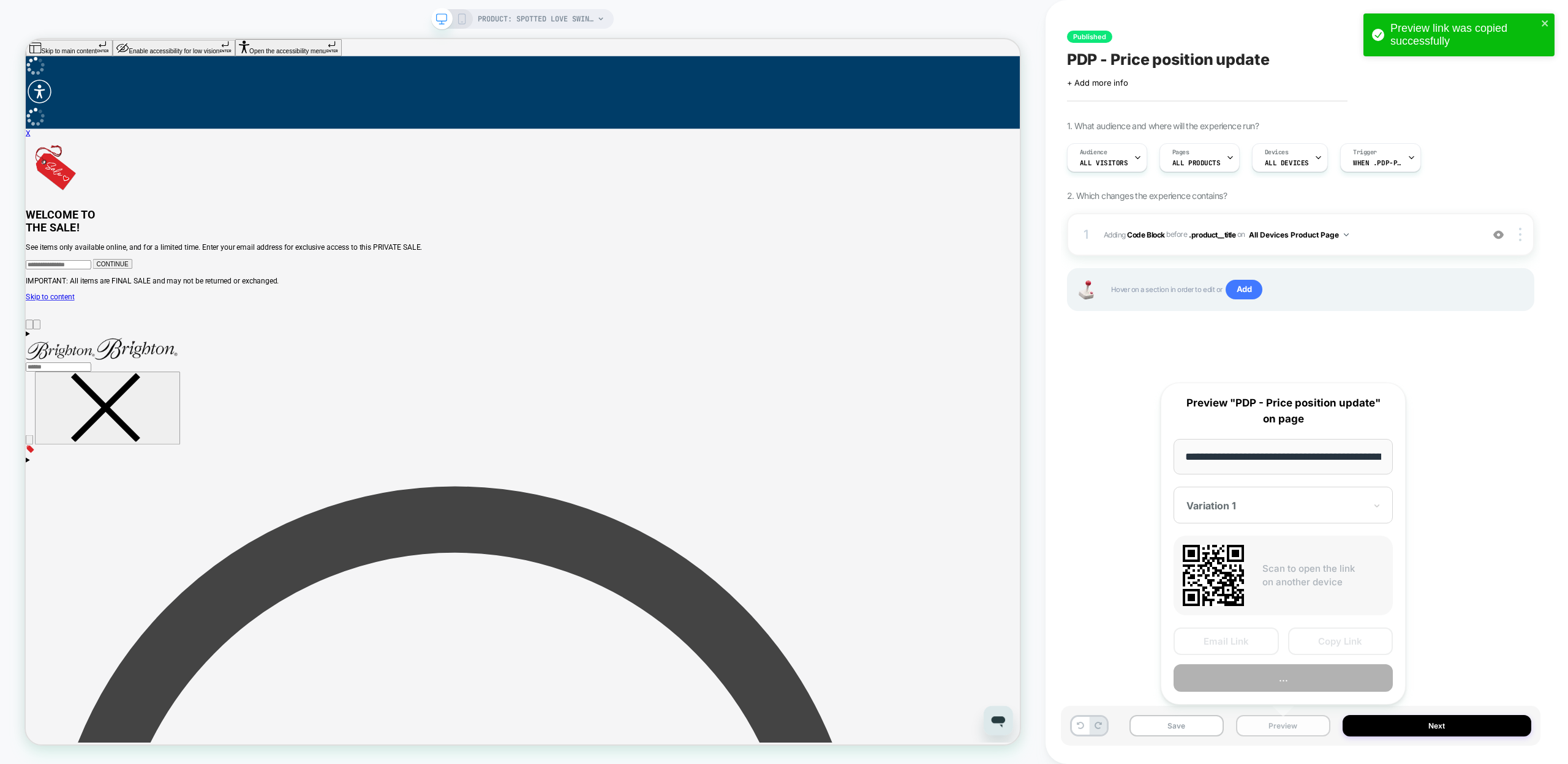
scroll to position [0, 191]
click at [1310, 640] on button "Copy Link" at bounding box center [1341, 642] width 105 height 28
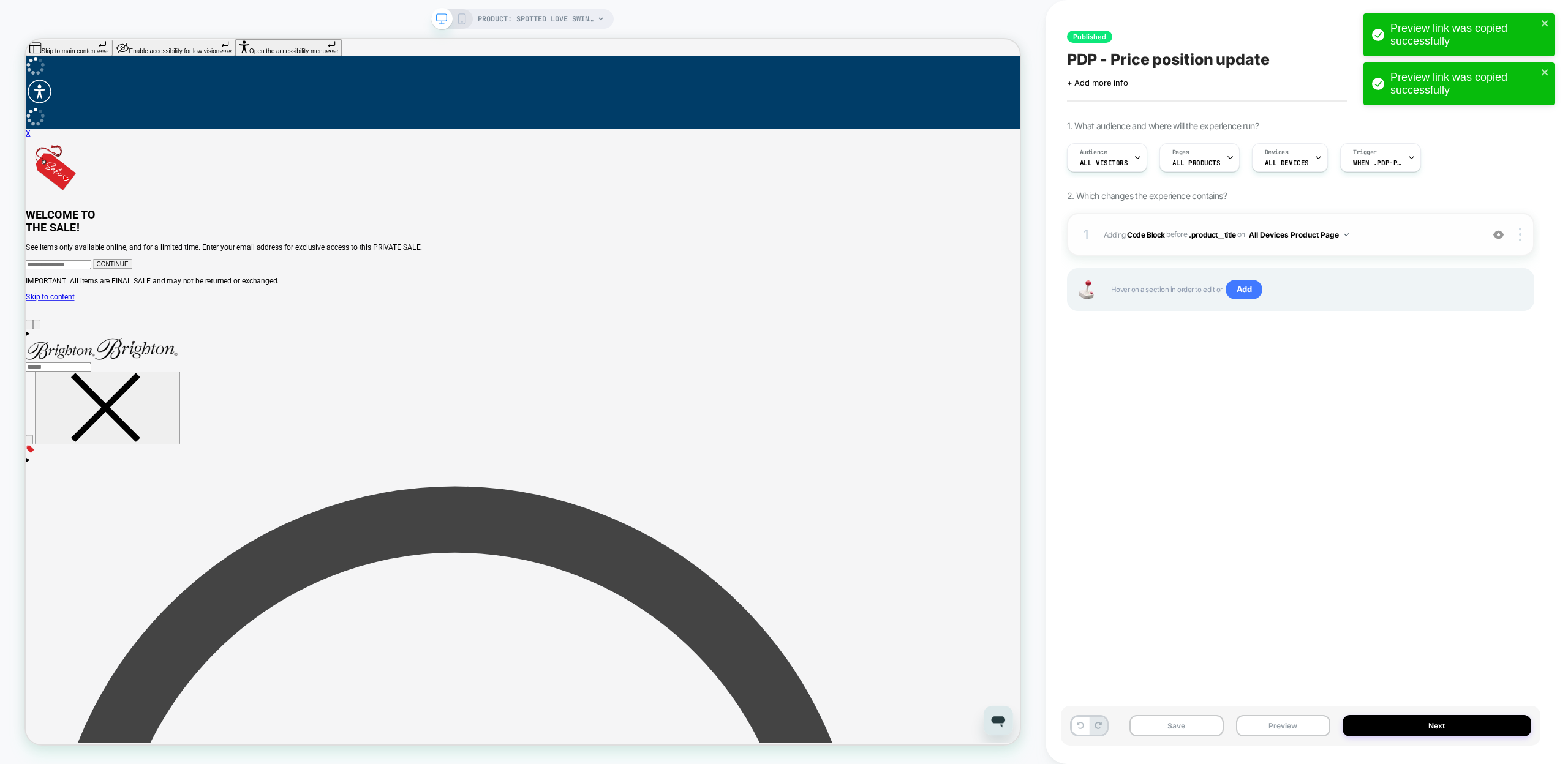
click at [1139, 237] on b "Code Block" at bounding box center [1146, 234] width 37 height 9
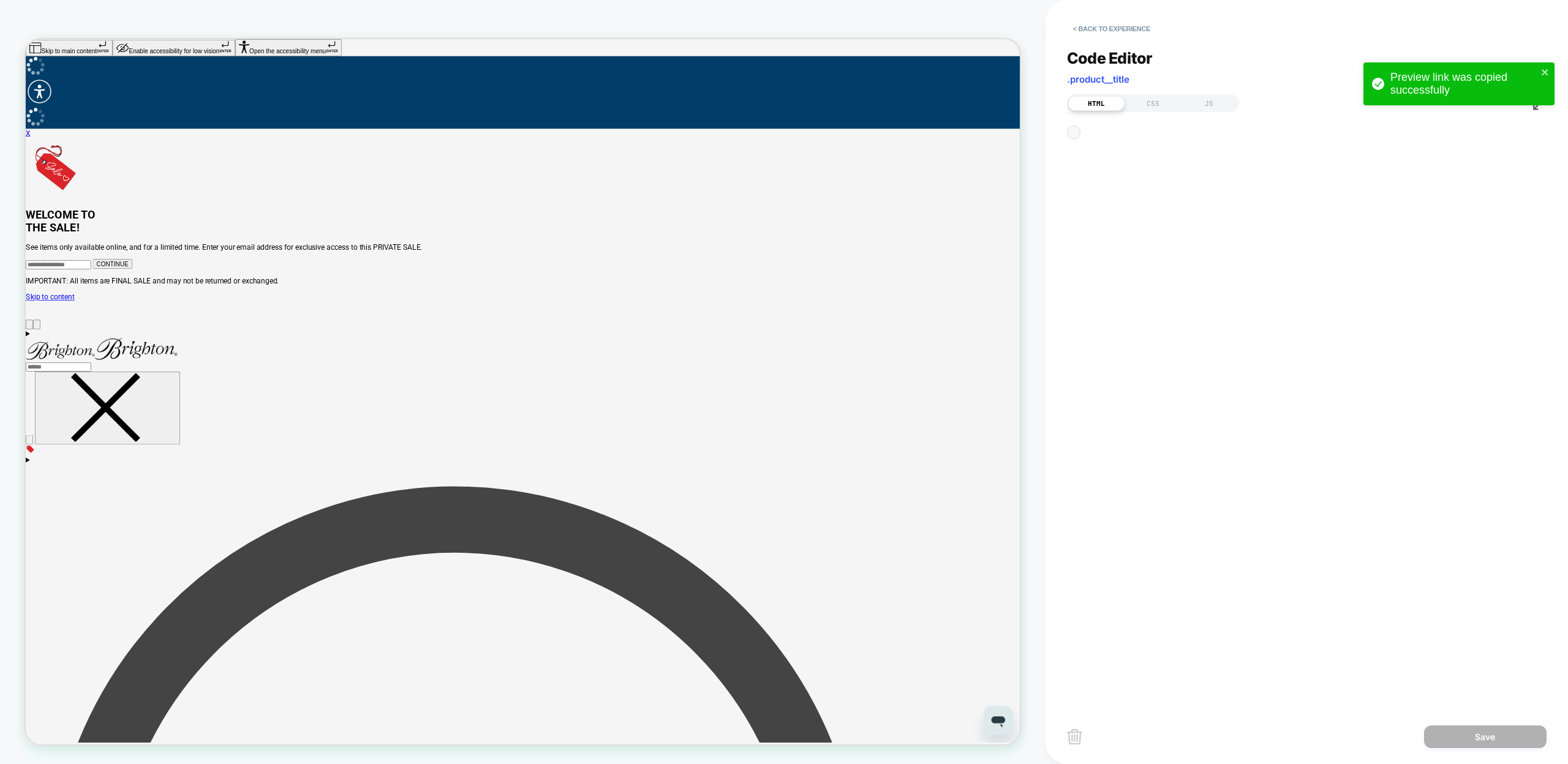
scroll to position [17, 0]
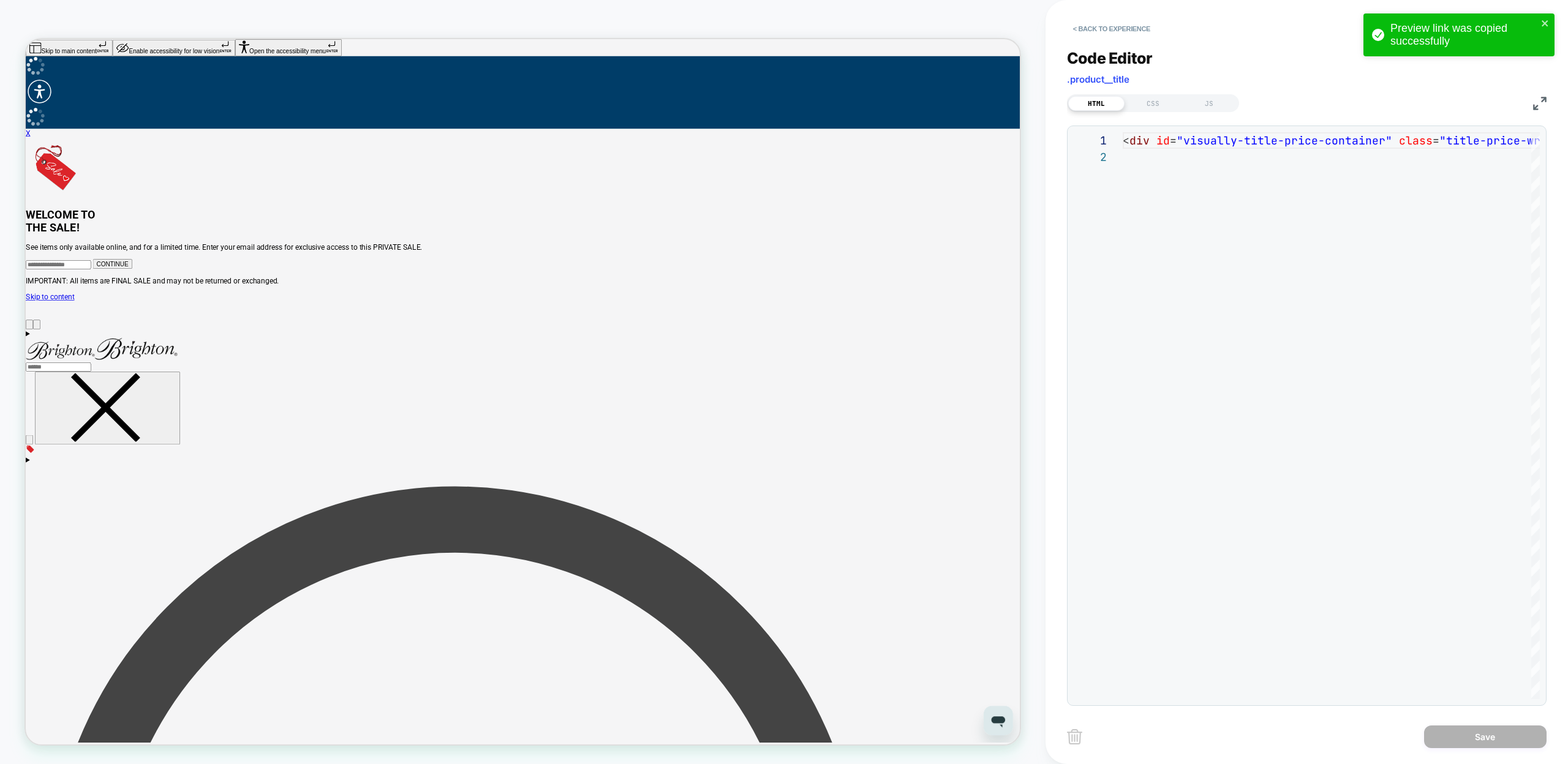
click at [1151, 90] on div "Code Editor .product__title" at bounding box center [1307, 70] width 480 height 42
click at [1152, 102] on div "CSS" at bounding box center [1153, 103] width 57 height 14
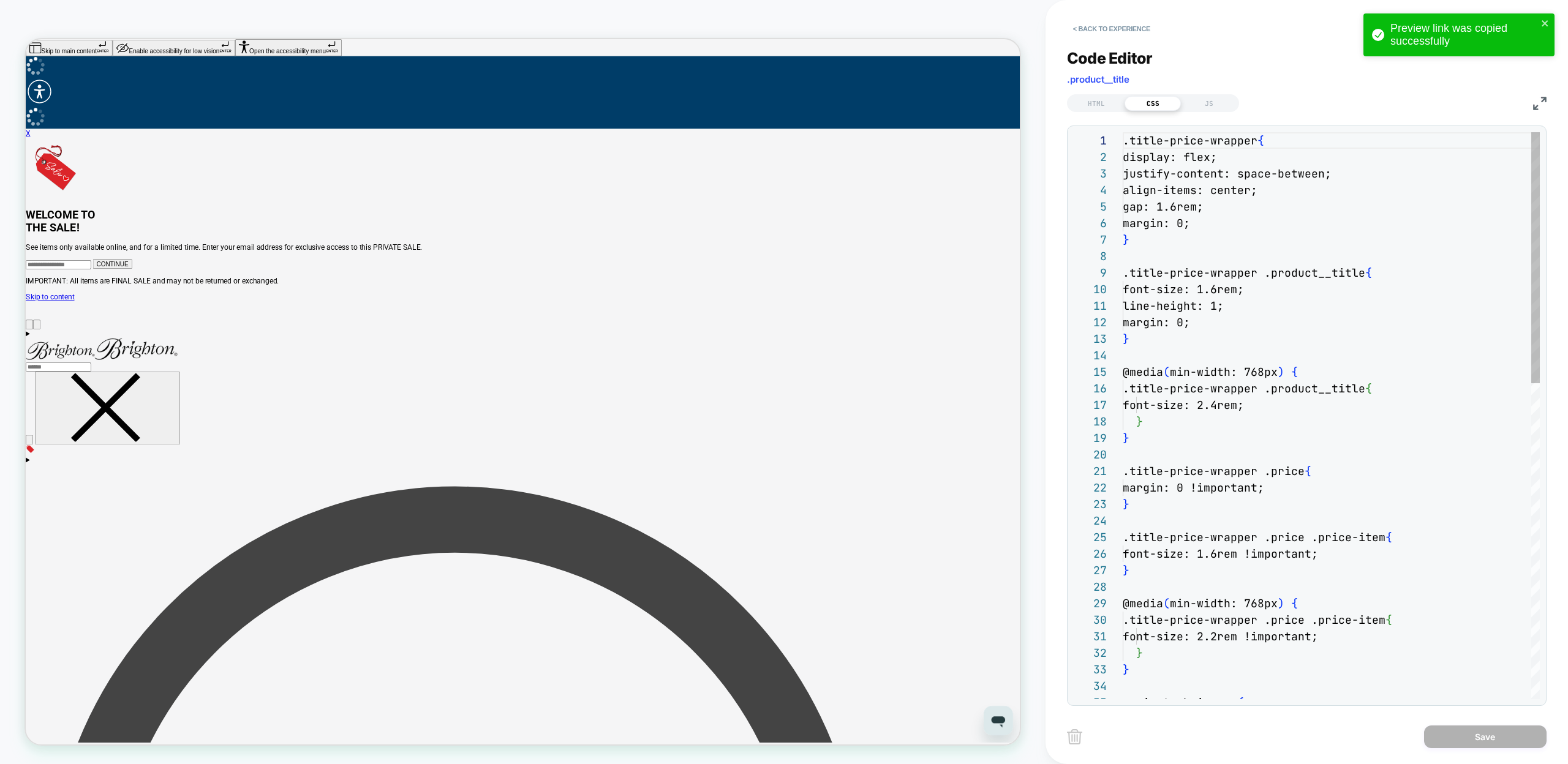
scroll to position [165, 0]
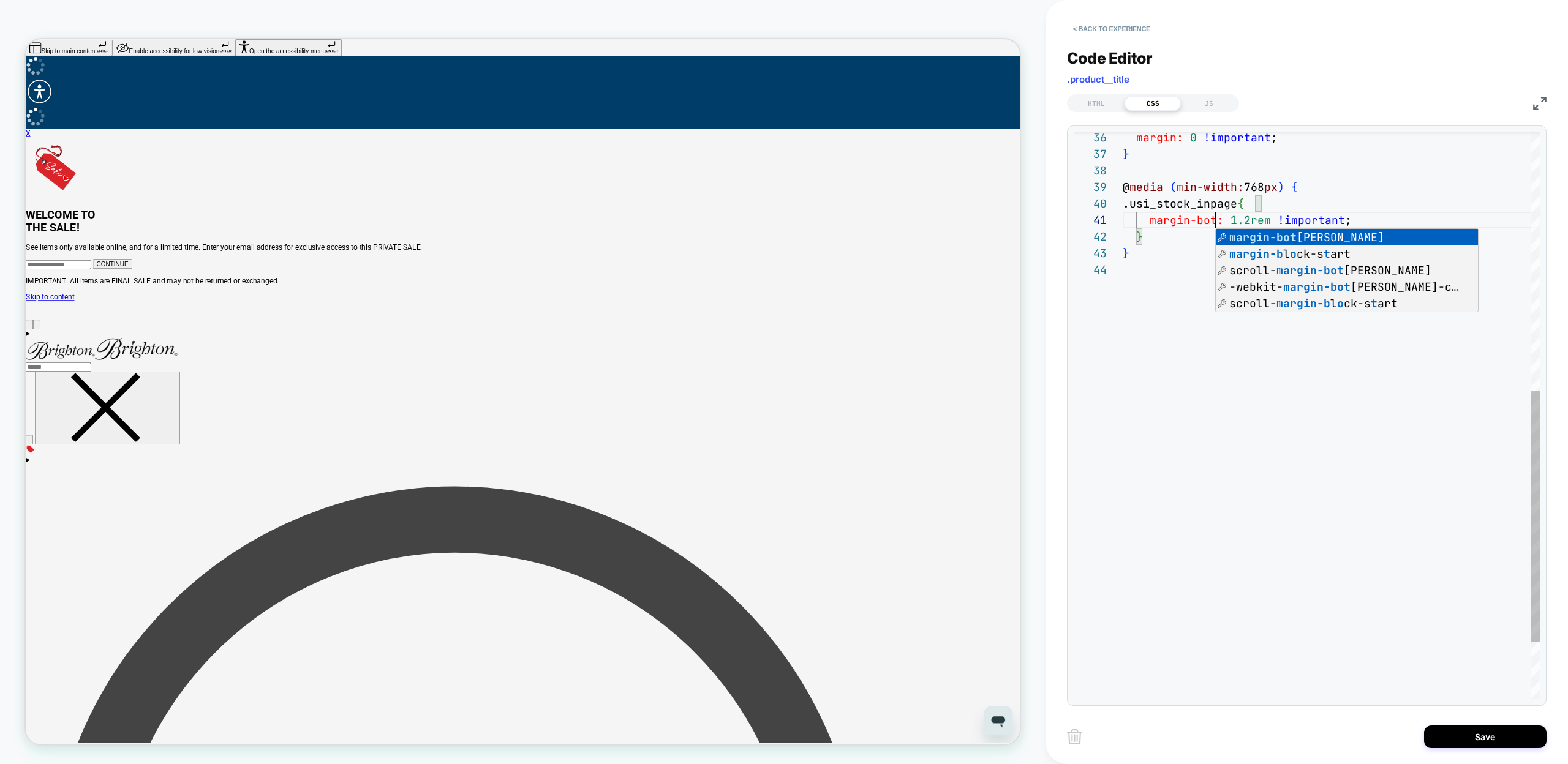
scroll to position [0, 113]
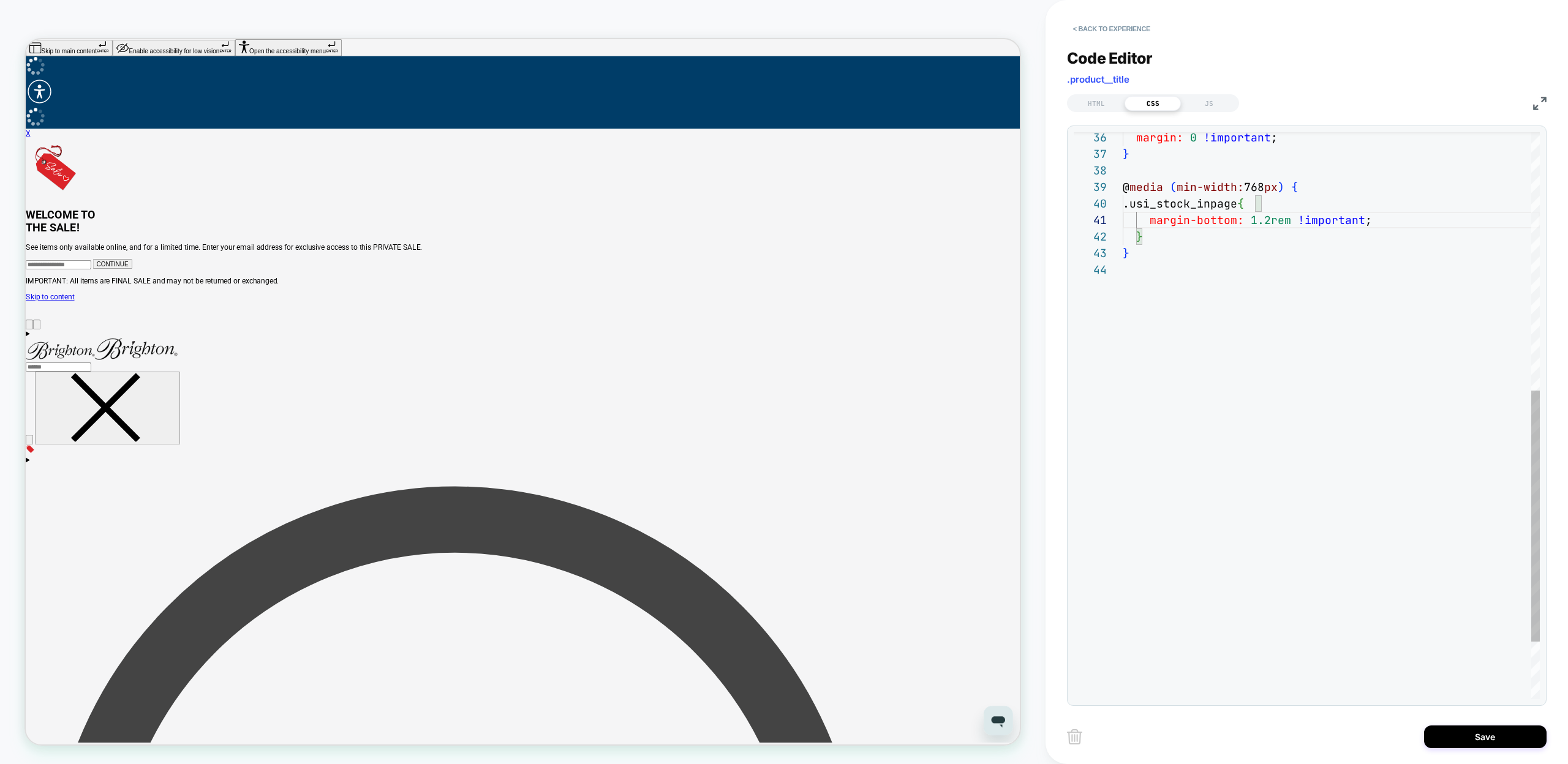
click at [1254, 362] on div "margin: 0 !important ; } @ media ( min-width: 768 px ) { .usi_stock_inpage { ma…" at bounding box center [1331, 189] width 417 height 1278
type textarea "**********"
click at [1452, 739] on button "Save" at bounding box center [1485, 736] width 123 height 23
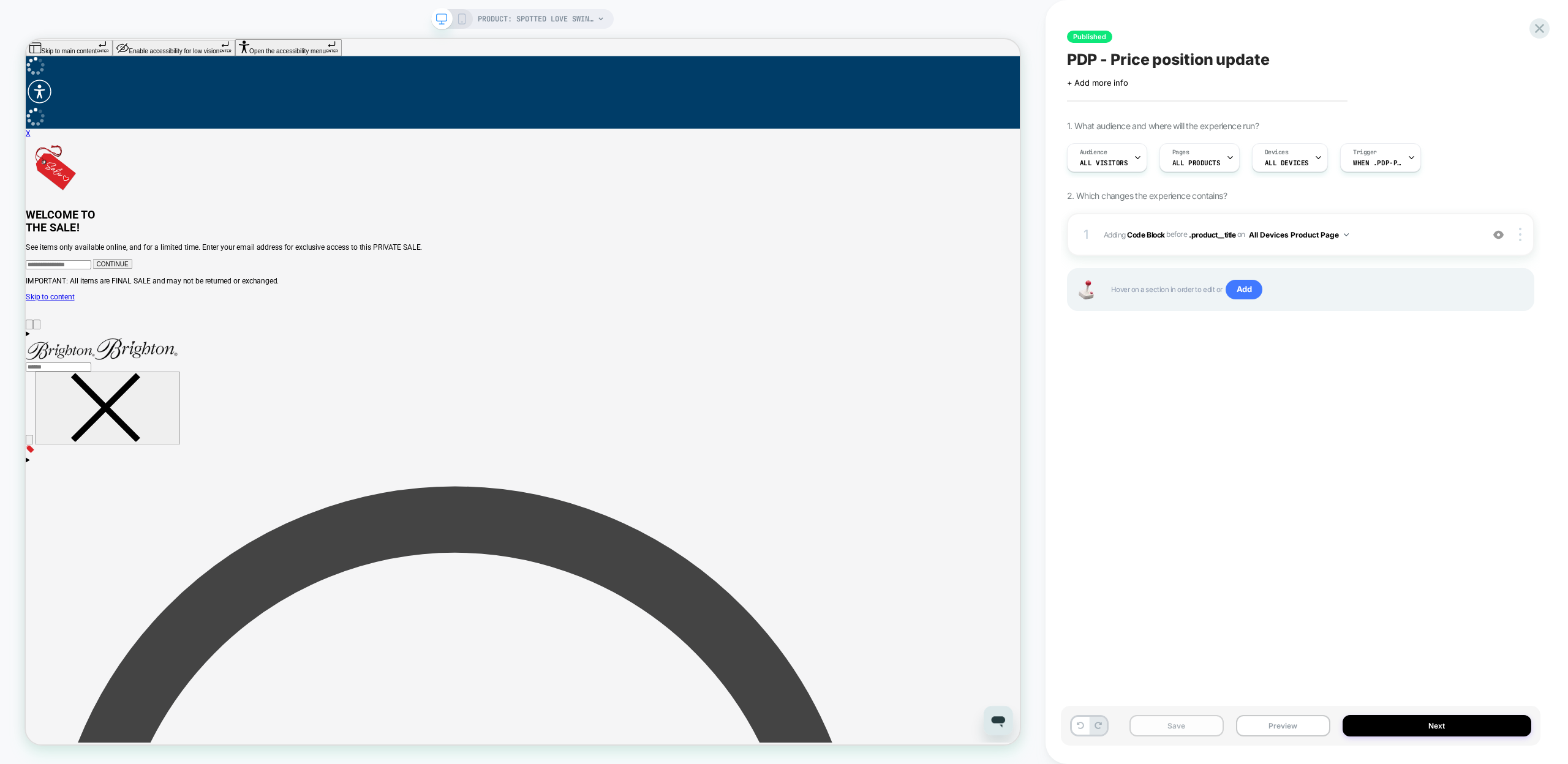
click at [1194, 719] on button "Save" at bounding box center [1177, 725] width 94 height 21
click at [1321, 11] on button "Publish" at bounding box center [1327, 12] width 41 height 13
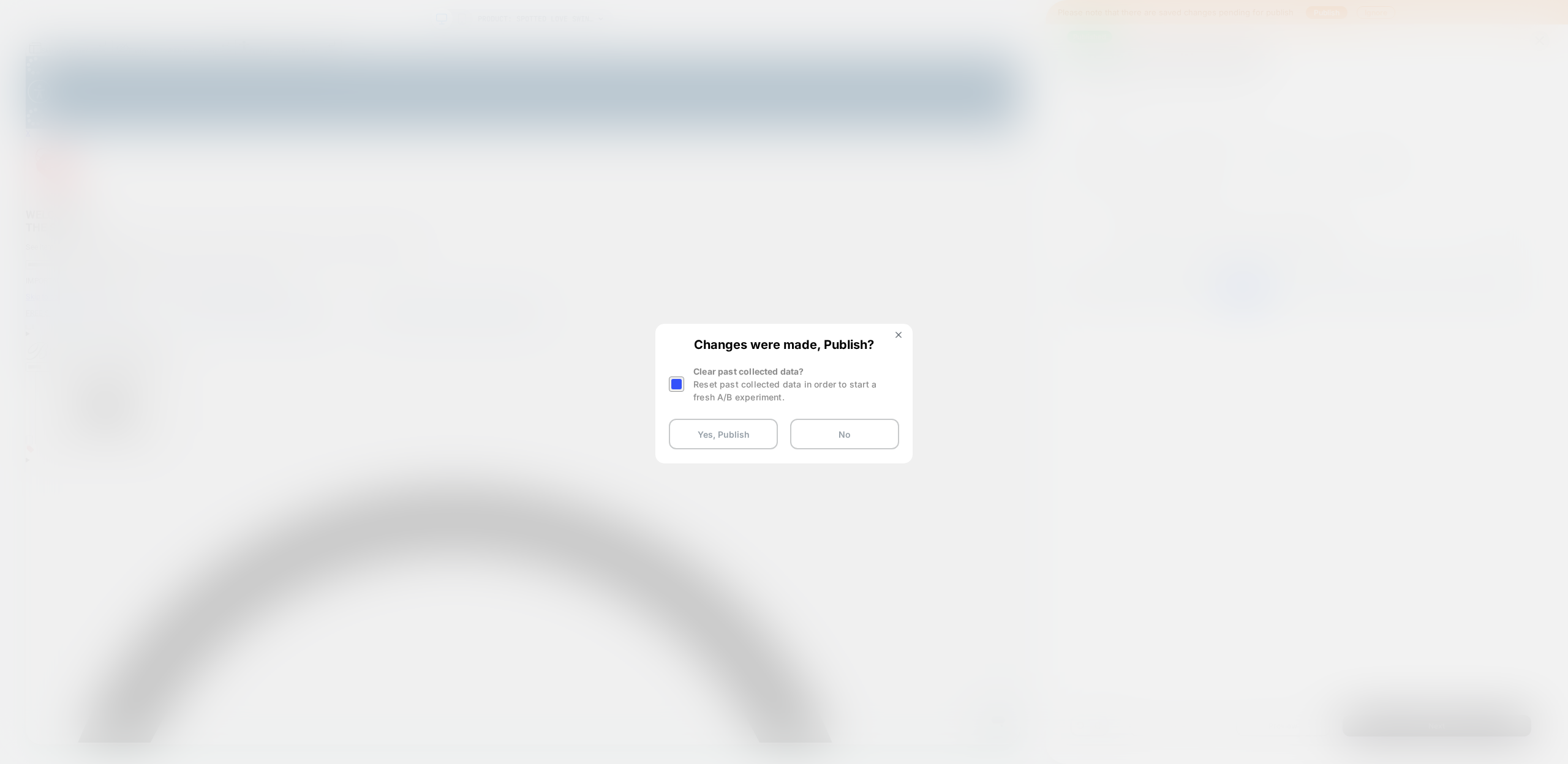
click at [666, 382] on div "Changes were made, Publish? Clear past collected data? Reset past collected dat…" at bounding box center [784, 393] width 255 height 136
click at [679, 382] on div at bounding box center [676, 384] width 15 height 15
click at [711, 435] on button "Yes, Publish" at bounding box center [723, 434] width 109 height 30
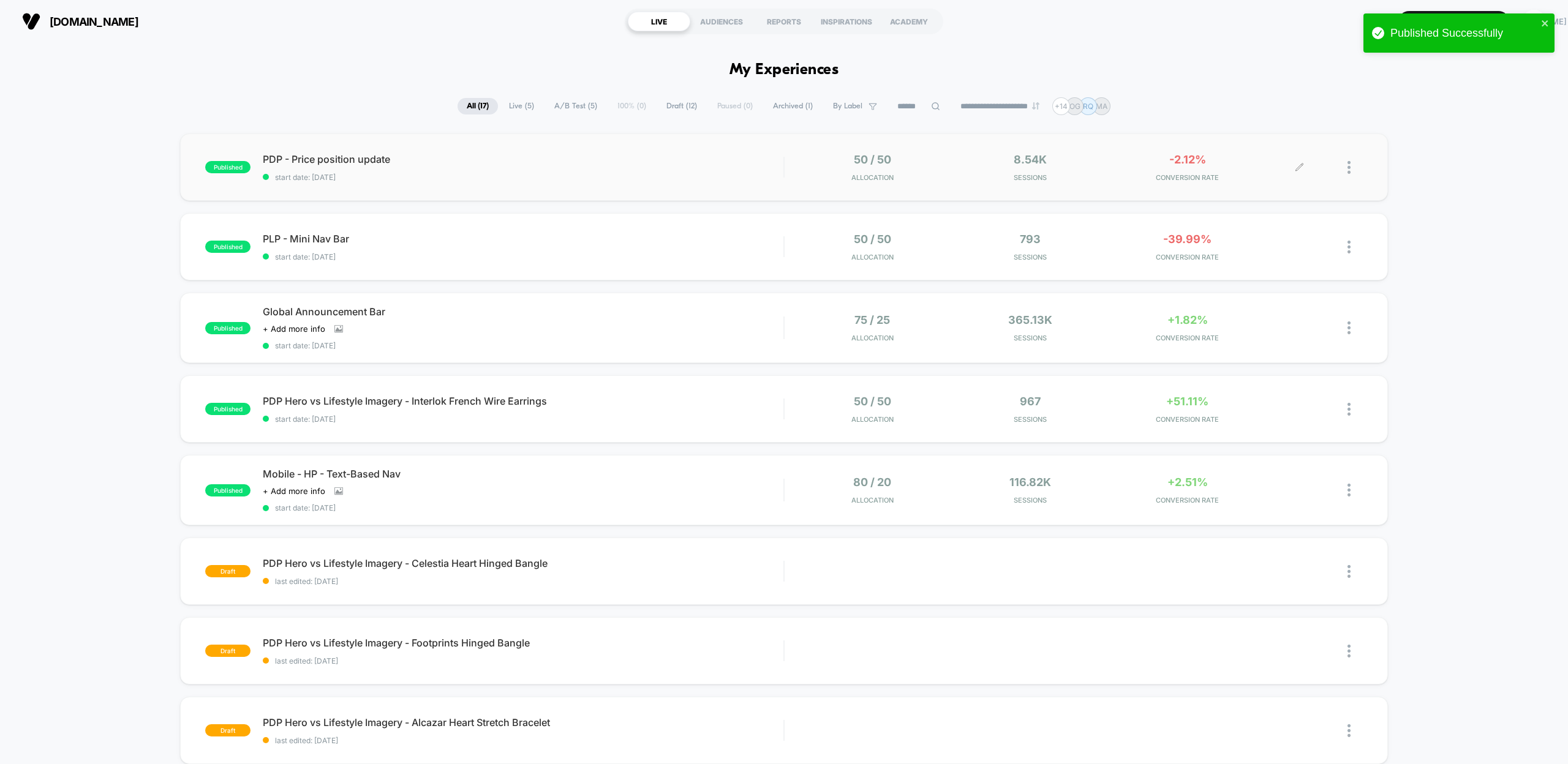
click at [1301, 167] on icon at bounding box center [1299, 167] width 9 height 9
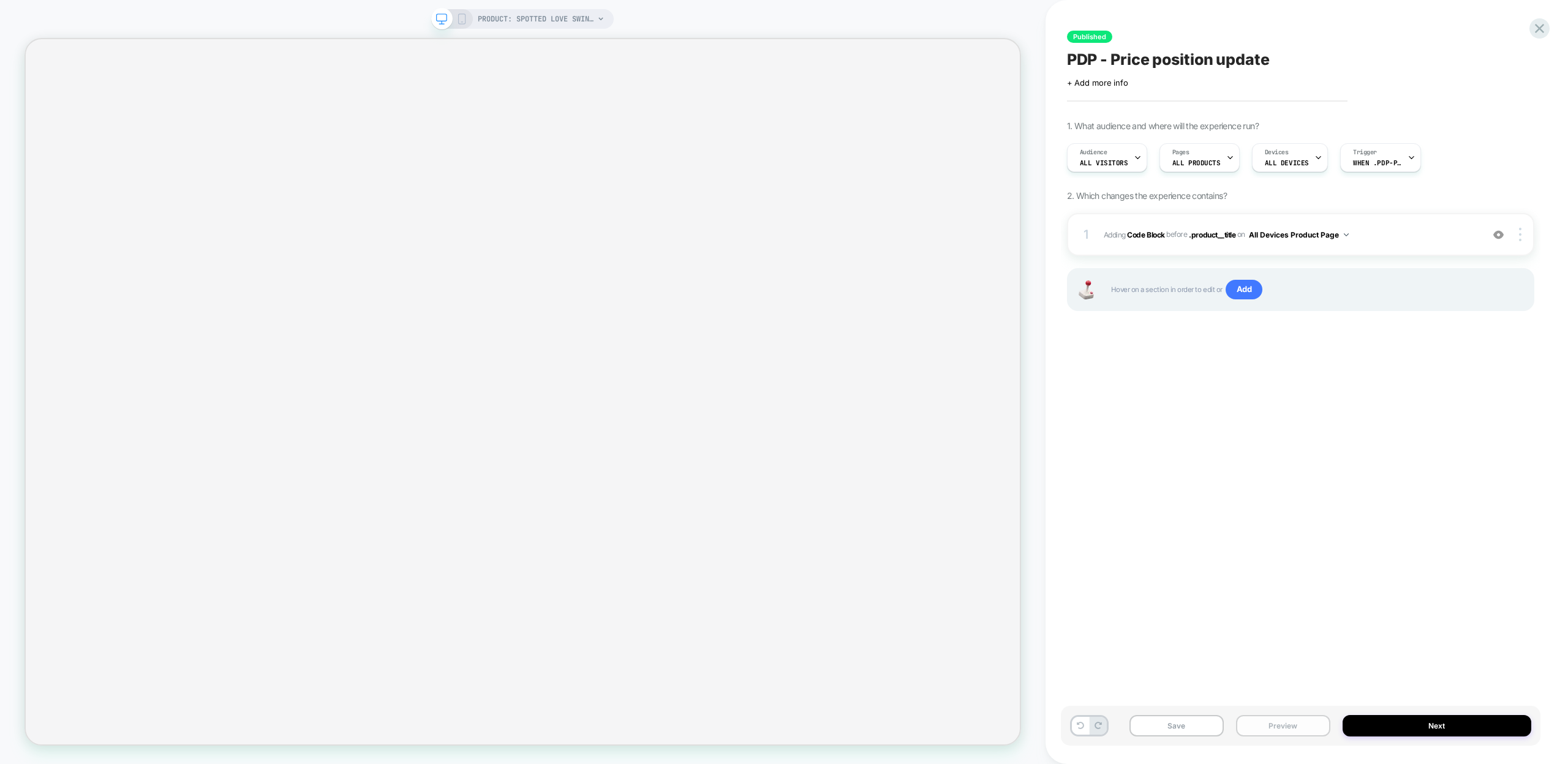
click at [1275, 725] on button "Preview" at bounding box center [1283, 725] width 94 height 21
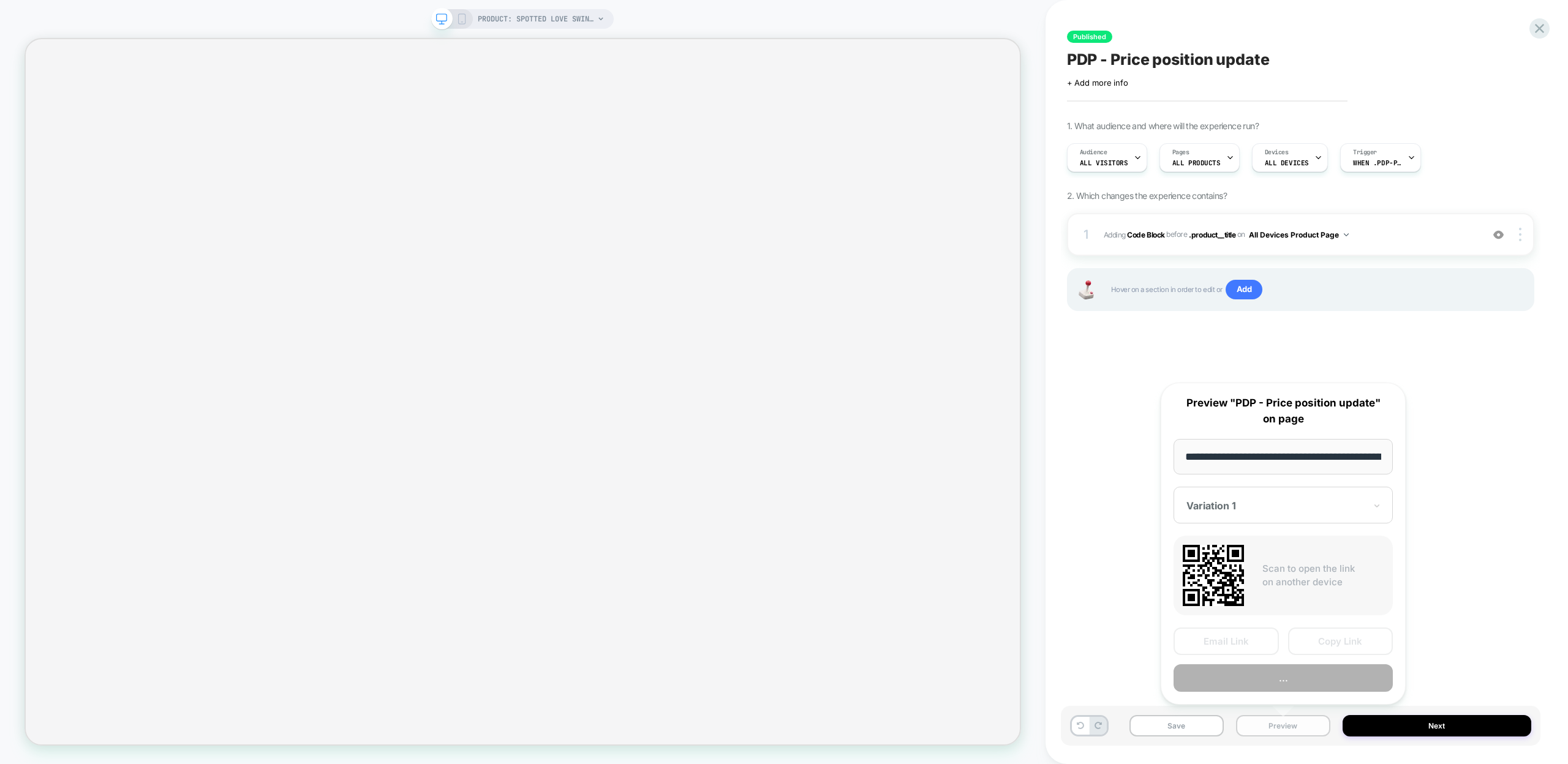
scroll to position [0, 191]
click at [1307, 643] on button "Copy Link" at bounding box center [1341, 642] width 105 height 28
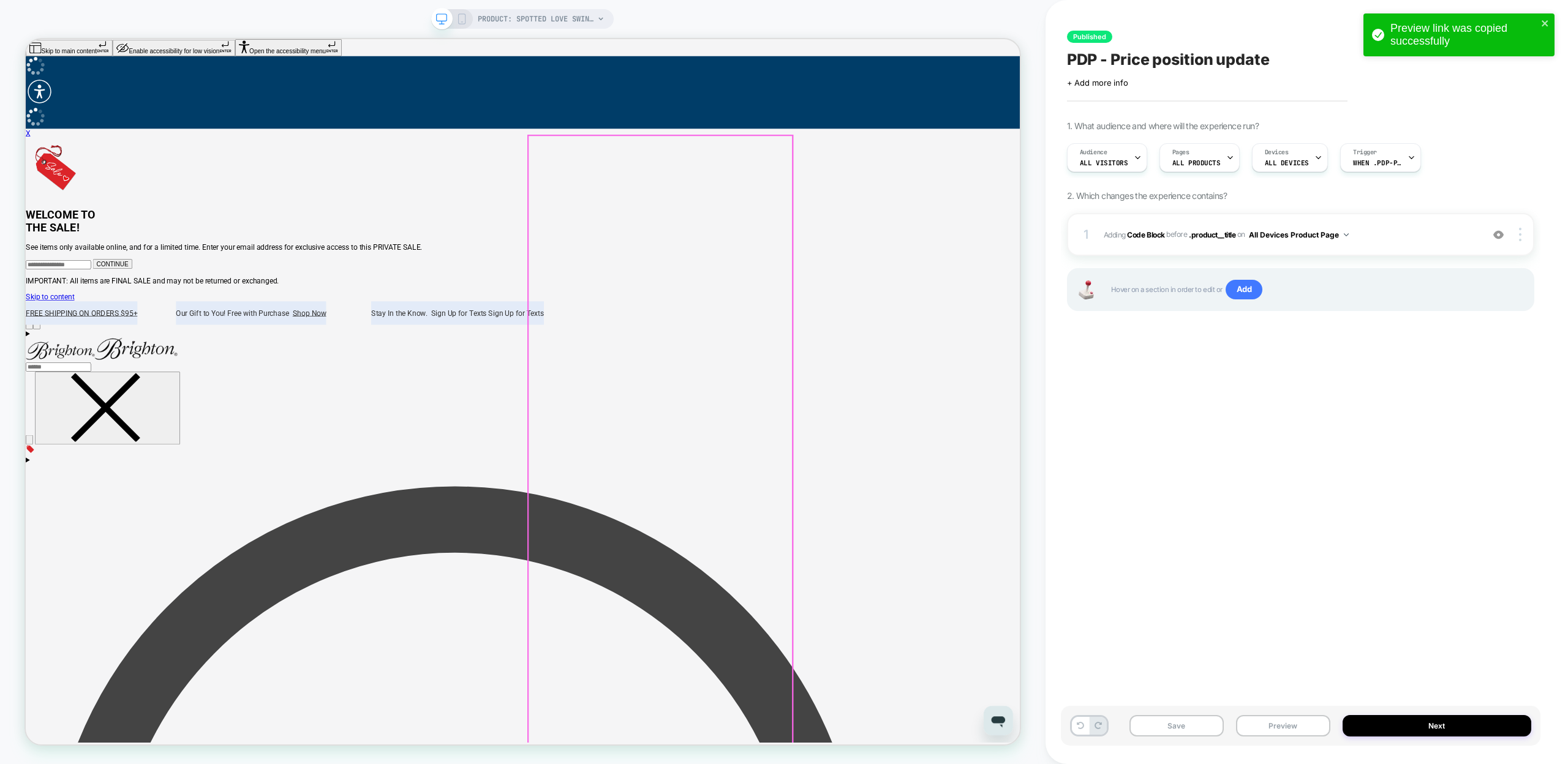
scroll to position [0, 0]
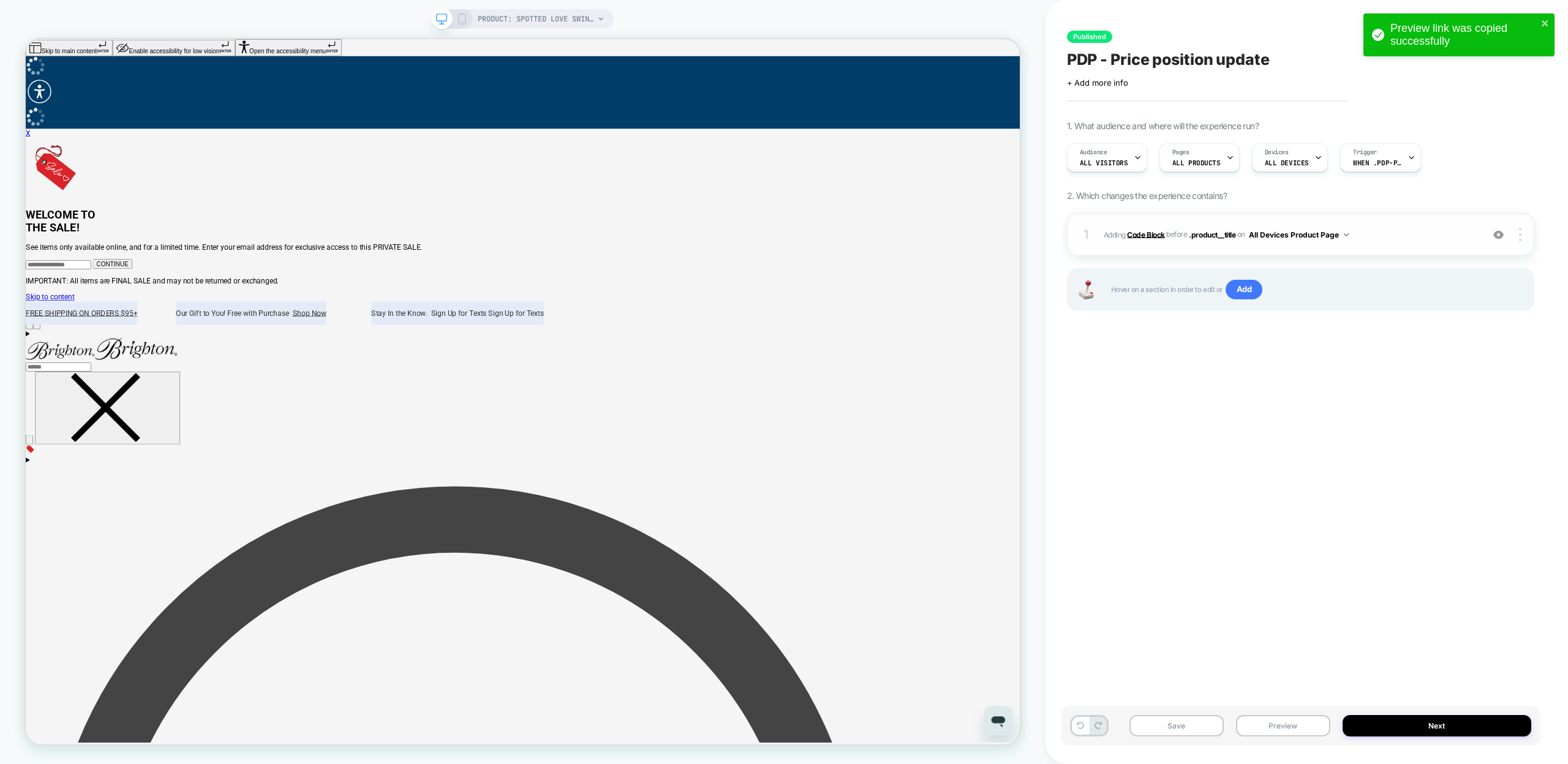
click at [1146, 231] on b "Code Block" at bounding box center [1146, 234] width 37 height 9
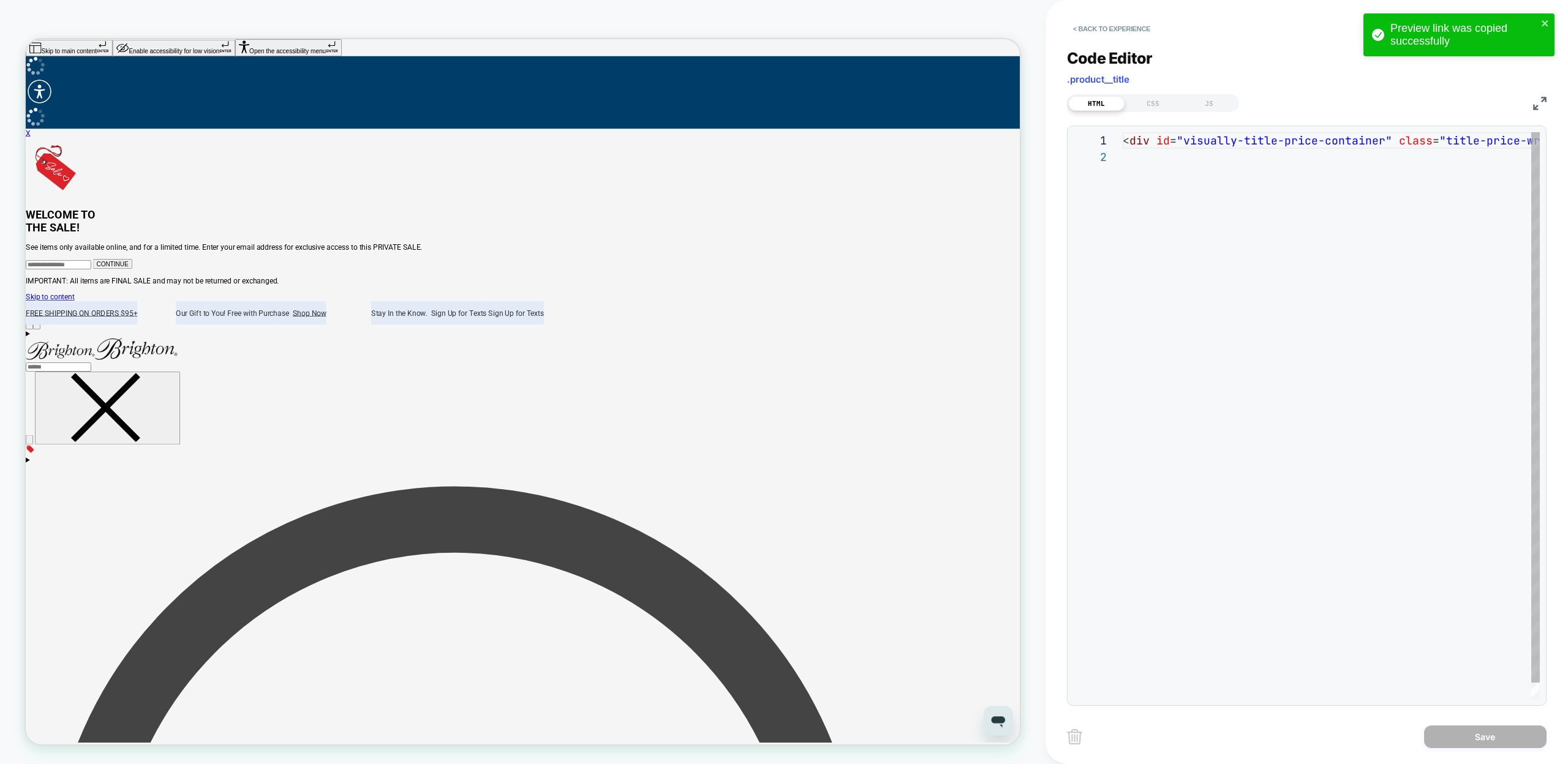
scroll to position [17, 0]
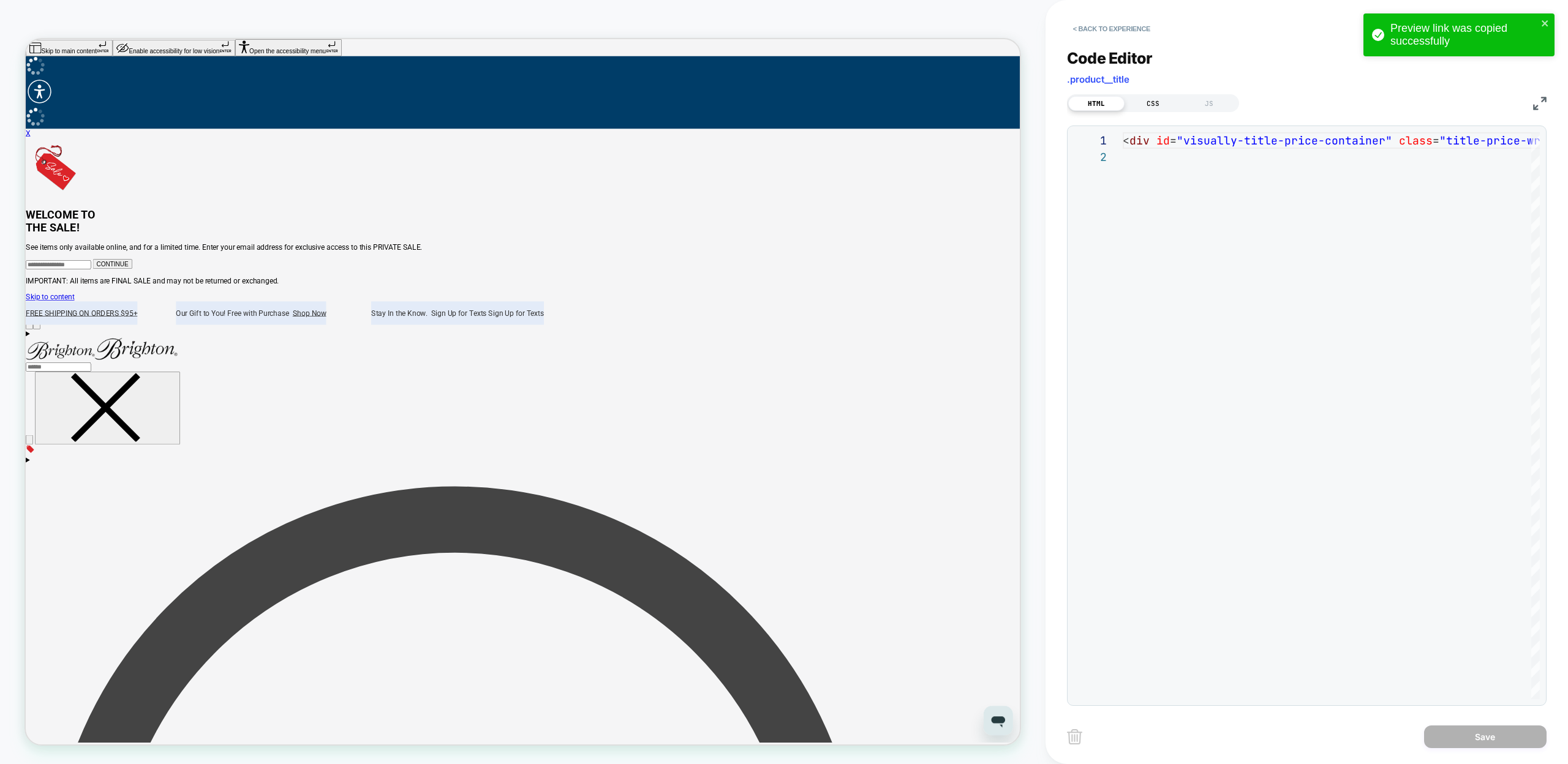
click at [1143, 103] on div "CSS" at bounding box center [1153, 103] width 57 height 14
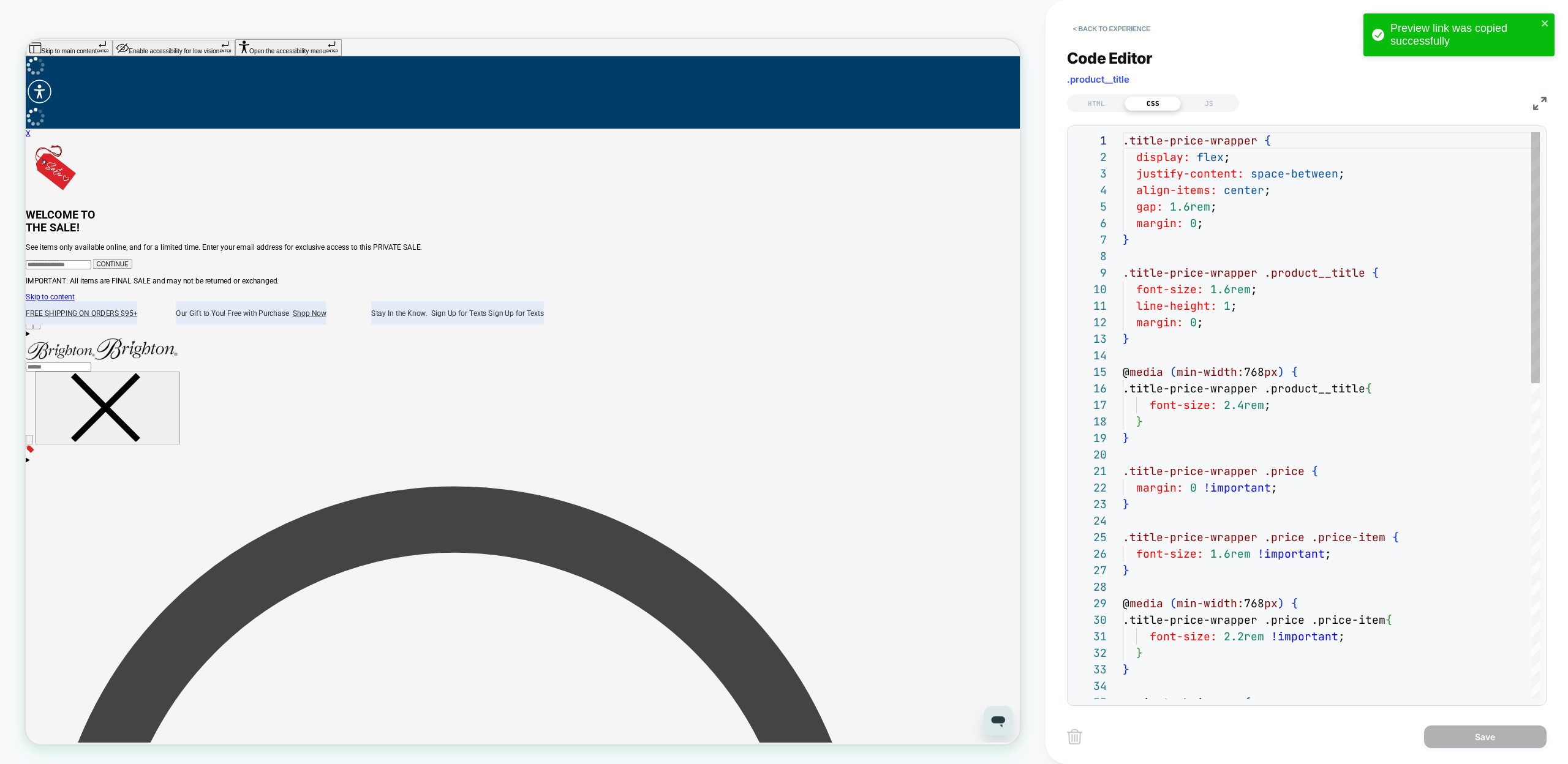
scroll to position [165, 0]
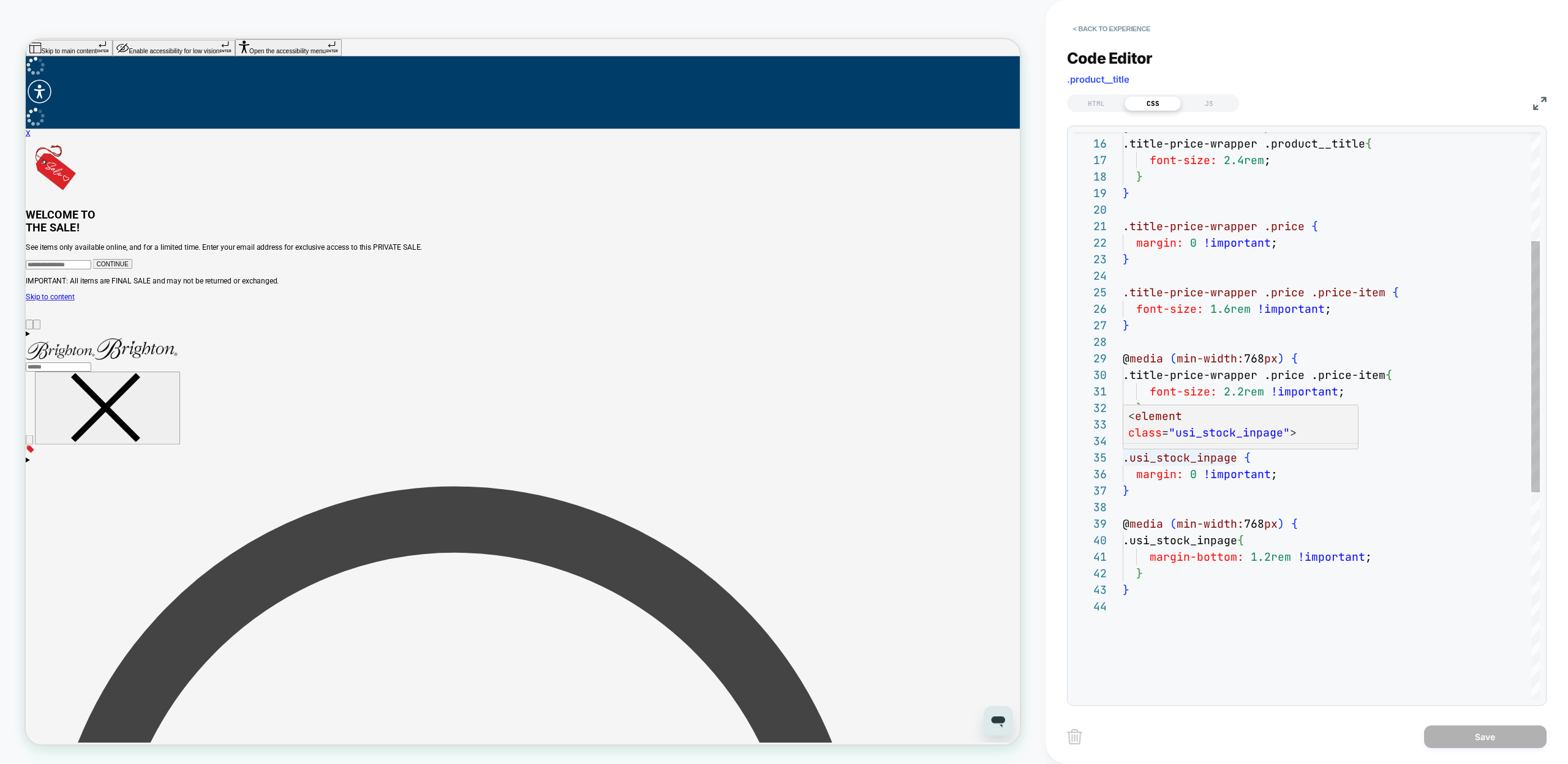
click at [1125, 457] on div "@ media ( min-width: 768 px ) { .title-price-wrapper .product__title { font-siz…" at bounding box center [1331, 526] width 417 height 1278
click at [1234, 458] on div "@ media ( min-width: 768 px ) { .title-price-wrapper .product__title { font-siz…" at bounding box center [1331, 526] width 417 height 1278
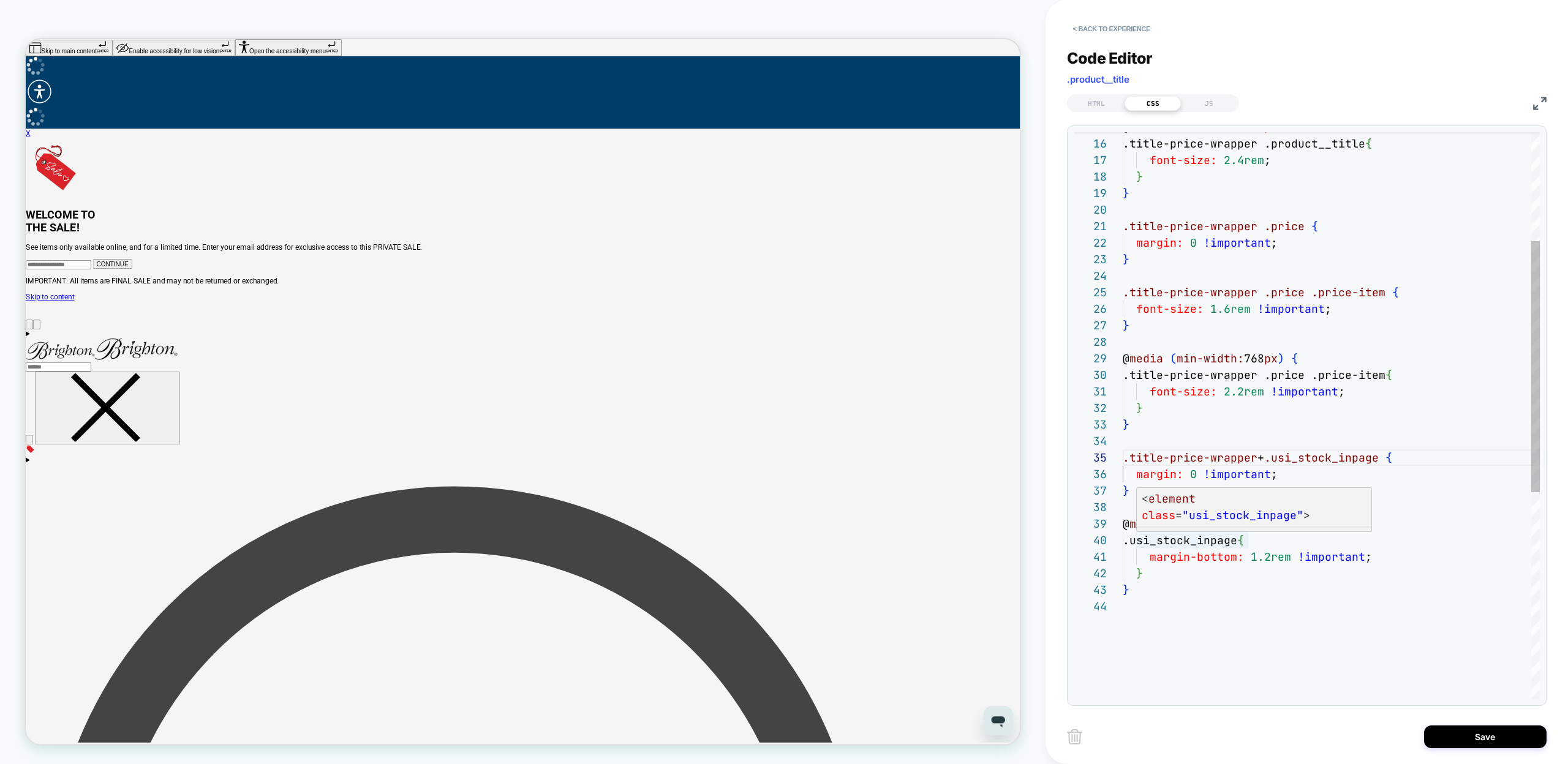
click at [1247, 542] on div "@ media ( min-width: 768 px ) { .title-price-wrapper .product__title { font-siz…" at bounding box center [1331, 526] width 417 height 1278
click at [1138, 542] on div "@ media ( min-width: 768 px ) { .title-price-wrapper .product__title { font-siz…" at bounding box center [1331, 526] width 417 height 1278
type textarea "**********"
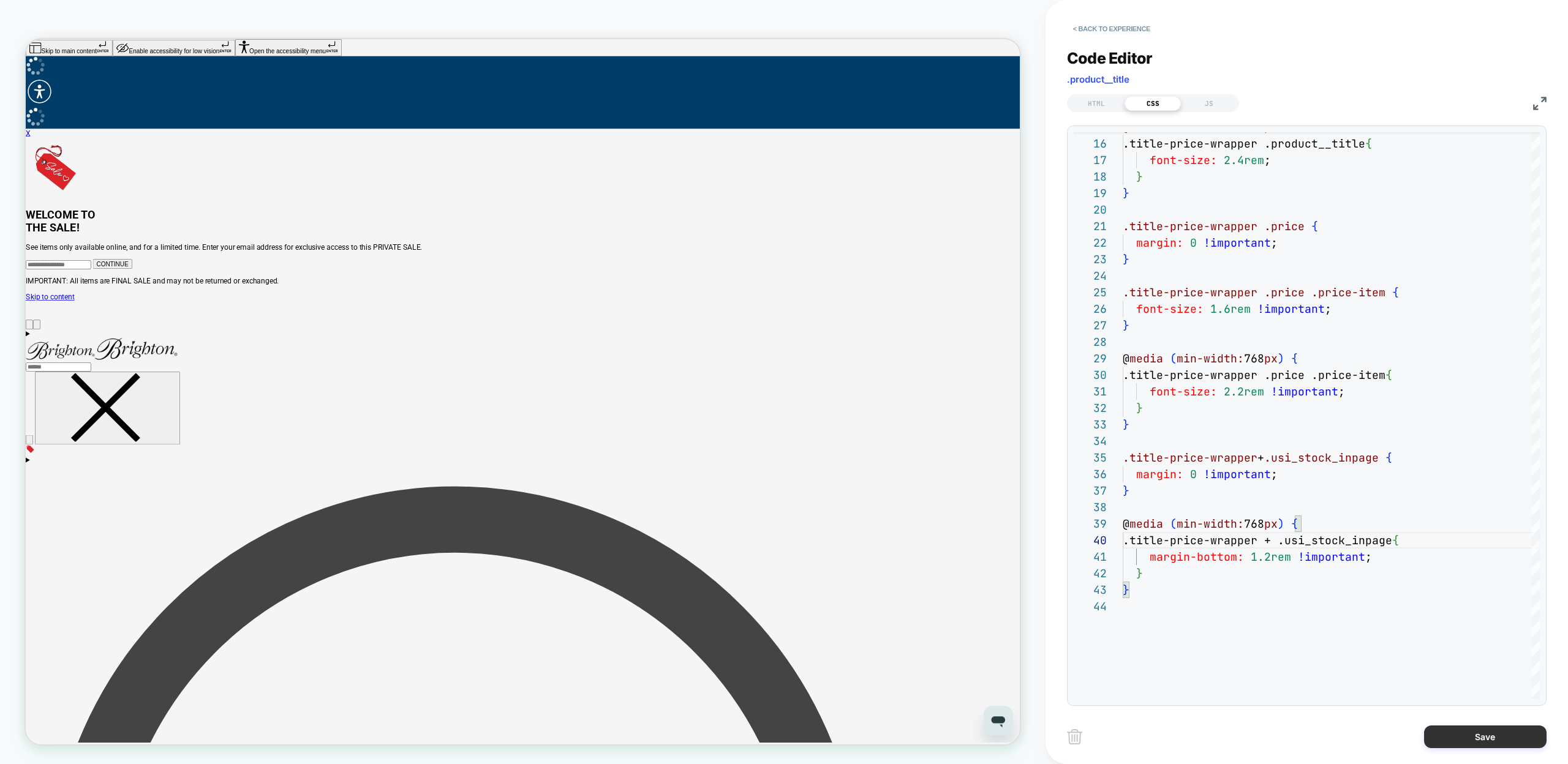
click at [1459, 737] on button "Save" at bounding box center [1485, 736] width 123 height 23
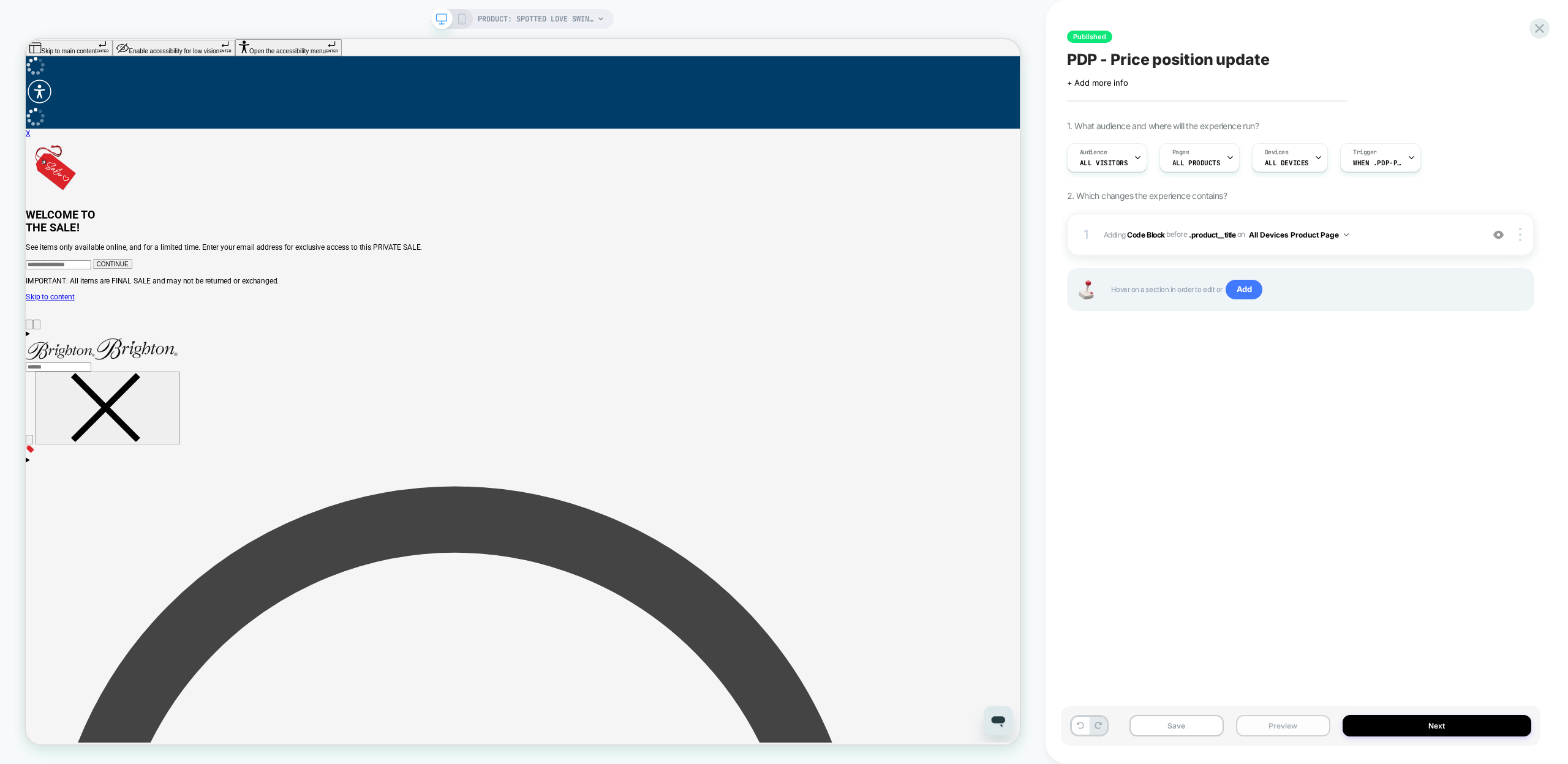
click at [1283, 728] on button "Preview" at bounding box center [1283, 725] width 94 height 21
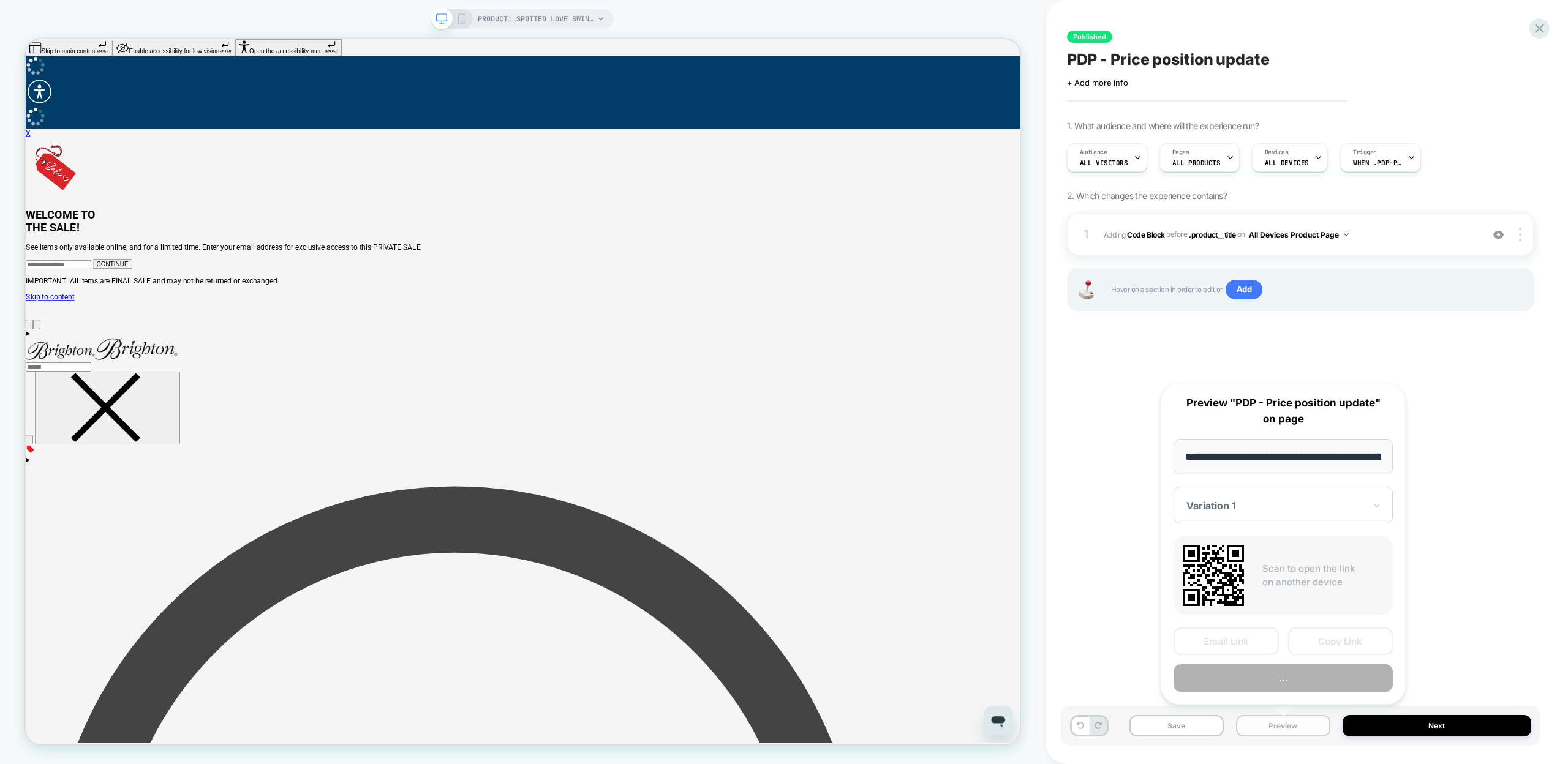
scroll to position [0, 191]
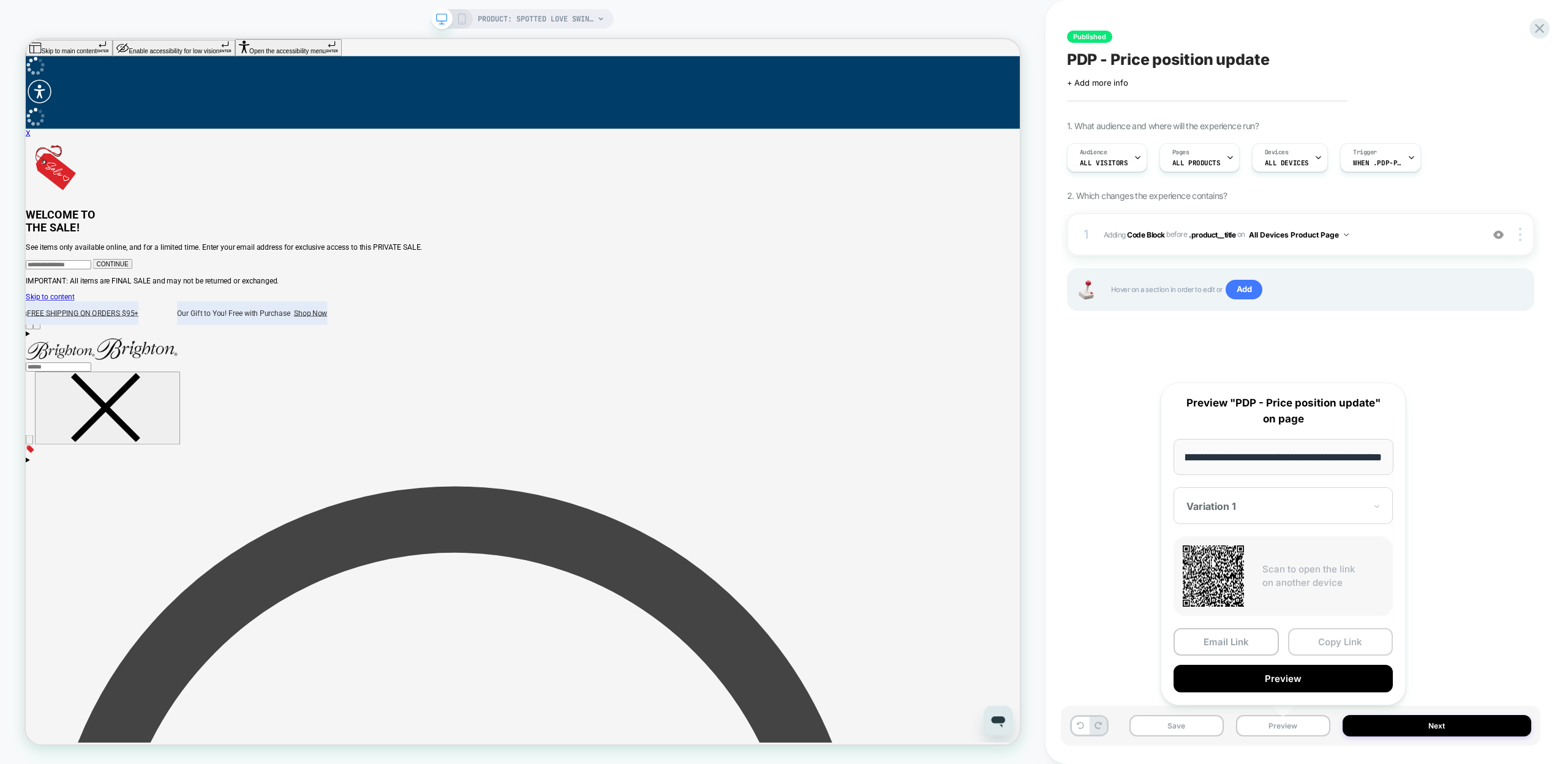
click at [1327, 639] on button "Copy Link" at bounding box center [1341, 642] width 105 height 28
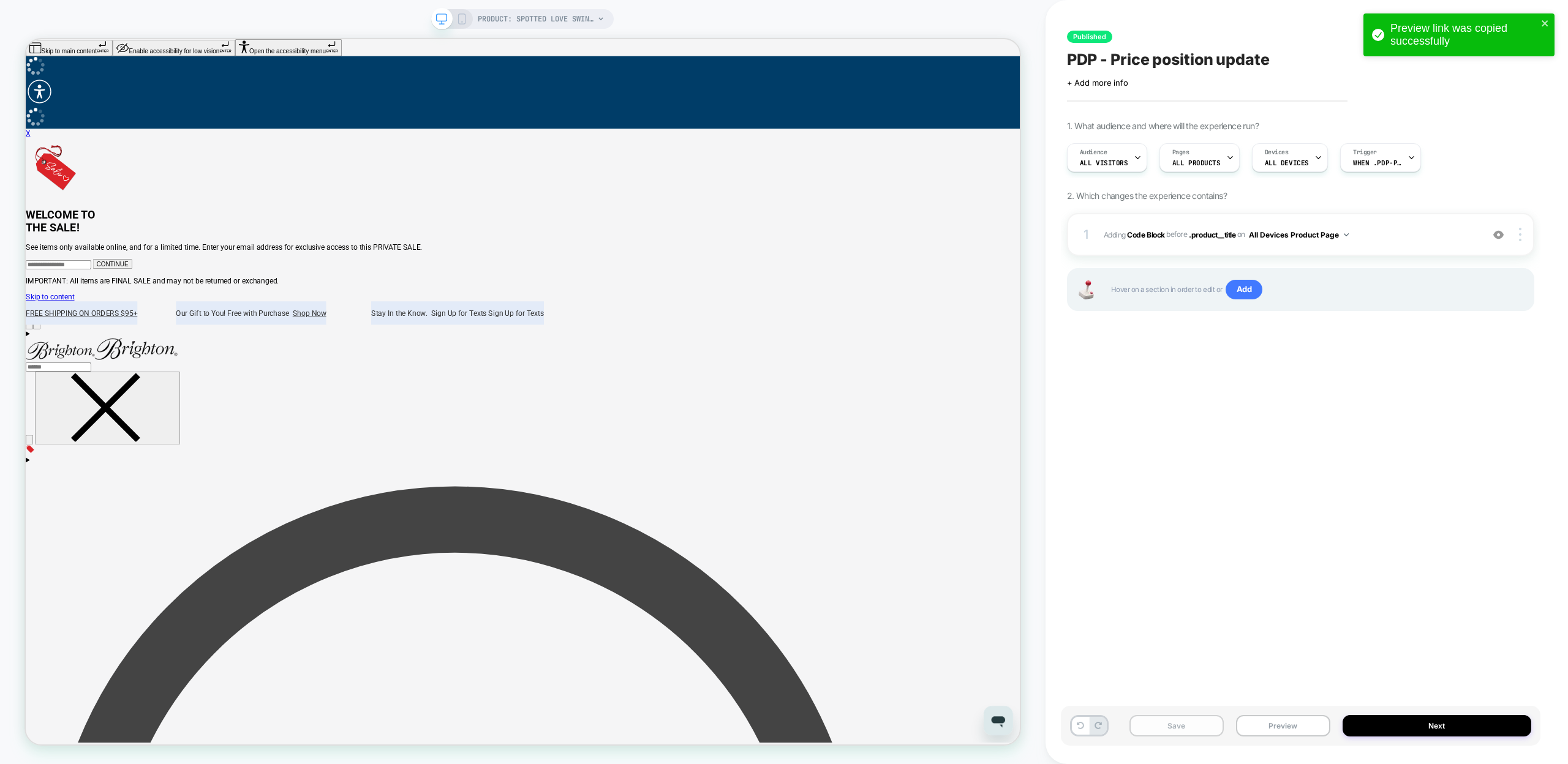
click at [1185, 725] on button "Save" at bounding box center [1177, 725] width 94 height 21
click at [1307, 14] on button "Publish" at bounding box center [1327, 12] width 41 height 13
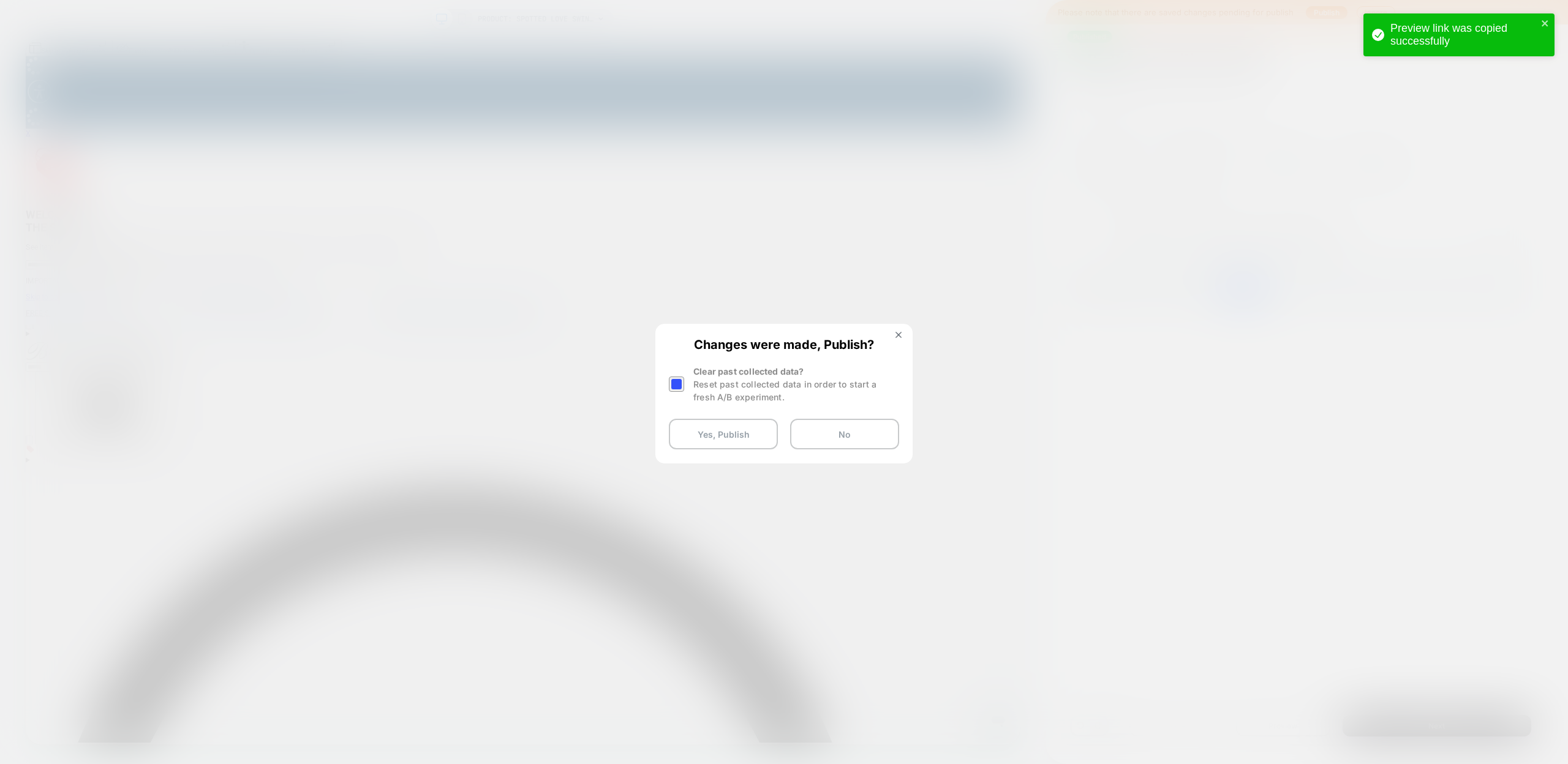
click at [685, 389] on div at bounding box center [678, 384] width 19 height 39
click at [684, 386] on div at bounding box center [676, 384] width 15 height 15
click at [722, 440] on button "Yes, Publish" at bounding box center [723, 434] width 109 height 30
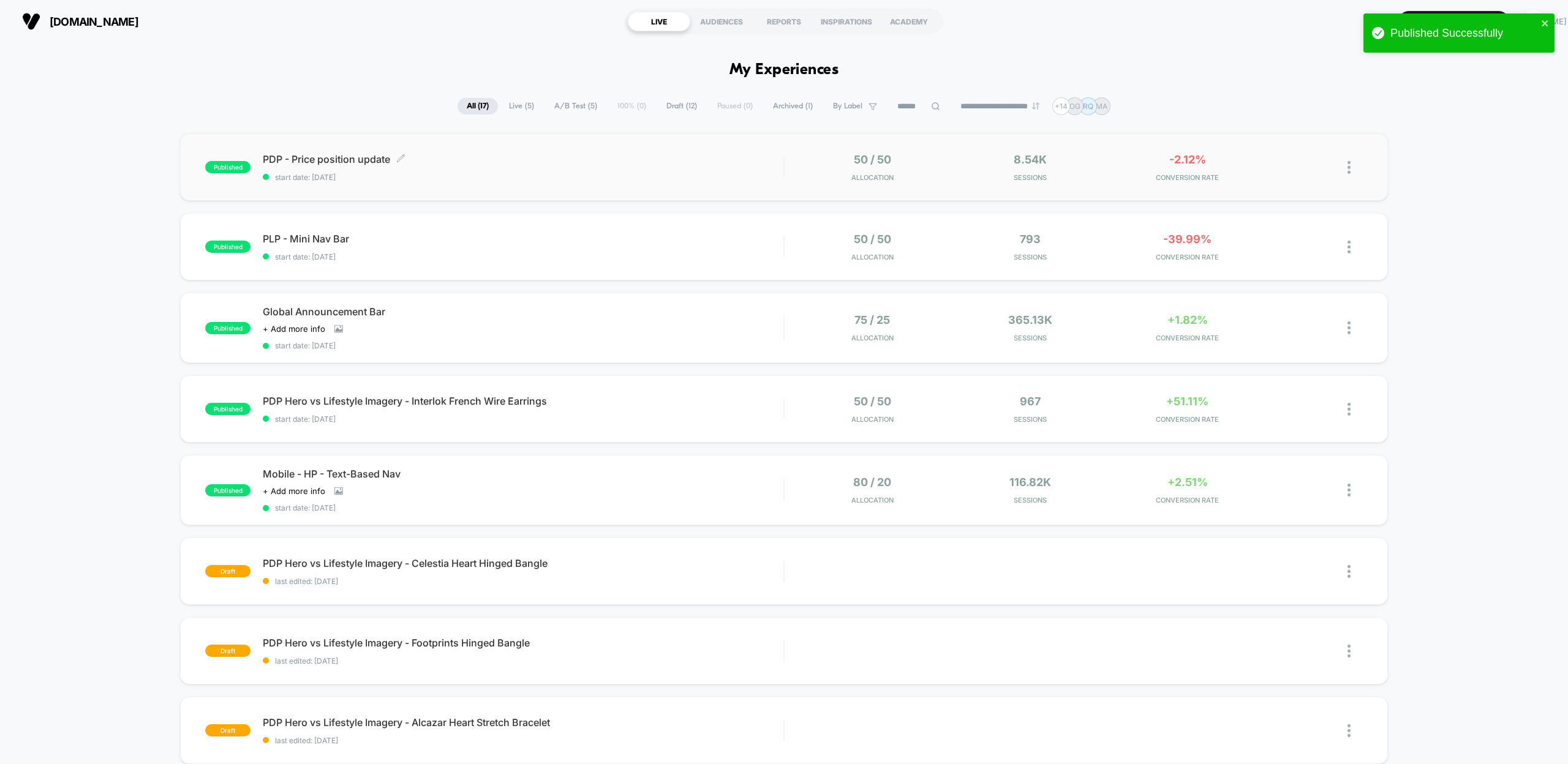
click at [336, 158] on span "PDP - Price position update Click to edit experience details" at bounding box center [522, 159] width 520 height 12
click at [1301, 167] on icon at bounding box center [1299, 167] width 9 height 9
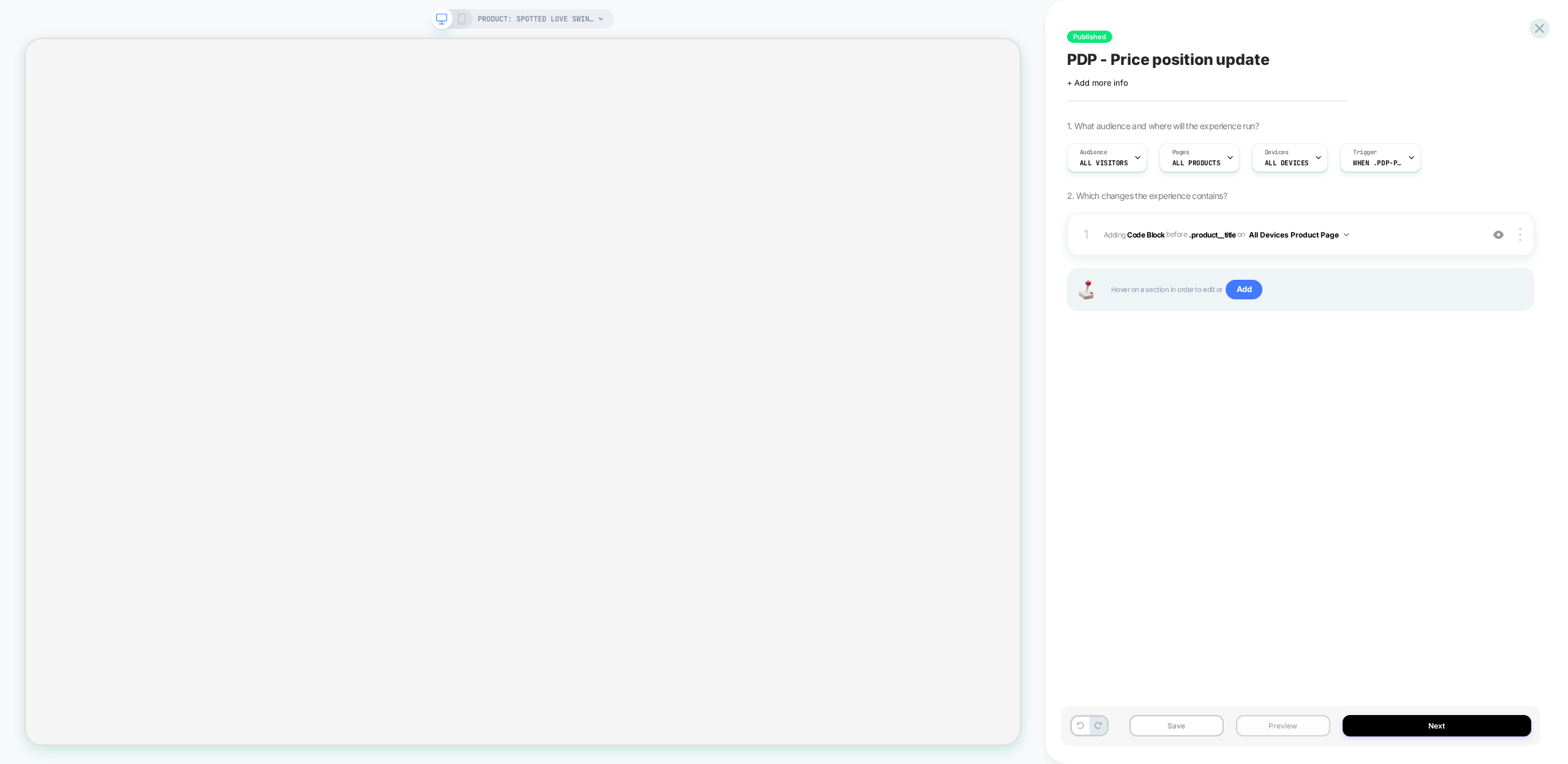
click at [1279, 726] on button "Preview" at bounding box center [1283, 725] width 94 height 21
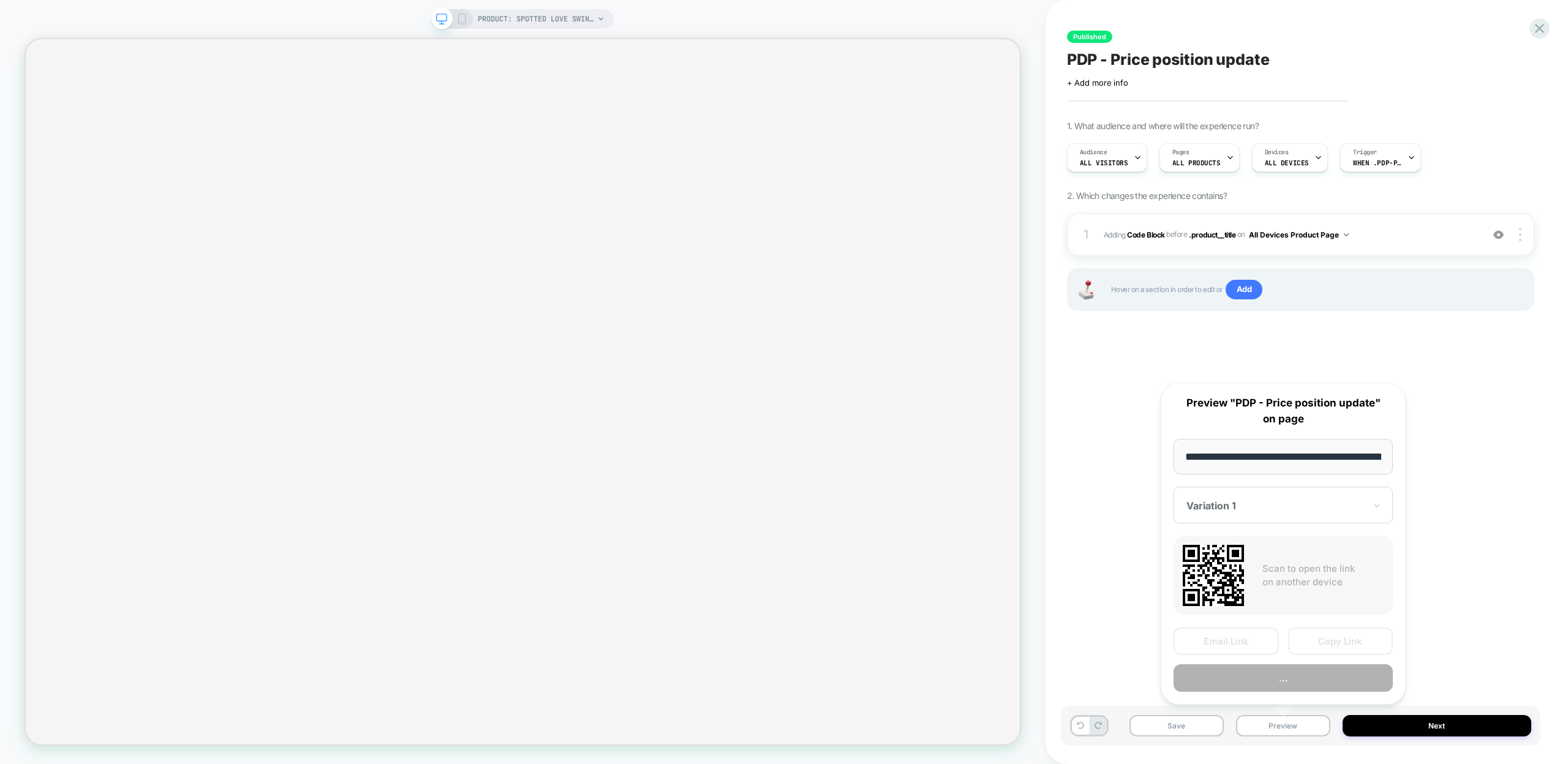
scroll to position [0, 191]
click at [1337, 637] on button "Copy Link" at bounding box center [1341, 642] width 105 height 28
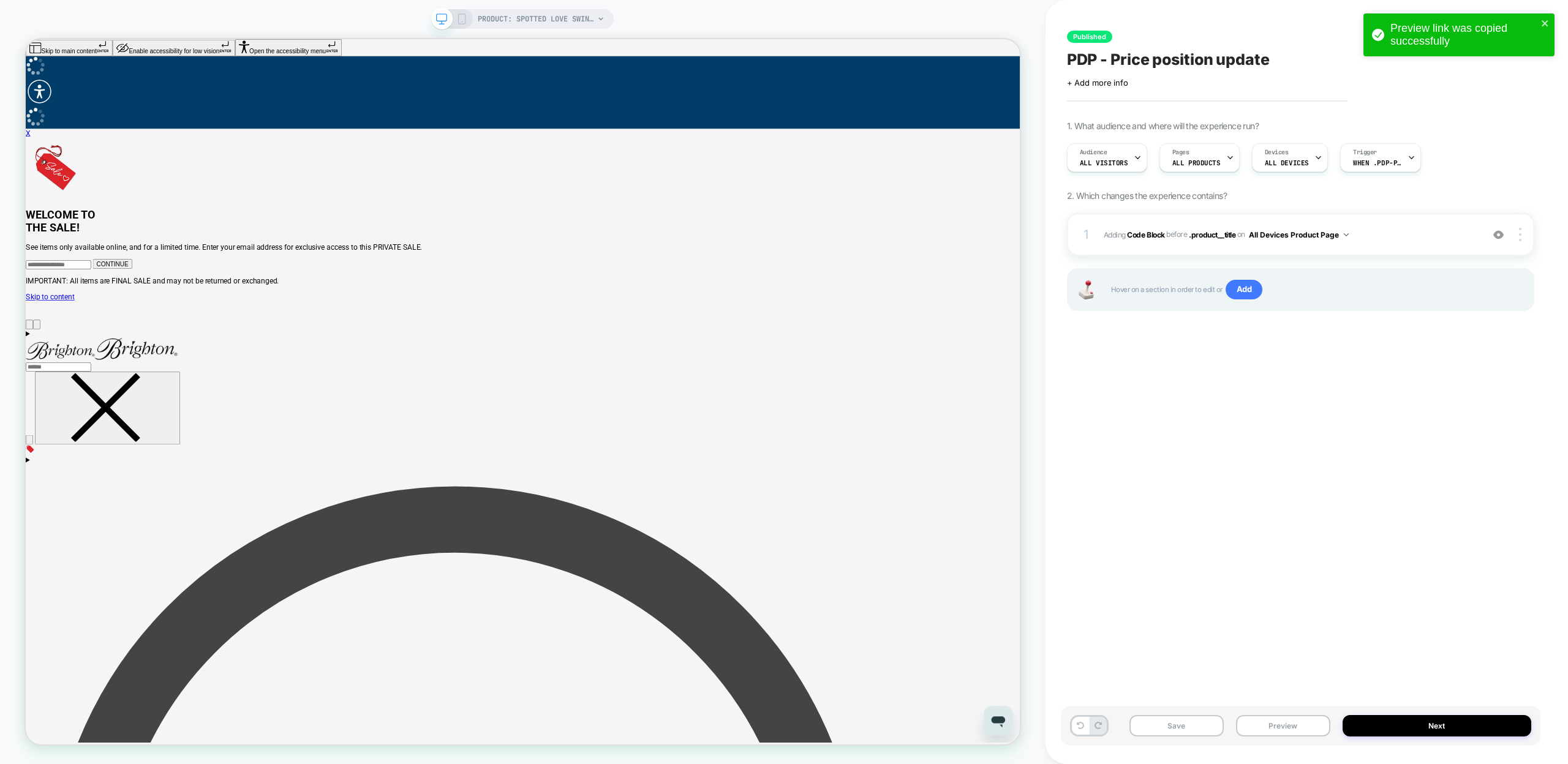
scroll to position [0, 0]
click at [1547, 22] on icon "close" at bounding box center [1545, 23] width 6 height 6
click at [1536, 28] on div "Preview link was copied successfully" at bounding box center [1459, 37] width 196 height 53
click at [1537, 30] on icon at bounding box center [1539, 28] width 9 height 9
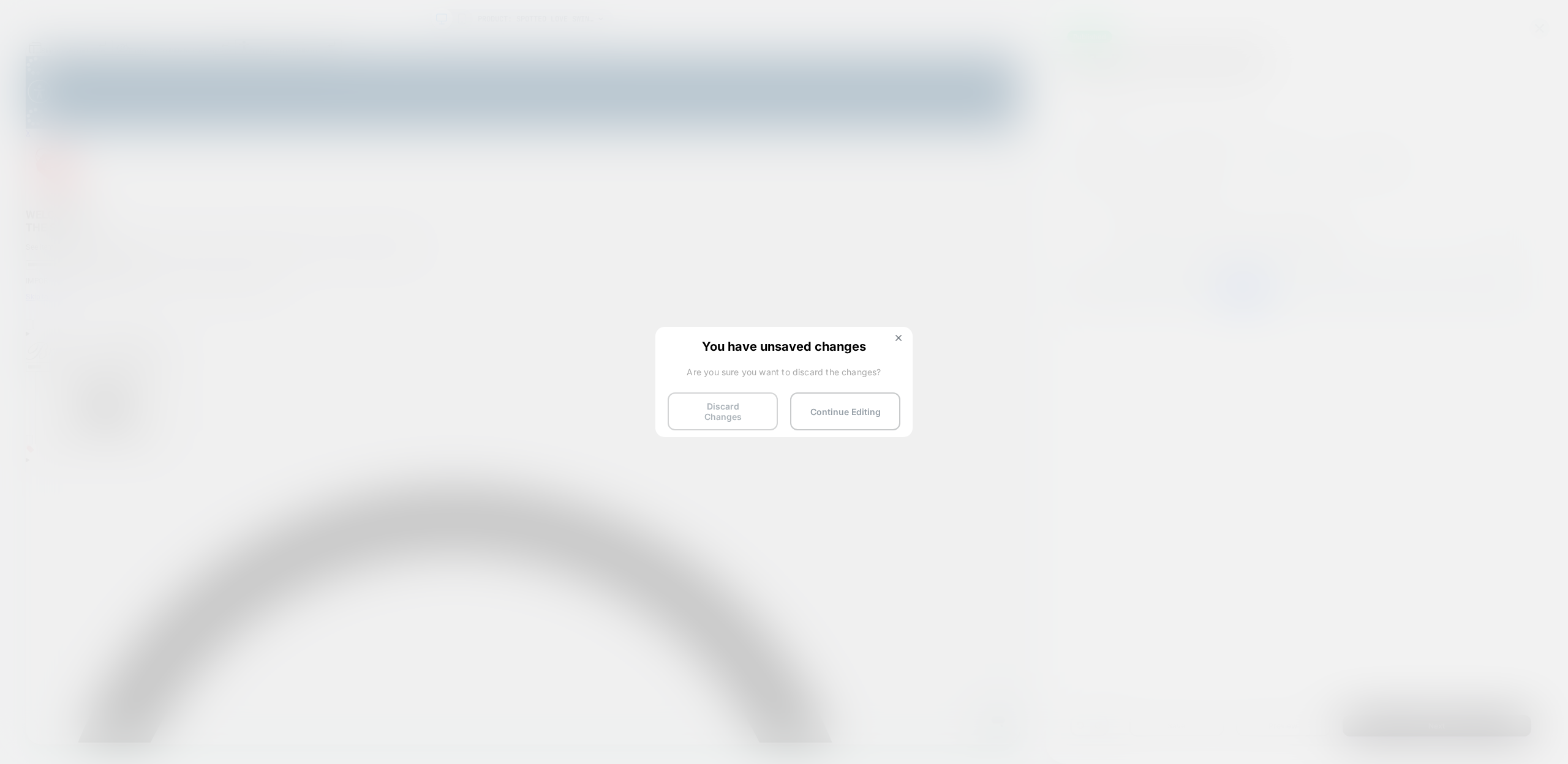
click at [734, 410] on button "Discard Changes" at bounding box center [723, 411] width 110 height 38
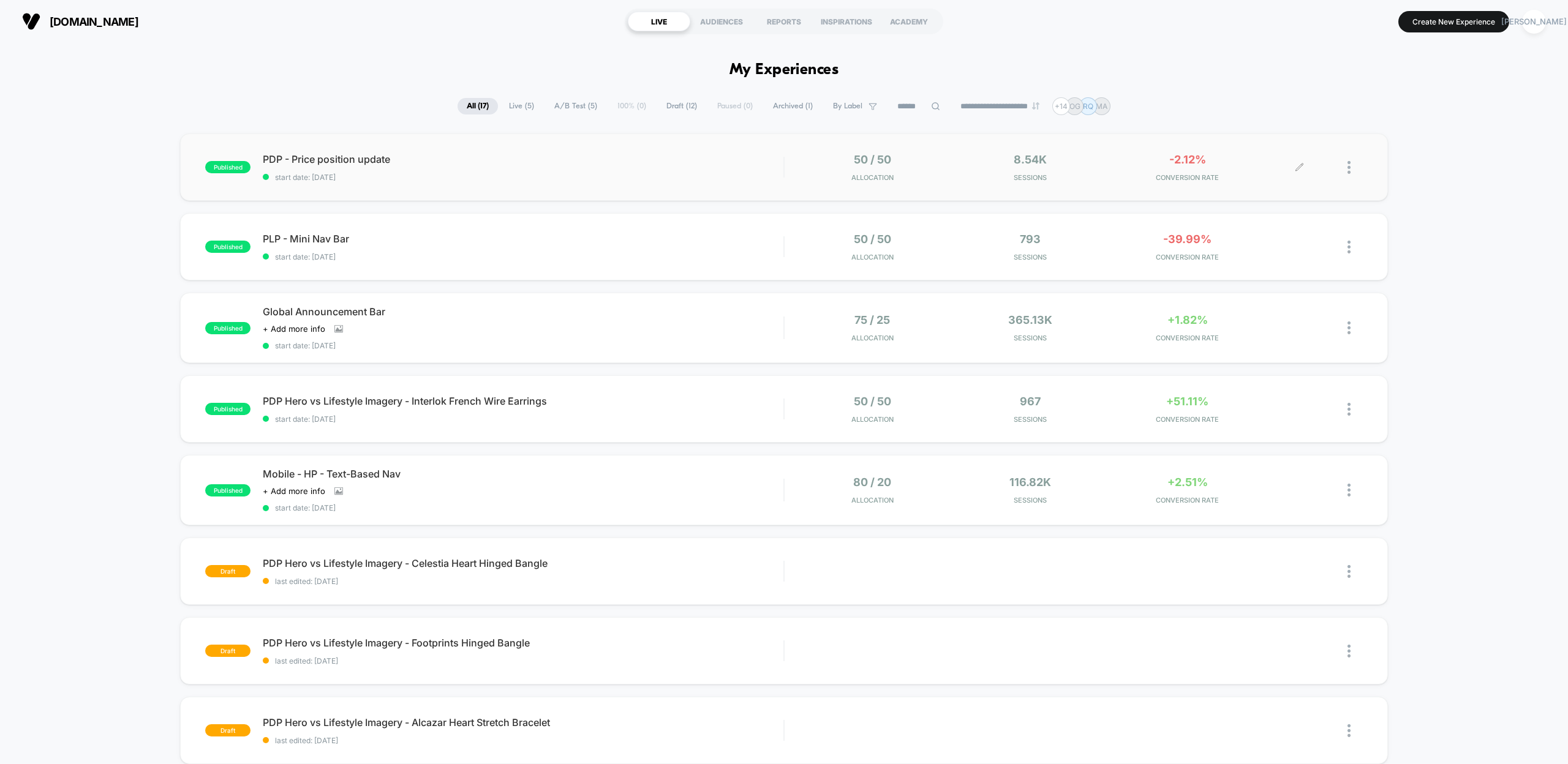
click at [1301, 166] on icon at bounding box center [1299, 167] width 9 height 9
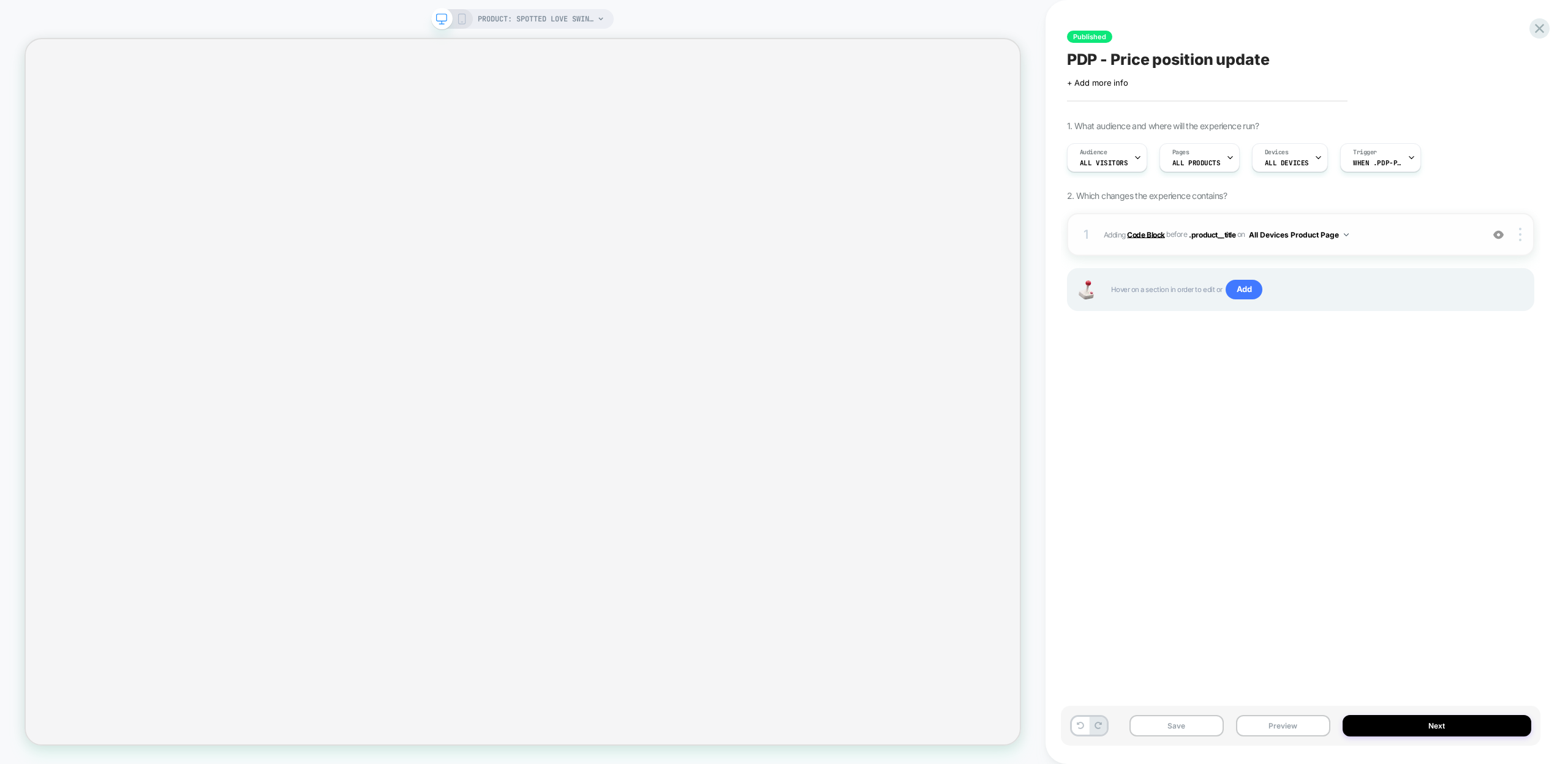
click at [1139, 233] on b "Code Block" at bounding box center [1146, 234] width 37 height 9
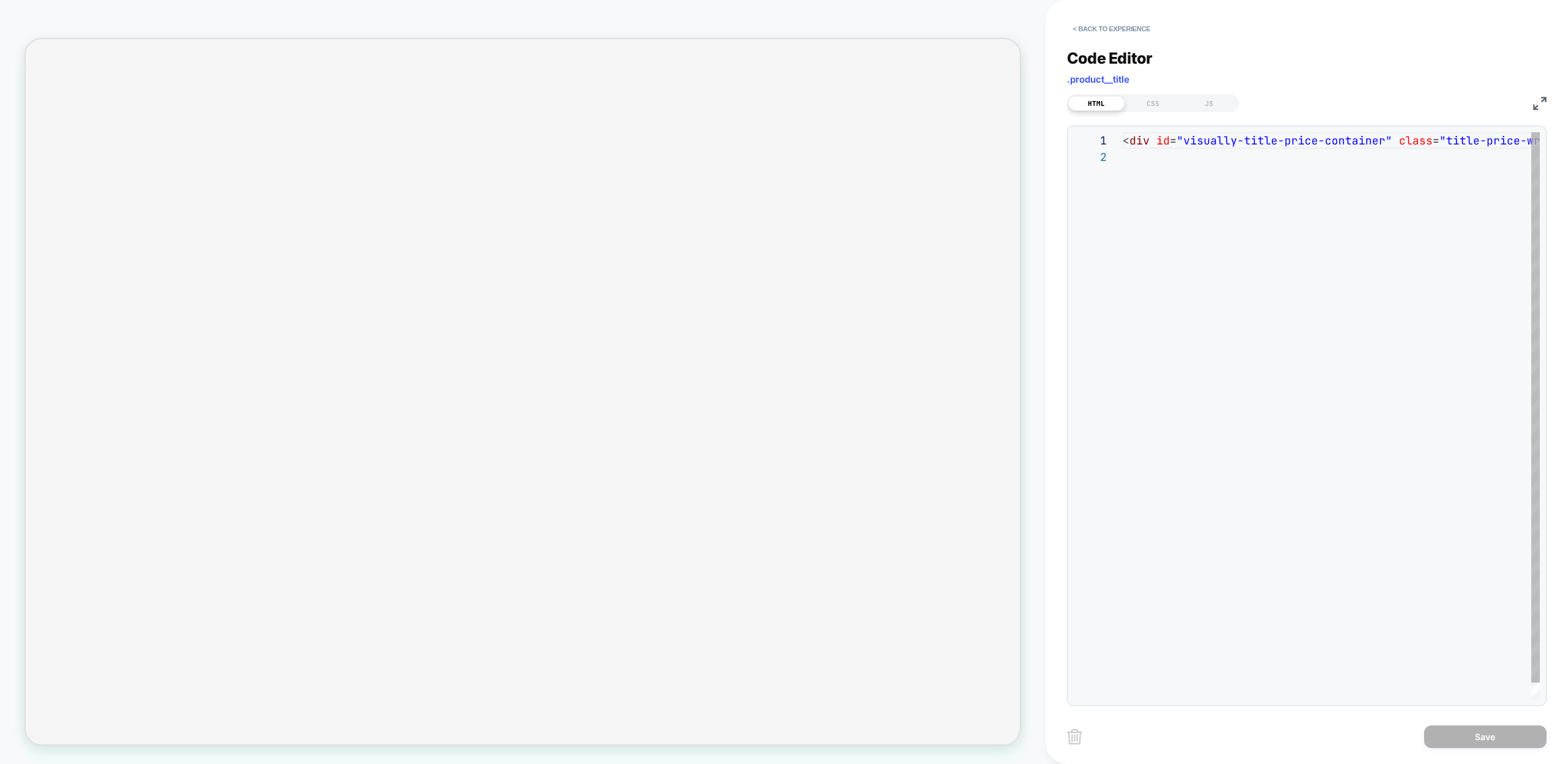
scroll to position [17, 0]
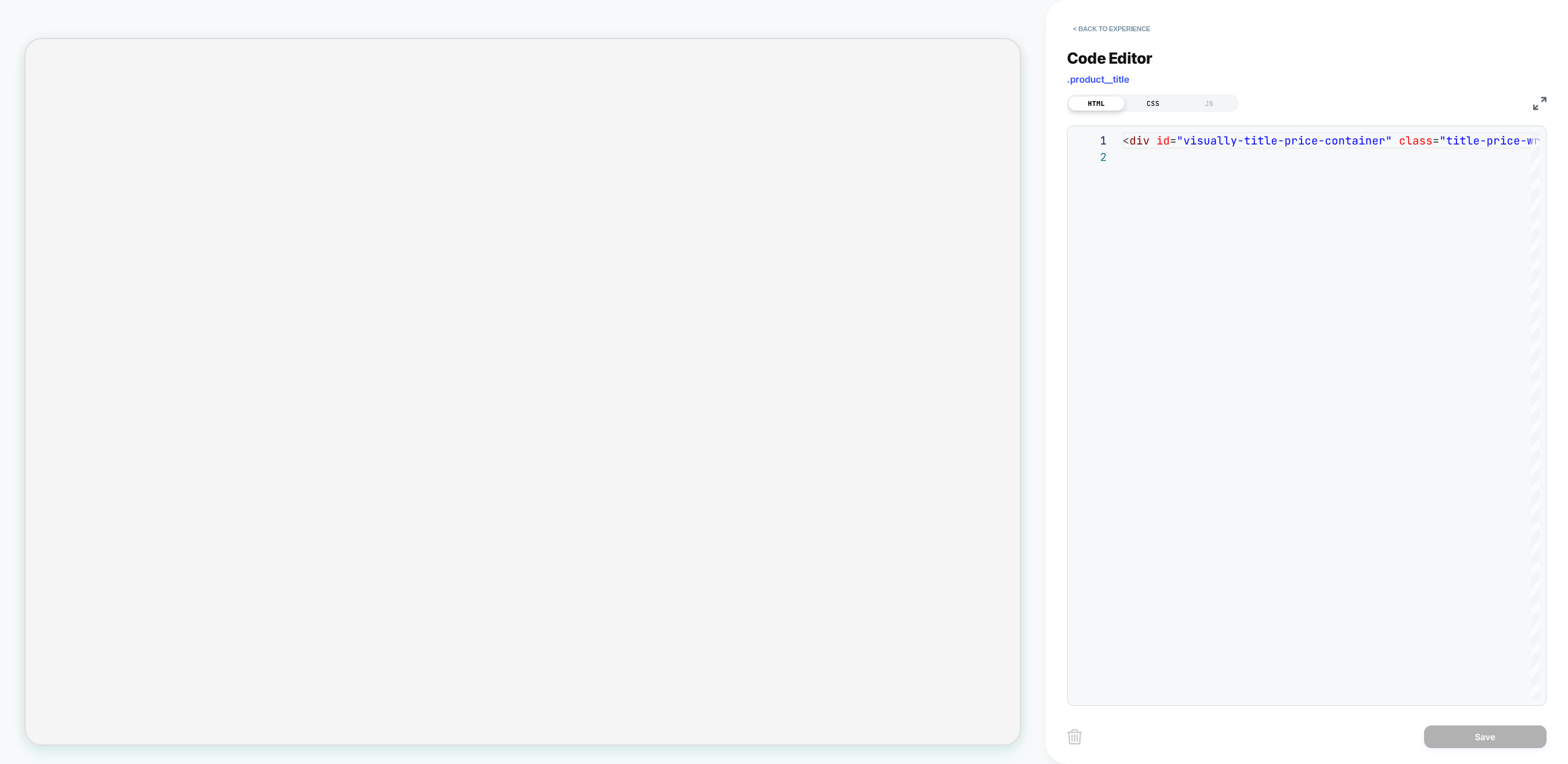
click at [1144, 99] on div "CSS" at bounding box center [1153, 103] width 57 height 14
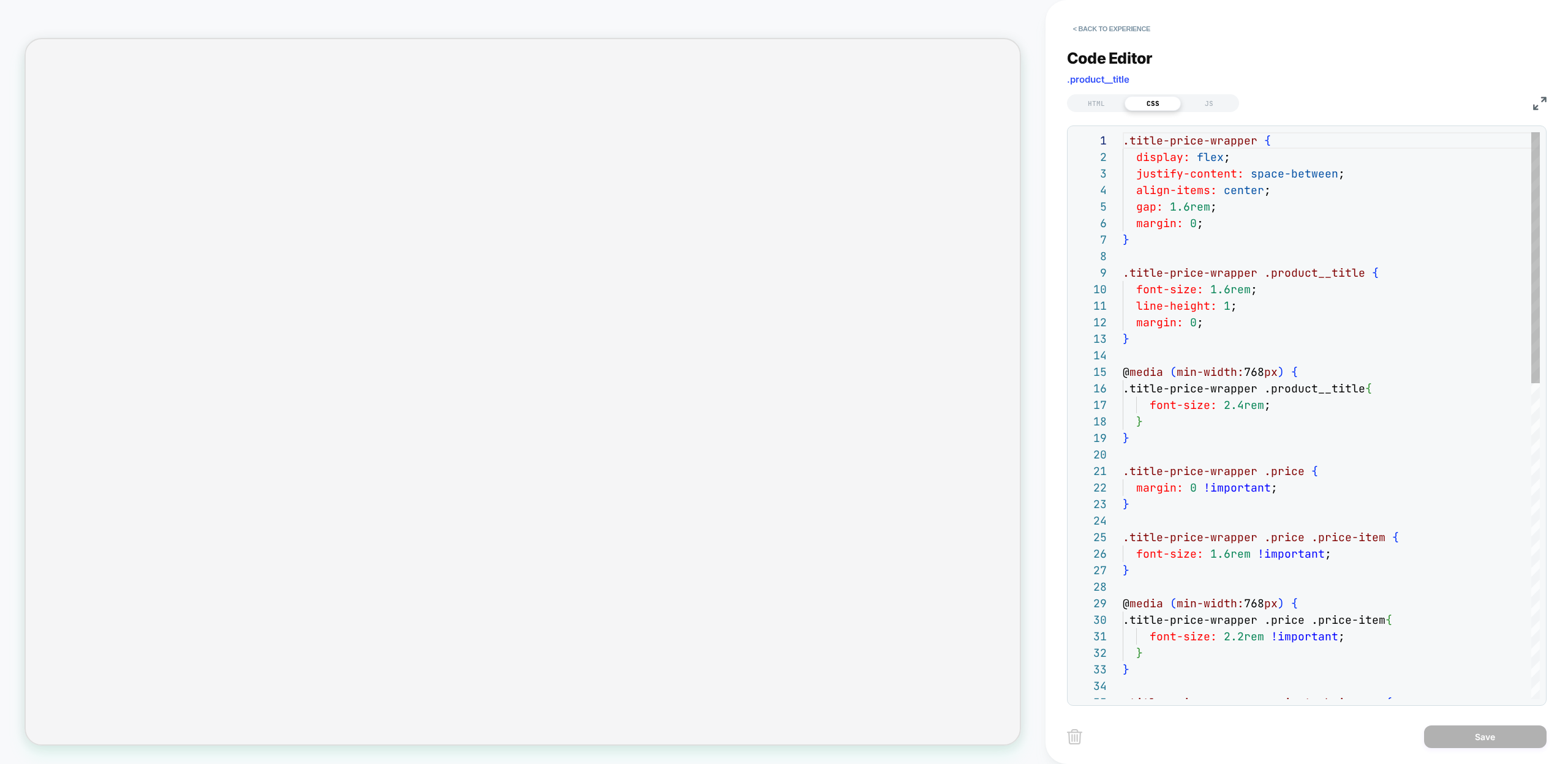
scroll to position [165, 0]
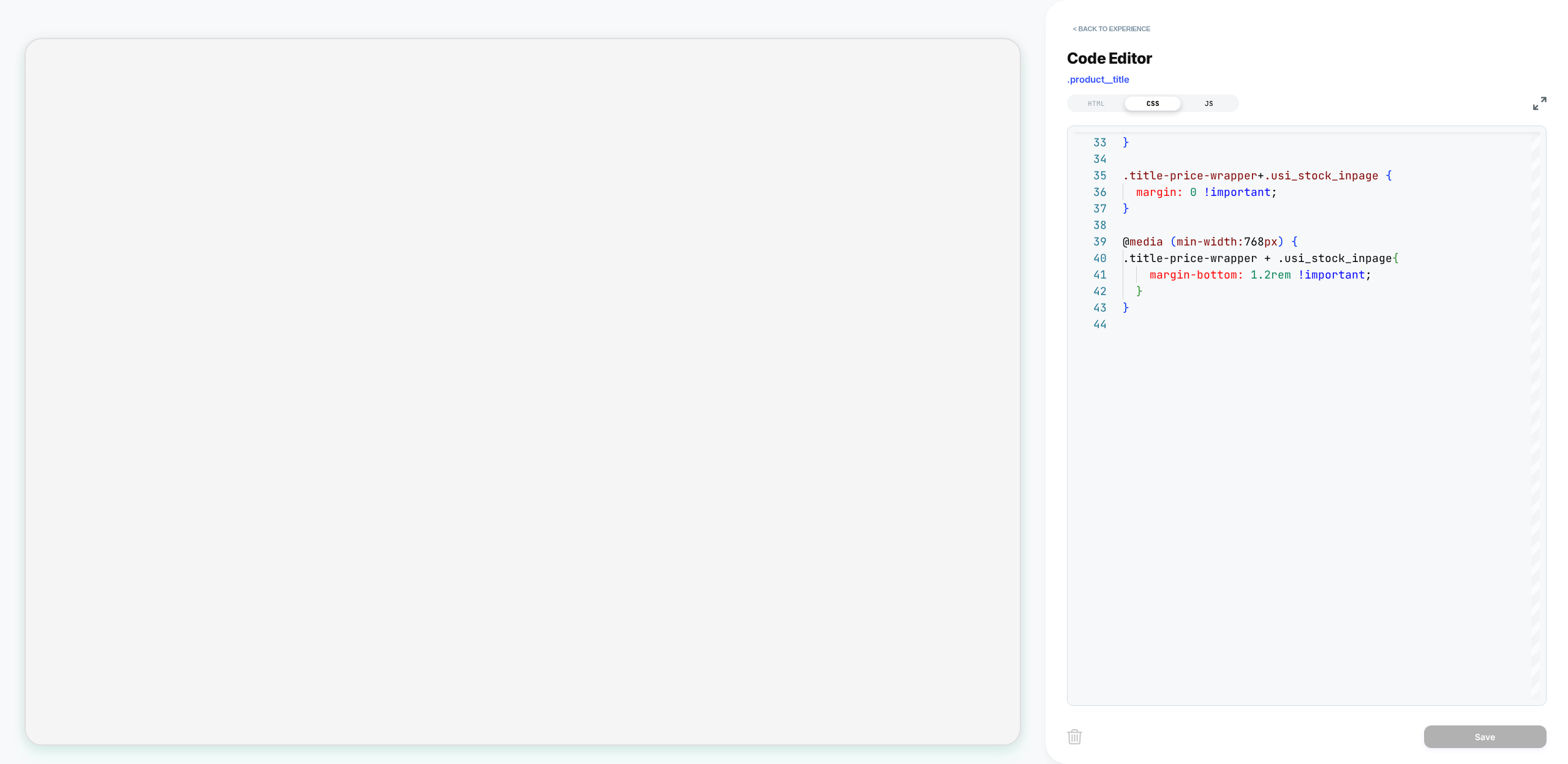
click at [1196, 98] on div "JS" at bounding box center [1209, 103] width 57 height 14
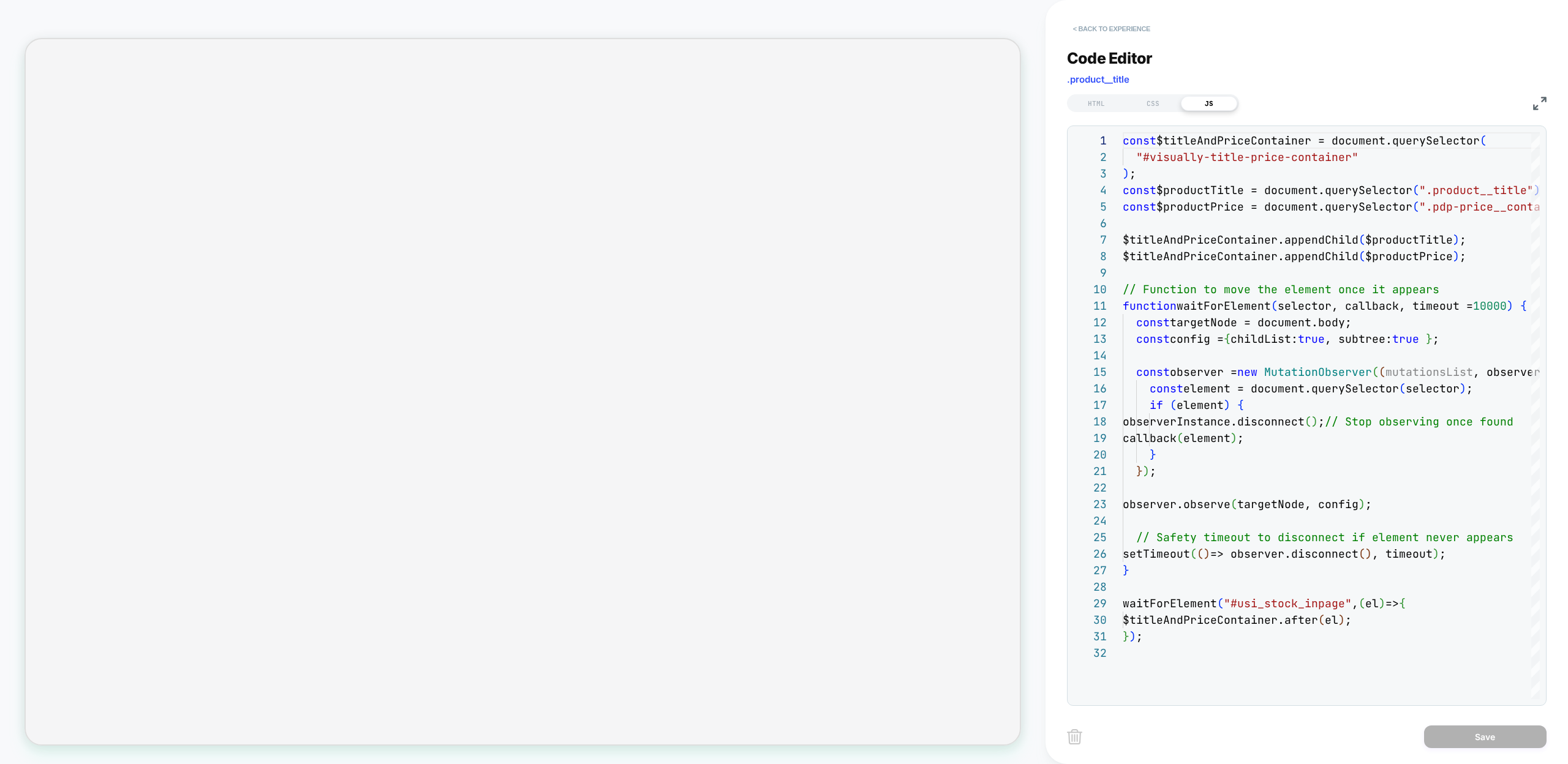
click at [1121, 24] on button "< Back to experience" at bounding box center [1112, 29] width 90 height 19
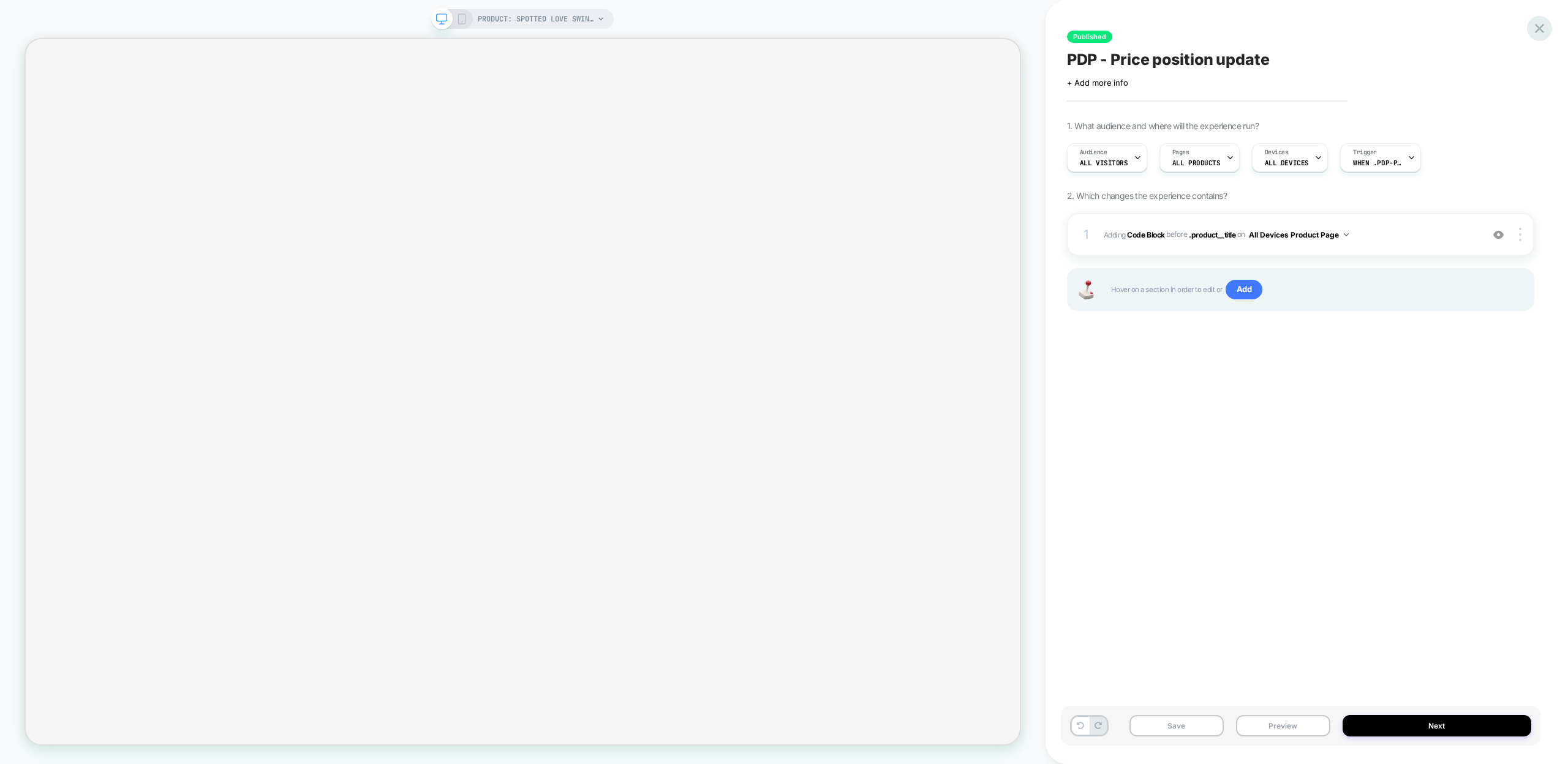
click at [1542, 28] on icon at bounding box center [1540, 28] width 17 height 17
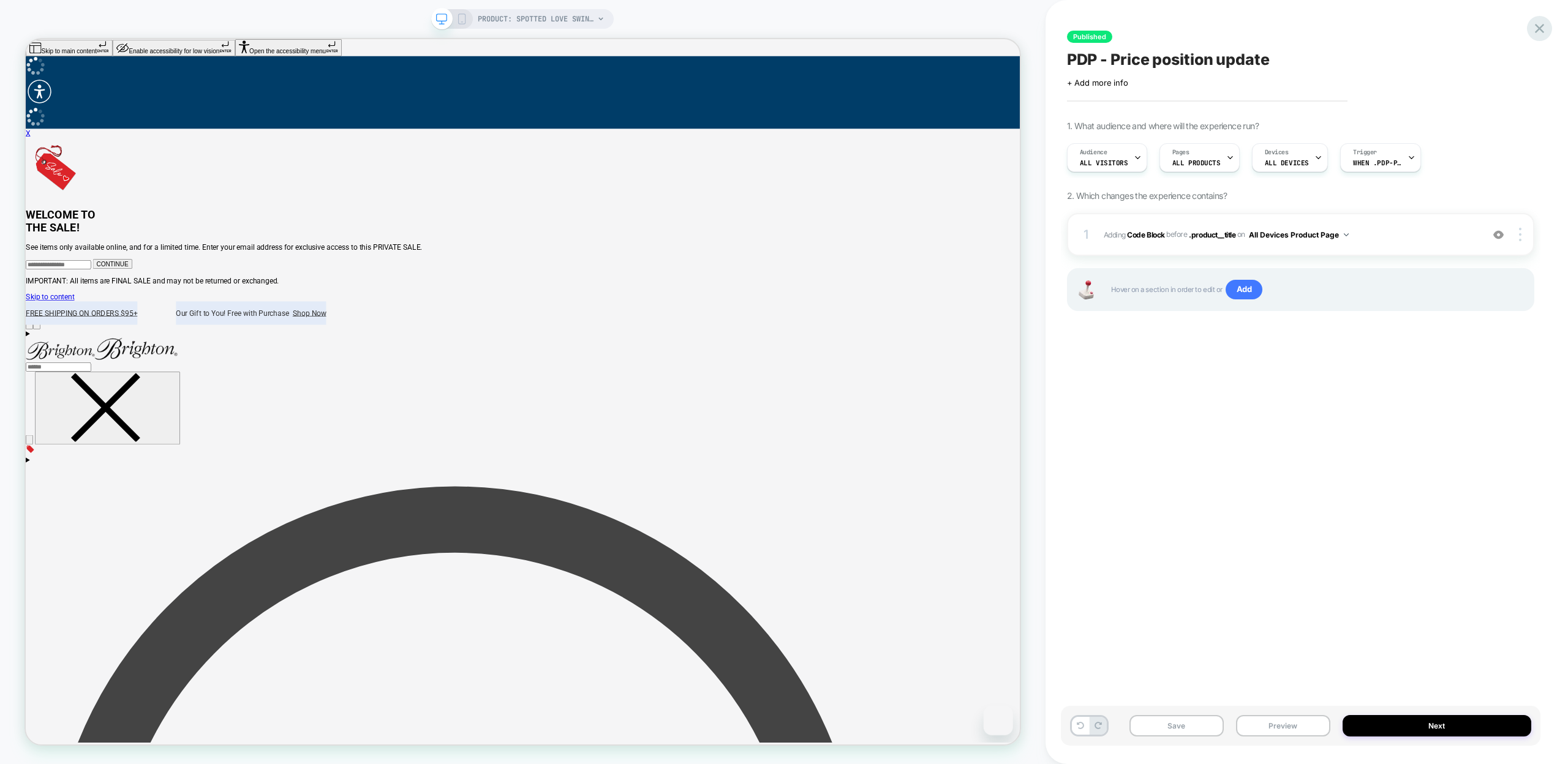
scroll to position [0, 0]
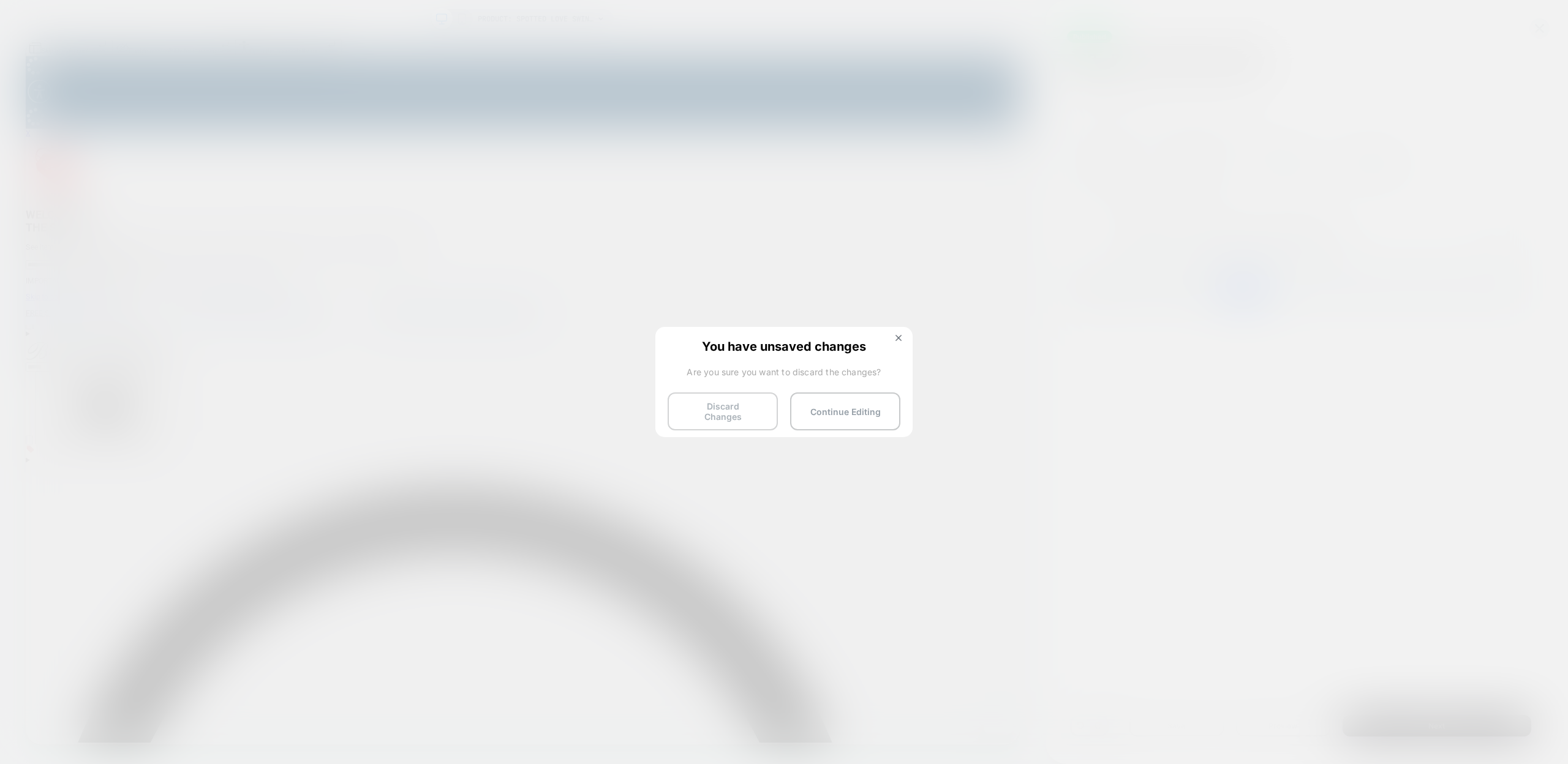
click at [733, 413] on button "Discard Changes" at bounding box center [723, 411] width 110 height 38
